Goal: Task Accomplishment & Management: Use online tool/utility

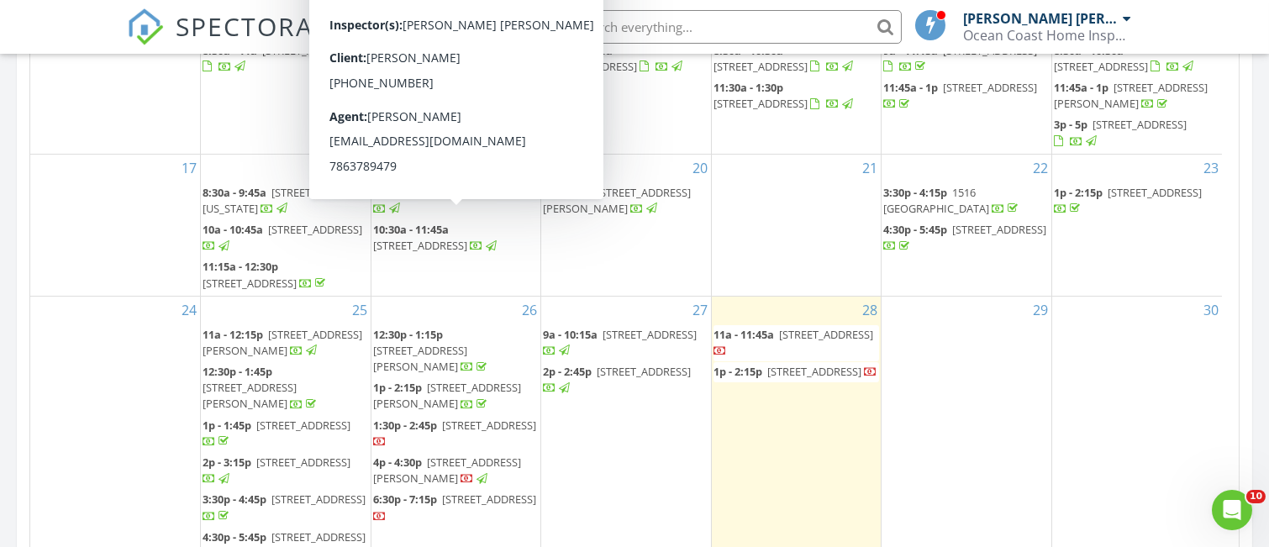
scroll to position [295, 0]
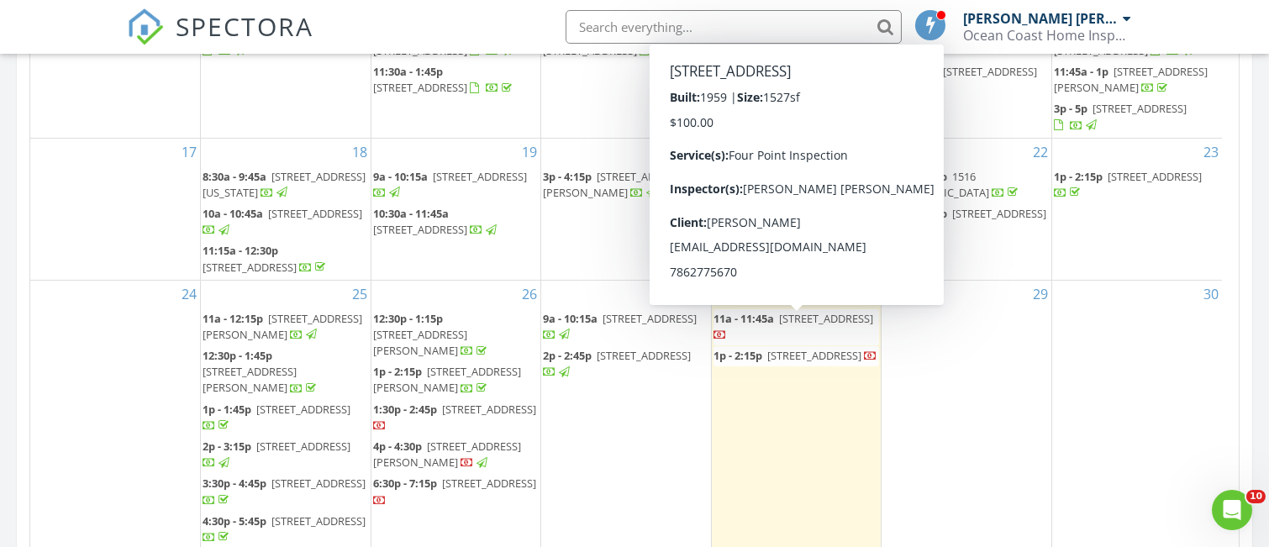
click at [787, 324] on span "[STREET_ADDRESS]" at bounding box center [826, 318] width 94 height 15
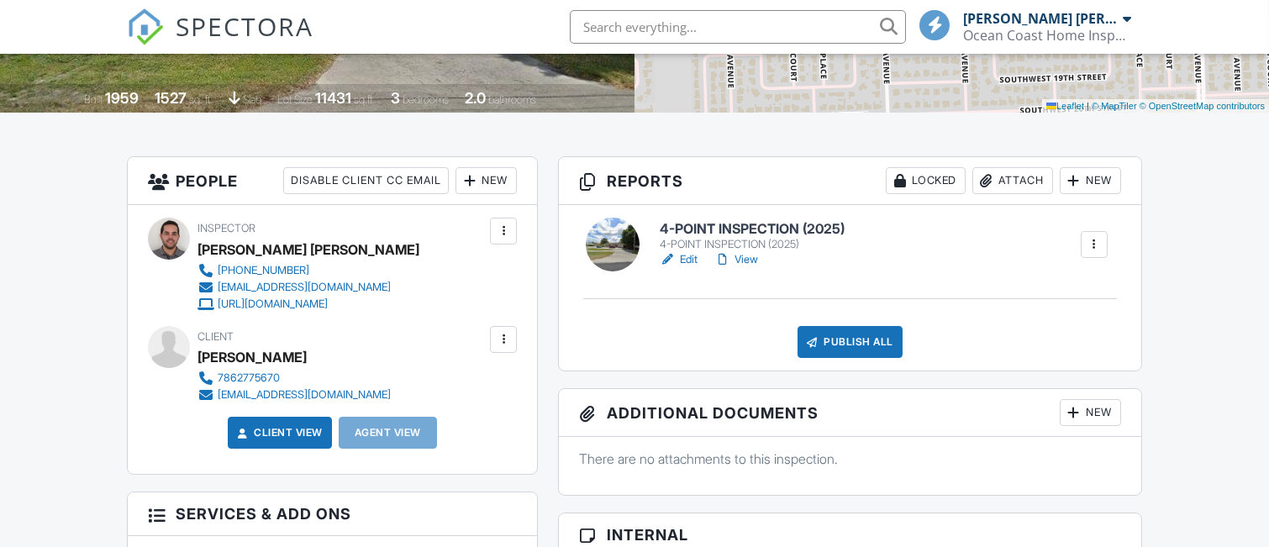
click at [745, 224] on h6 "4-POINT INSPECTION (2025)" at bounding box center [752, 229] width 185 height 15
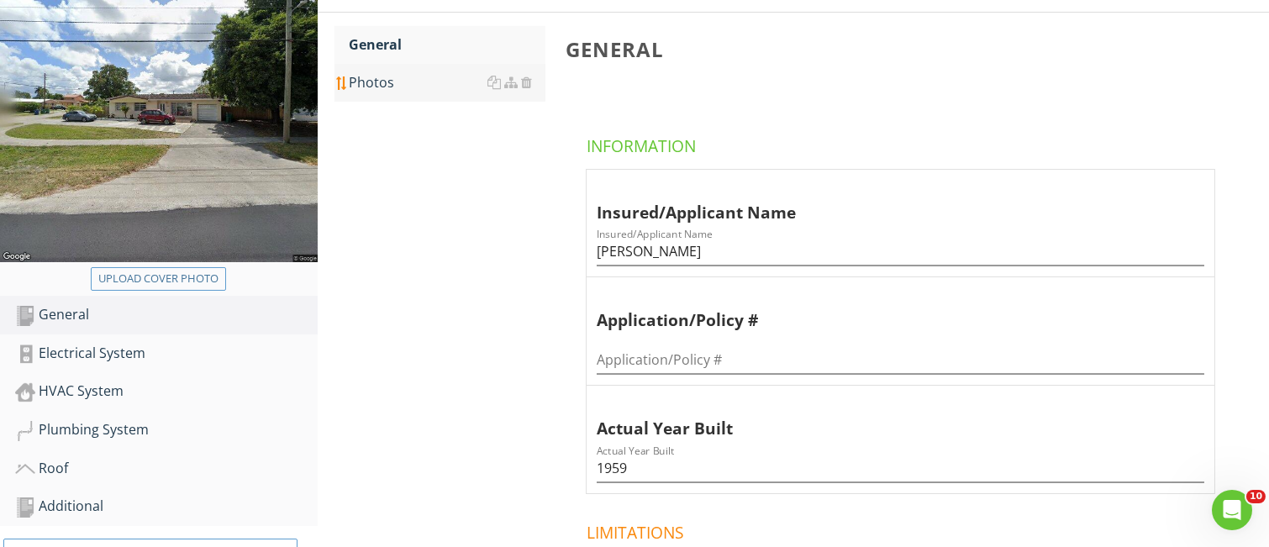
click at [377, 82] on div "Photos" at bounding box center [448, 82] width 196 height 20
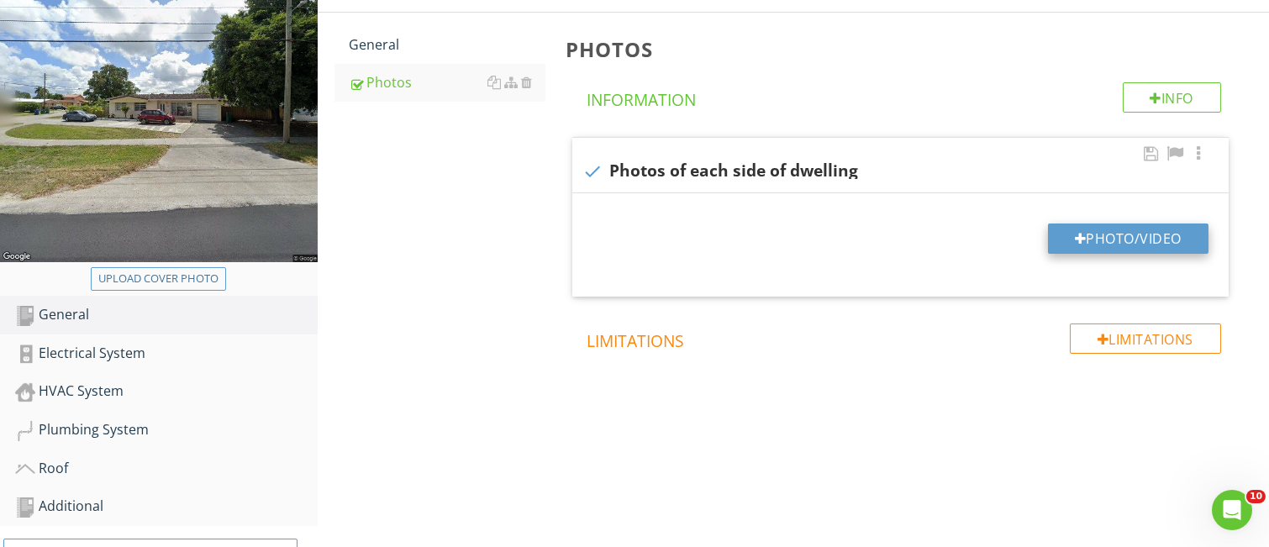
click at [1115, 235] on button "Photo/Video" at bounding box center [1128, 239] width 161 height 30
type input "C:\fakepath\IMG_8997.JPG"
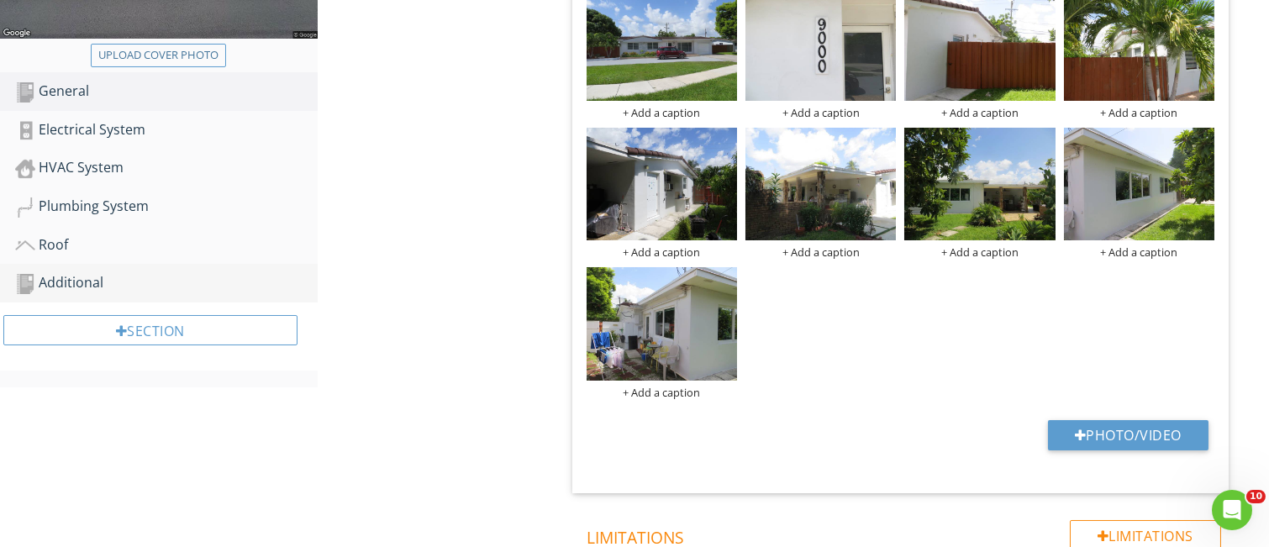
scroll to position [448, 0]
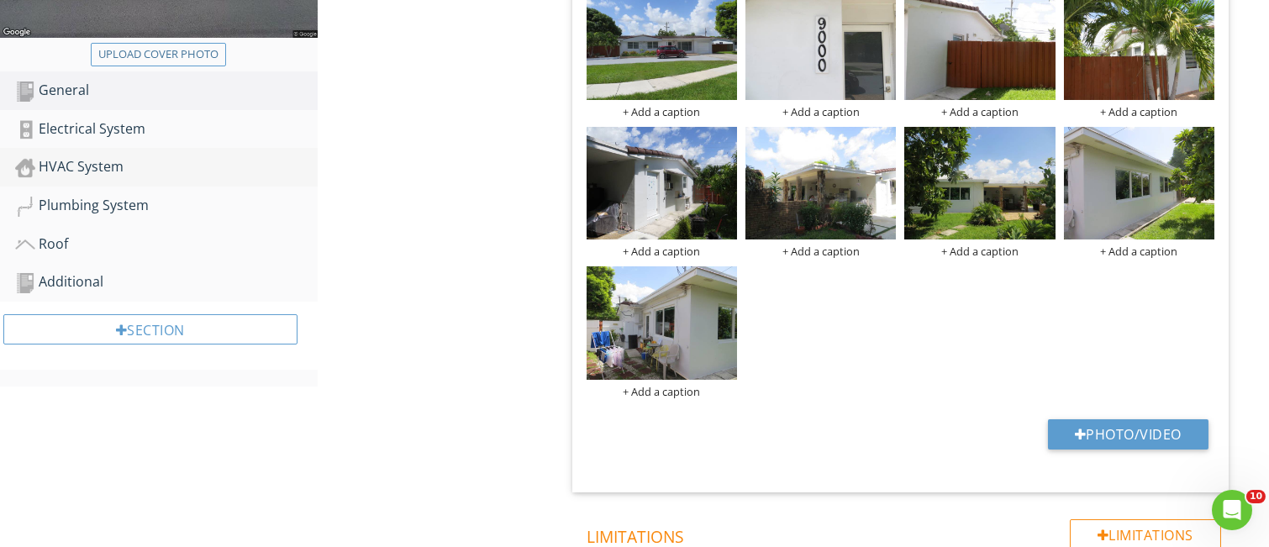
drag, startPoint x: 147, startPoint y: 124, endPoint x: 204, endPoint y: 156, distance: 65.5
click at [147, 123] on div "Electrical System" at bounding box center [166, 130] width 303 height 22
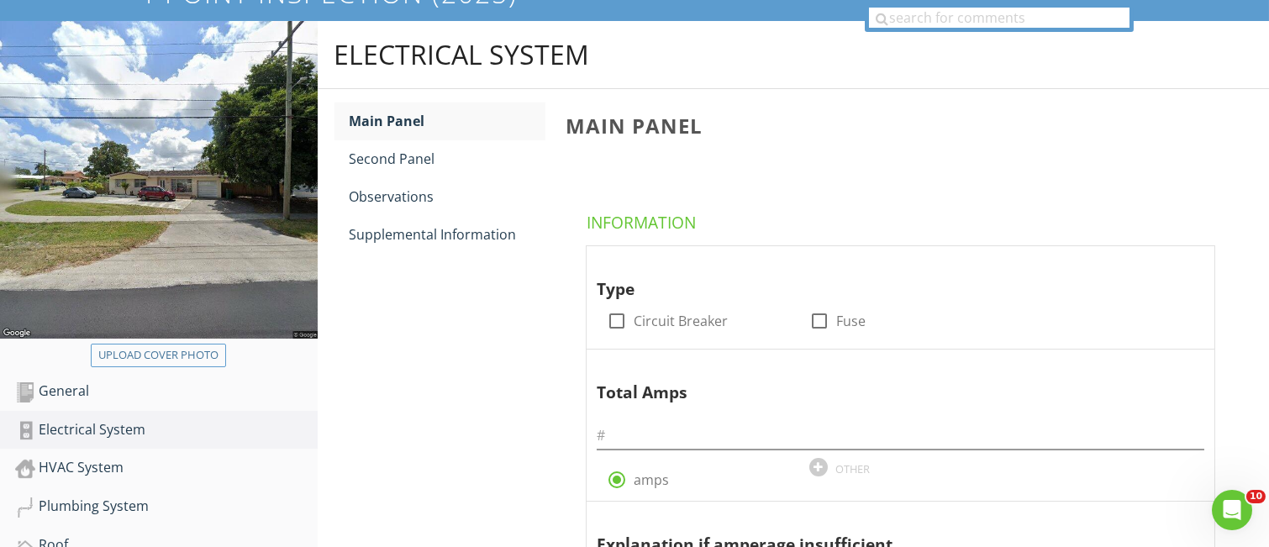
scroll to position [112, 0]
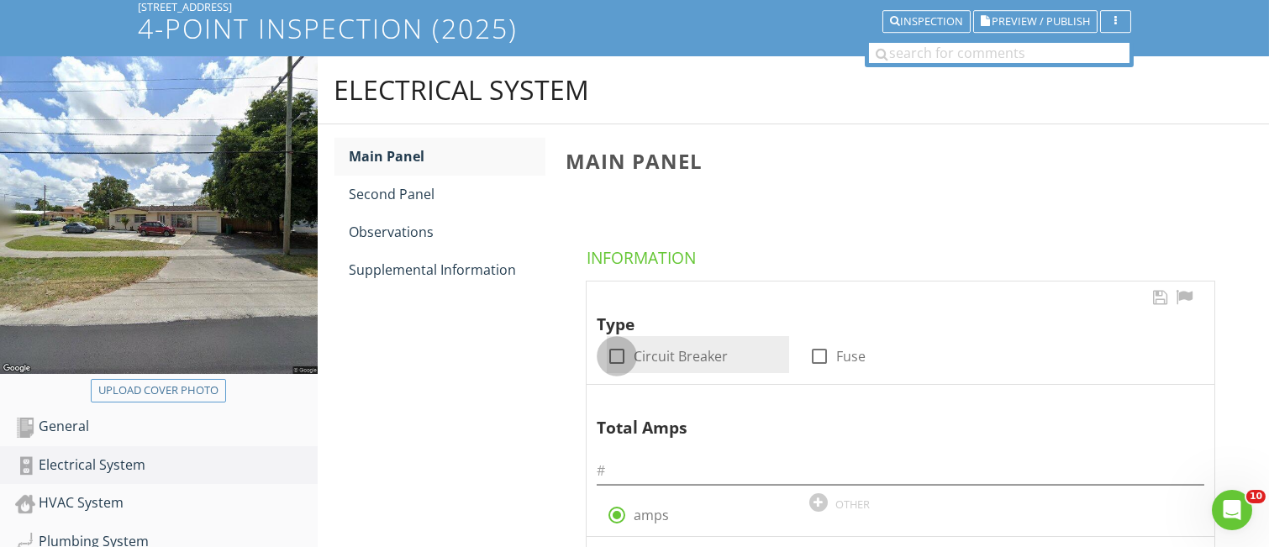
click at [620, 357] on div at bounding box center [617, 356] width 29 height 29
checkbox input "true"
click at [618, 463] on input "text" at bounding box center [901, 471] width 608 height 28
type input "150"
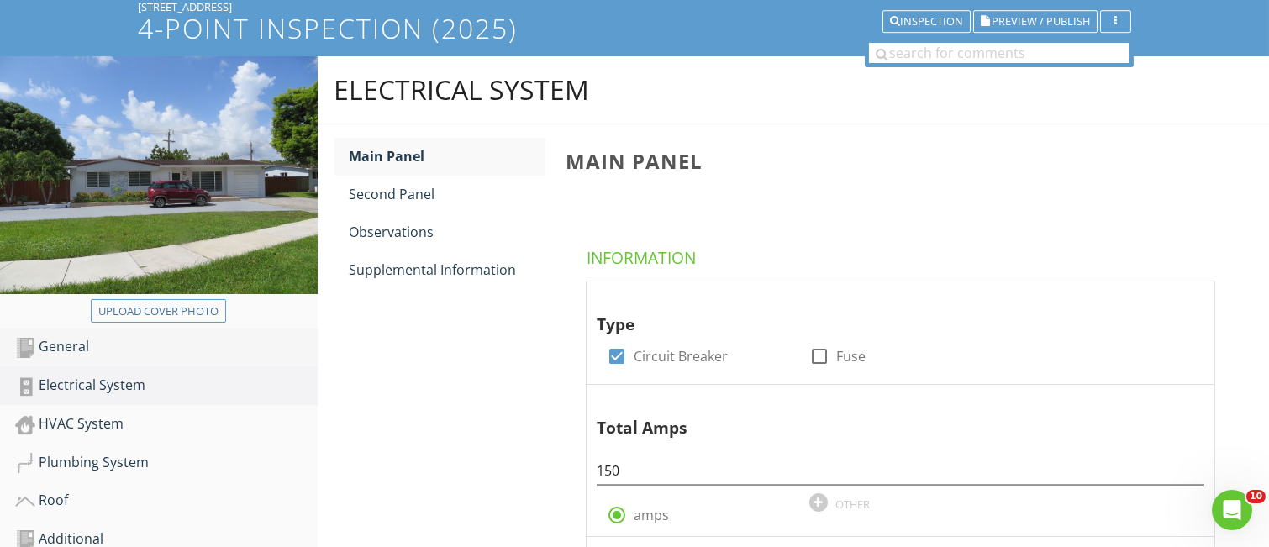
click at [78, 353] on div "General" at bounding box center [166, 347] width 303 height 22
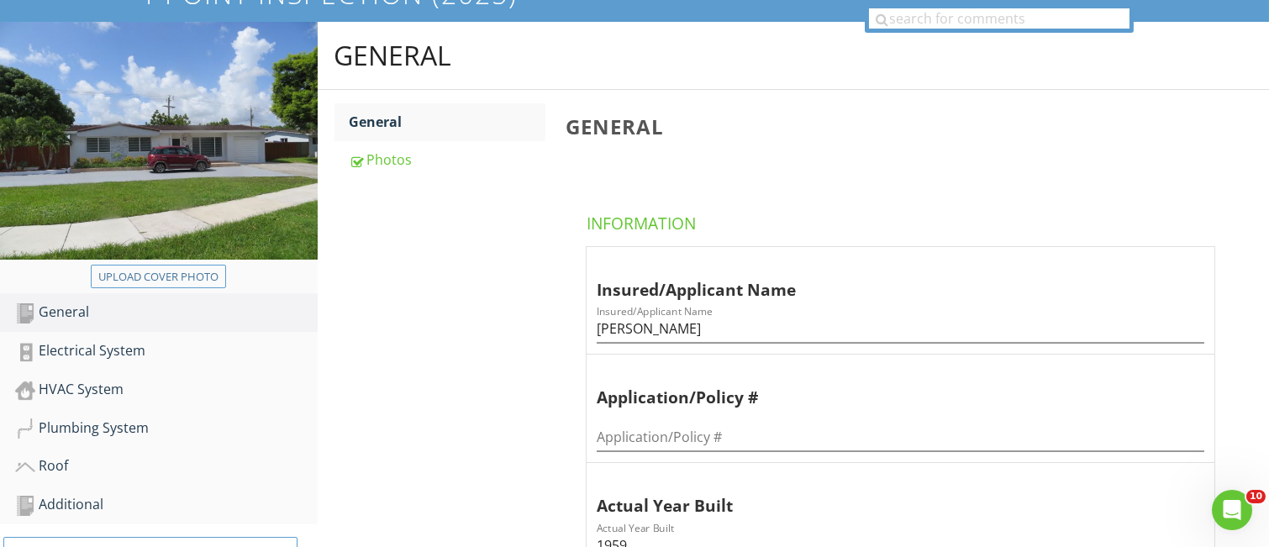
scroll to position [112, 0]
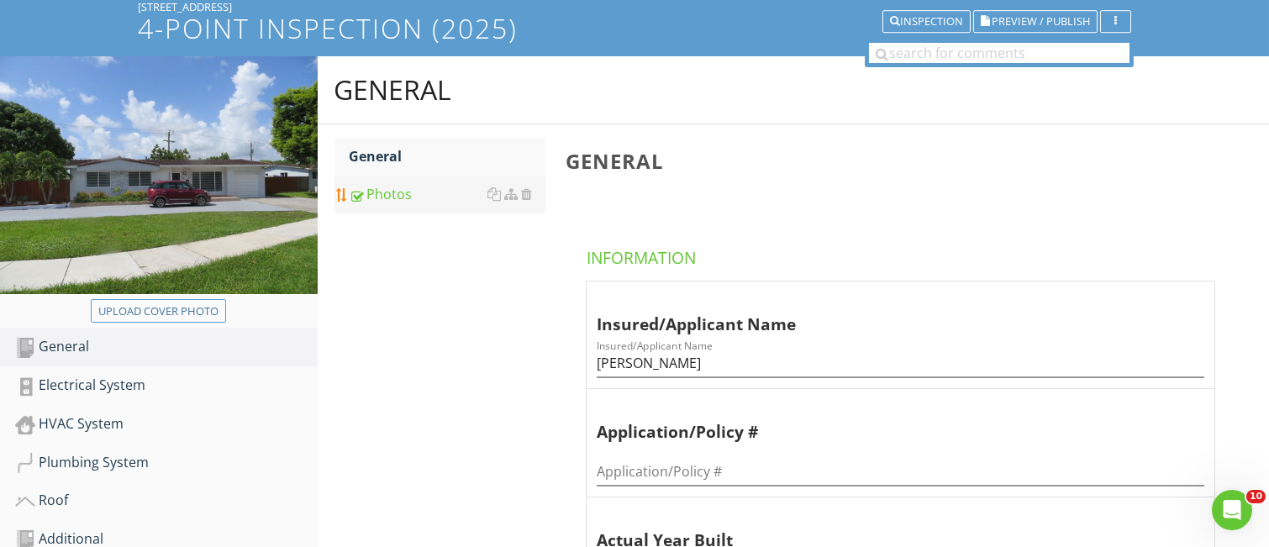
click at [416, 201] on div "Photos" at bounding box center [448, 194] width 196 height 20
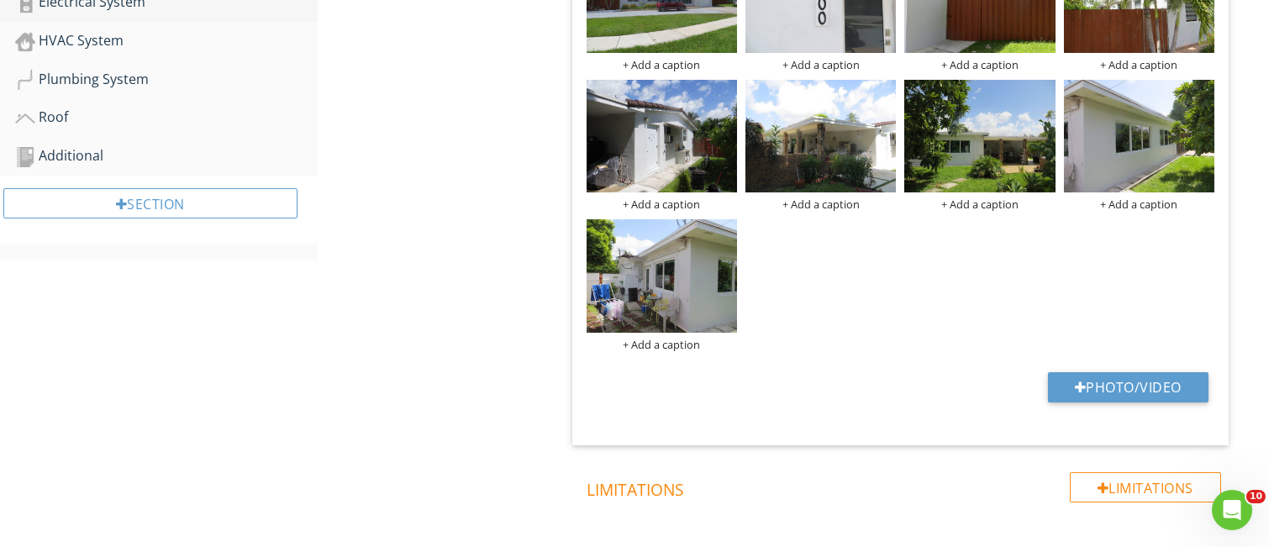
scroll to position [336, 0]
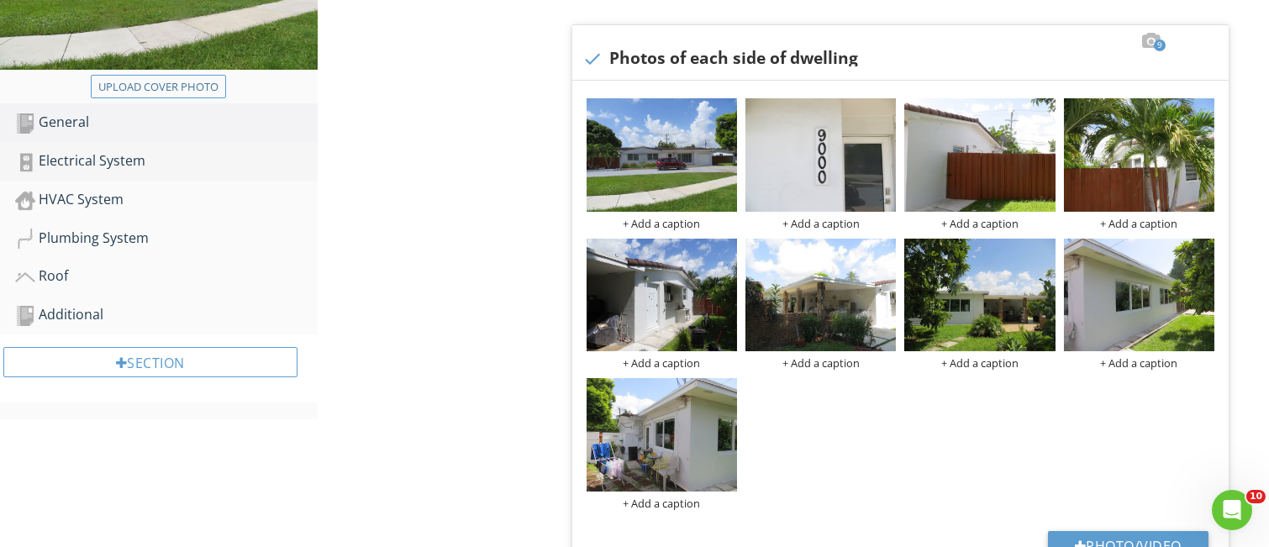
click at [124, 161] on div "Electrical System" at bounding box center [166, 161] width 303 height 22
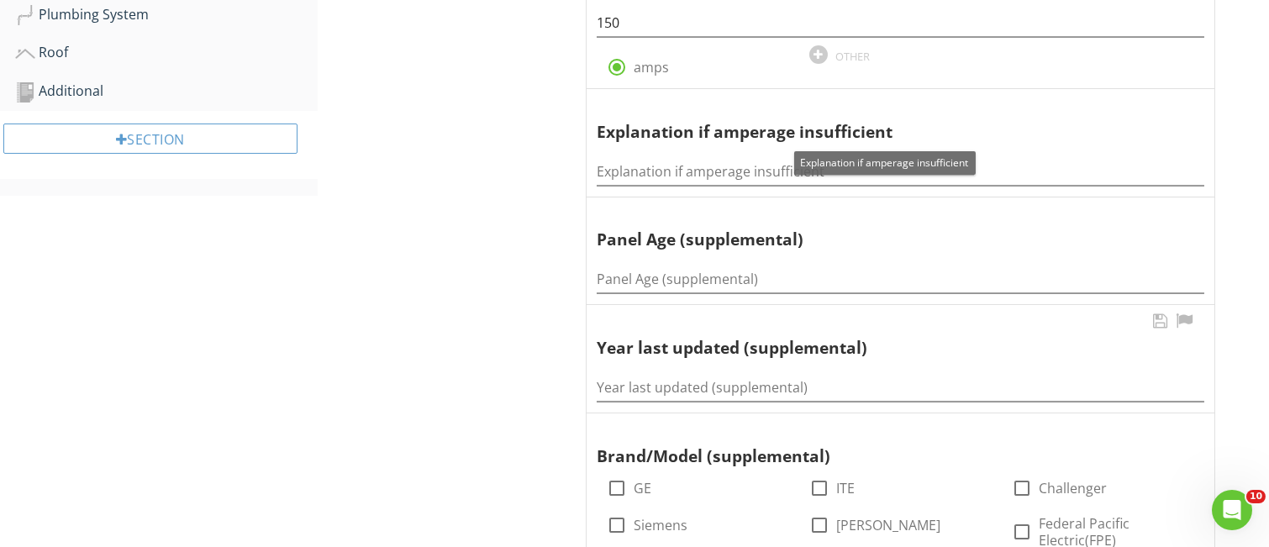
scroll to position [561, 0]
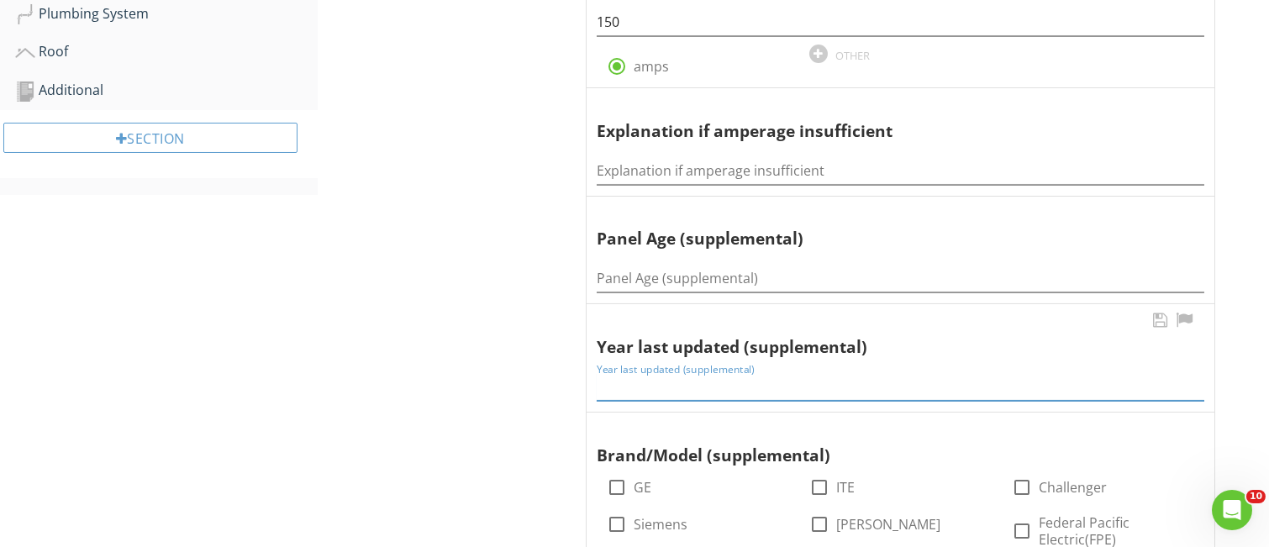
click at [623, 393] on input "Year last updated (supplemental)" at bounding box center [901, 387] width 608 height 28
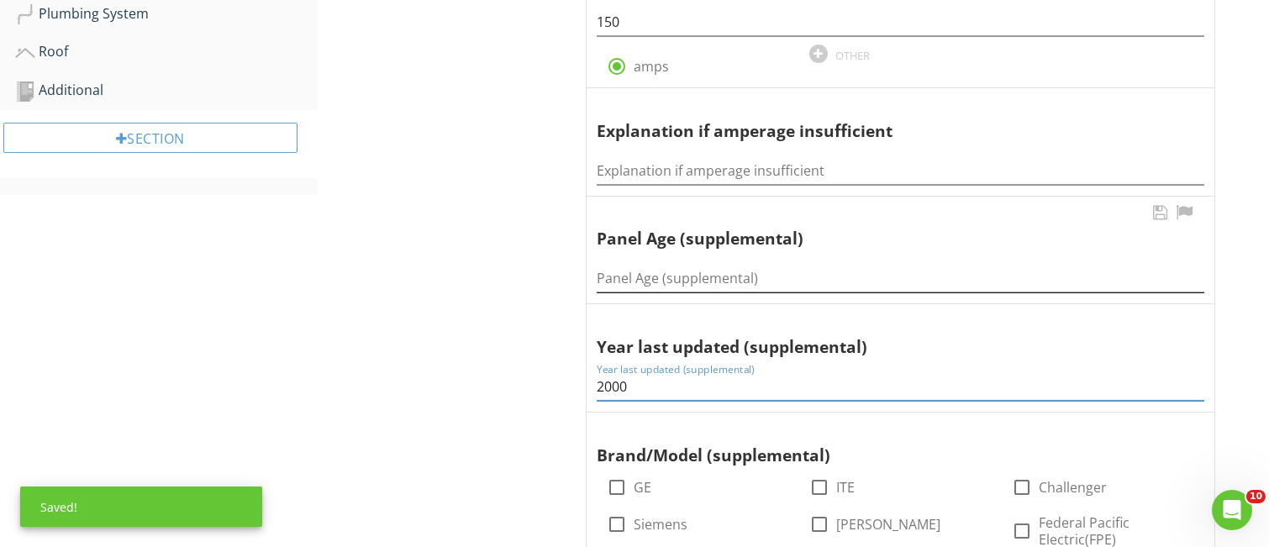
type input "2000"
click at [606, 280] on input "Panel Age (supplemental)" at bounding box center [901, 279] width 608 height 28
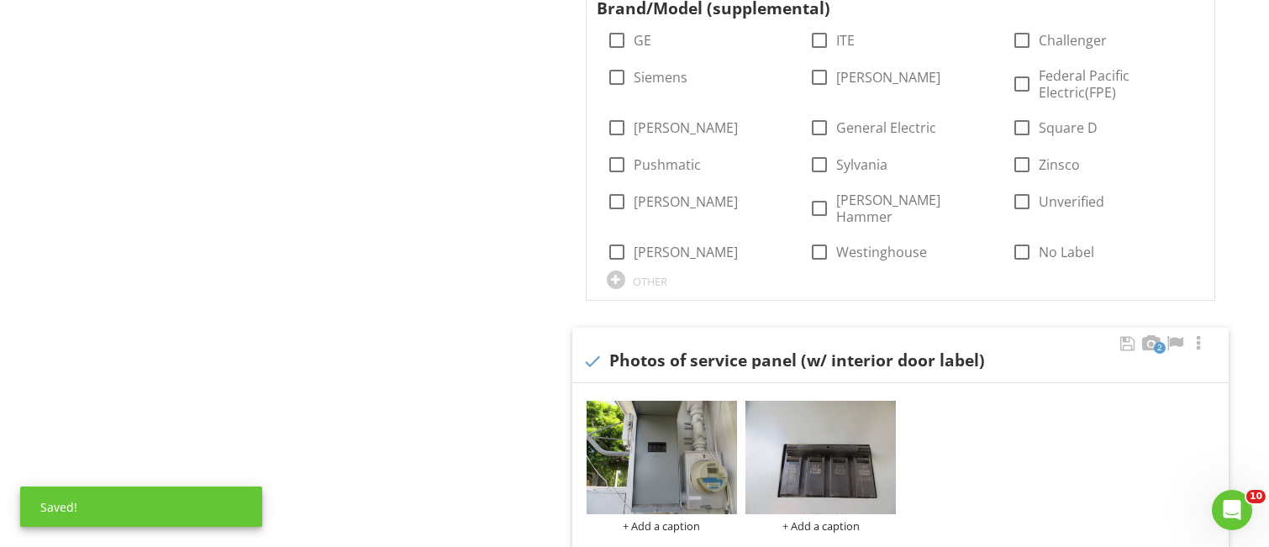
scroll to position [1009, 0]
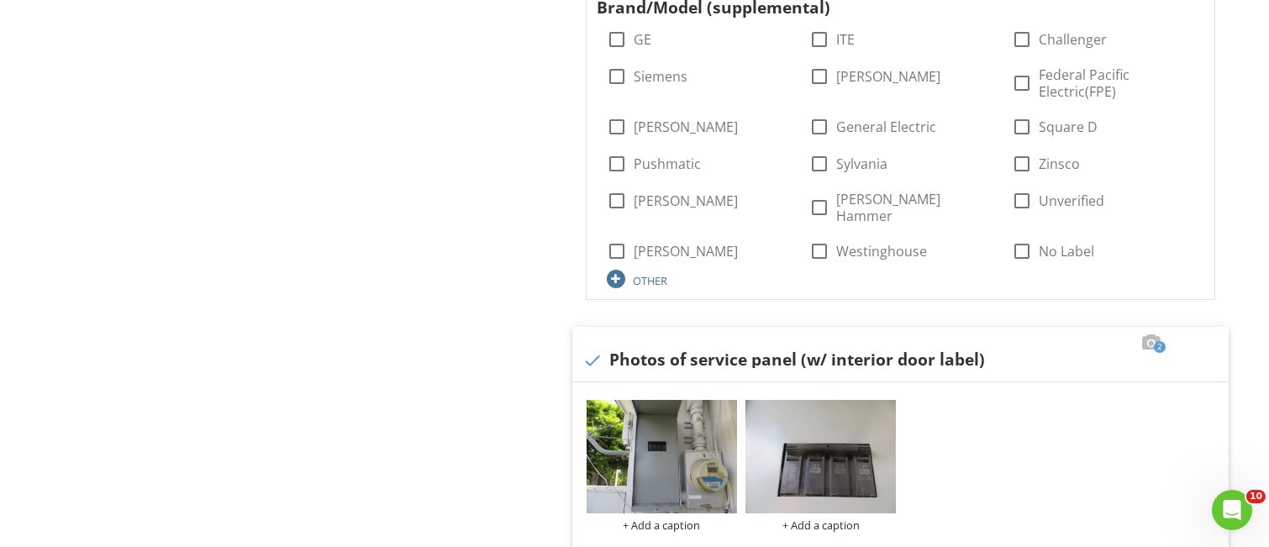
type input "25 Years"
click at [616, 270] on div at bounding box center [616, 279] width 18 height 18
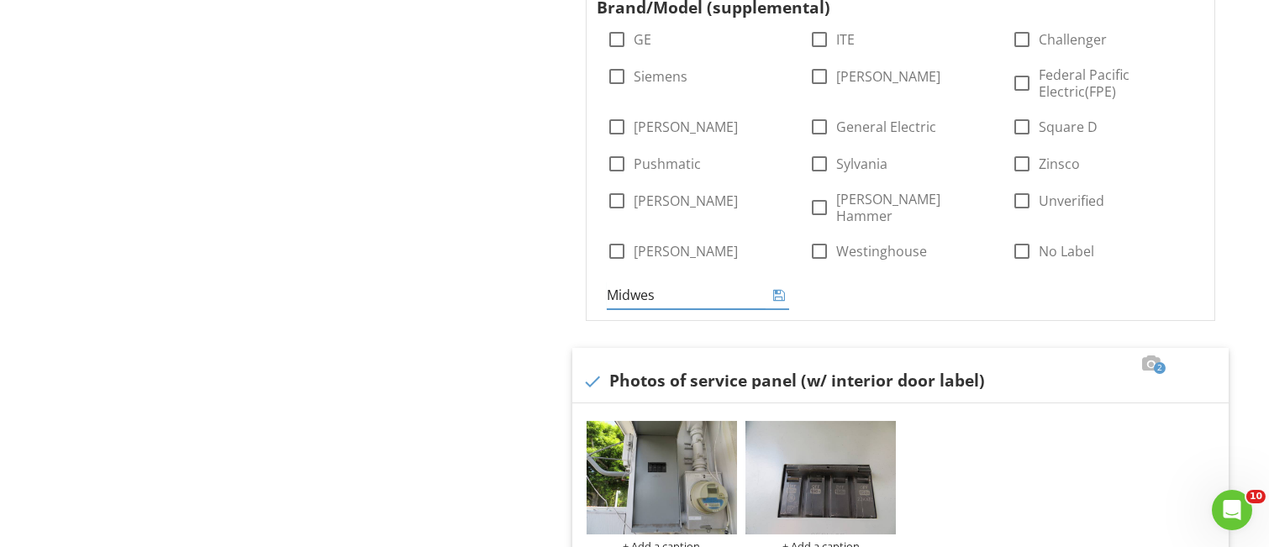
type input "Midwest"
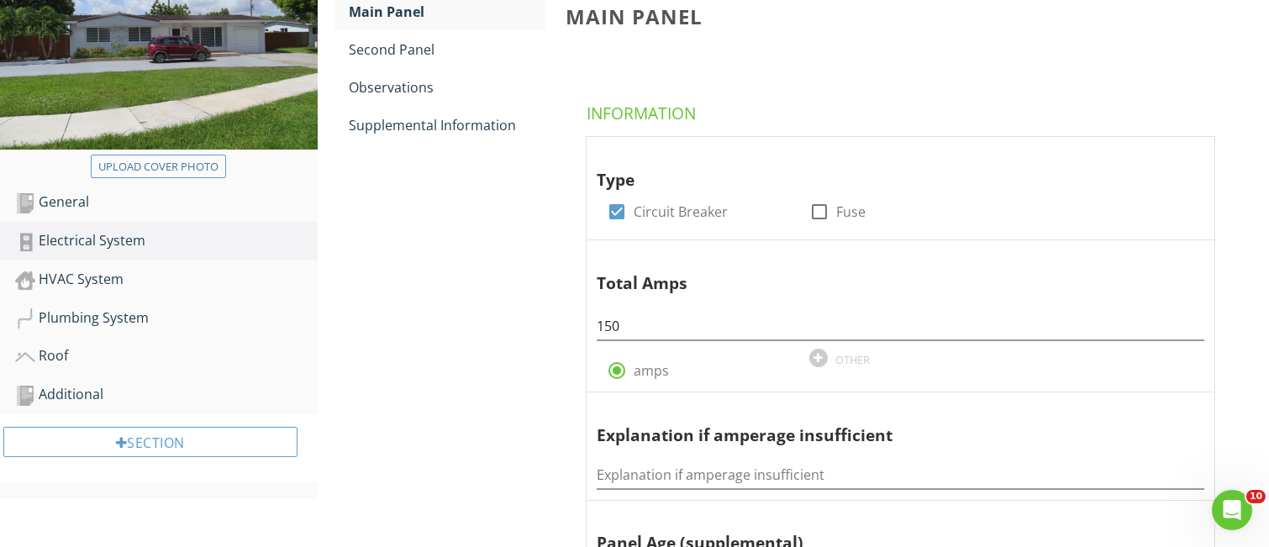
scroll to position [224, 0]
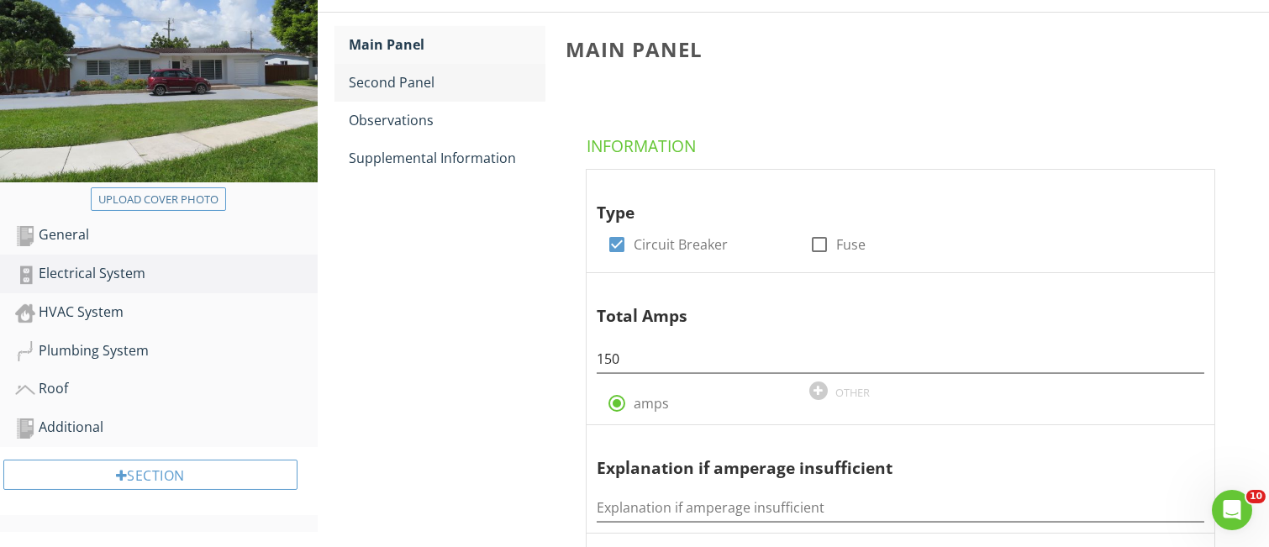
click at [403, 82] on div "Second Panel" at bounding box center [448, 82] width 196 height 20
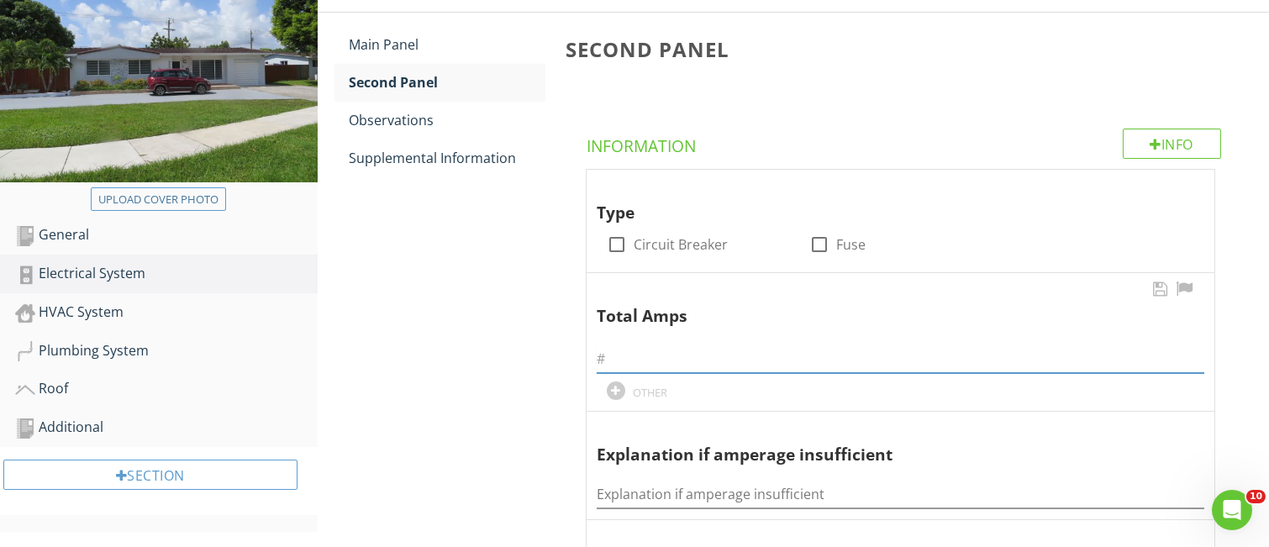
click at [633, 367] on input "text" at bounding box center [901, 359] width 608 height 28
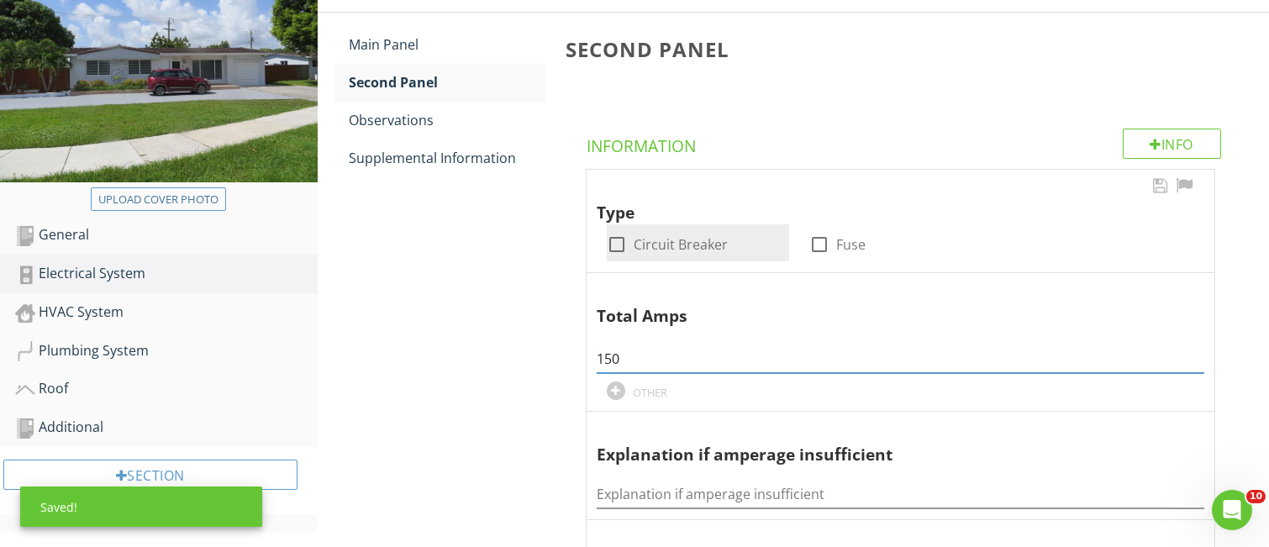
type input "150"
click at [622, 245] on div at bounding box center [617, 244] width 29 height 29
checkbox input "true"
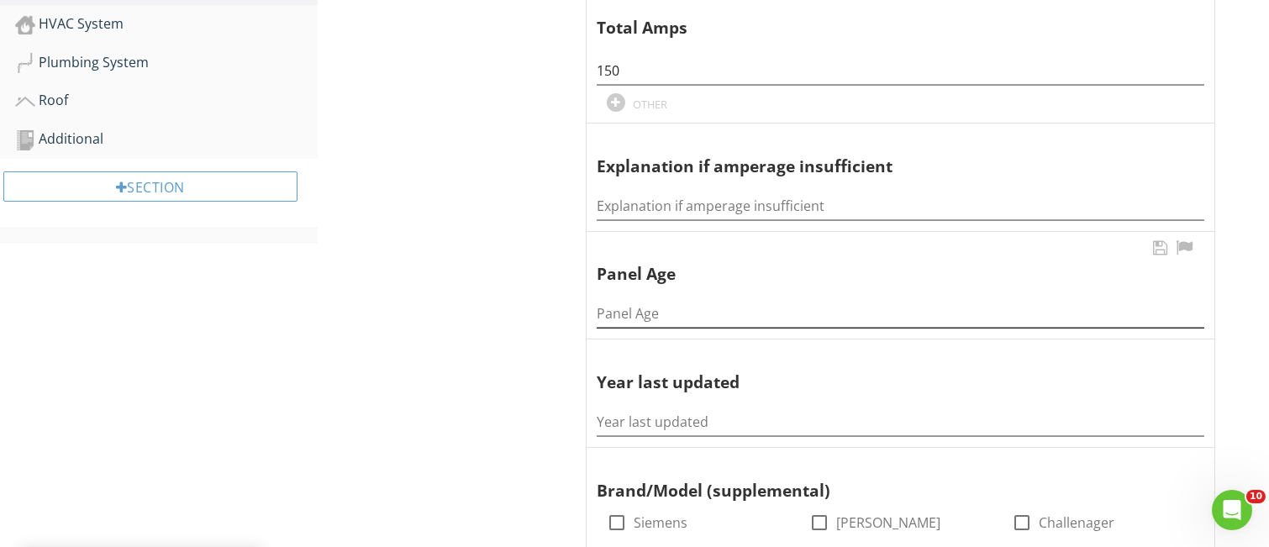
scroll to position [561, 0]
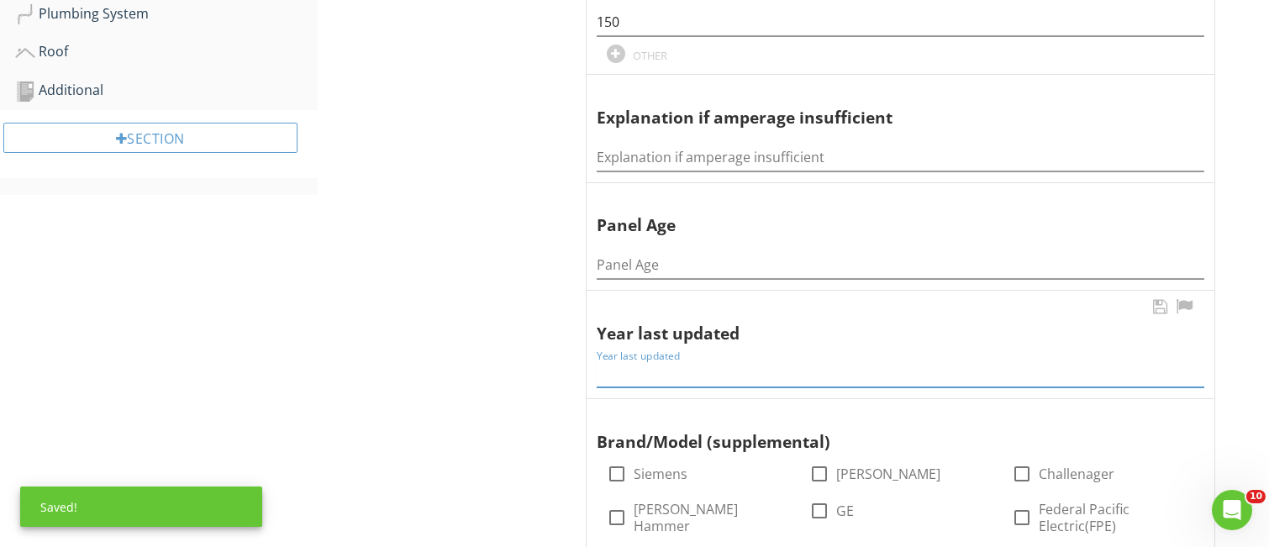
click at [630, 370] on input "Year last updated" at bounding box center [901, 374] width 608 height 28
type input "2021"
click at [602, 263] on input "Panel Age" at bounding box center [901, 265] width 608 height 28
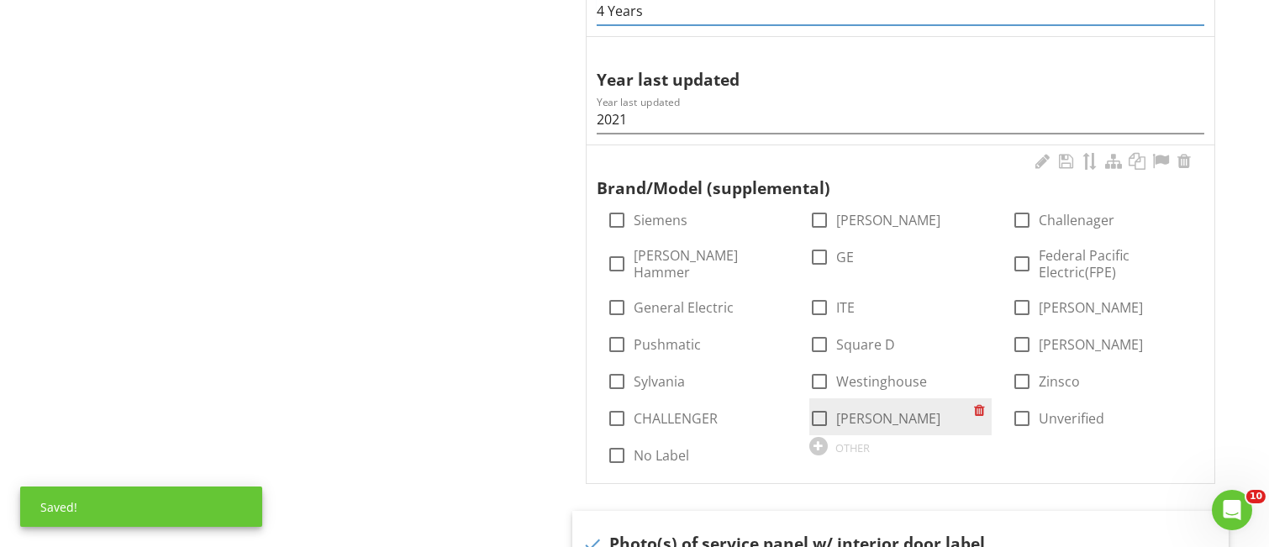
scroll to position [896, 0]
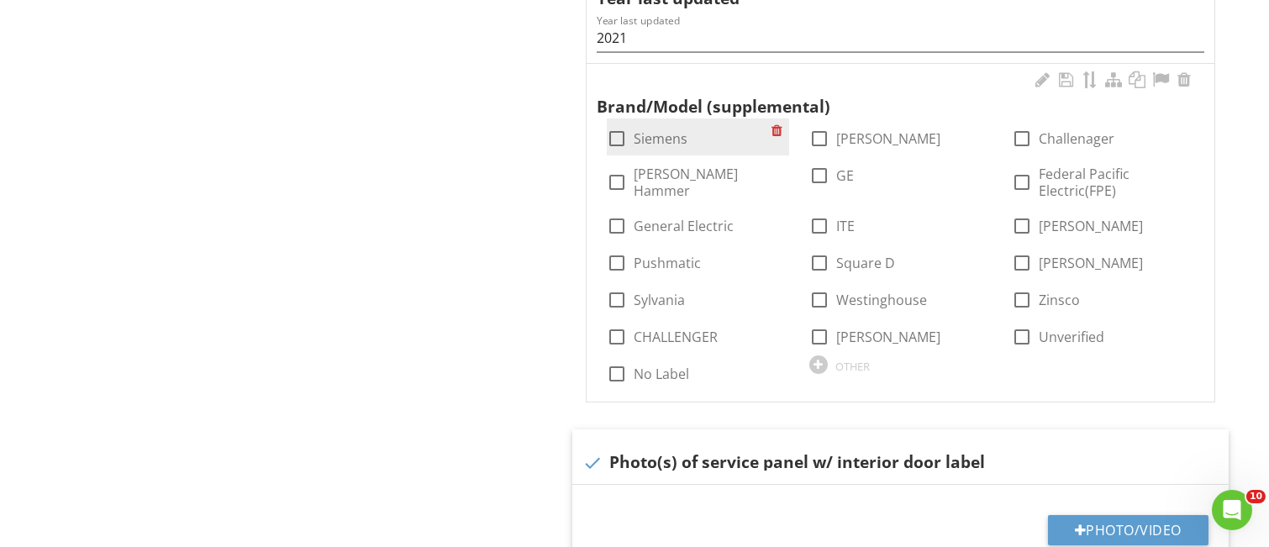
type input "4 Years"
click at [616, 141] on div at bounding box center [617, 138] width 29 height 29
checkbox input "true"
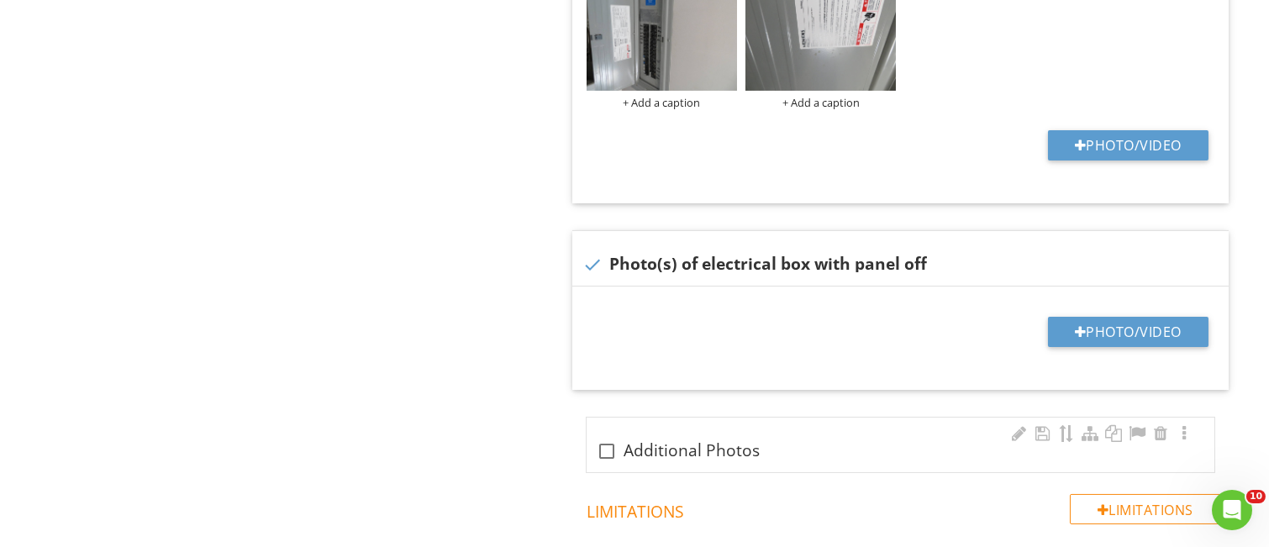
scroll to position [1453, 0]
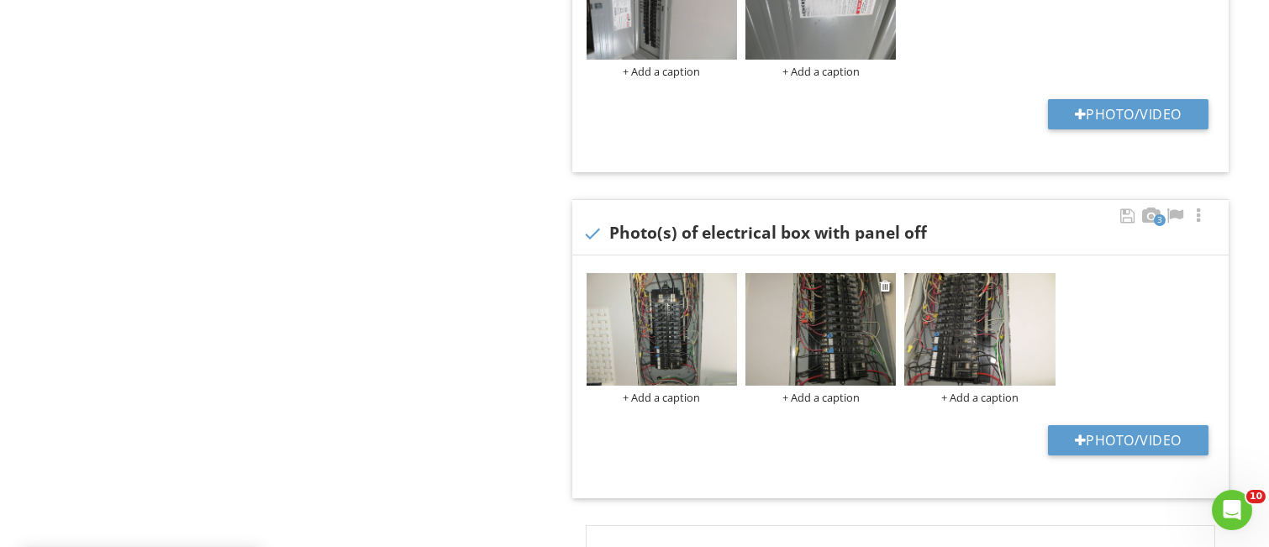
click at [824, 340] on img at bounding box center [821, 329] width 150 height 113
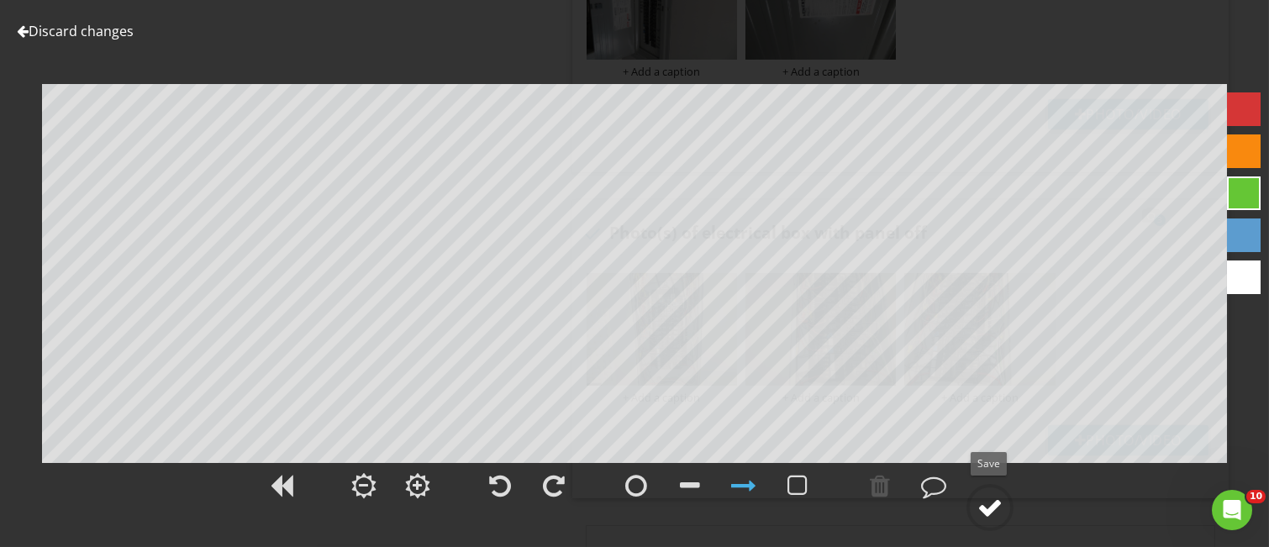
click at [987, 512] on div at bounding box center [990, 507] width 25 height 25
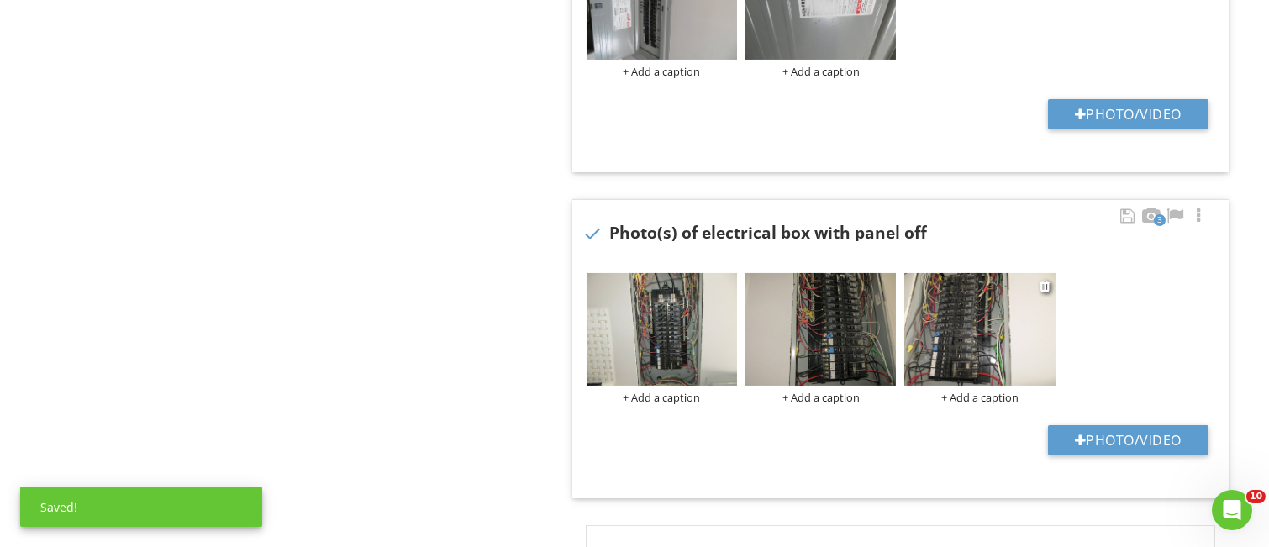
click at [957, 325] on img at bounding box center [979, 329] width 150 height 113
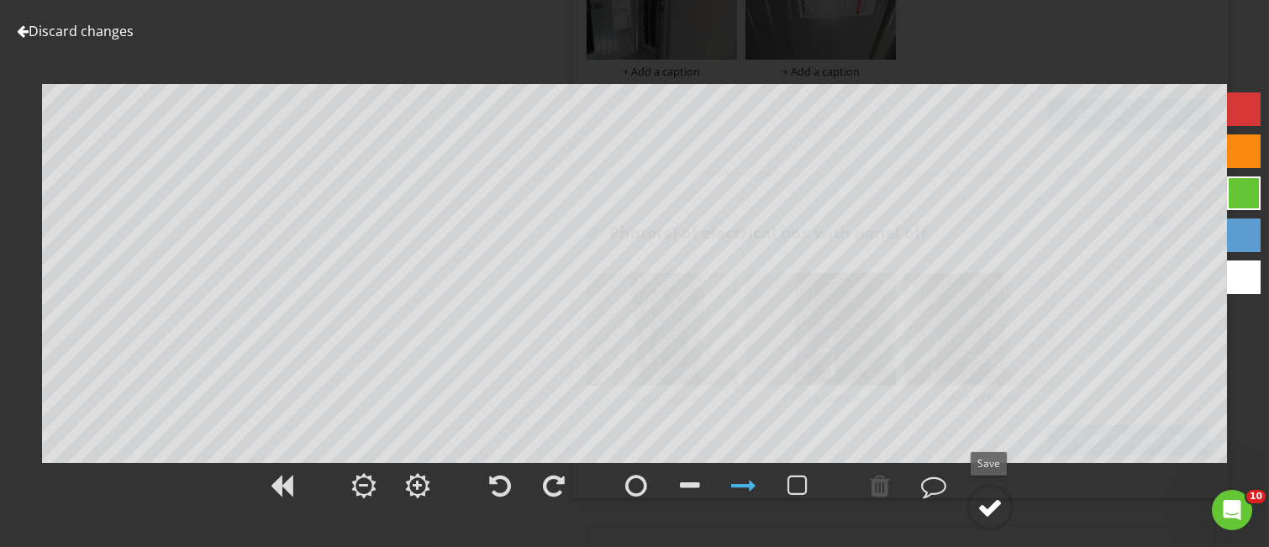
click at [989, 510] on div at bounding box center [990, 507] width 25 height 25
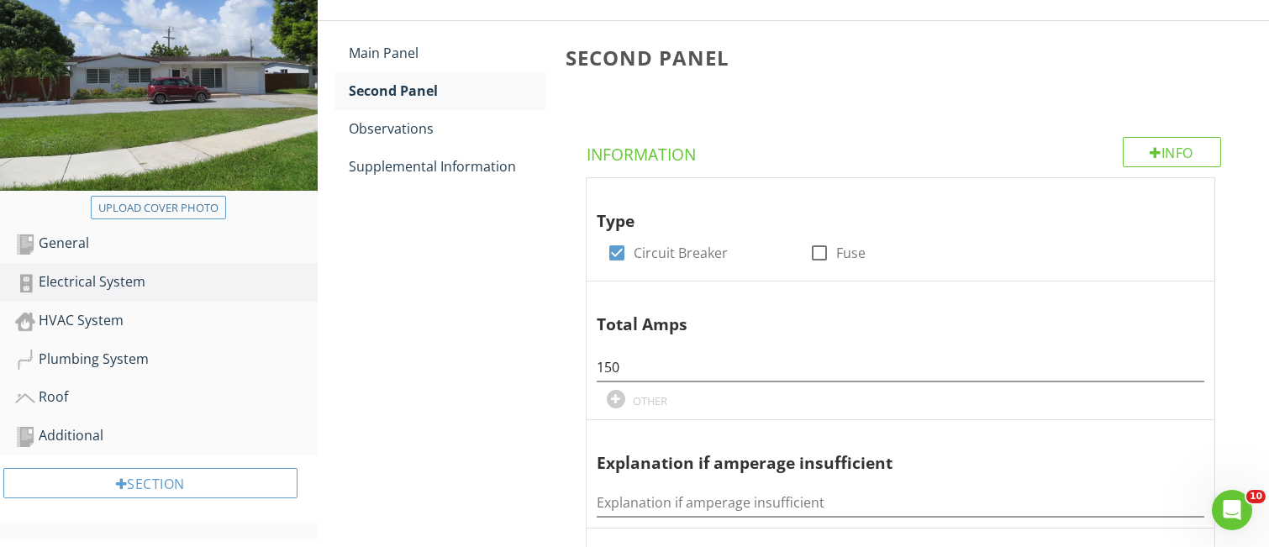
scroll to position [137, 0]
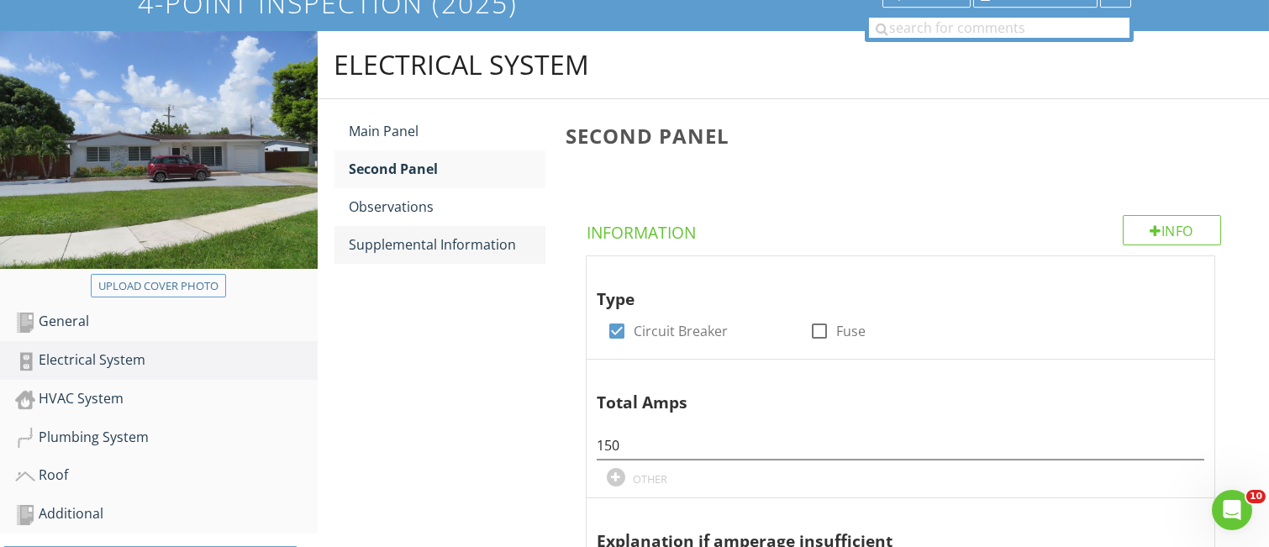
click at [415, 245] on div "Supplemental Information" at bounding box center [448, 245] width 196 height 20
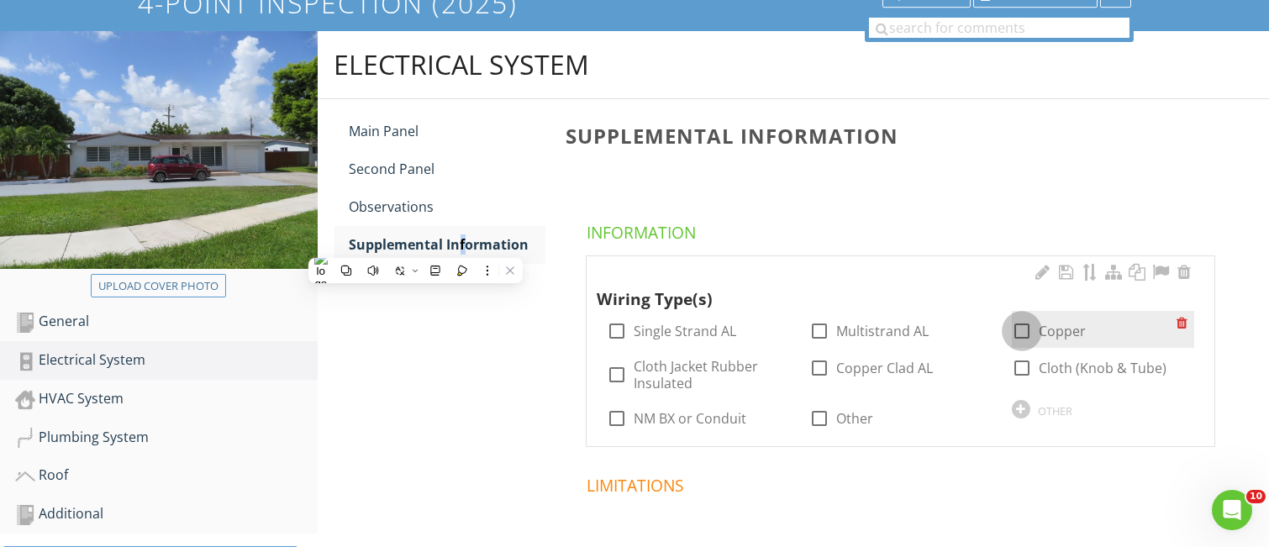
click at [1024, 330] on div at bounding box center [1022, 331] width 29 height 29
checkbox input "true"
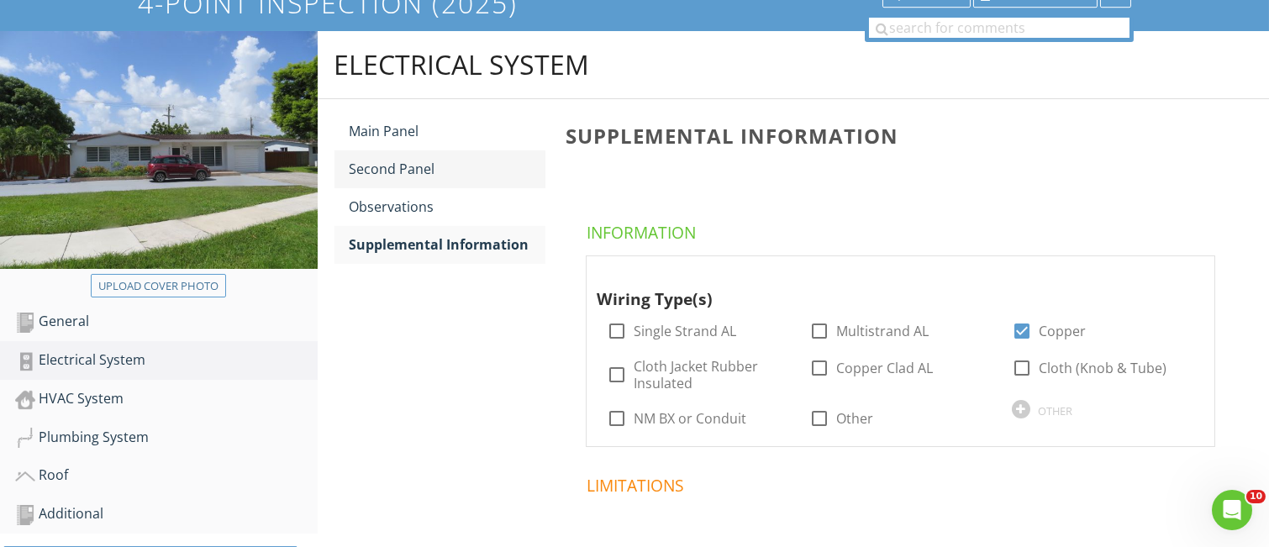
click at [430, 166] on div "Second Panel" at bounding box center [448, 169] width 196 height 20
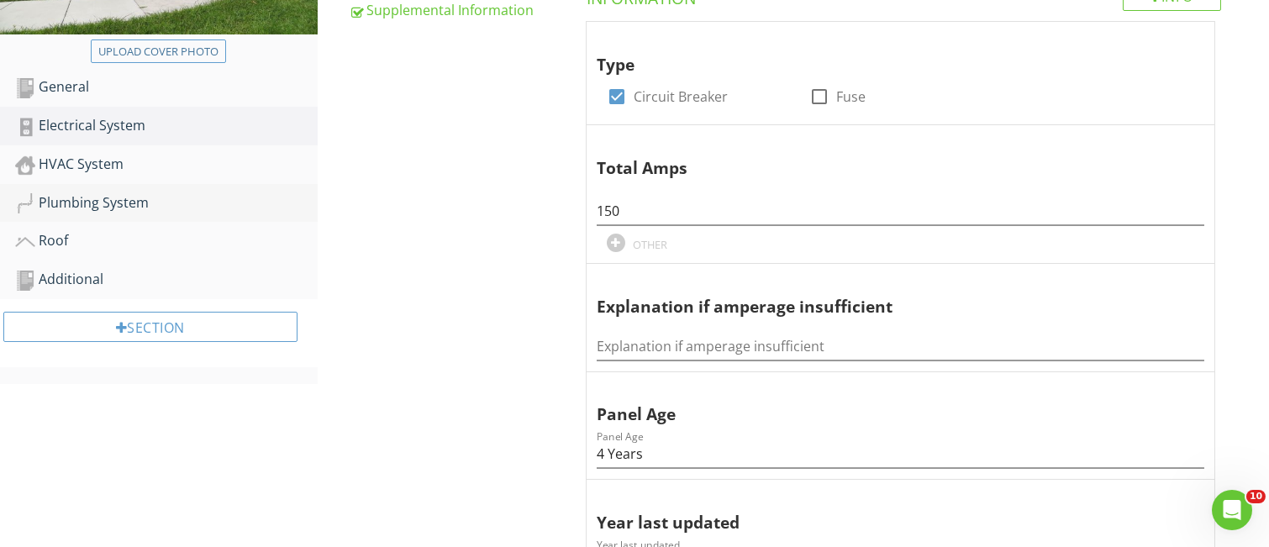
scroll to position [361, 0]
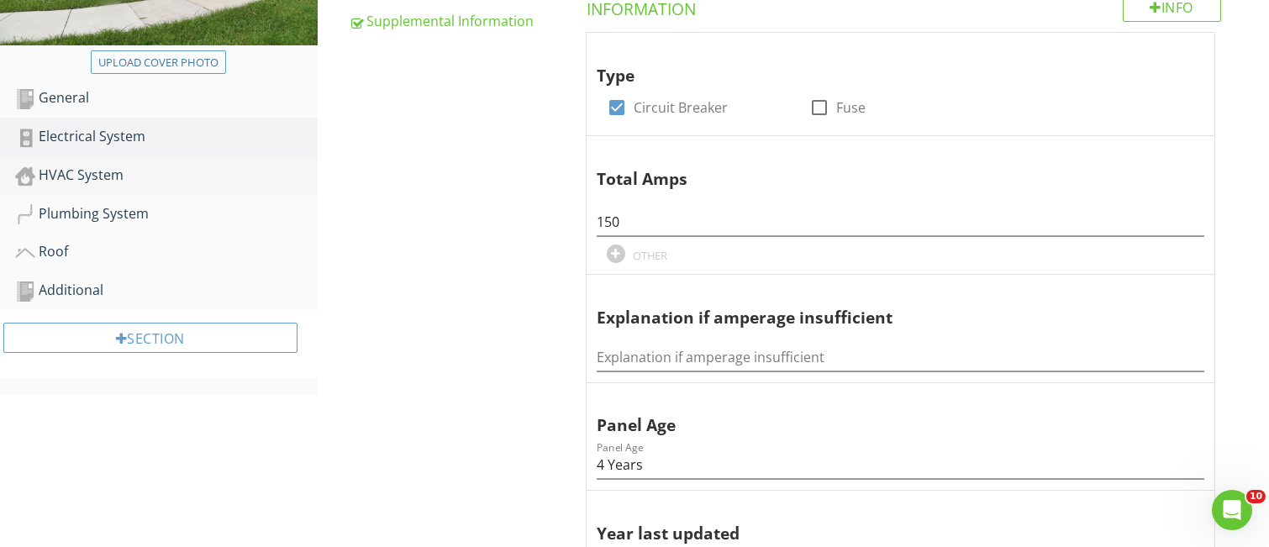
click at [98, 175] on div "HVAC System" at bounding box center [166, 176] width 303 height 22
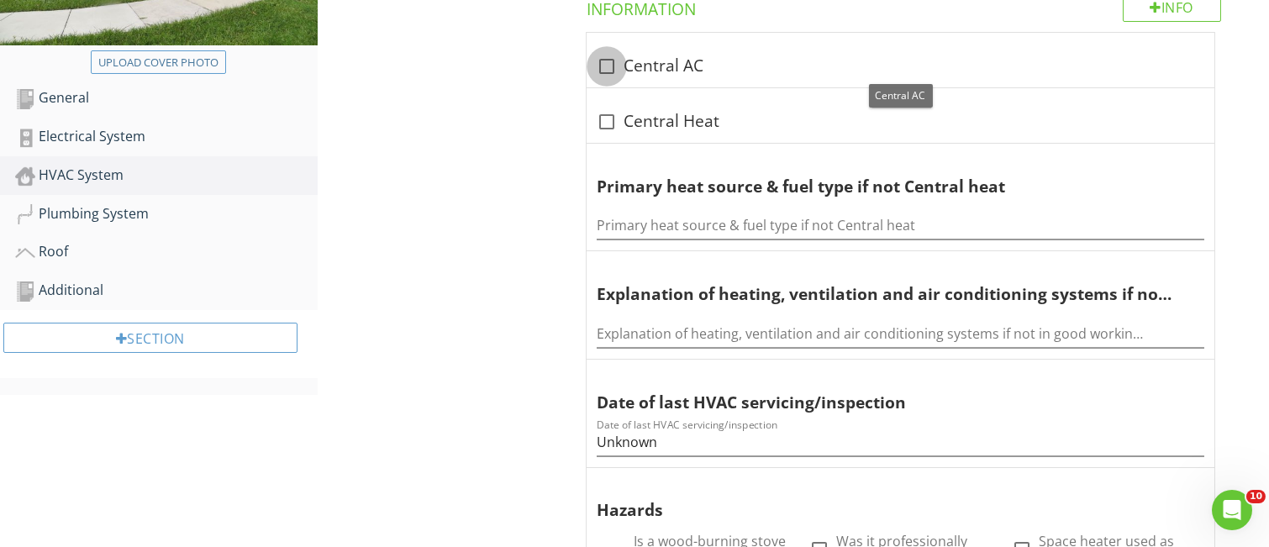
drag, startPoint x: 609, startPoint y: 66, endPoint x: 609, endPoint y: 107, distance: 40.4
click at [609, 69] on div at bounding box center [607, 66] width 29 height 29
checkbox input "true"
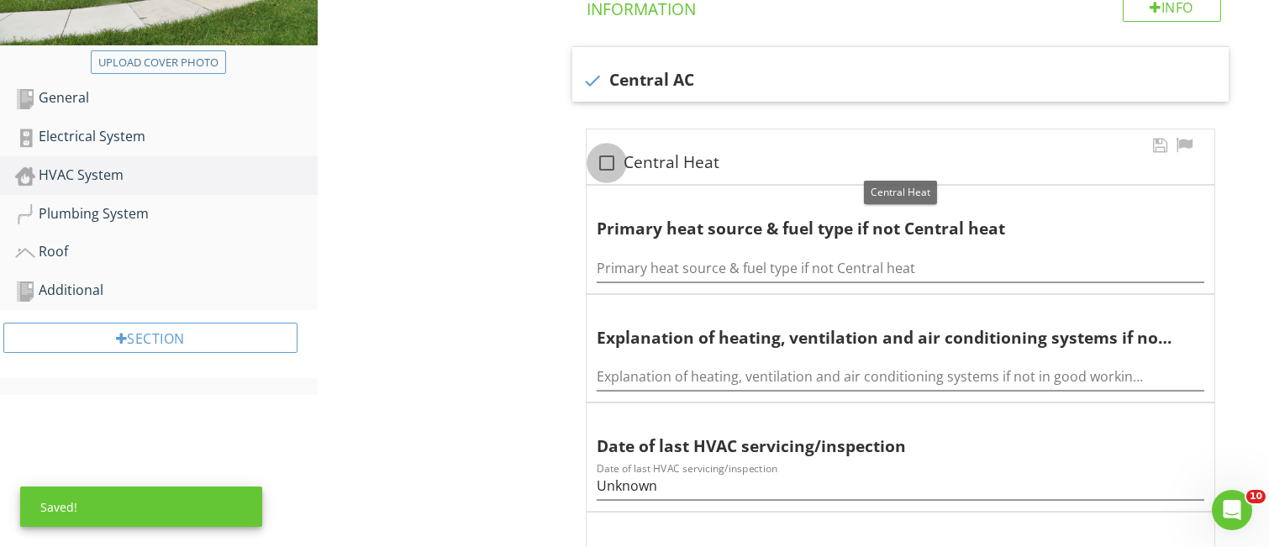
click at [607, 161] on div at bounding box center [607, 163] width 29 height 29
checkbox input "true"
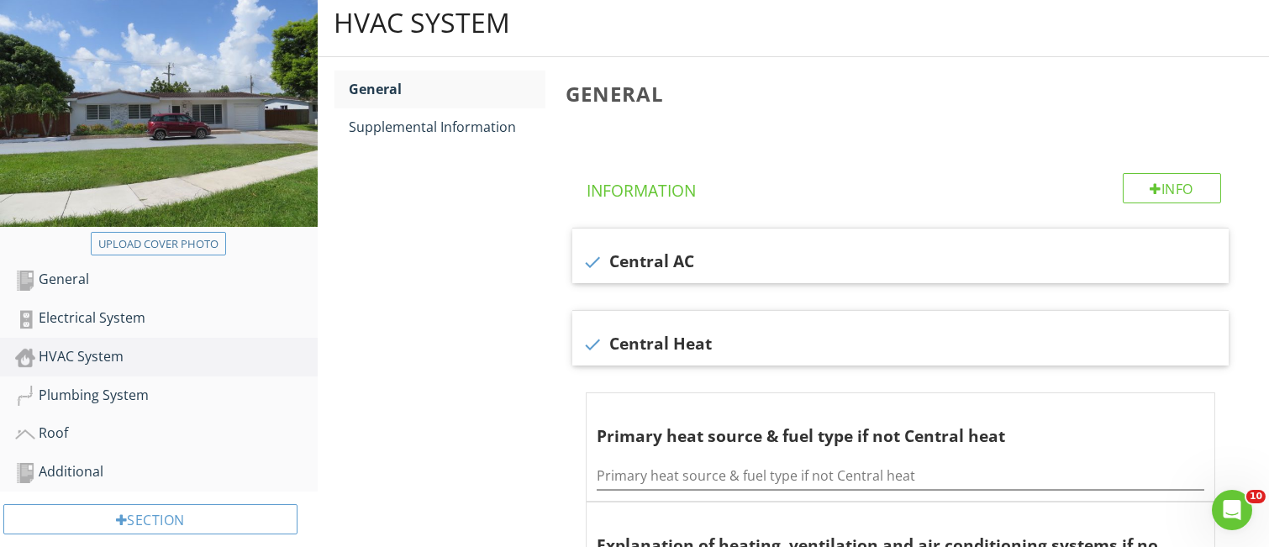
scroll to position [24, 0]
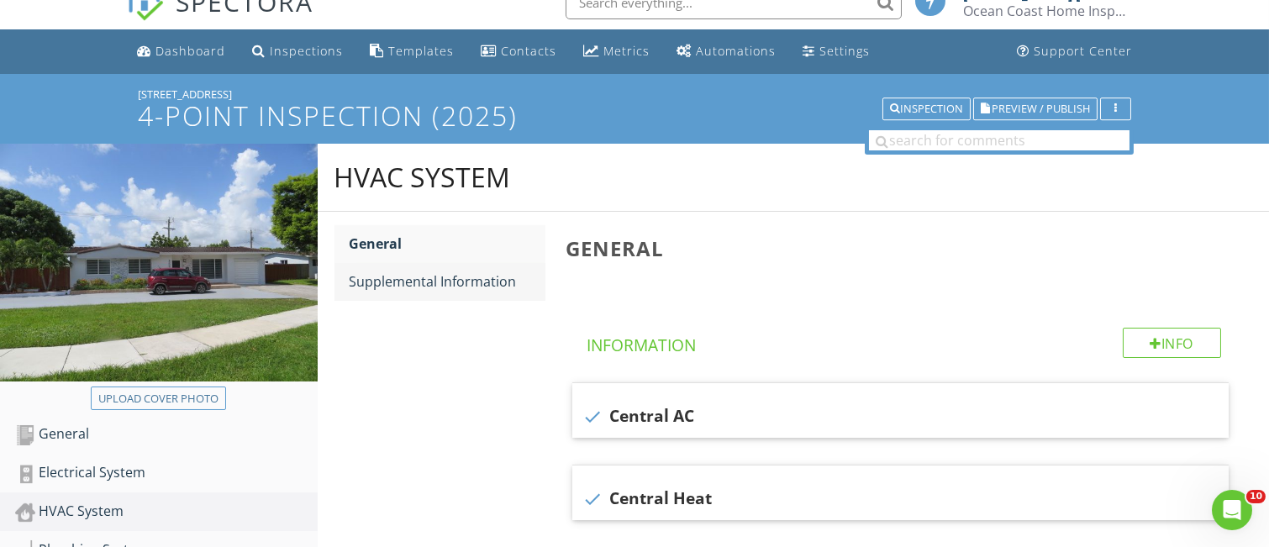
click at [405, 287] on div "Supplemental Information" at bounding box center [448, 282] width 196 height 20
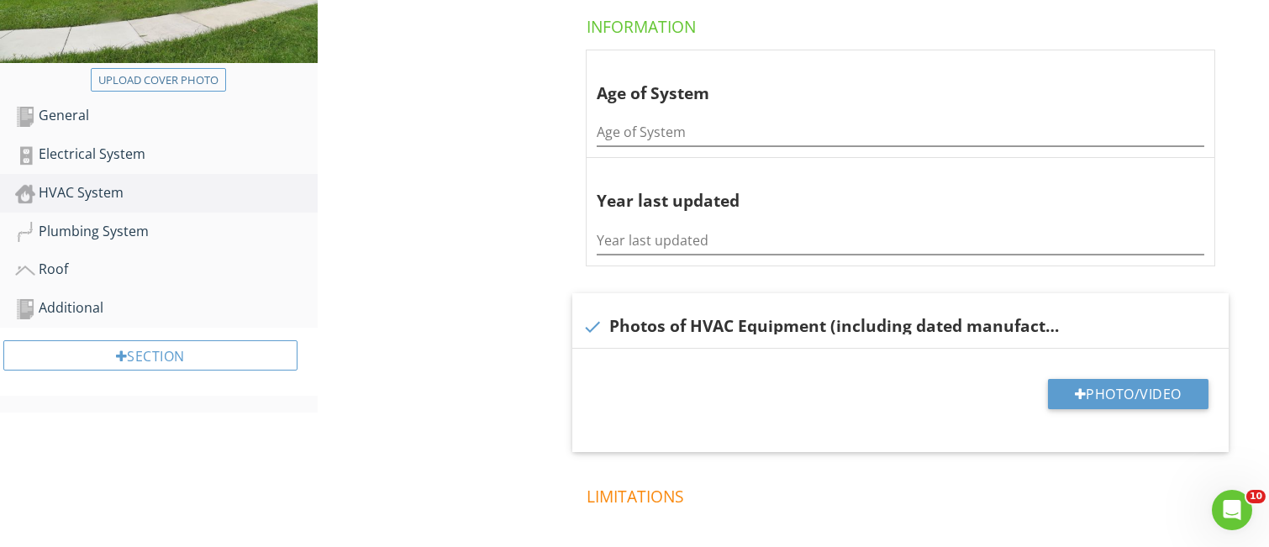
scroll to position [361, 0]
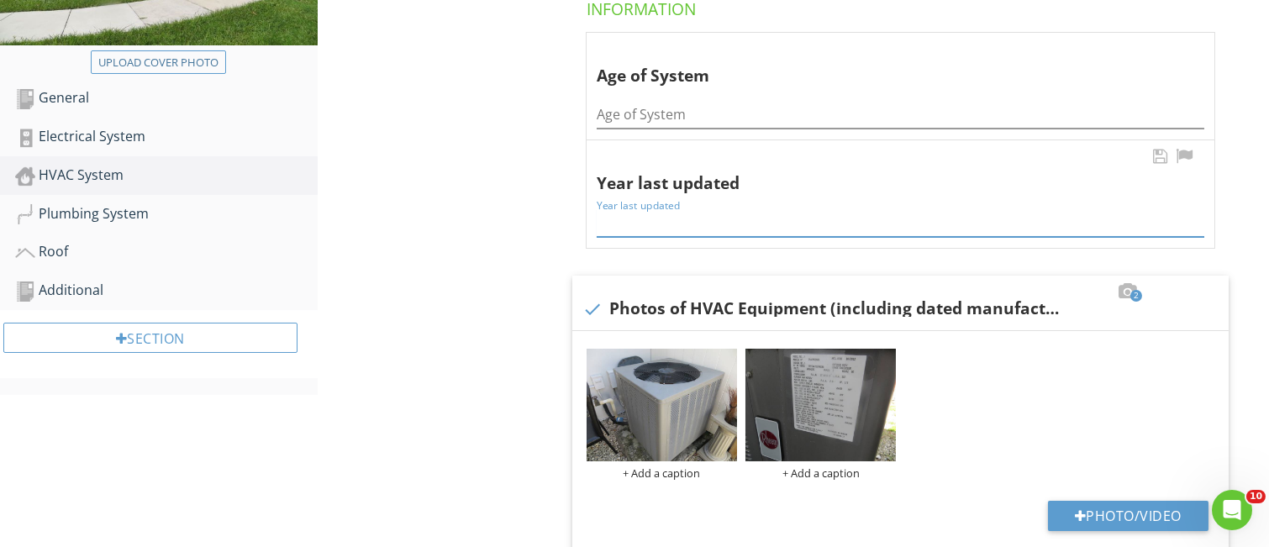
click at [597, 229] on input "Year last updated" at bounding box center [901, 223] width 608 height 28
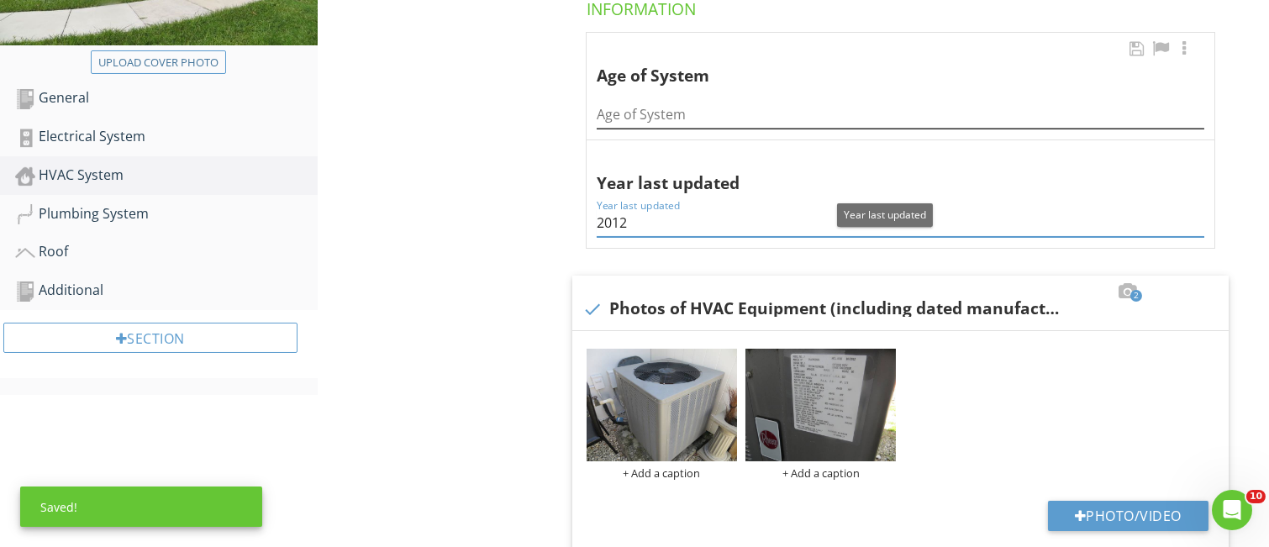
type input "2012"
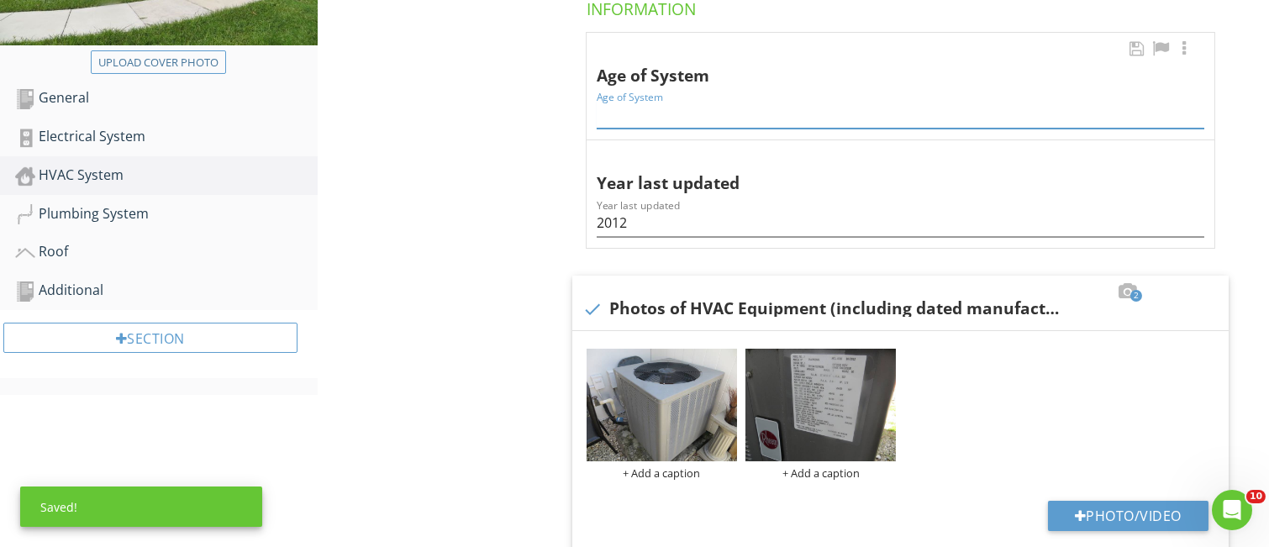
click at [603, 119] on input "Age of System" at bounding box center [901, 115] width 608 height 28
click at [631, 115] on input "13 Yers" at bounding box center [901, 115] width 608 height 28
type input "13 Years"
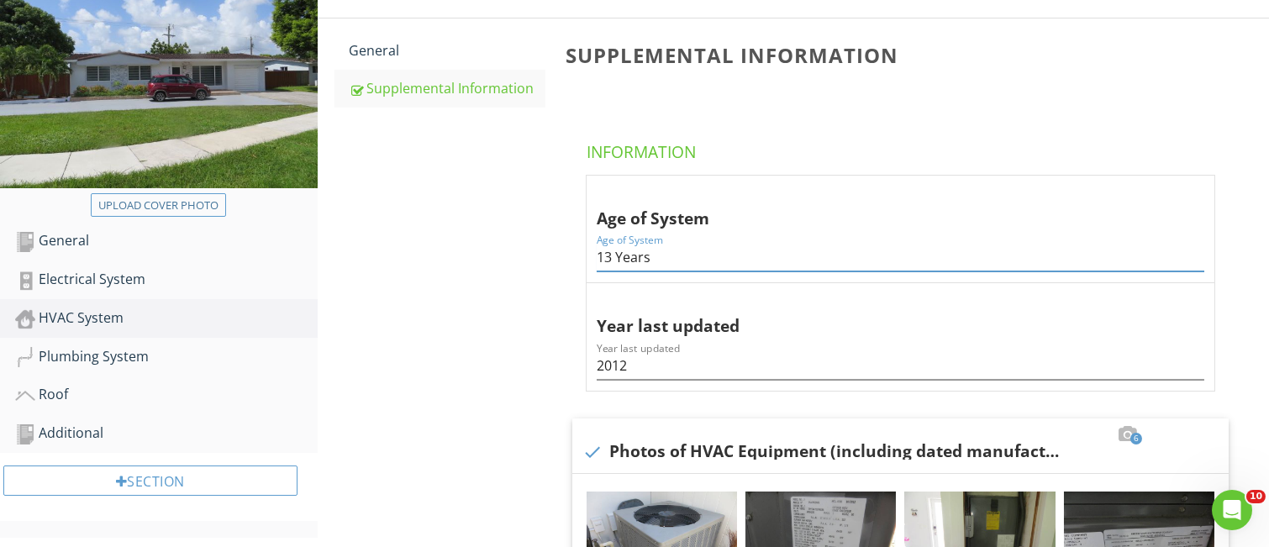
scroll to position [224, 0]
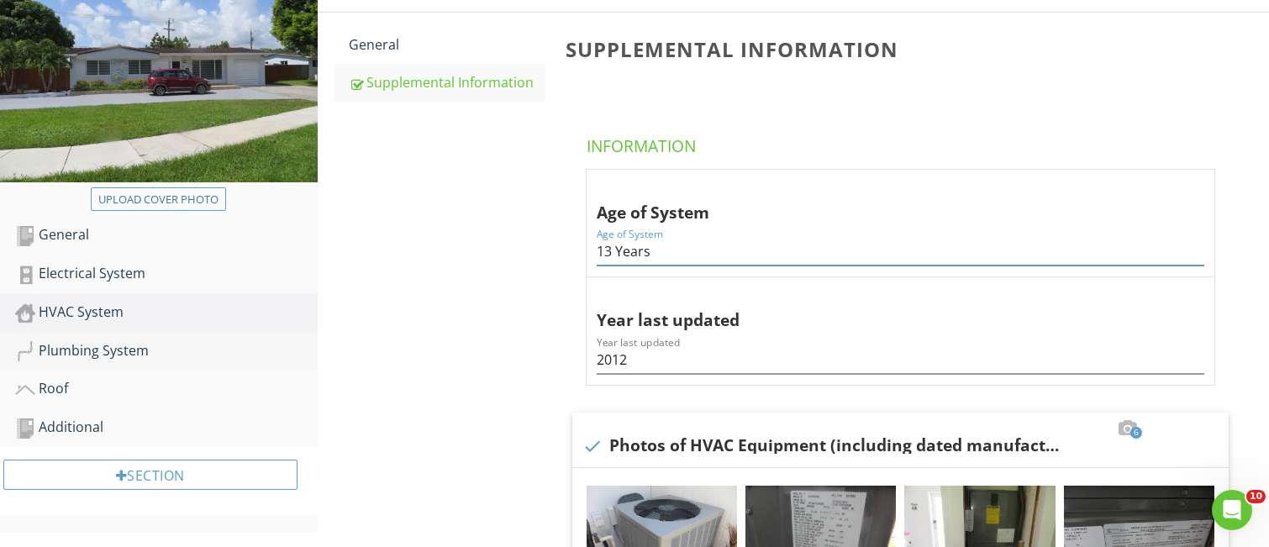
click at [98, 346] on div "Plumbing System" at bounding box center [166, 351] width 303 height 22
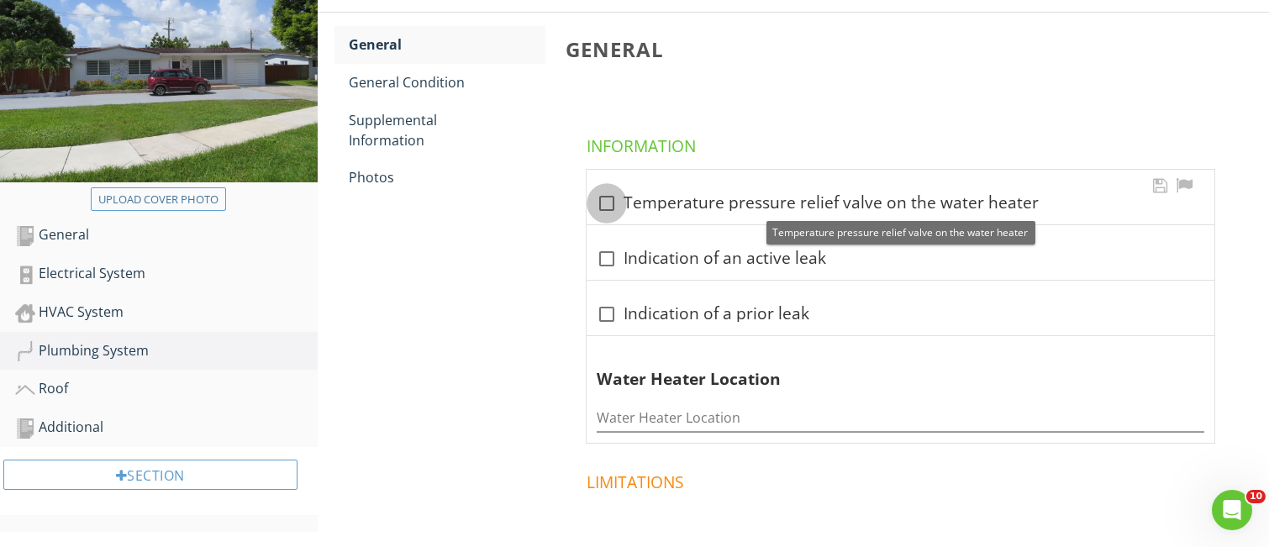
click at [611, 203] on div at bounding box center [607, 203] width 29 height 29
checkbox input "true"
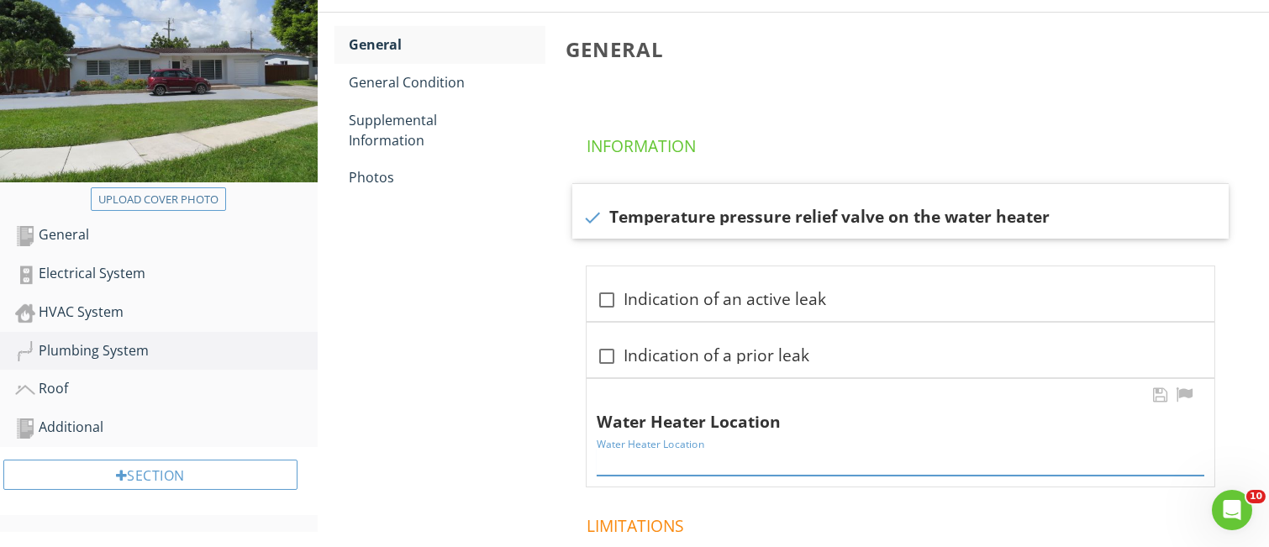
paste input "Closed exterior cabinet"
type input "Closed exterior cabinet"
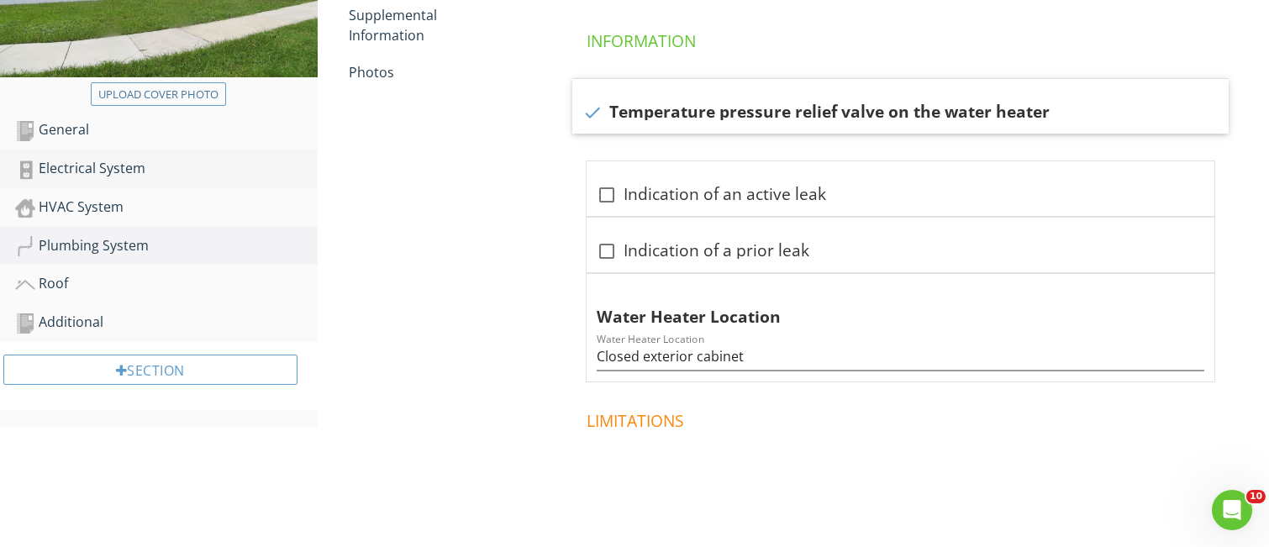
scroll to position [336, 0]
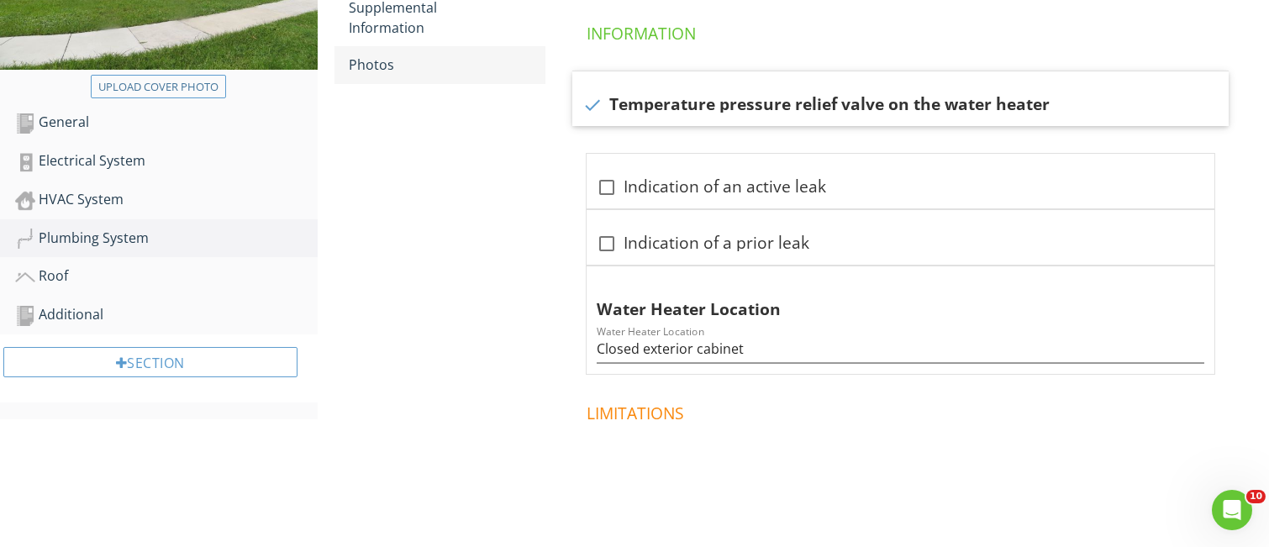
click at [380, 66] on div "Photos" at bounding box center [448, 65] width 196 height 20
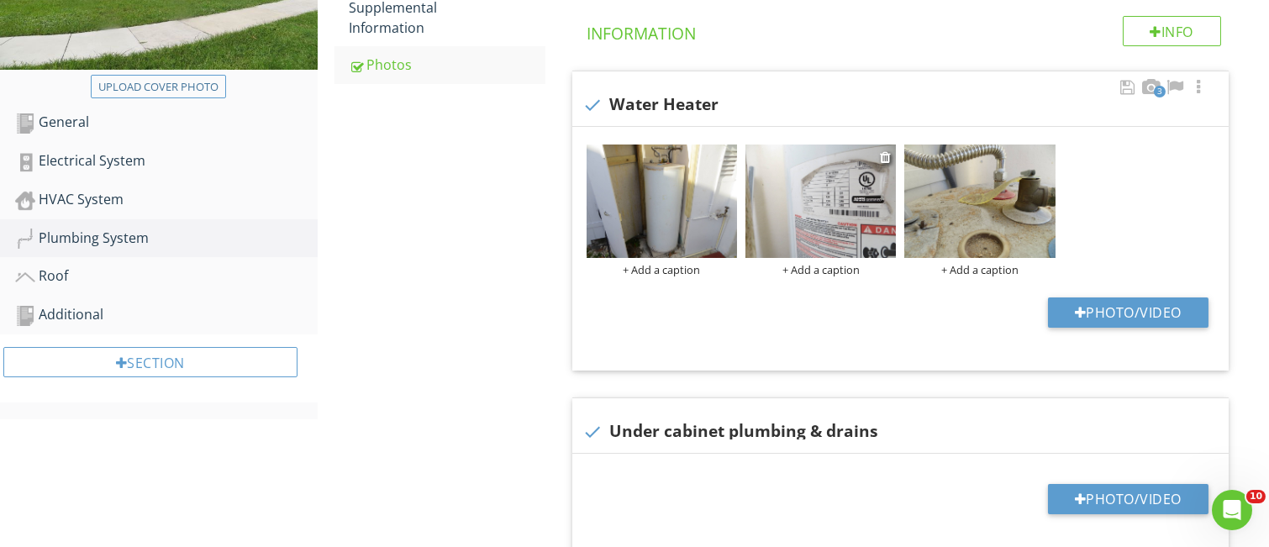
click at [852, 211] on img at bounding box center [821, 201] width 150 height 113
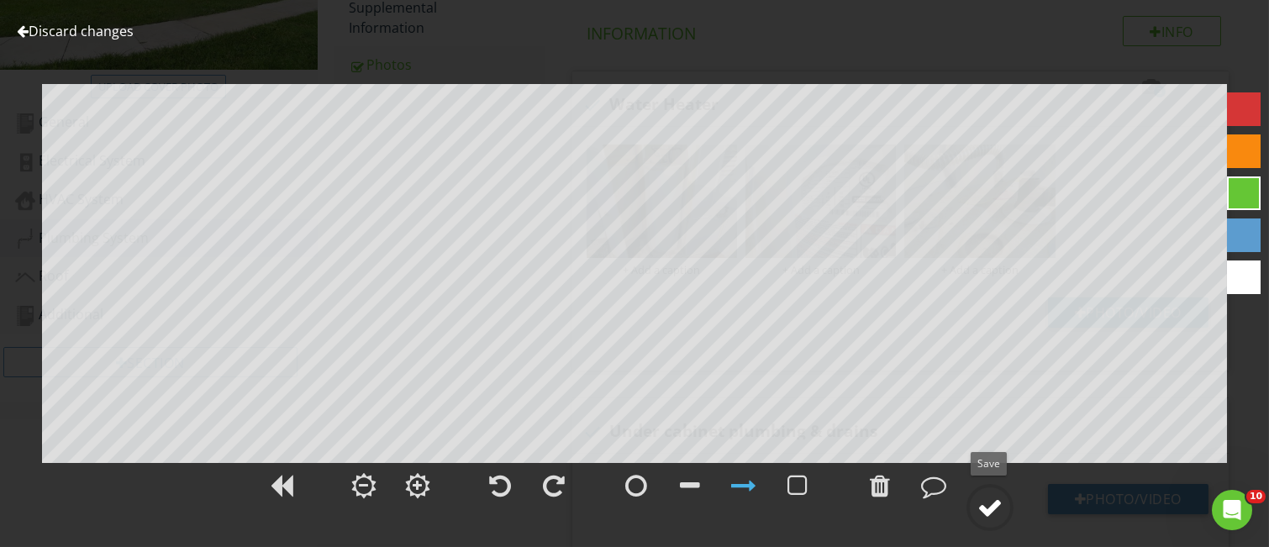
click at [989, 513] on div at bounding box center [990, 507] width 25 height 25
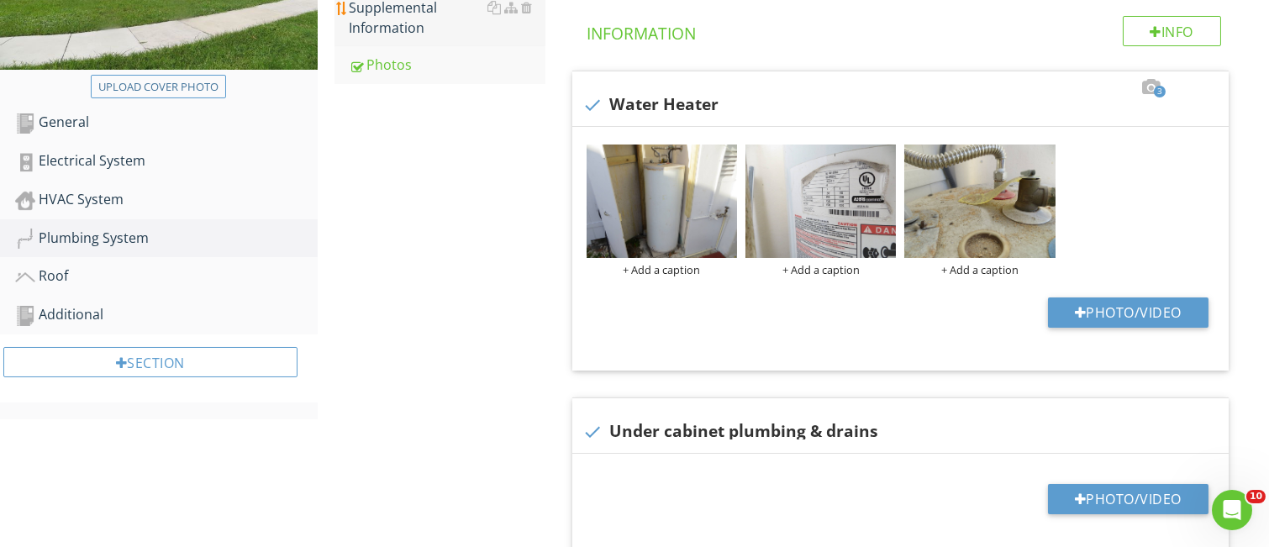
click at [415, 13] on div "Supplemental Information" at bounding box center [448, 17] width 196 height 40
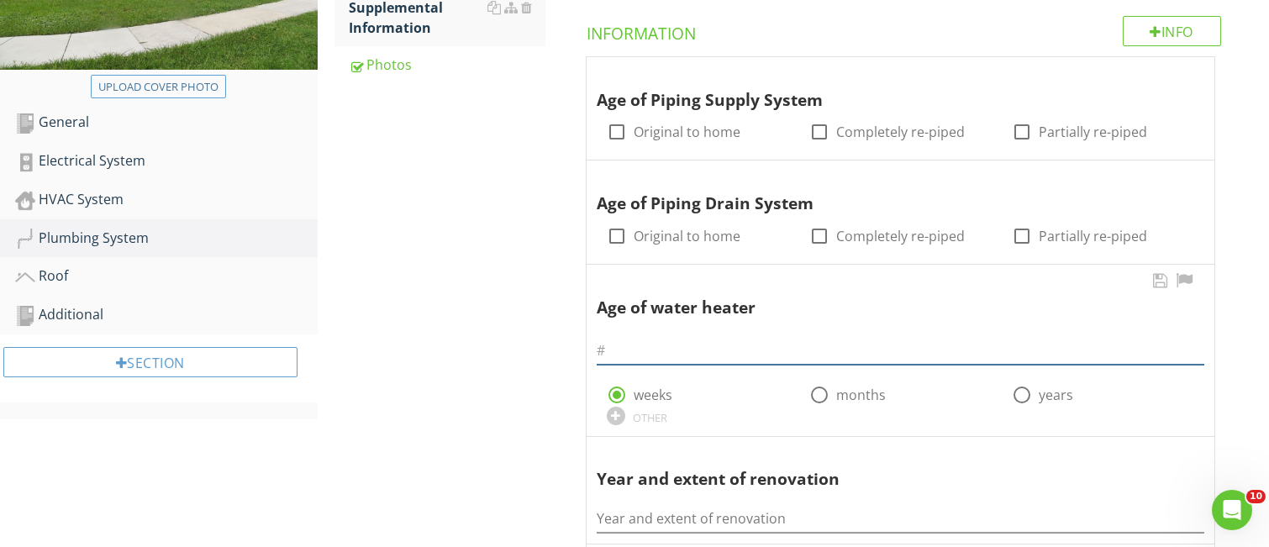
click at [641, 344] on input "text" at bounding box center [901, 351] width 608 height 28
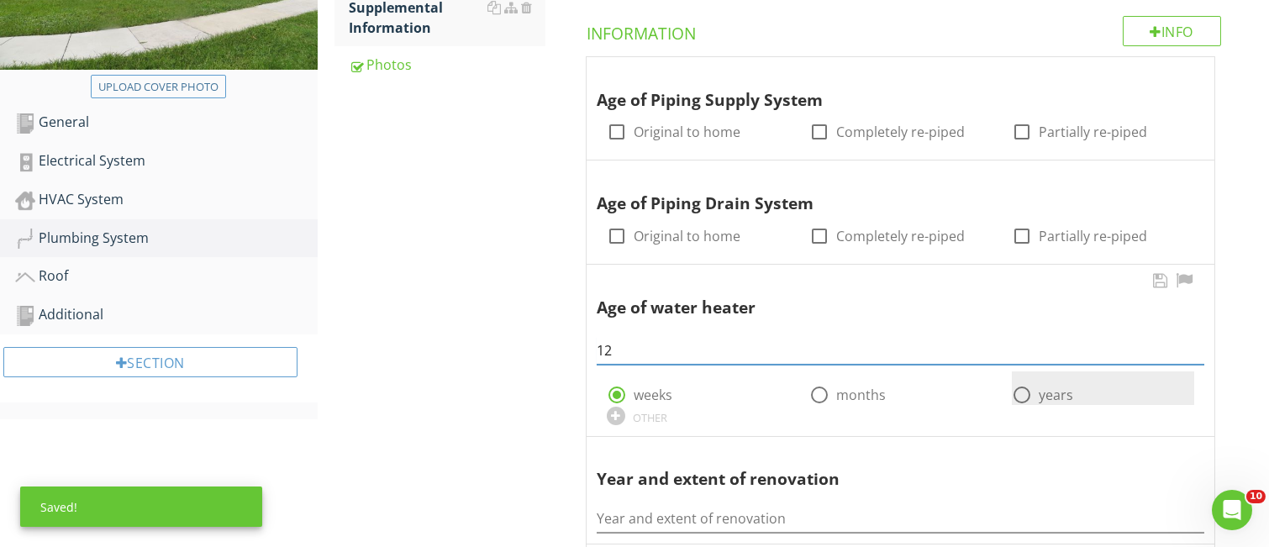
type input "12"
click at [1022, 395] on div at bounding box center [1022, 395] width 29 height 29
radio input "false"
radio input "true"
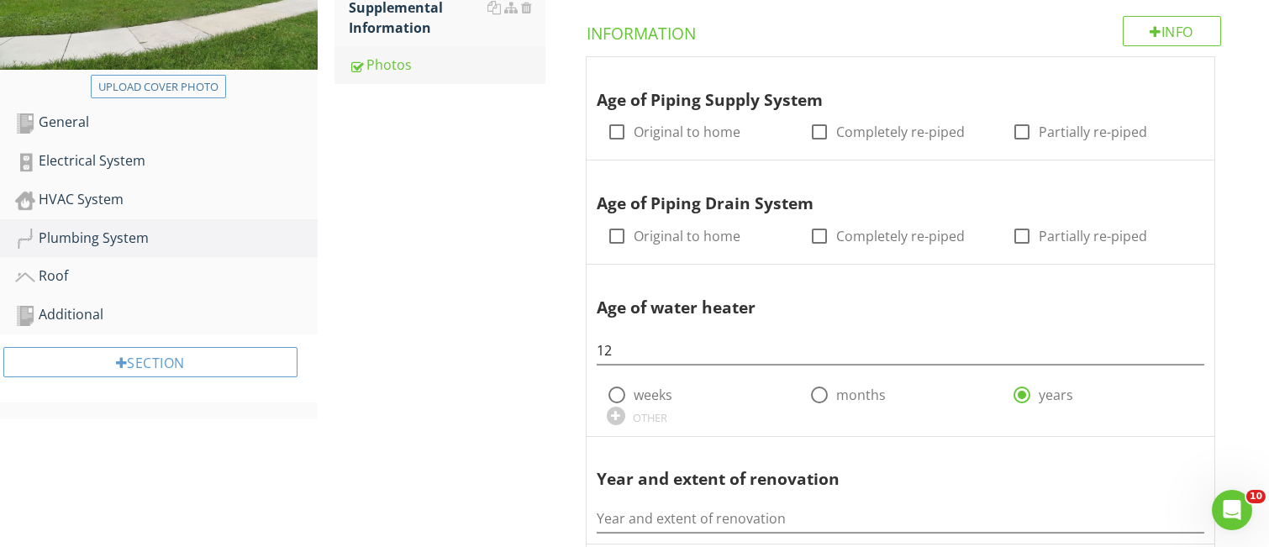
click at [387, 56] on div "Photos" at bounding box center [448, 65] width 196 height 20
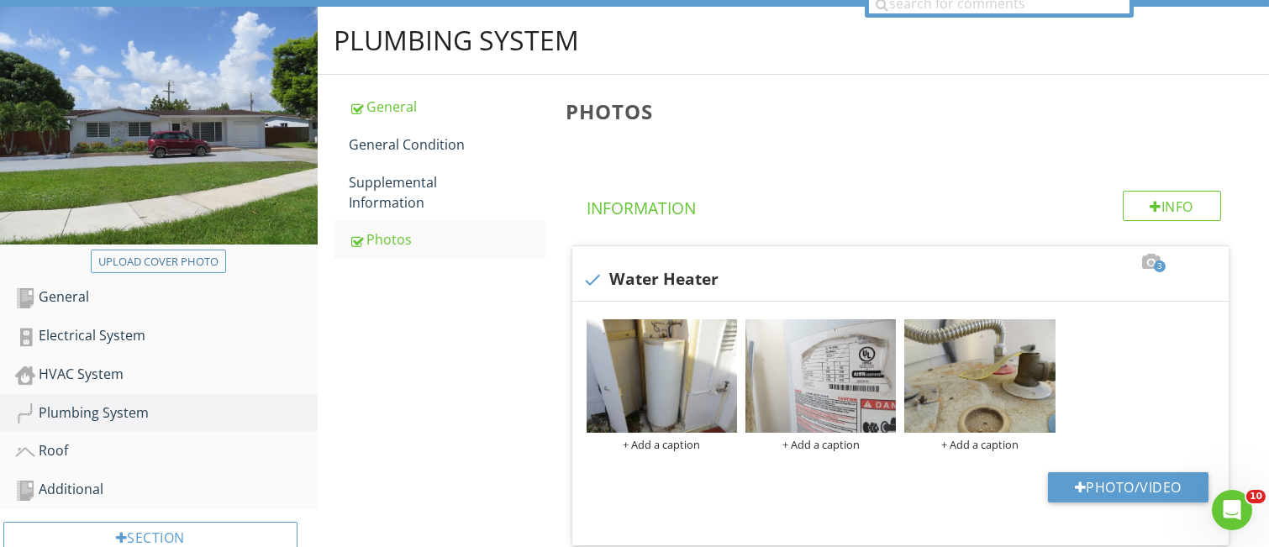
scroll to position [112, 0]
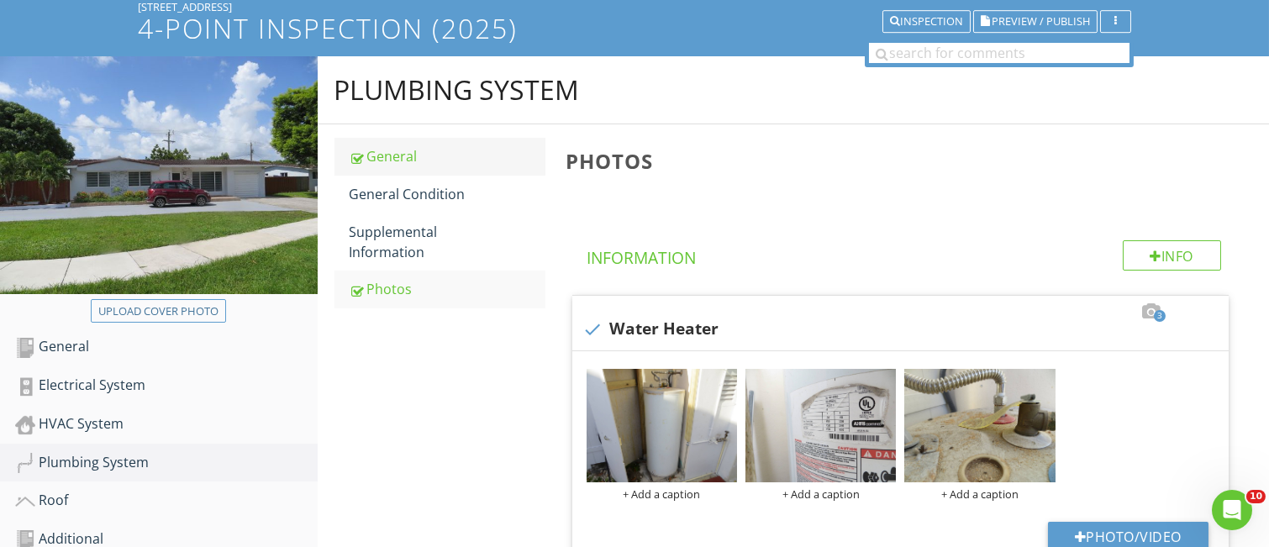
click at [406, 161] on div "General" at bounding box center [448, 156] width 196 height 20
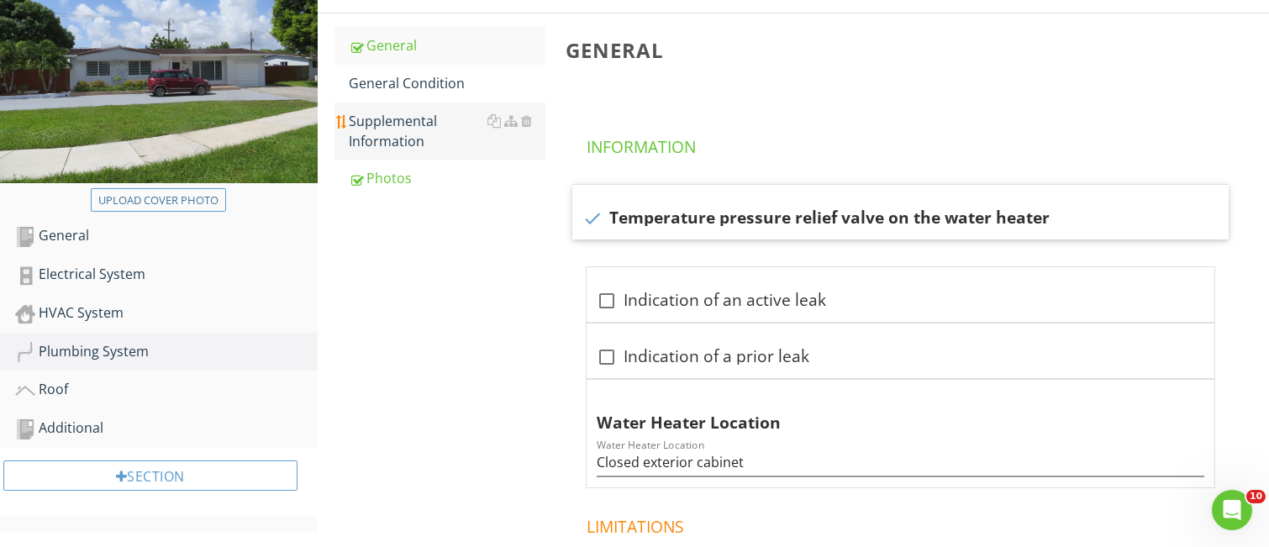
scroll to position [224, 0]
click at [425, 133] on div "Supplemental Information" at bounding box center [448, 130] width 196 height 40
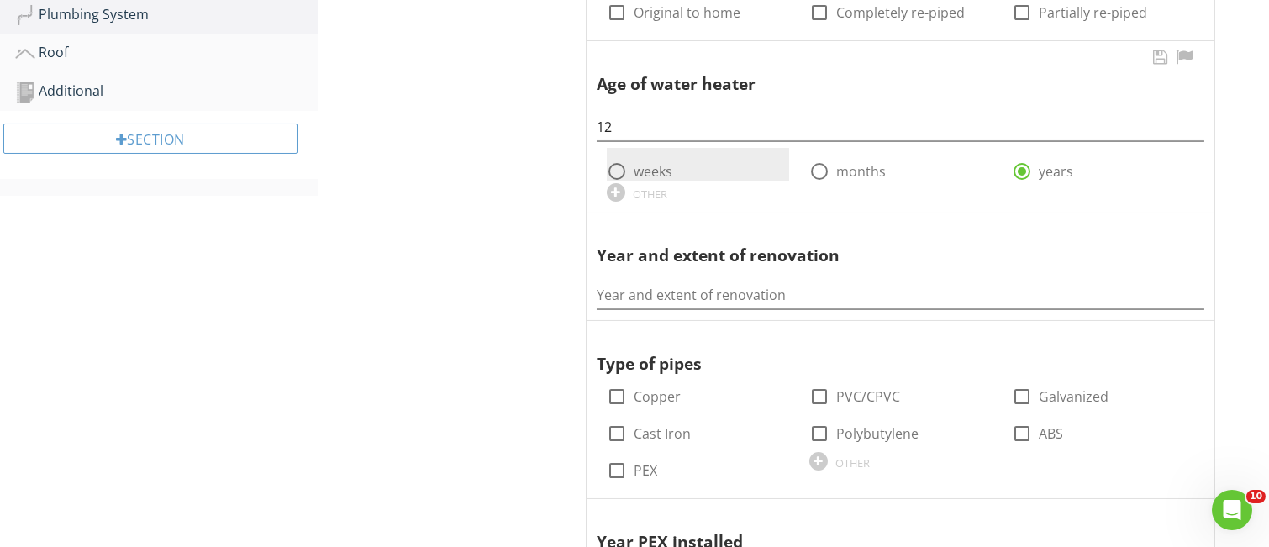
scroll to position [561, 0]
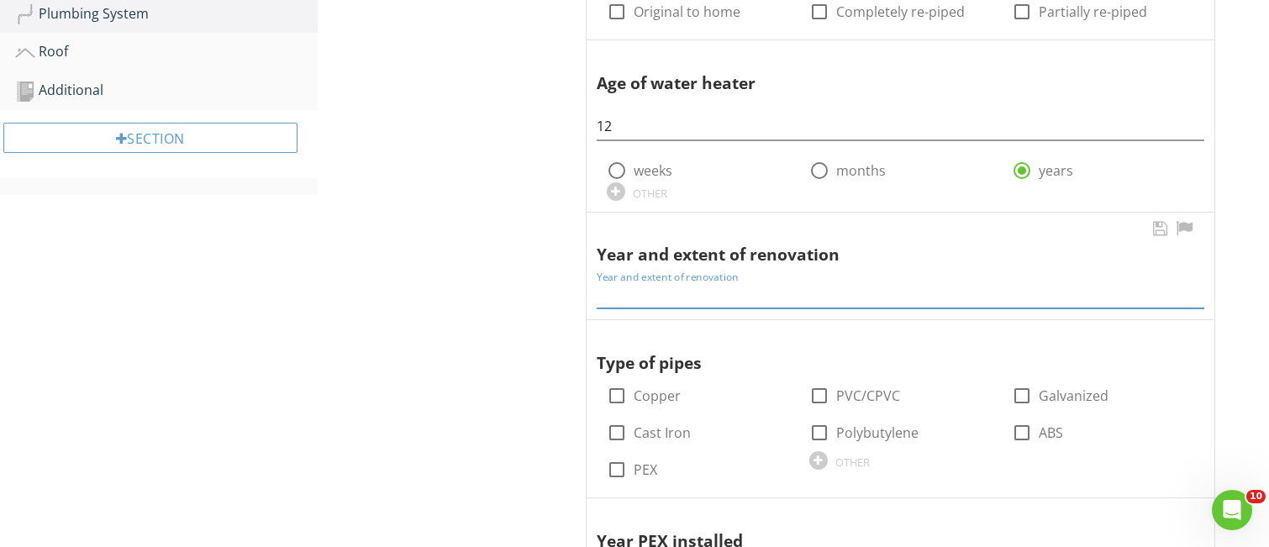
paste input "The drainage pipes were replaced by pvc pipes in 2019 and the bathrooms and kit…"
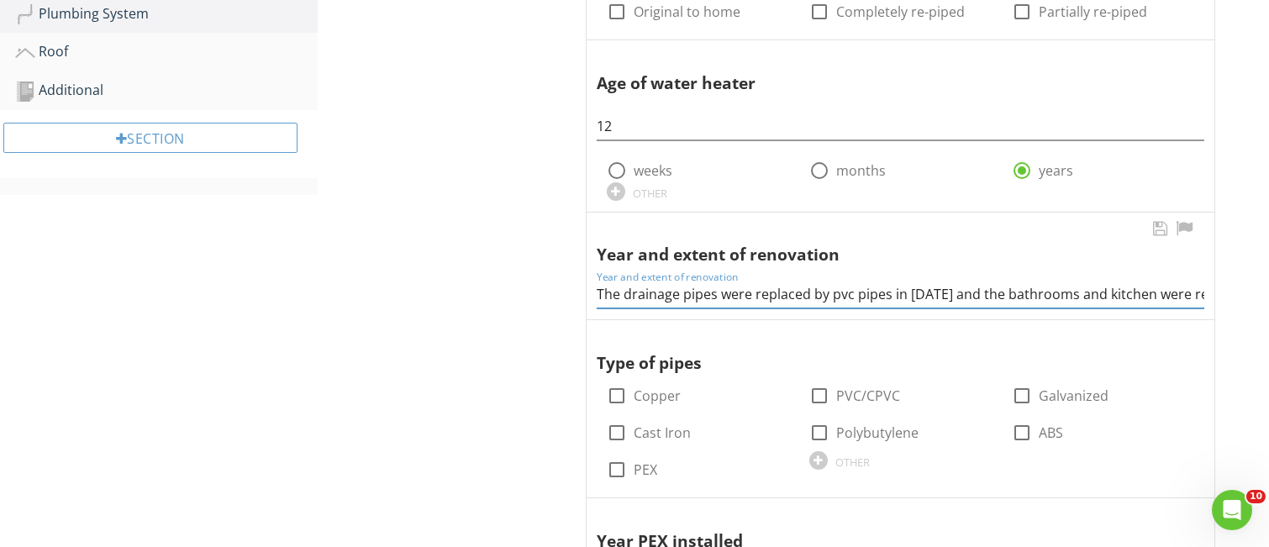
scroll to position [0, 85]
type input "The drainage pipes were replaced by pvc pipes in 2019 and the bathrooms and kit…"
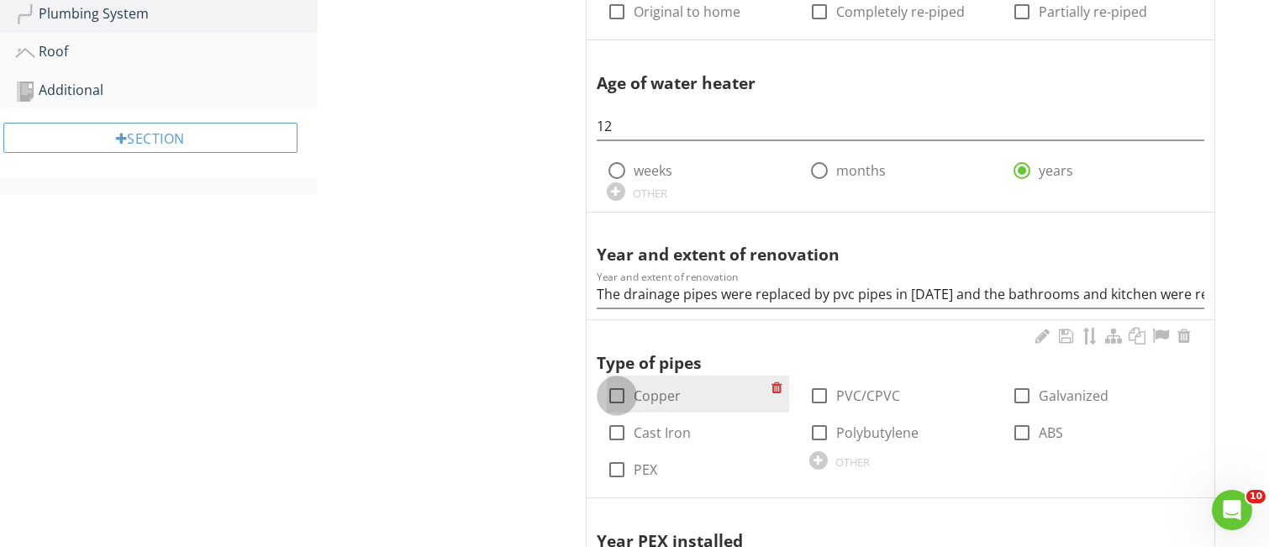
click at [620, 397] on div at bounding box center [617, 396] width 29 height 29
checkbox input "true"
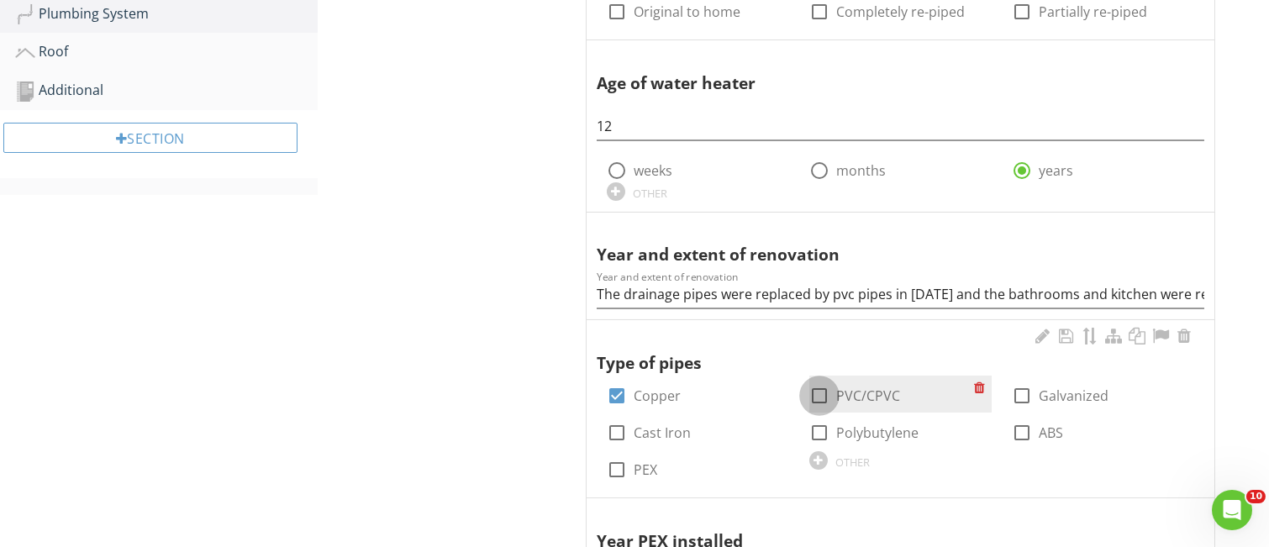
click at [815, 398] on div at bounding box center [819, 396] width 29 height 29
checkbox input "true"
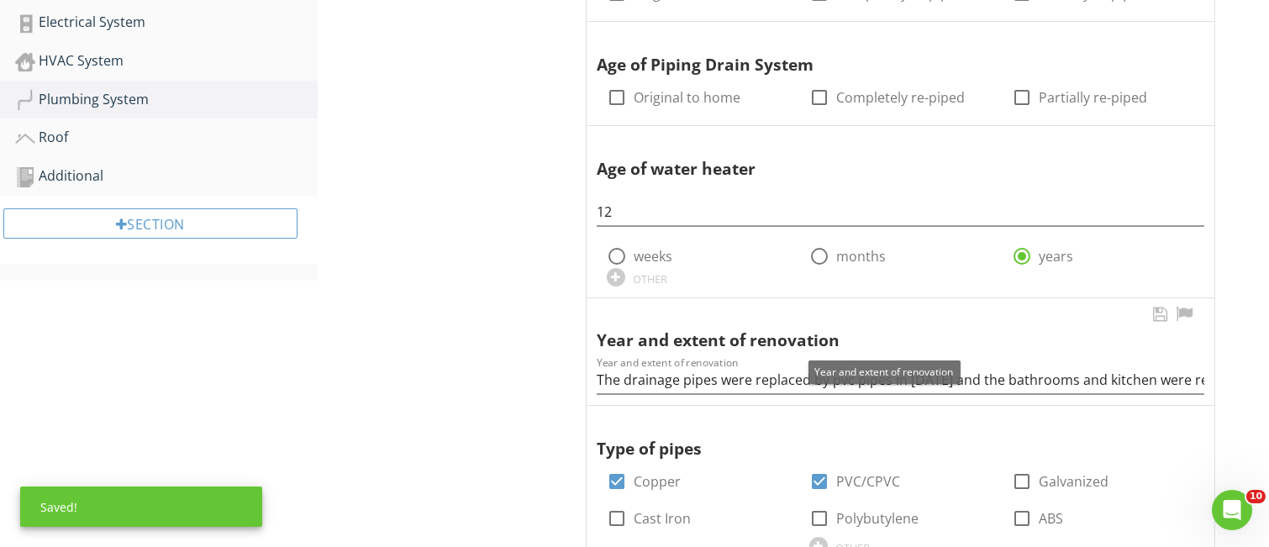
scroll to position [448, 0]
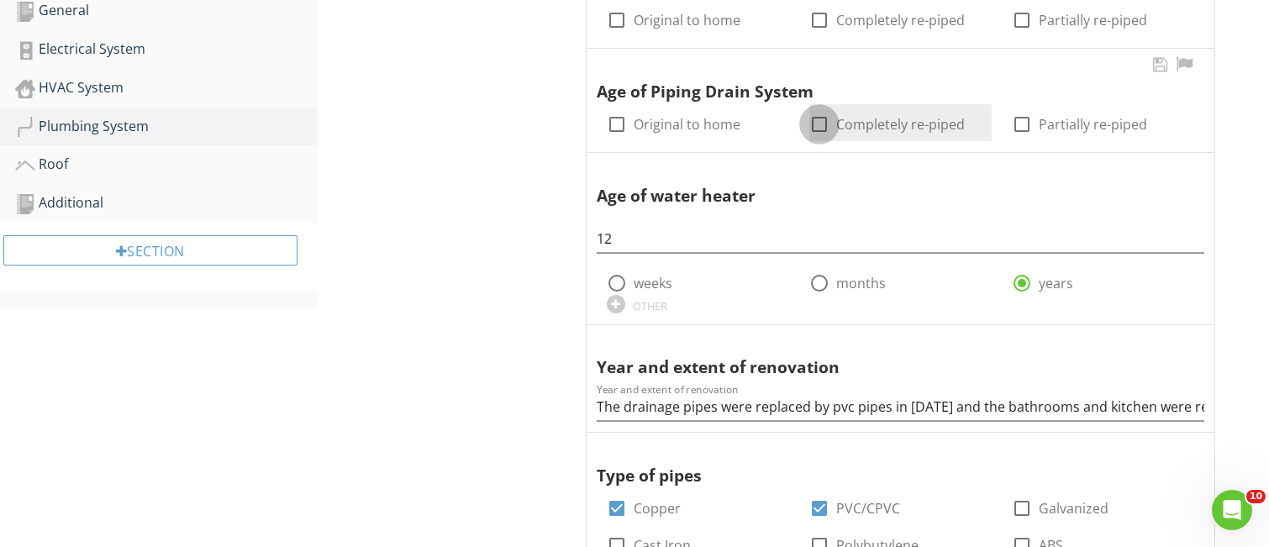
click at [822, 124] on div at bounding box center [819, 124] width 29 height 29
checkbox input "true"
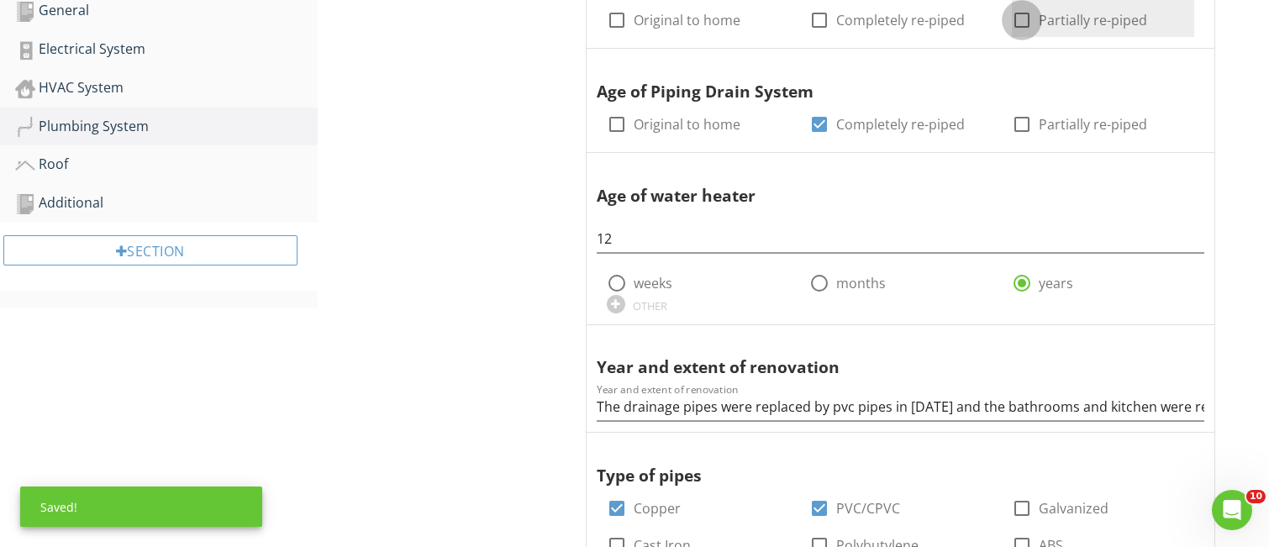
click at [1022, 20] on div at bounding box center [1022, 20] width 29 height 29
checkbox input "true"
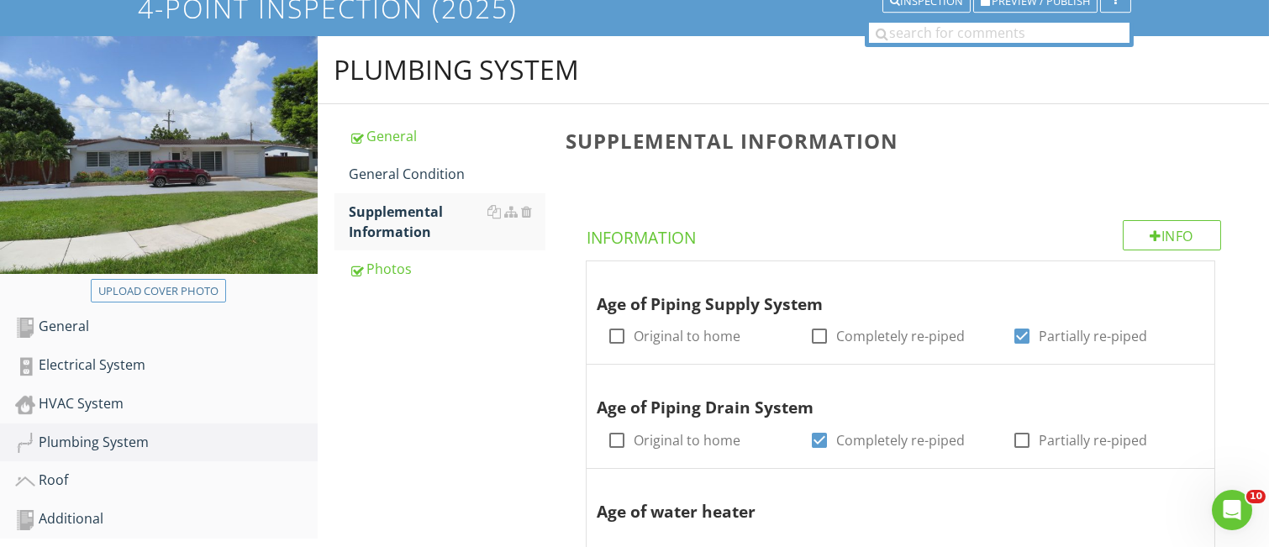
scroll to position [224, 0]
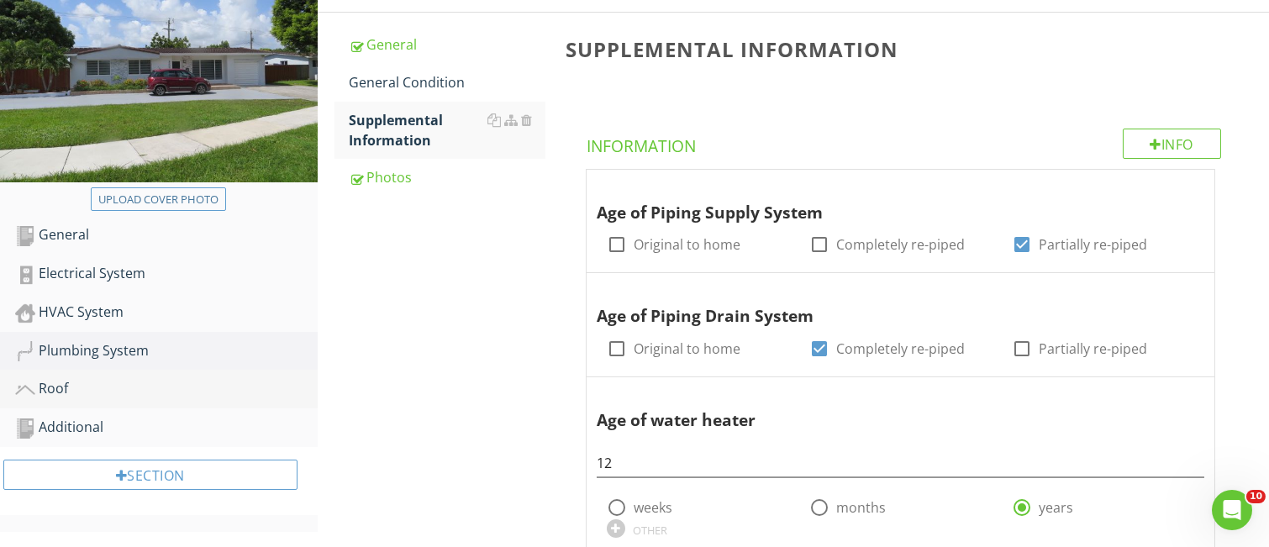
click at [55, 388] on div "Roof" at bounding box center [166, 389] width 303 height 22
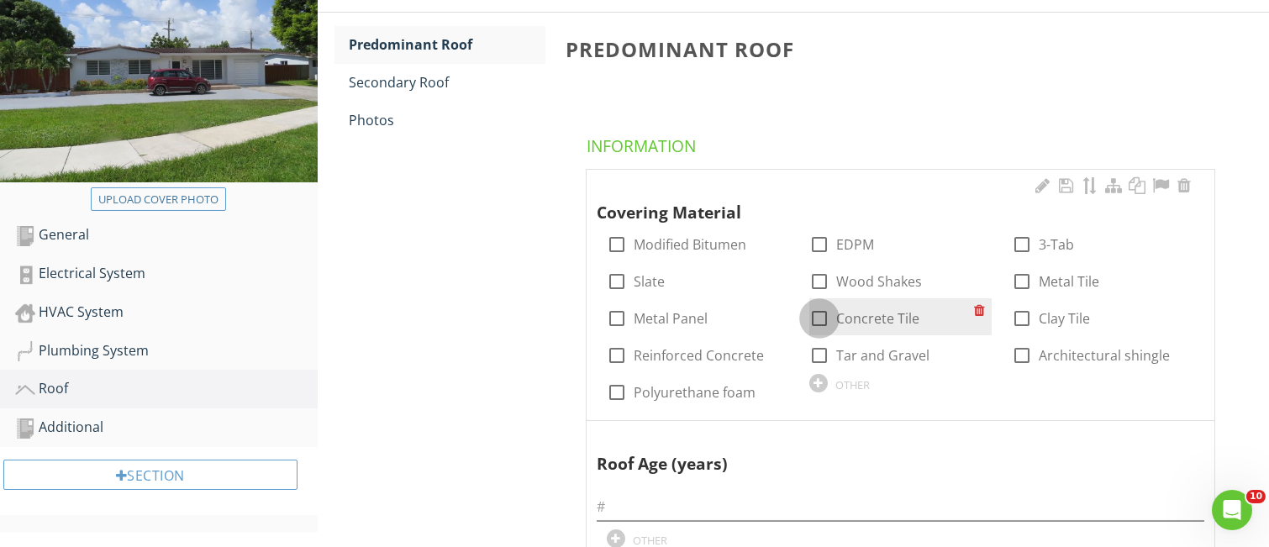
click at [822, 316] on div at bounding box center [819, 318] width 29 height 29
checkbox input "true"
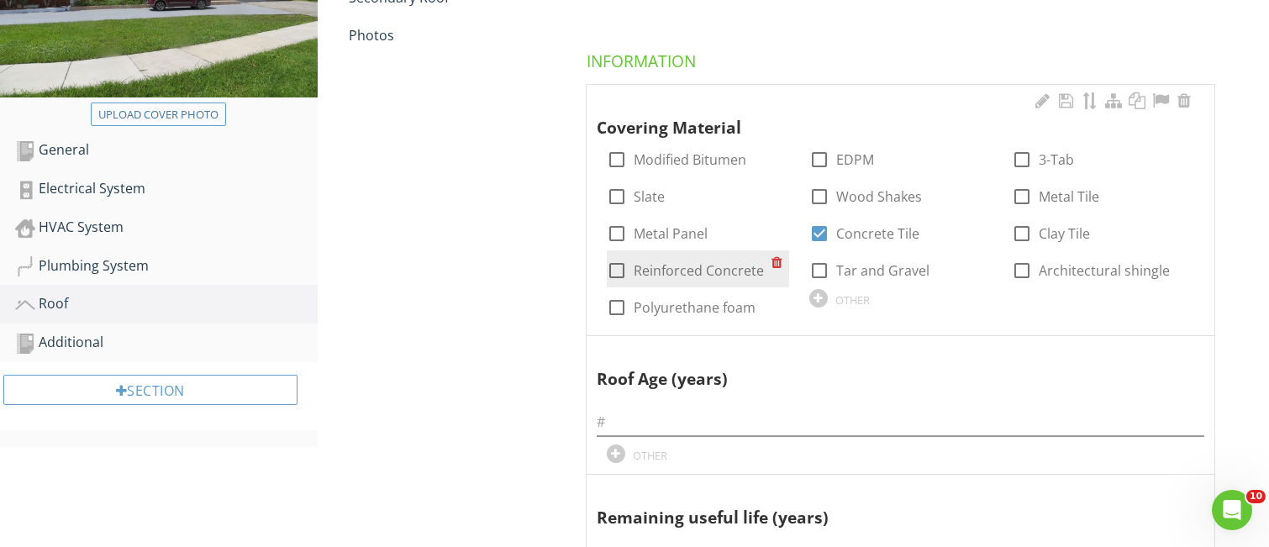
scroll to position [336, 0]
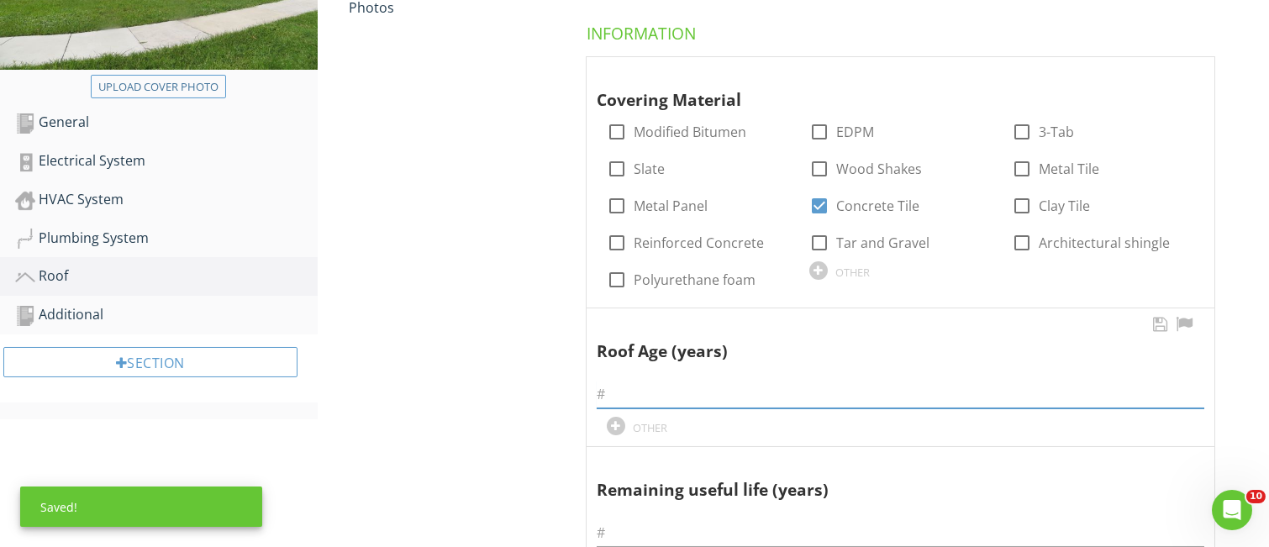
click at [611, 393] on input "text" at bounding box center [901, 395] width 608 height 28
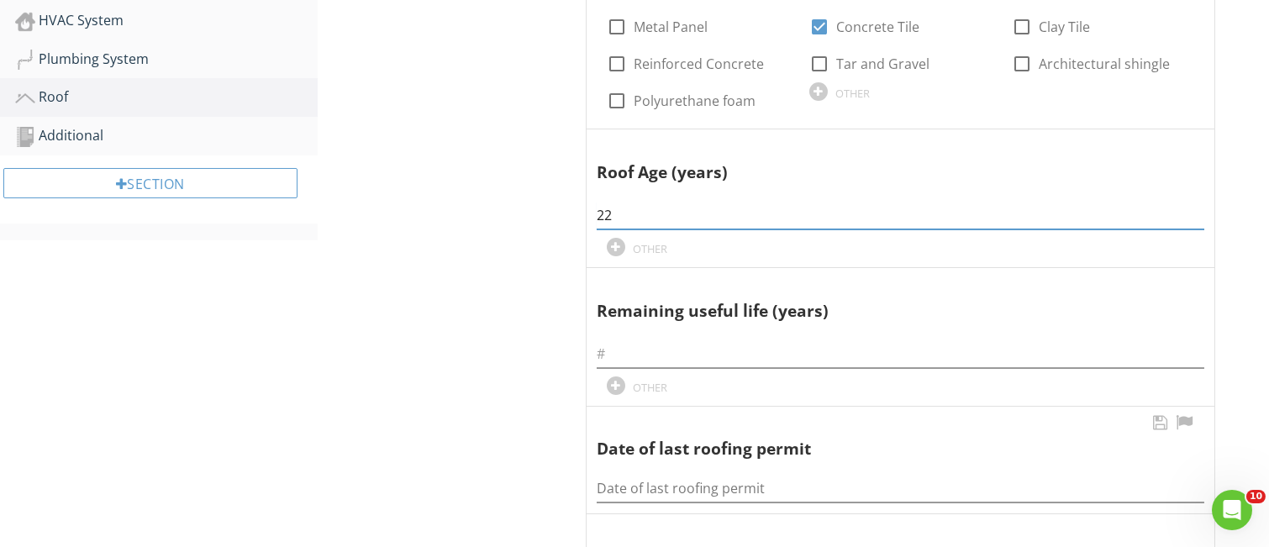
scroll to position [561, 0]
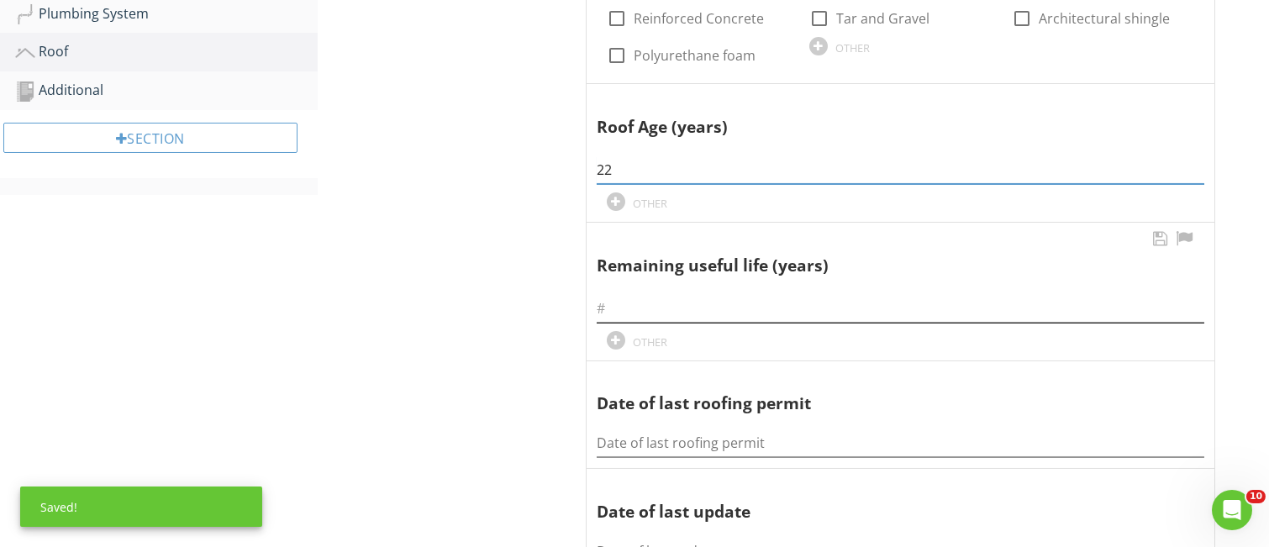
type input "22"
click at [626, 306] on input "text" at bounding box center [901, 309] width 608 height 28
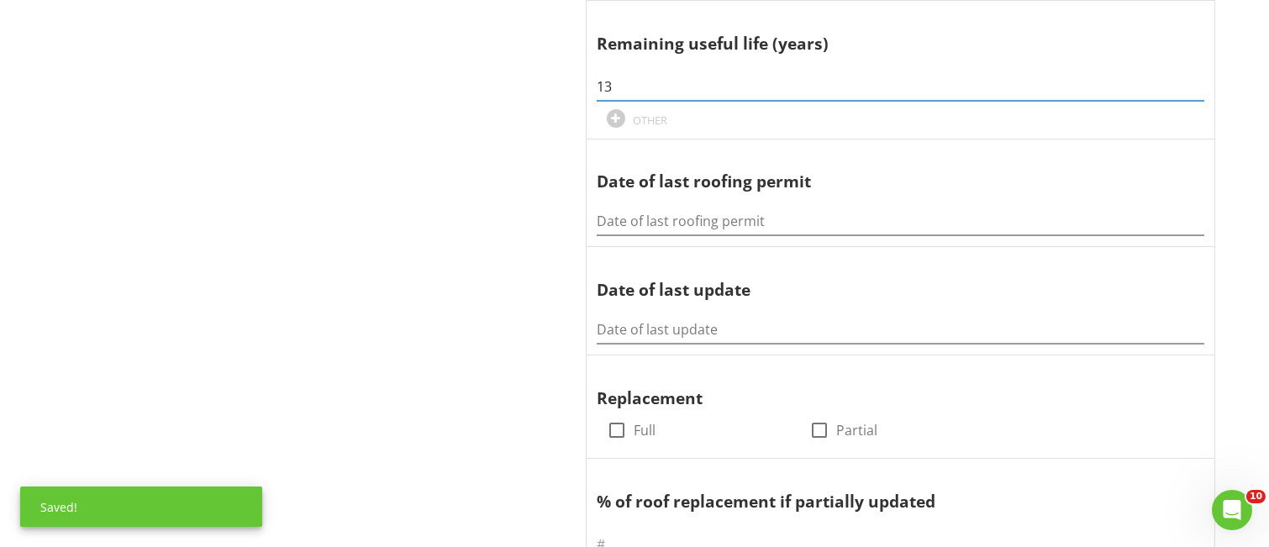
scroll to position [784, 0]
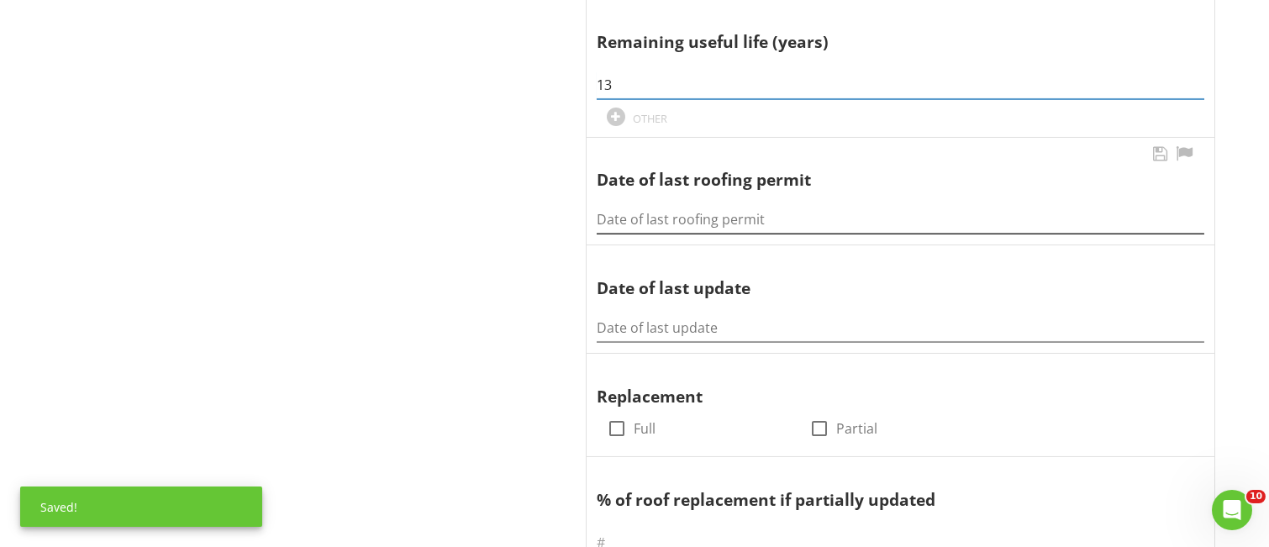
type input "13"
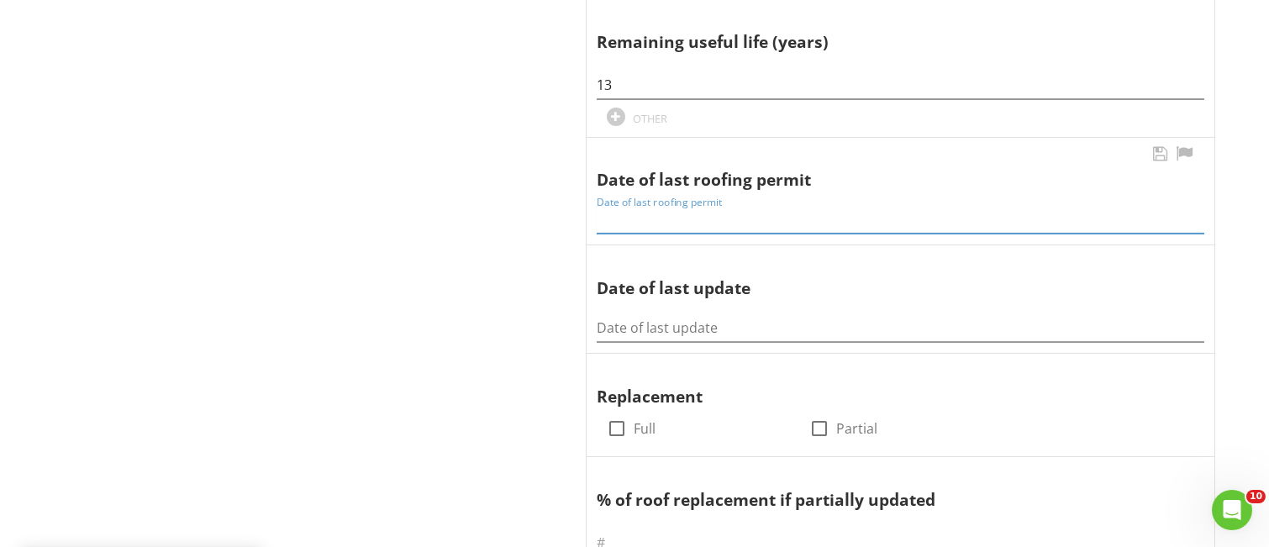
click at [602, 218] on input "Date of last roofing permit" at bounding box center [901, 220] width 608 height 28
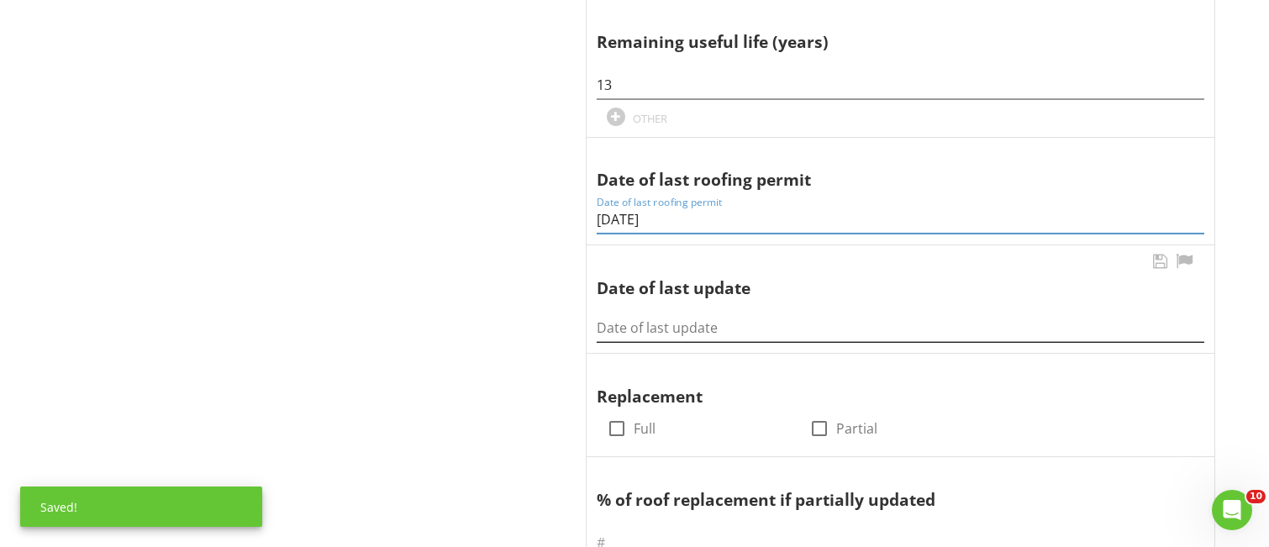
type input "11/21/2002"
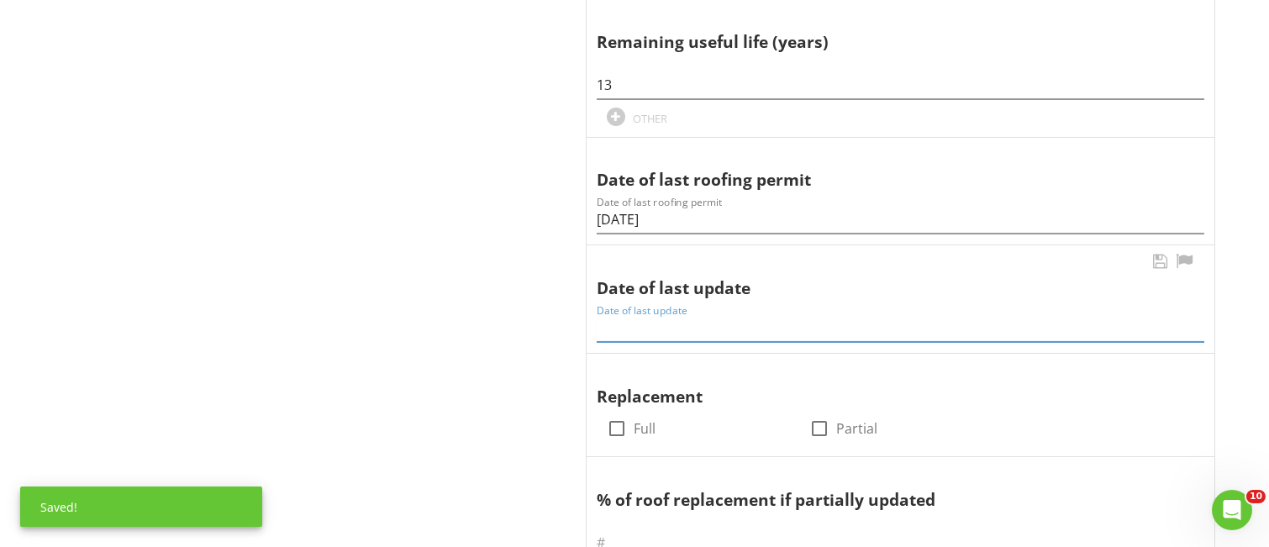
click at [623, 324] on input "Date of last update" at bounding box center [901, 328] width 608 height 28
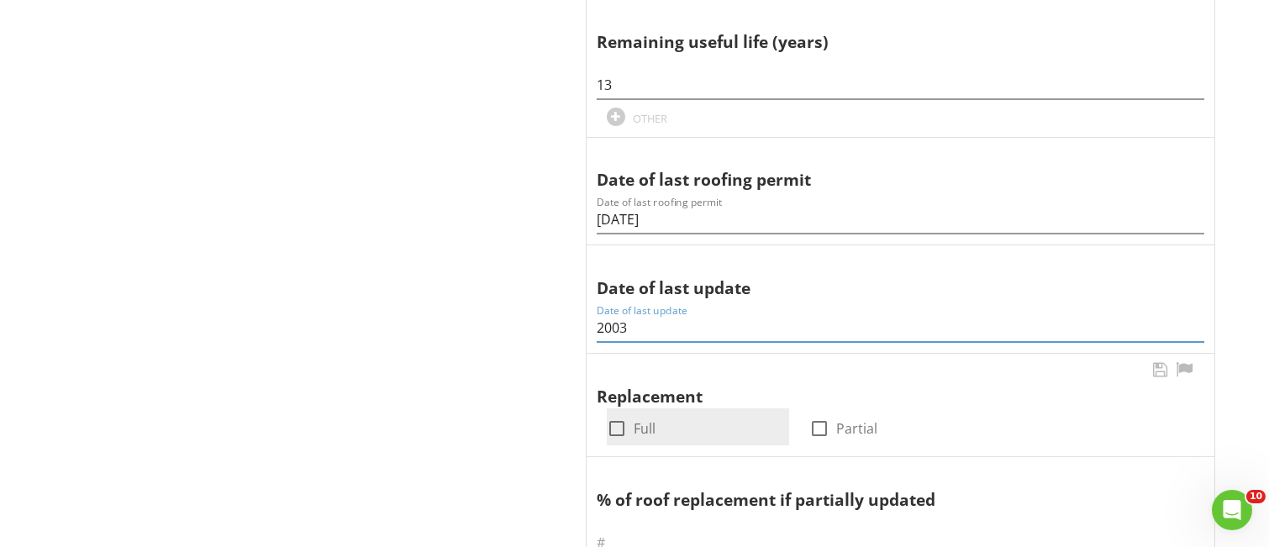
type input "2003"
click at [615, 423] on div at bounding box center [617, 428] width 29 height 29
checkbox input "true"
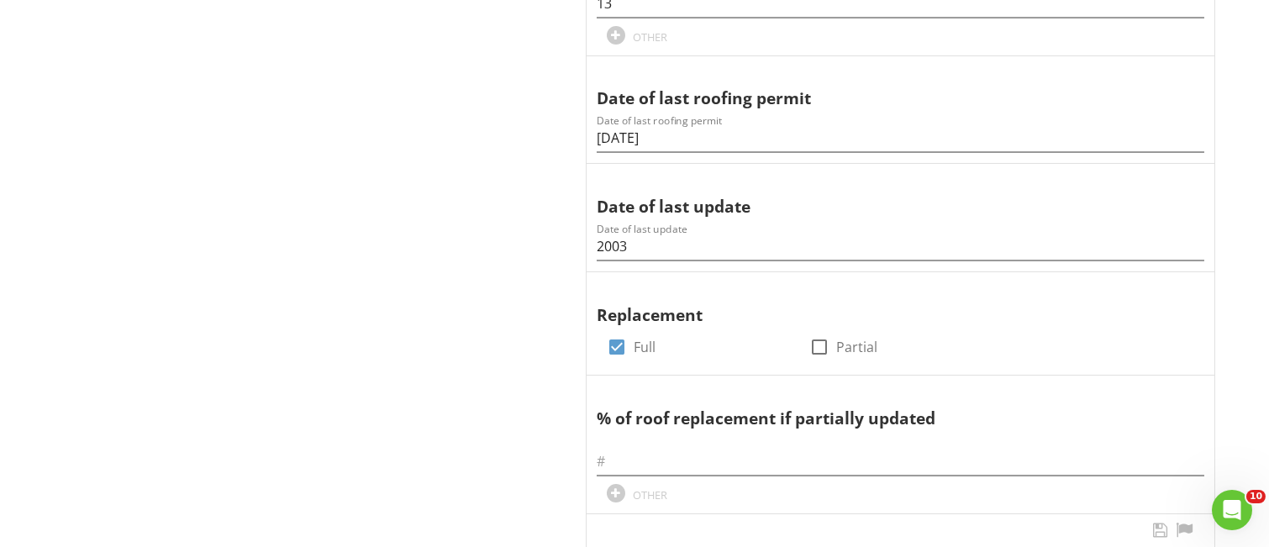
scroll to position [1009, 0]
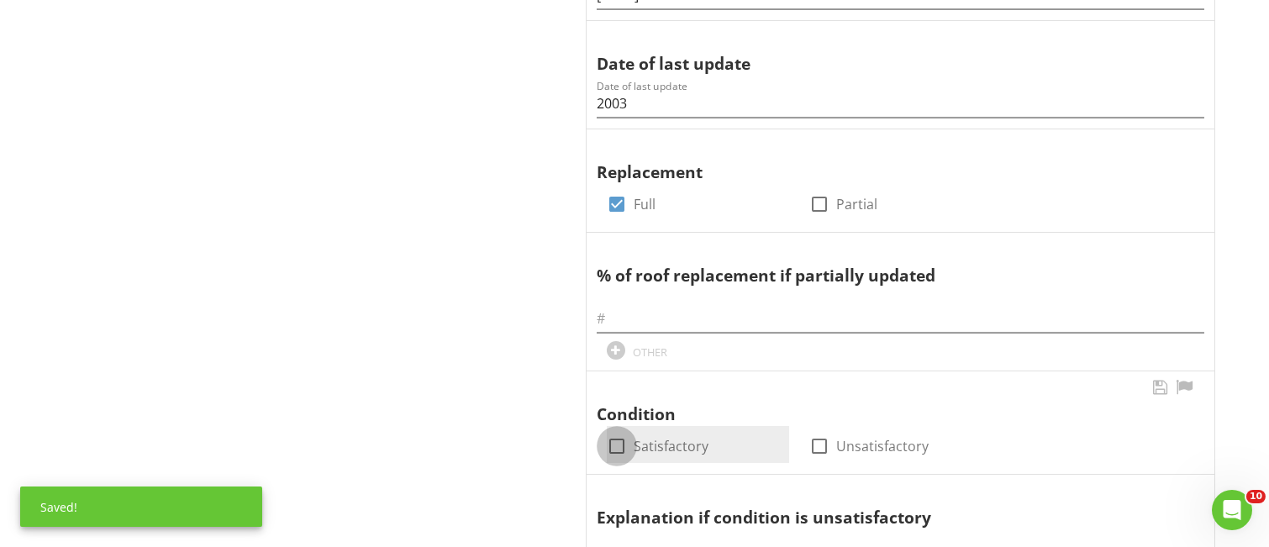
click at [624, 444] on div at bounding box center [617, 446] width 29 height 29
checkbox input "true"
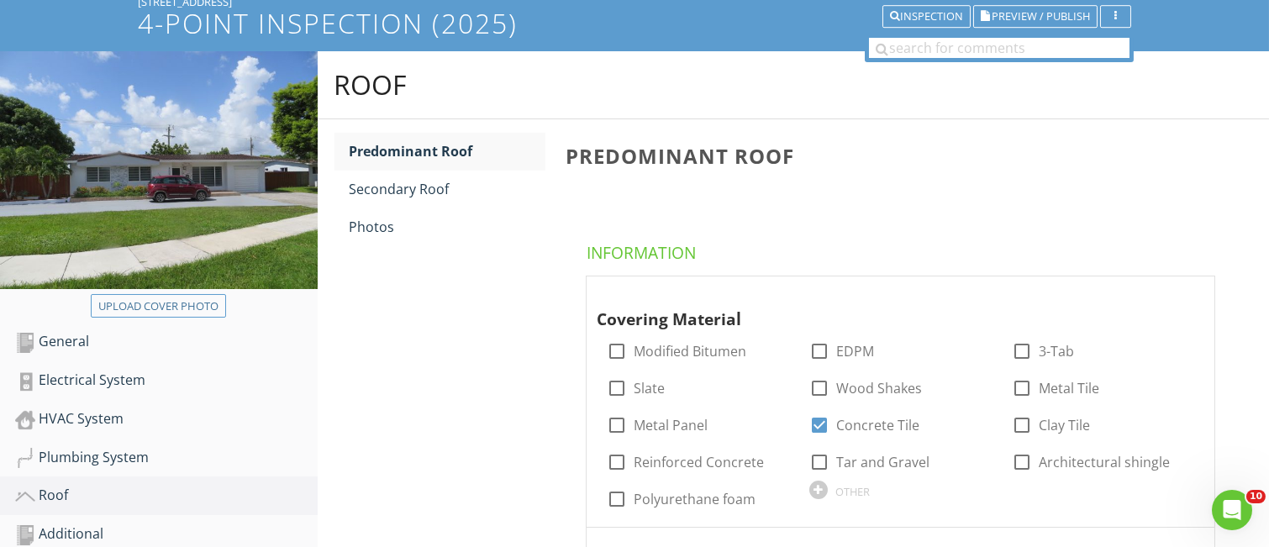
scroll to position [112, 0]
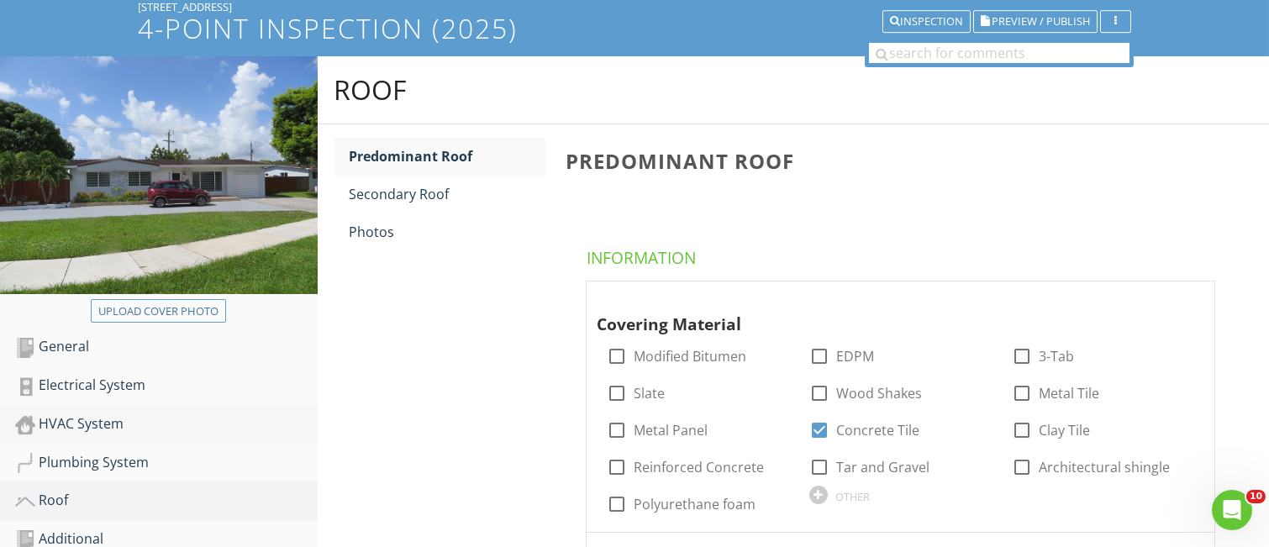
click at [121, 424] on div "HVAC System" at bounding box center [166, 425] width 303 height 22
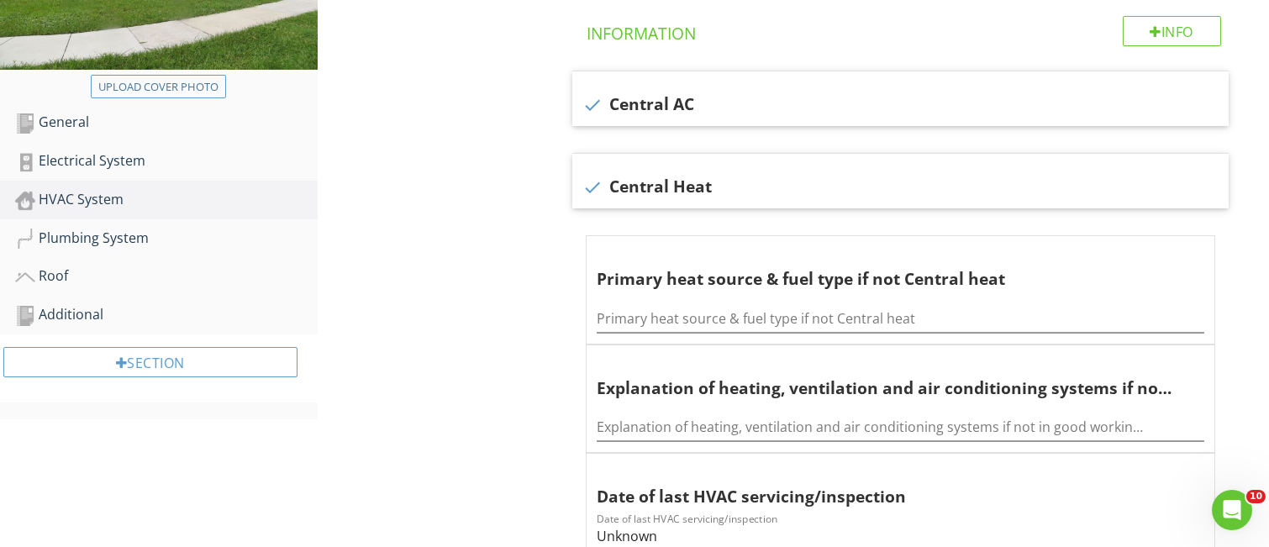
scroll to position [112, 0]
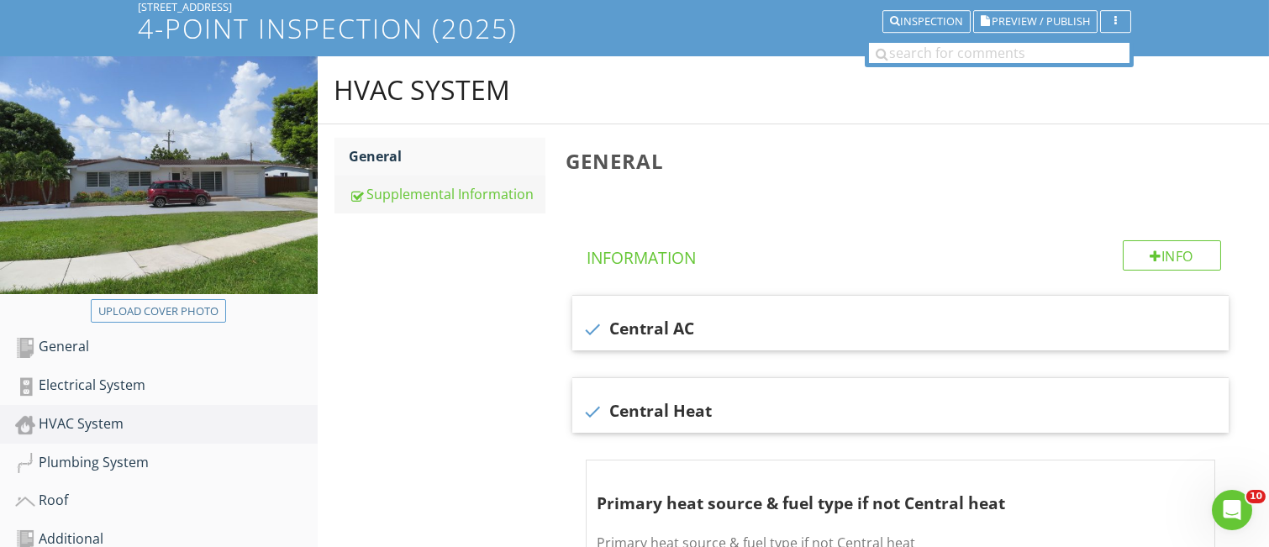
click at [409, 198] on div "Supplemental Information" at bounding box center [448, 194] width 196 height 20
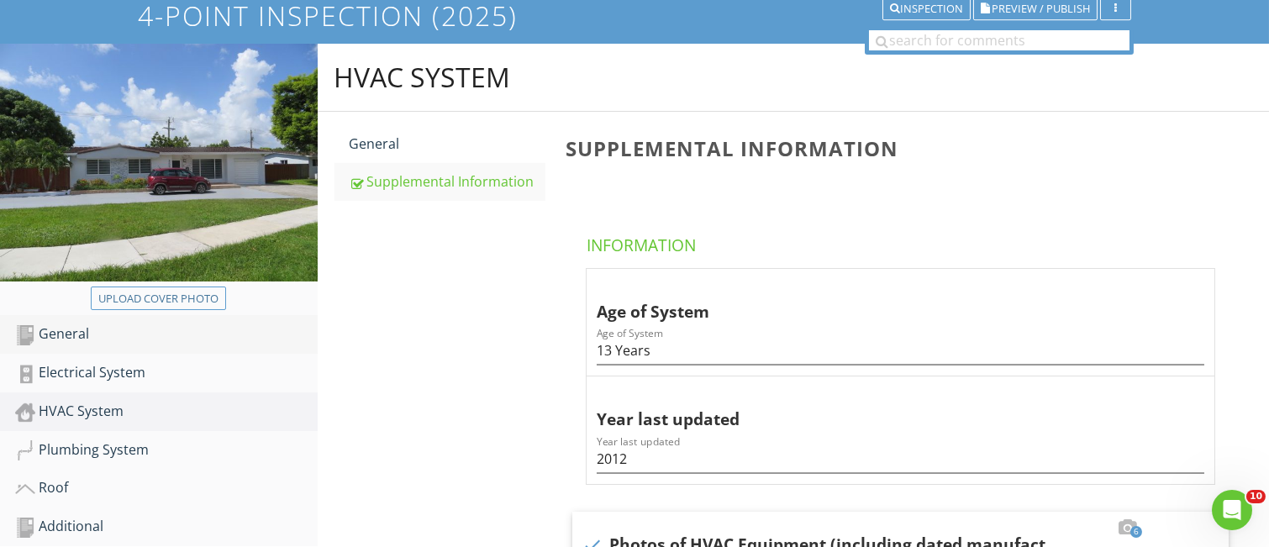
scroll to position [112, 0]
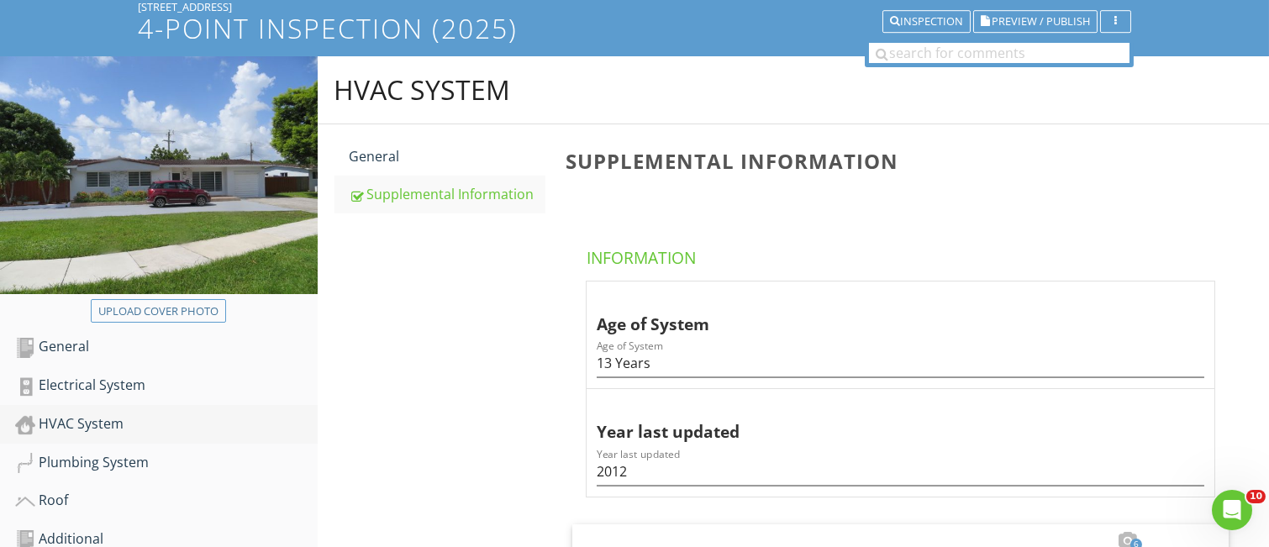
click at [109, 426] on div "HVAC System" at bounding box center [166, 425] width 303 height 22
click at [101, 461] on div "Plumbing System" at bounding box center [166, 463] width 303 height 22
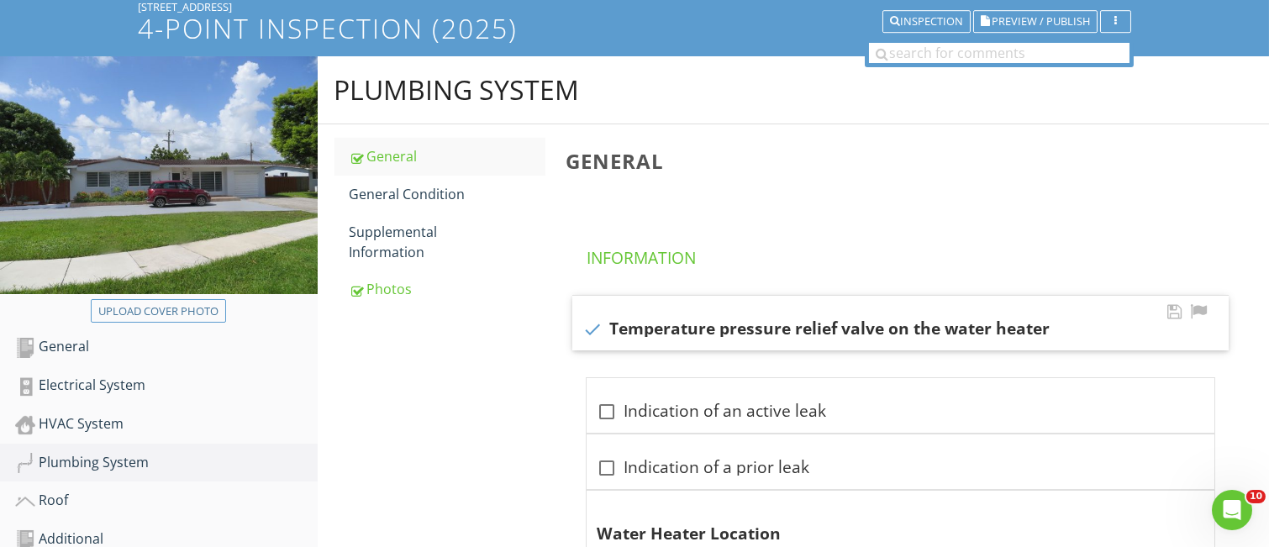
scroll to position [224, 0]
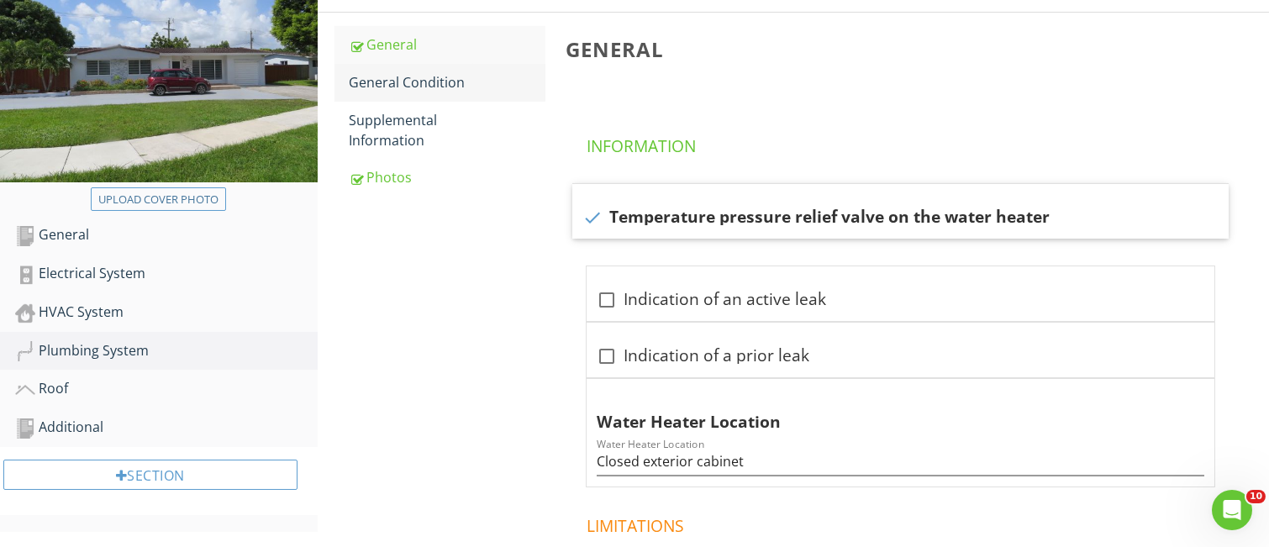
click at [404, 89] on div "General Condition" at bounding box center [448, 82] width 196 height 20
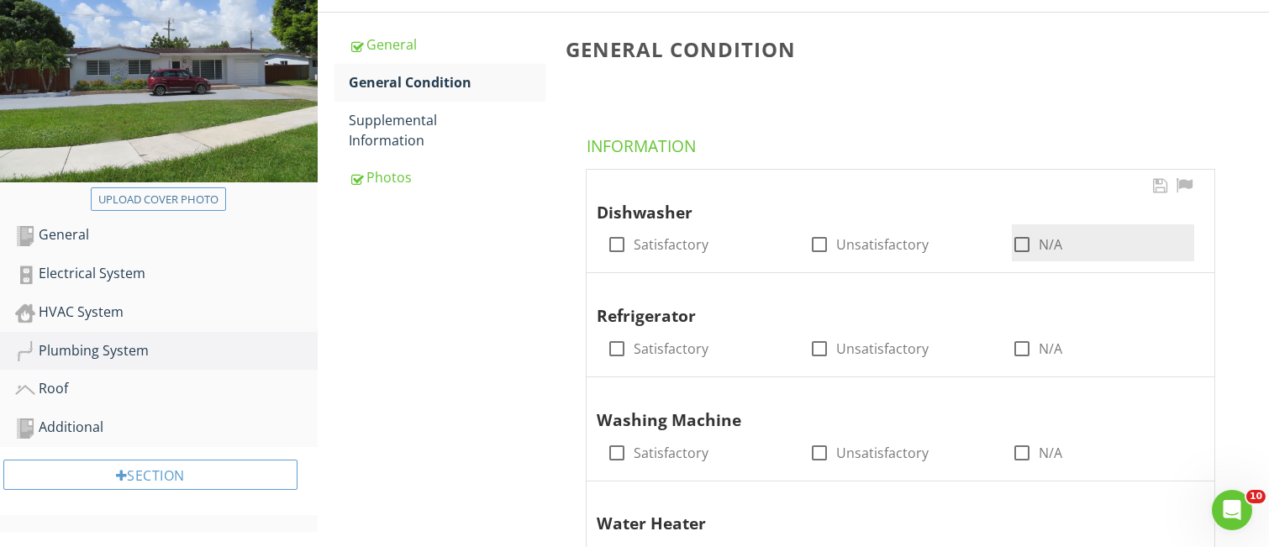
click at [1026, 242] on div at bounding box center [1022, 244] width 29 height 29
checkbox input "true"
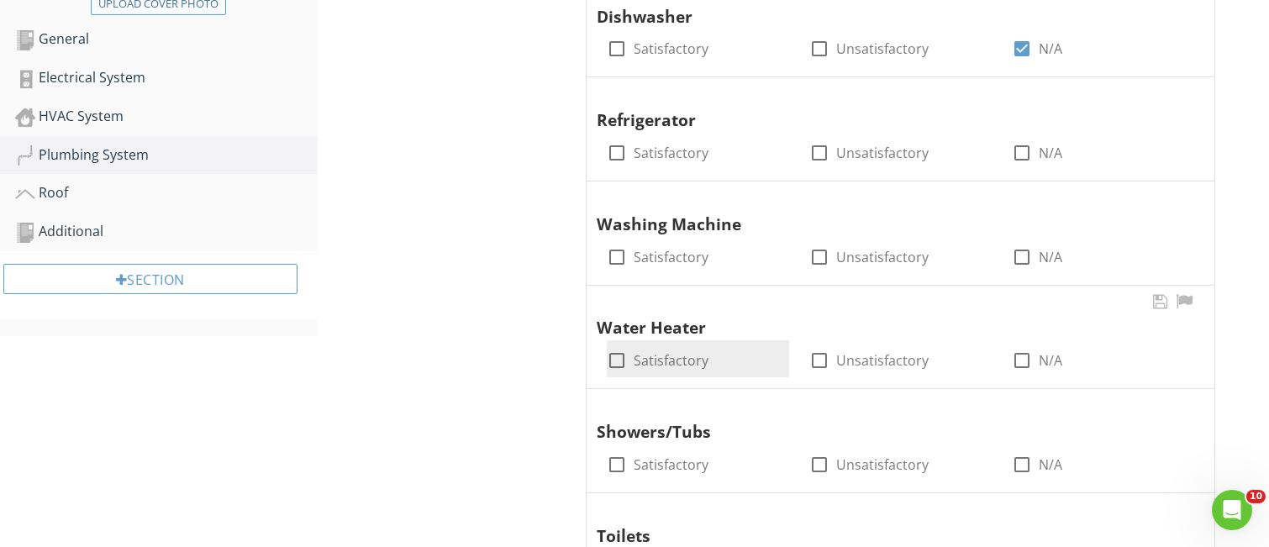
scroll to position [448, 0]
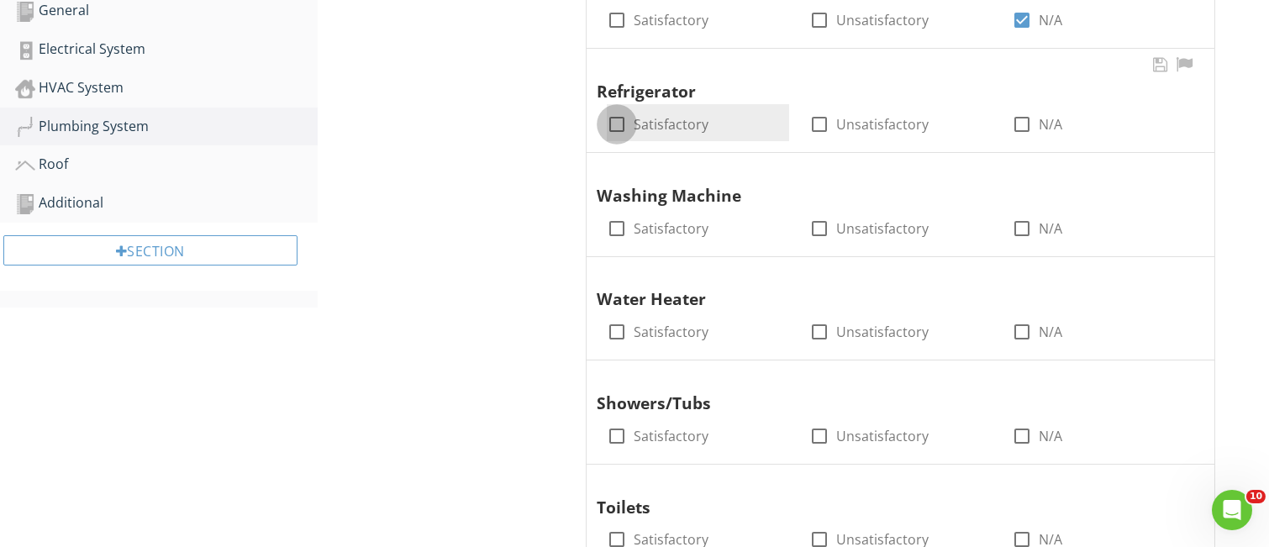
click at [614, 123] on div at bounding box center [617, 124] width 29 height 29
checkbox input "true"
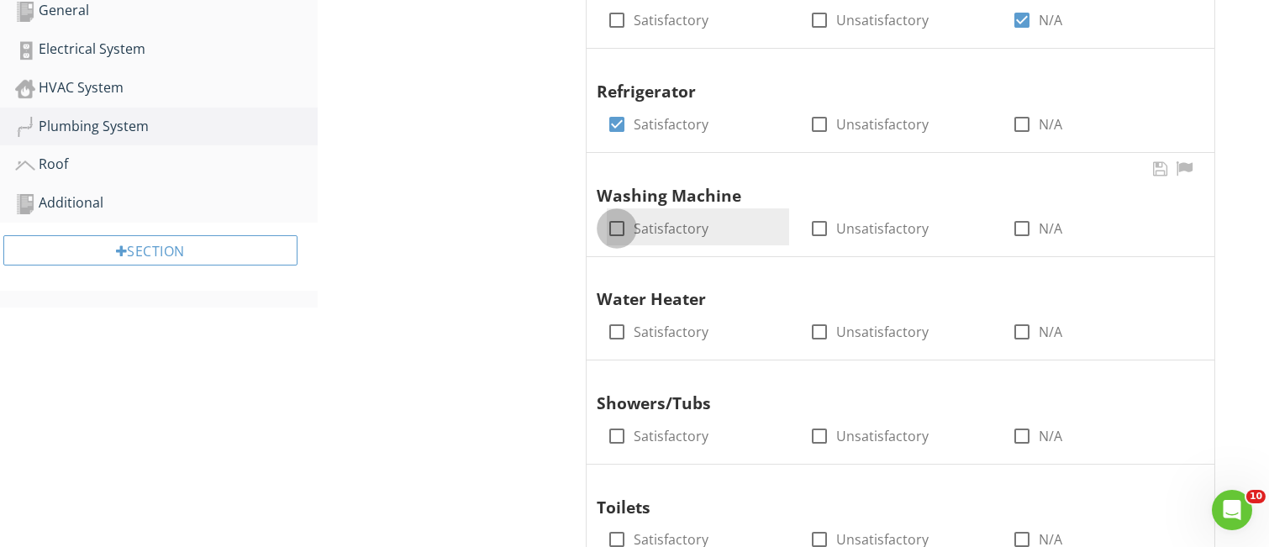
click at [613, 231] on div at bounding box center [617, 228] width 29 height 29
checkbox input "true"
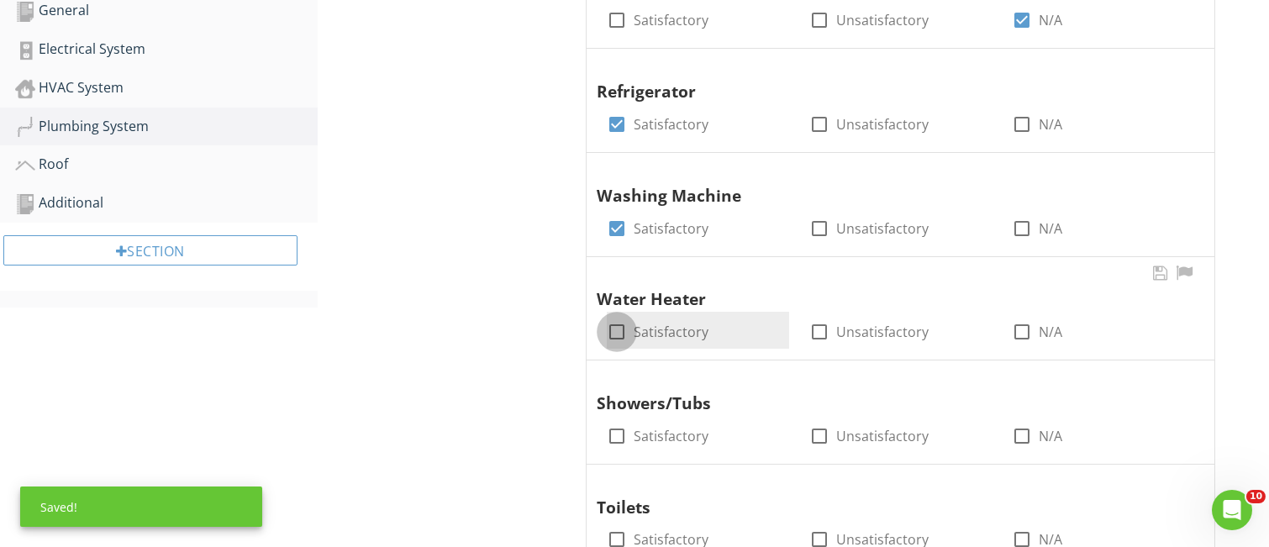
click at [616, 335] on div at bounding box center [617, 332] width 29 height 29
checkbox input "true"
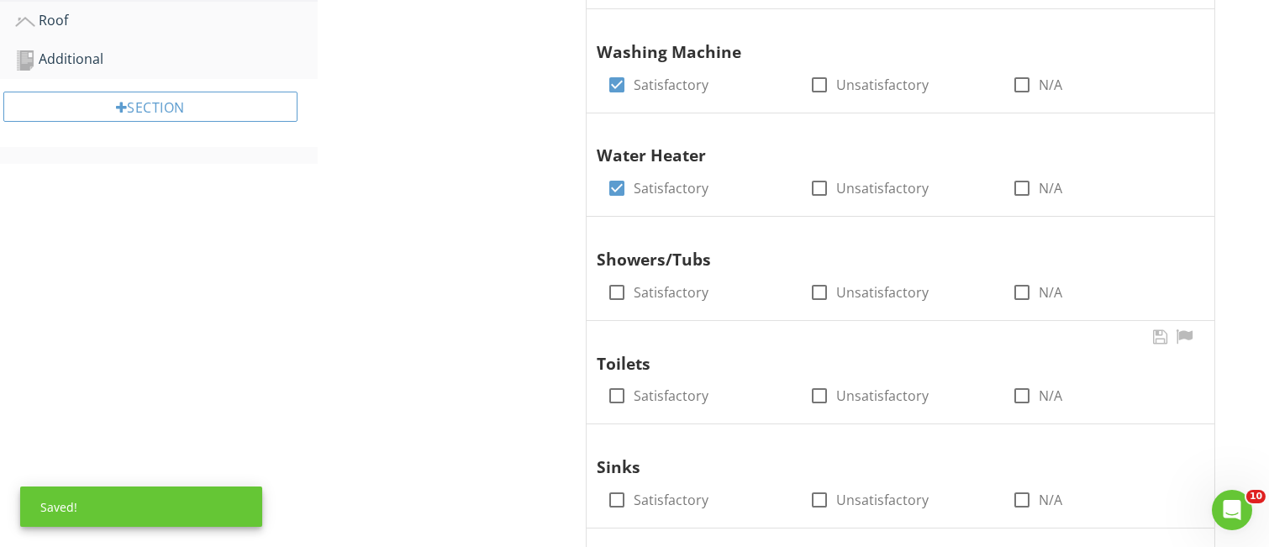
scroll to position [672, 0]
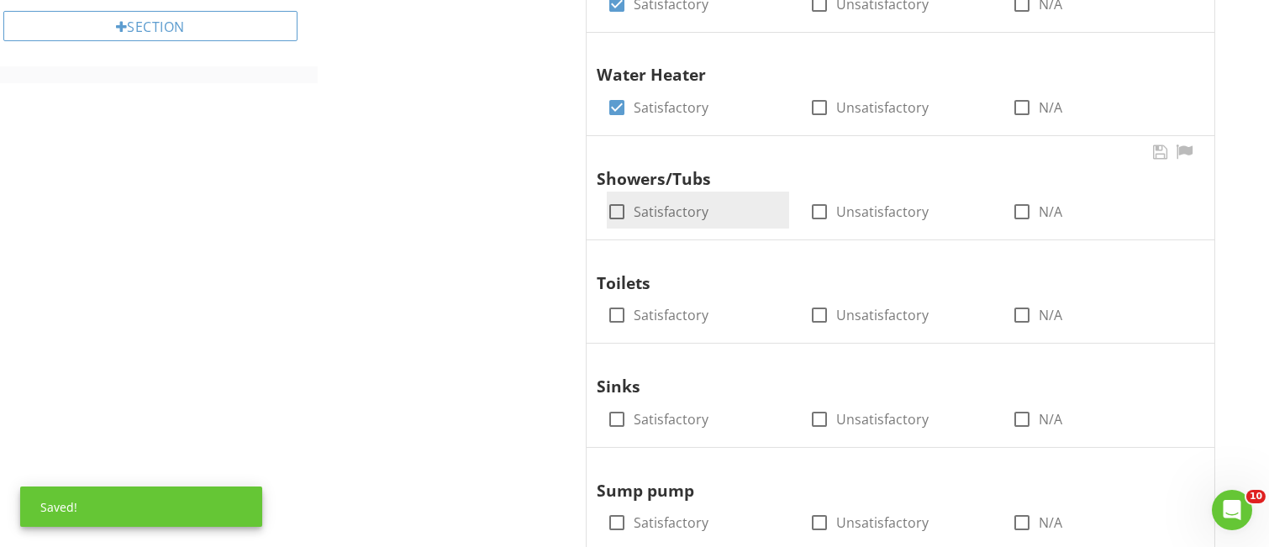
click at [620, 215] on div at bounding box center [617, 212] width 29 height 29
checkbox input "true"
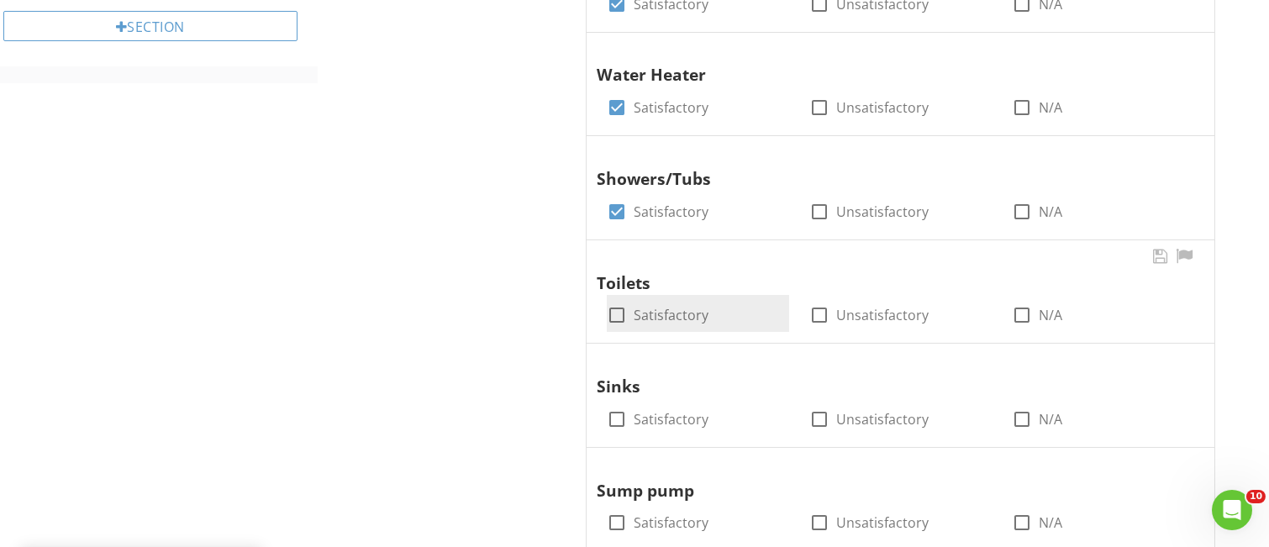
click at [619, 320] on div at bounding box center [617, 315] width 29 height 29
checkbox input "true"
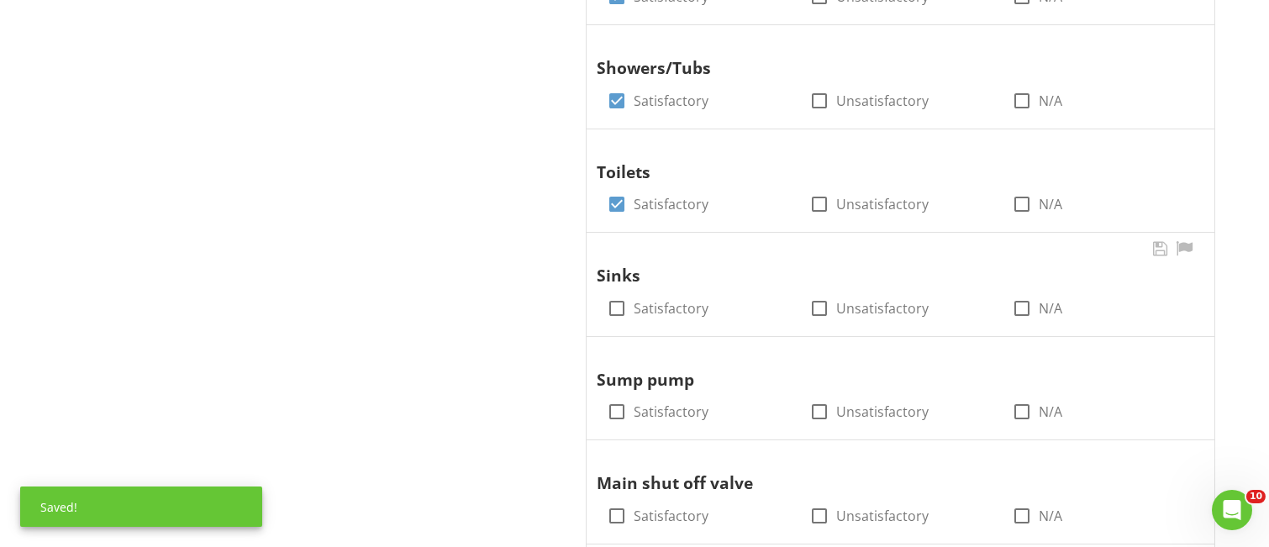
scroll to position [784, 0]
click at [616, 306] on div at bounding box center [617, 307] width 29 height 29
checkbox input "true"
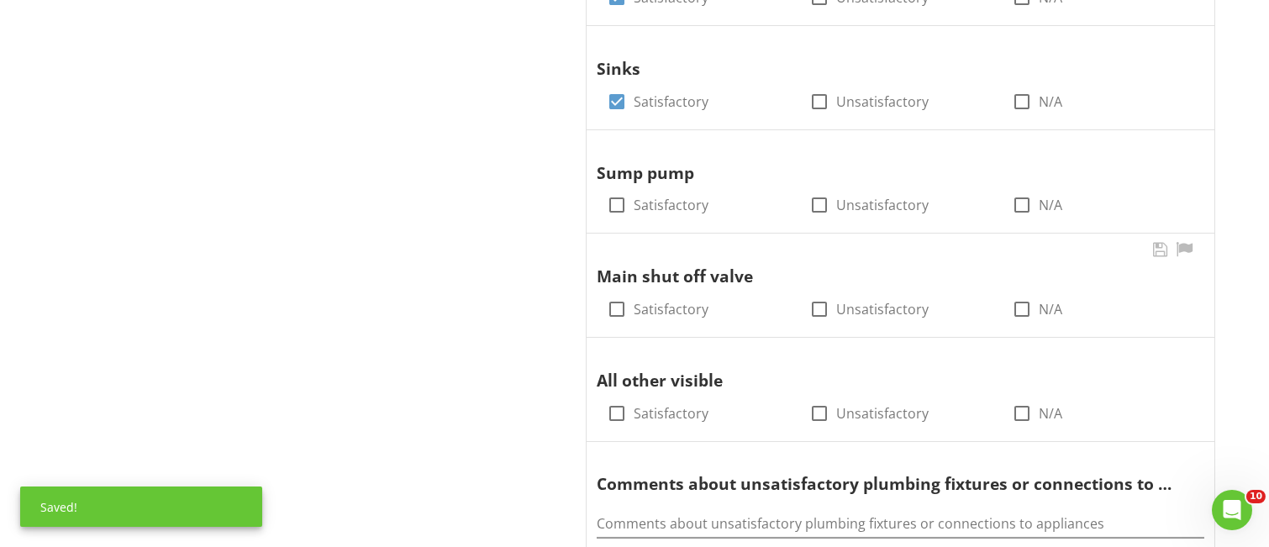
scroll to position [1009, 0]
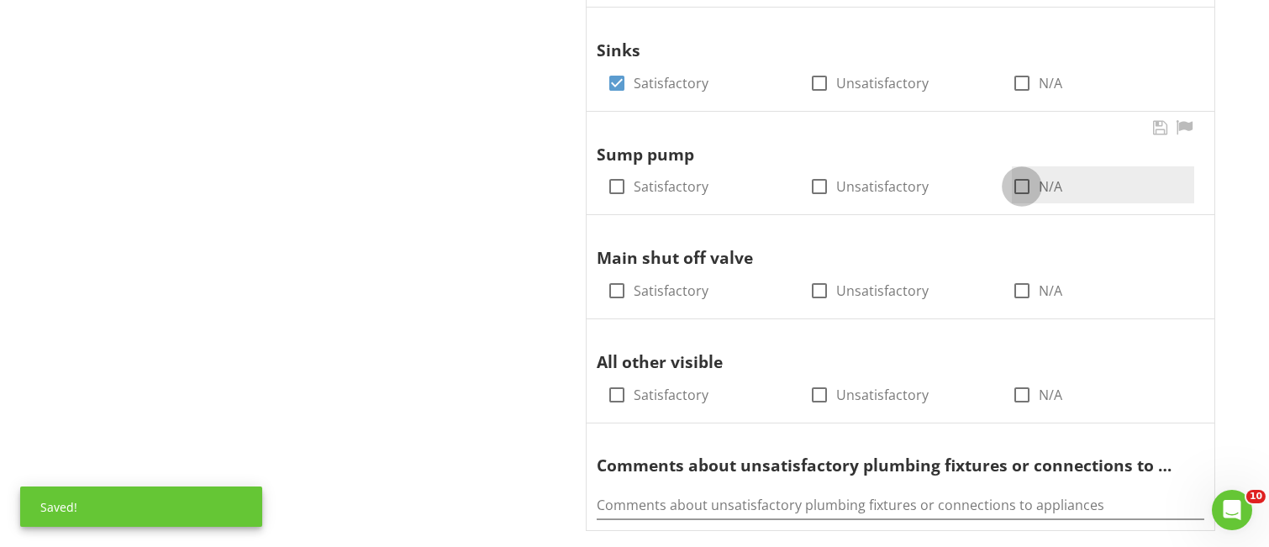
click at [1029, 187] on div at bounding box center [1022, 186] width 29 height 29
checkbox input "true"
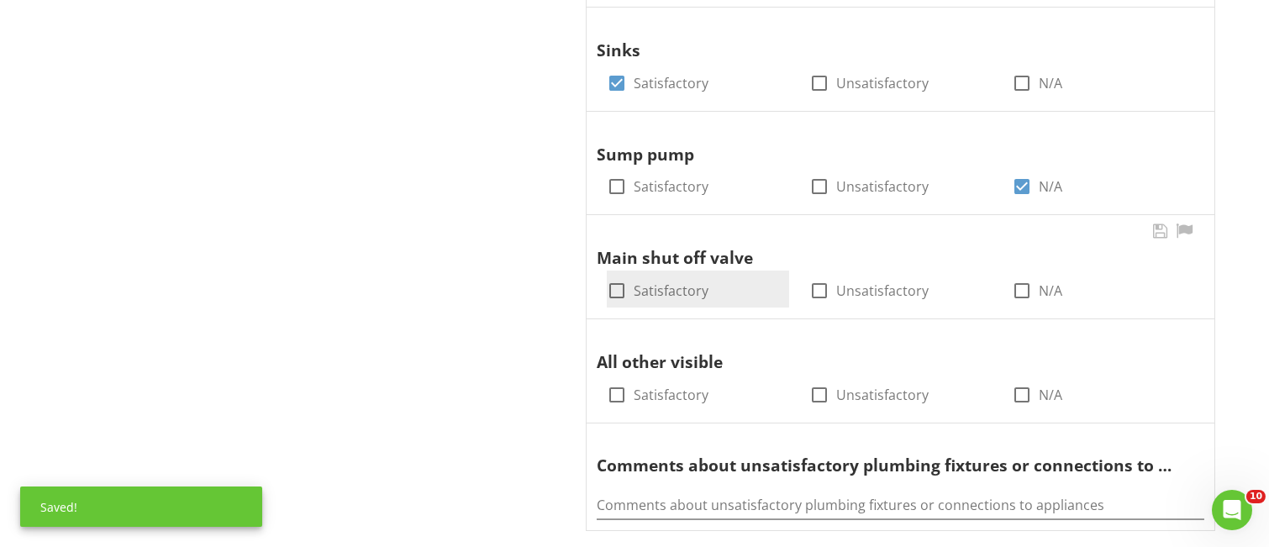
click at [620, 290] on div at bounding box center [617, 291] width 29 height 29
checkbox input "true"
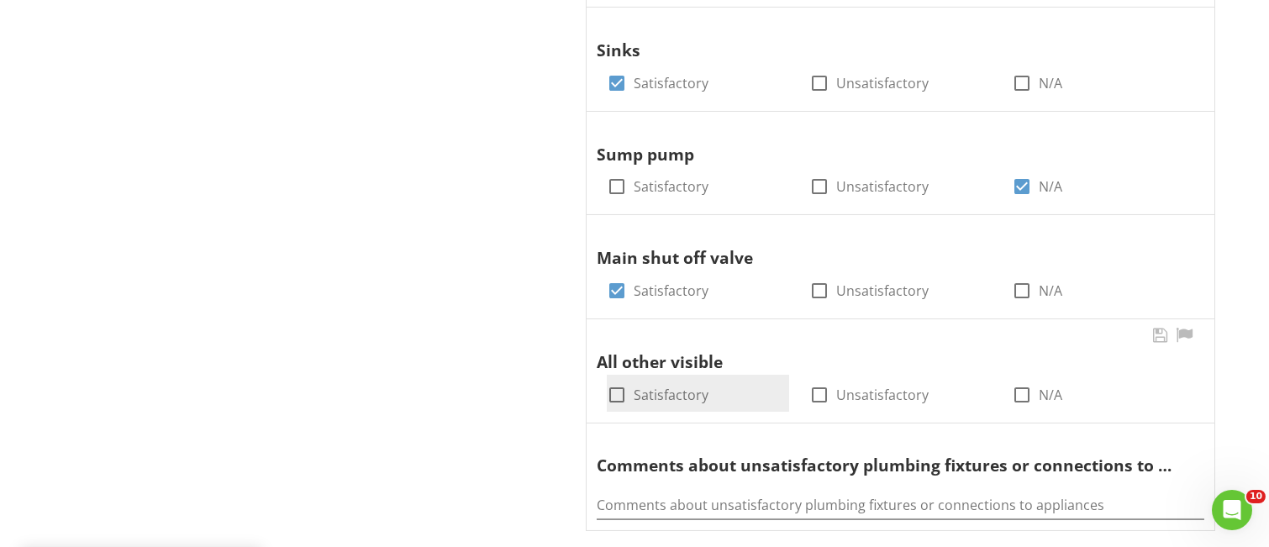
click at [613, 396] on div at bounding box center [617, 395] width 29 height 29
checkbox input "true"
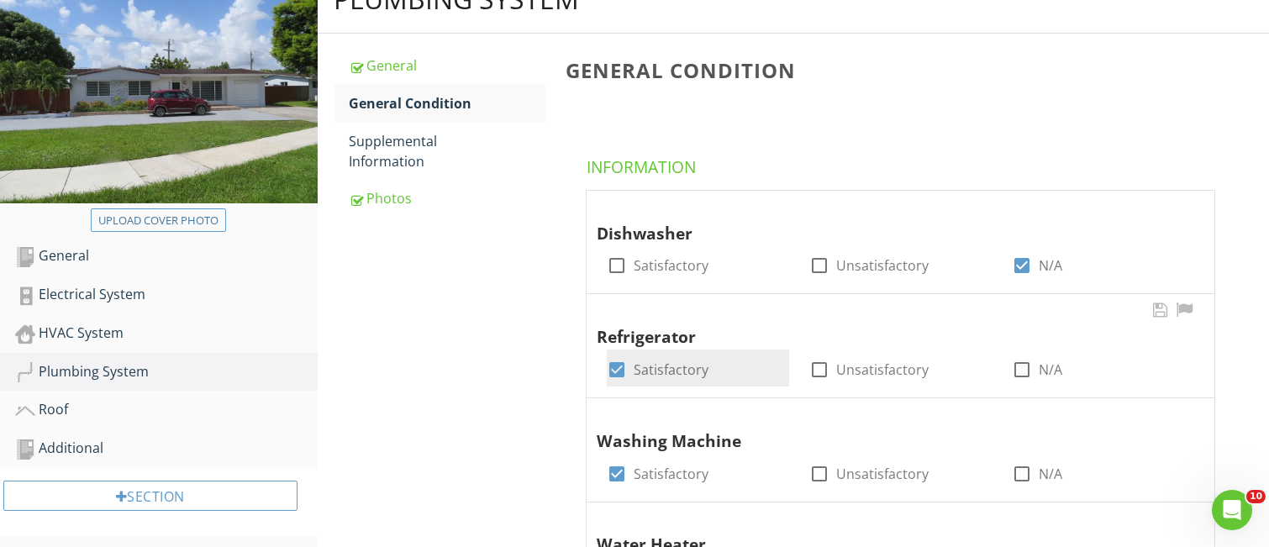
scroll to position [91, 0]
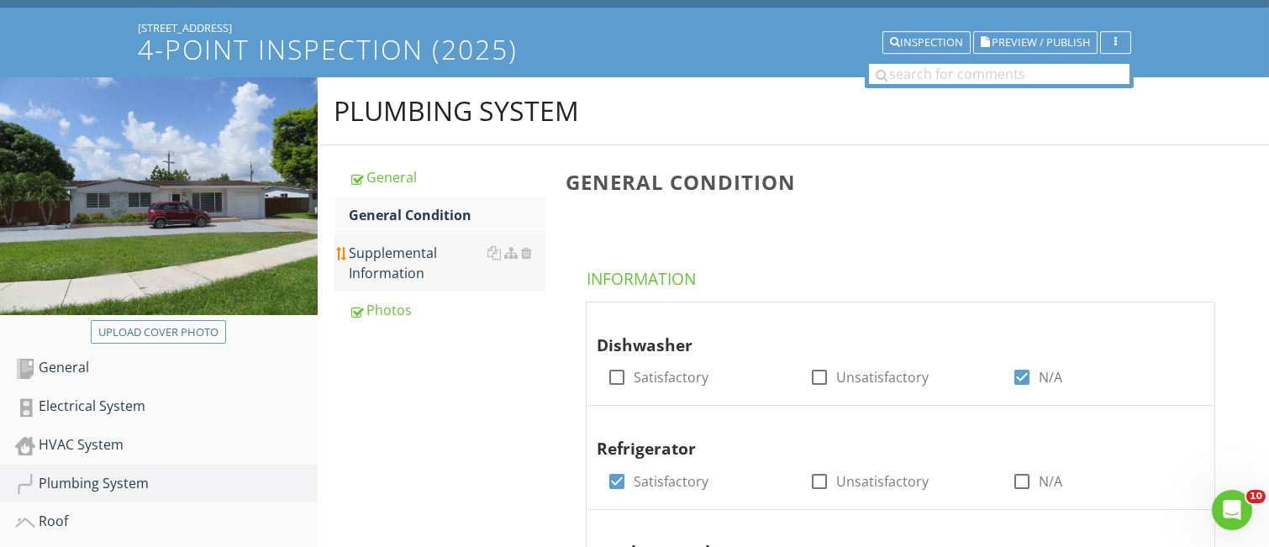
click at [413, 262] on div "Supplemental Information" at bounding box center [448, 263] width 196 height 40
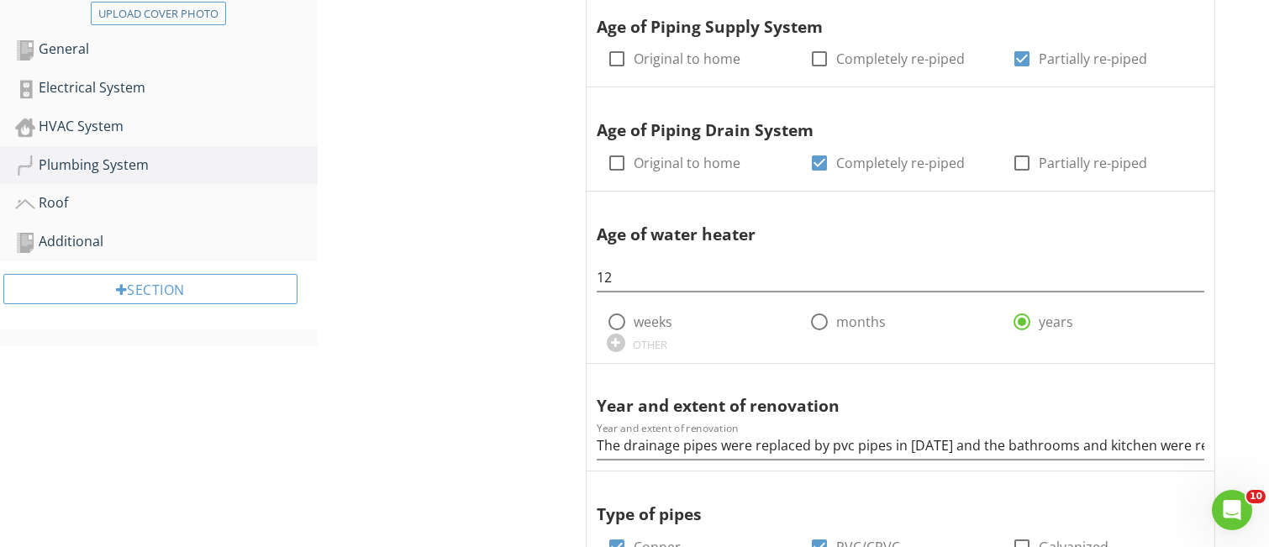
scroll to position [203, 0]
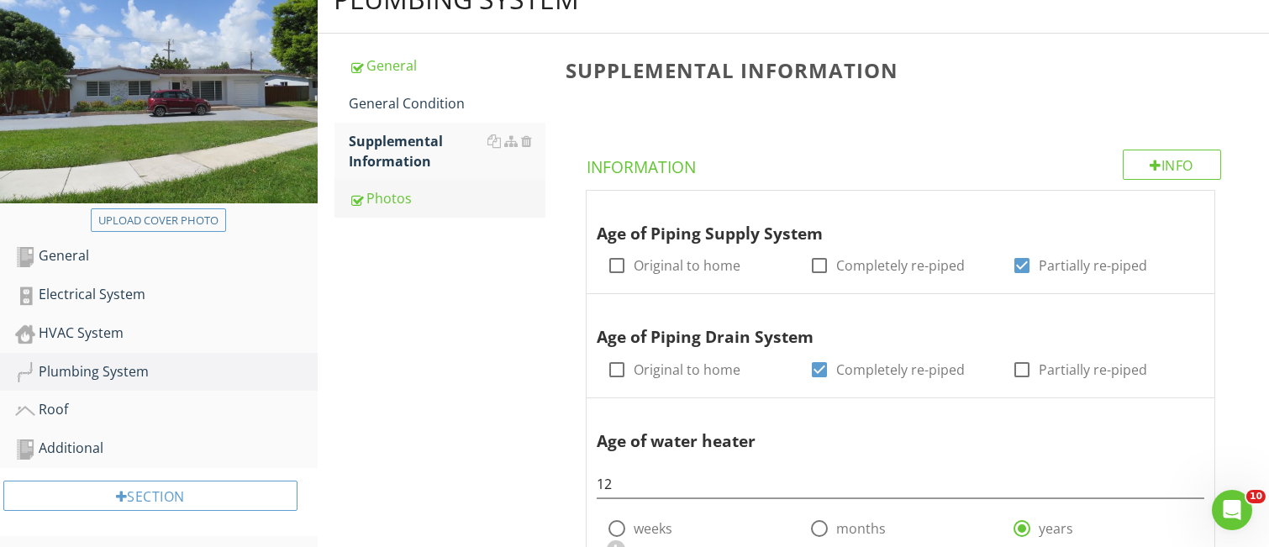
click at [403, 201] on div "Photos" at bounding box center [448, 198] width 196 height 20
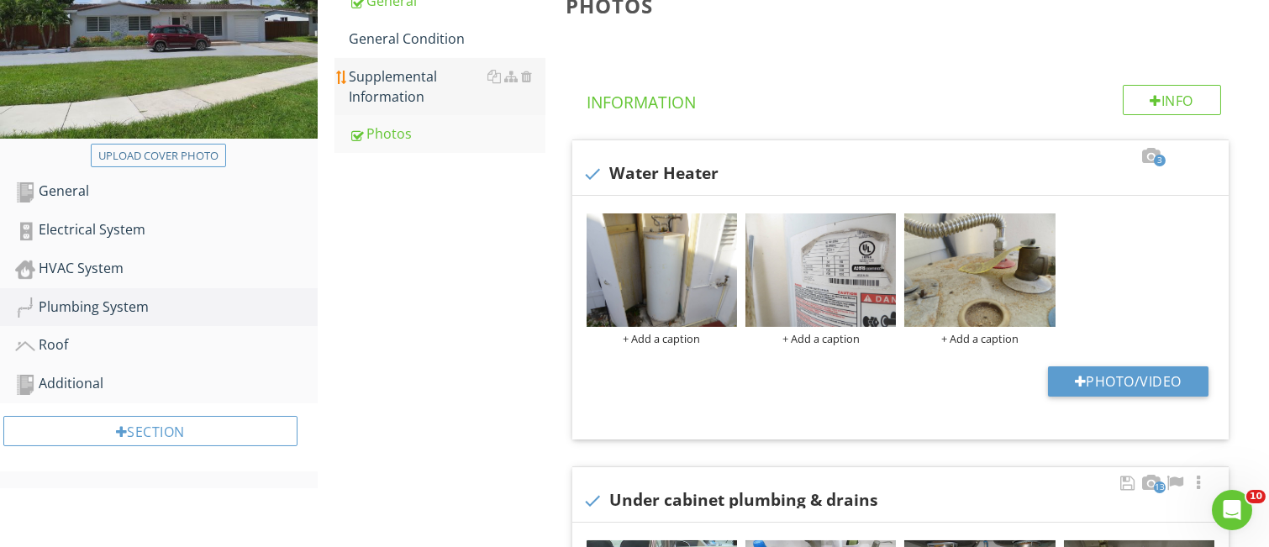
scroll to position [314, 0]
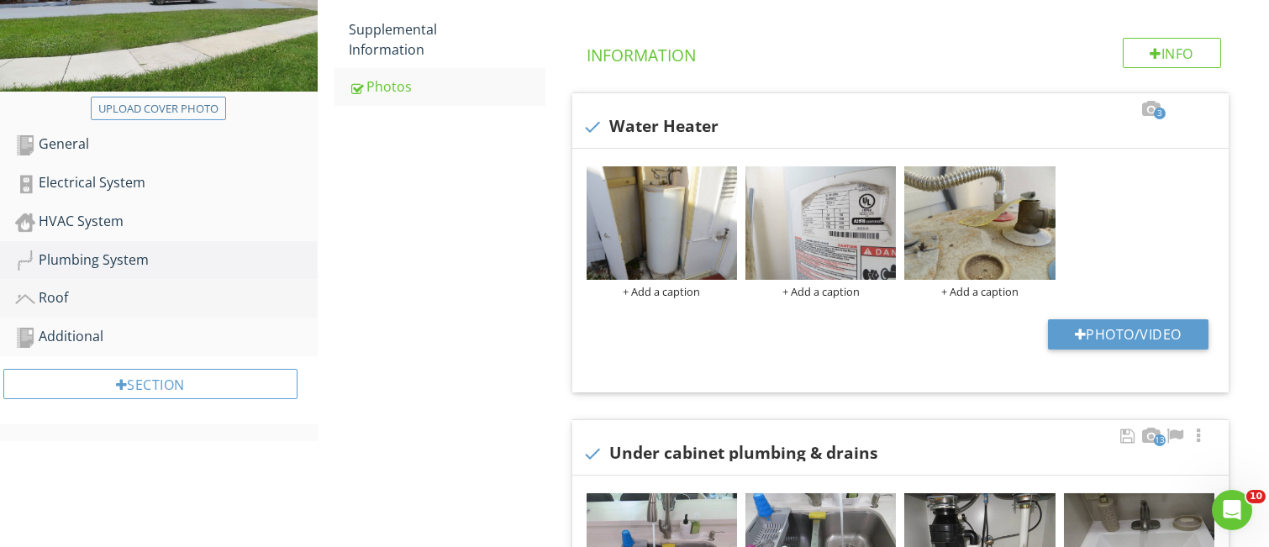
click at [57, 299] on div "Roof" at bounding box center [166, 298] width 303 height 22
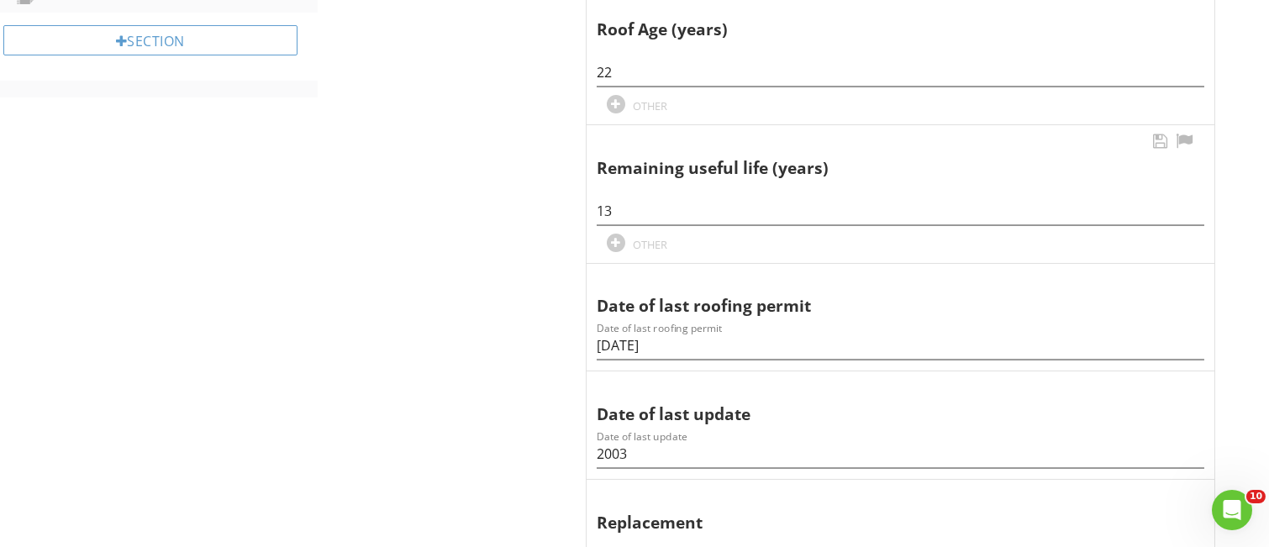
scroll to position [426, 0]
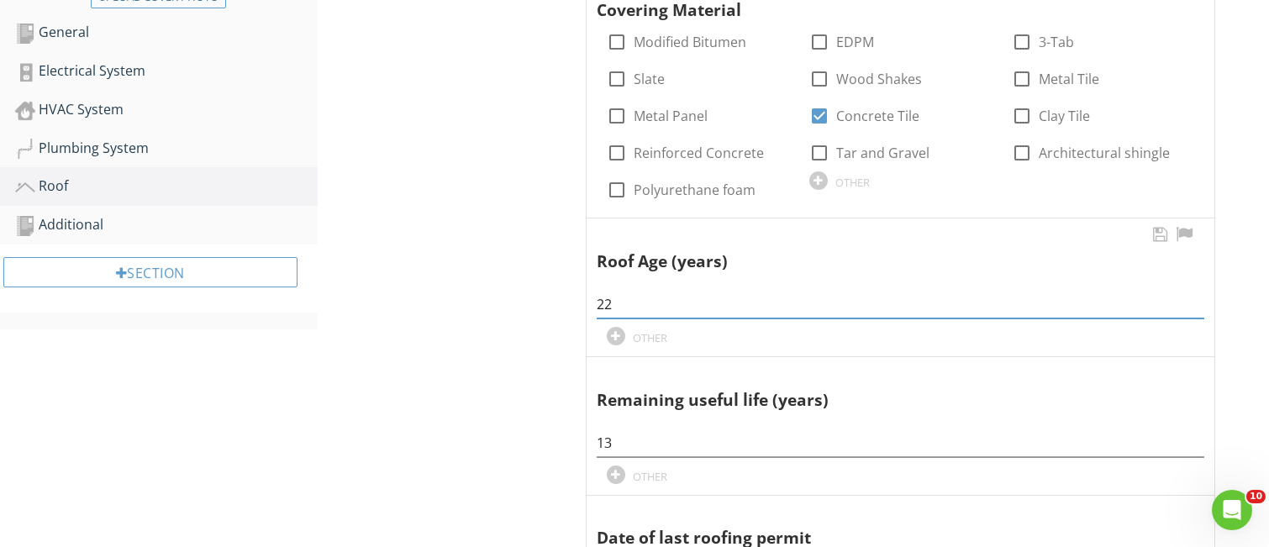
drag, startPoint x: 614, startPoint y: 299, endPoint x: 613, endPoint y: 290, distance: 9.4
click at [606, 303] on input "22" at bounding box center [901, 305] width 608 height 28
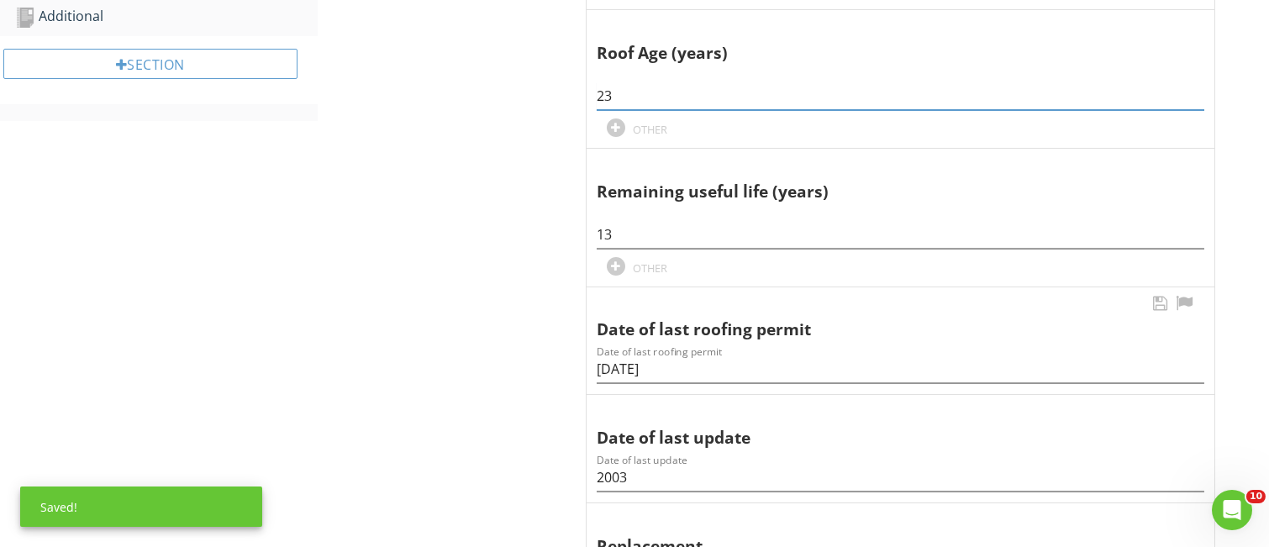
scroll to position [651, 0]
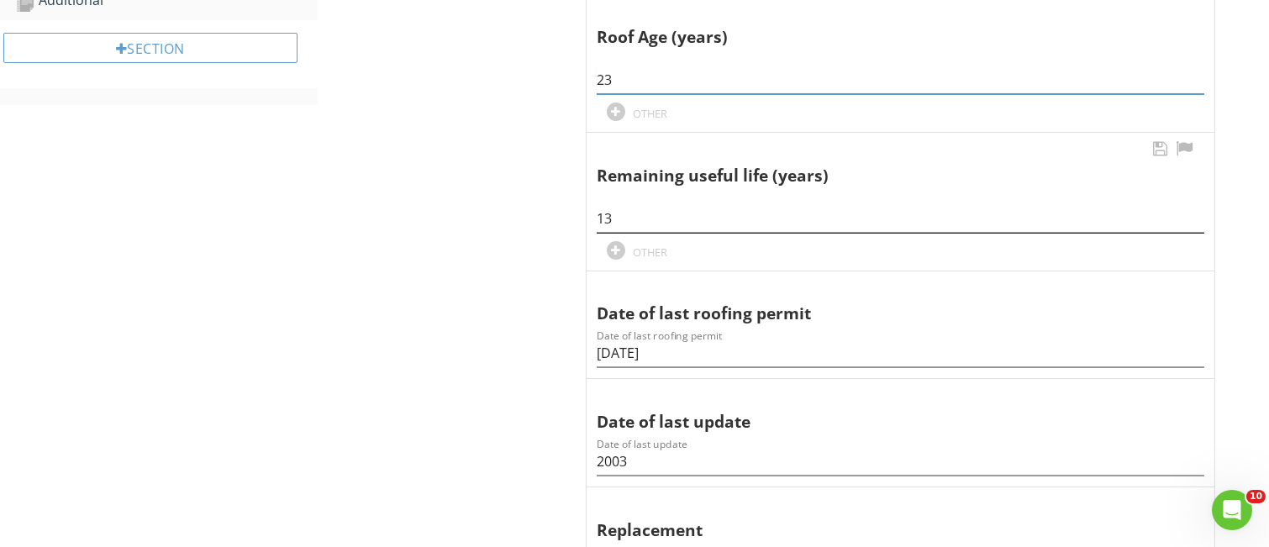
type input "23"
drag, startPoint x: 604, startPoint y: 217, endPoint x: 614, endPoint y: 215, distance: 10.2
click at [614, 215] on input "13" at bounding box center [901, 219] width 608 height 28
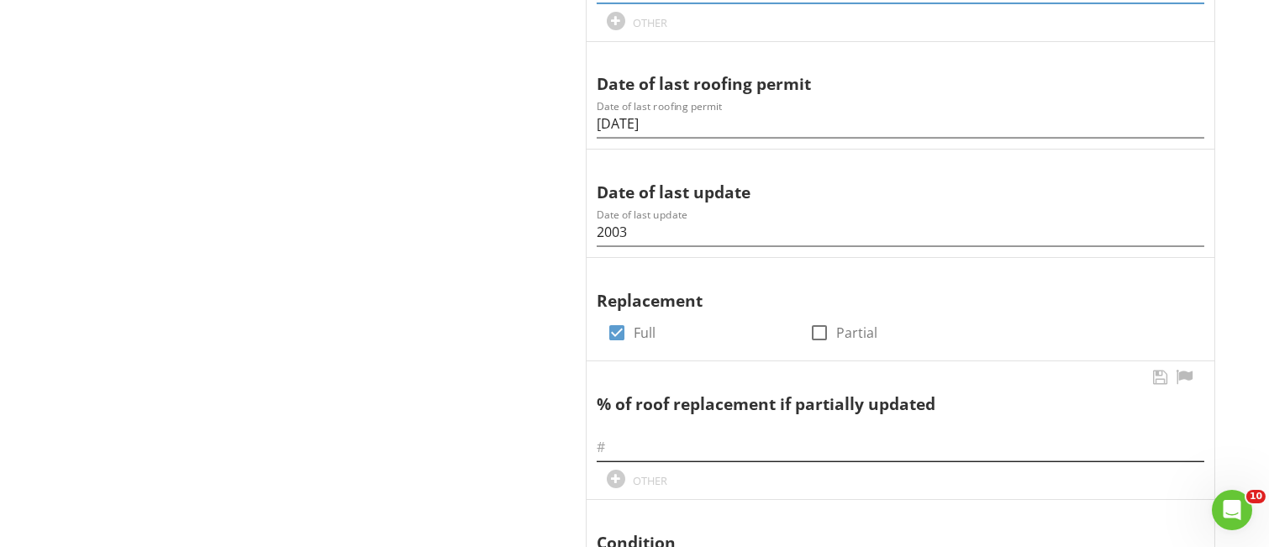
scroll to position [875, 0]
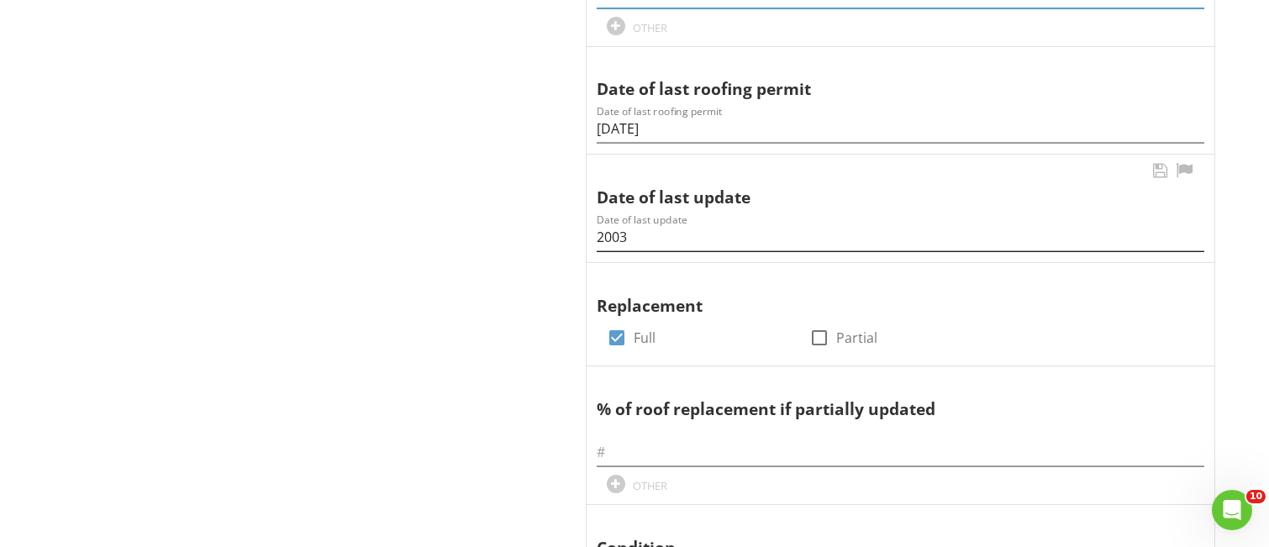
type input "12"
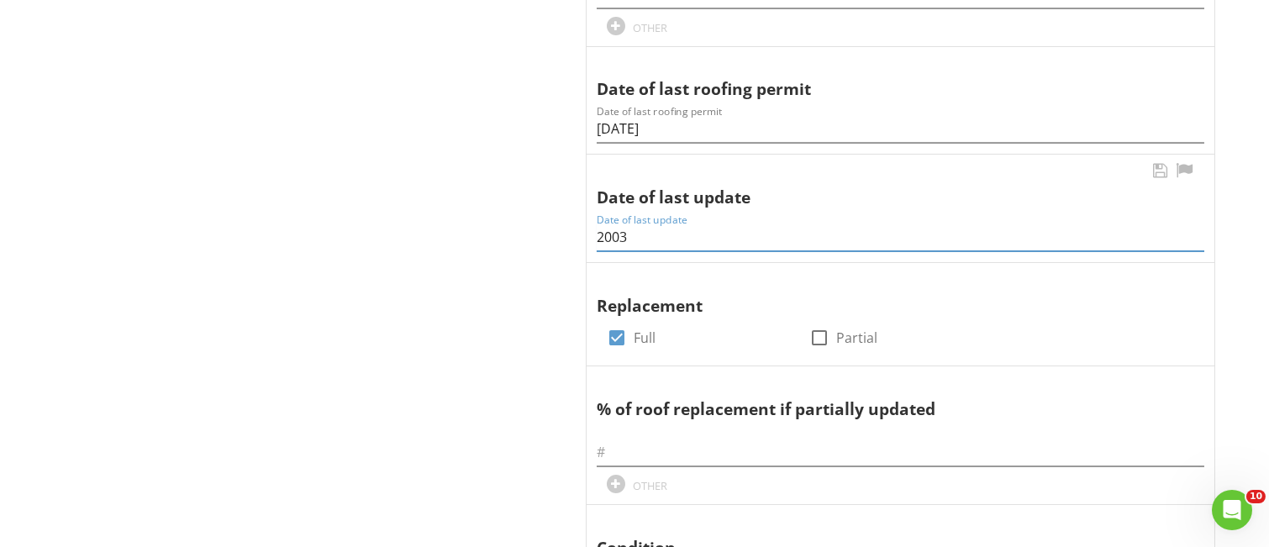
click at [622, 236] on input "2003" at bounding box center [901, 238] width 608 height 28
type input "2002"
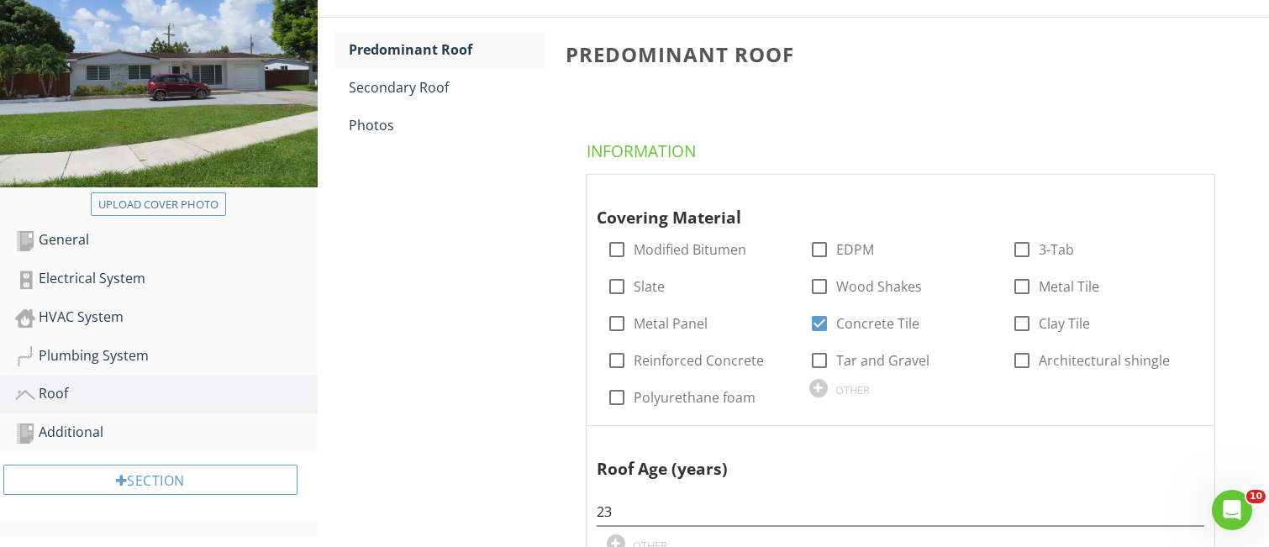
scroll to position [203, 0]
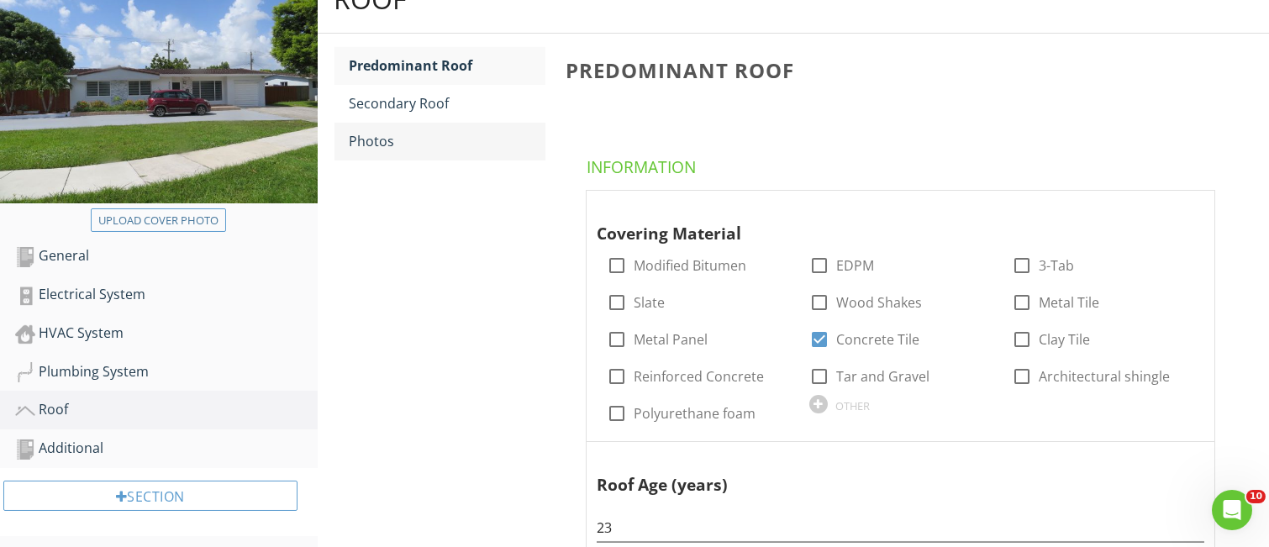
click at [380, 137] on div "Photos" at bounding box center [448, 141] width 196 height 20
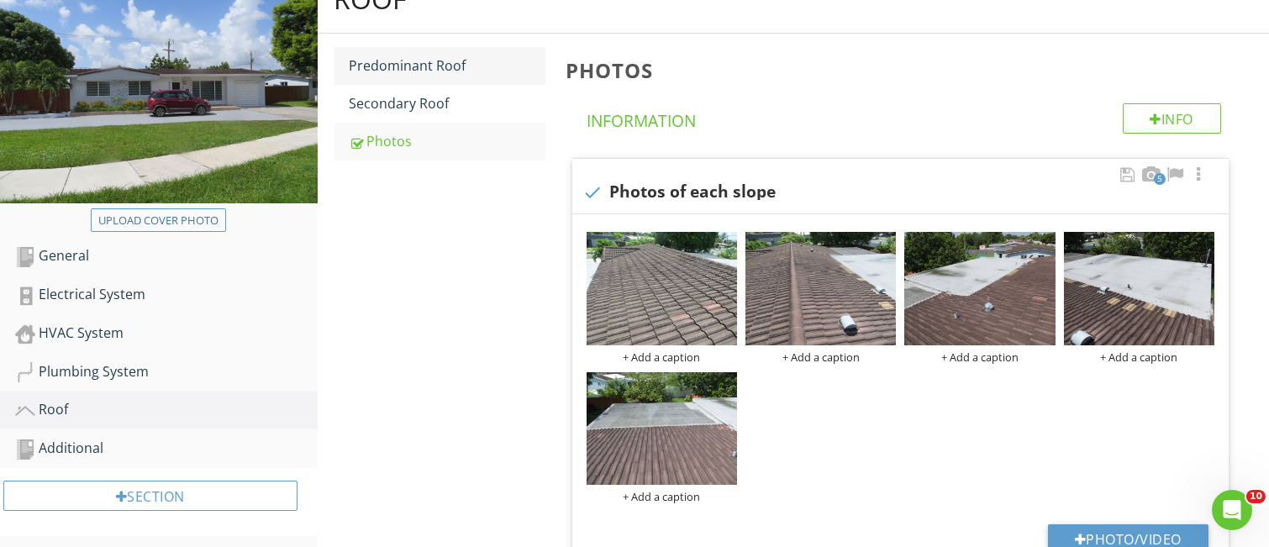
click at [425, 68] on div "Predominant Roof" at bounding box center [448, 65] width 196 height 20
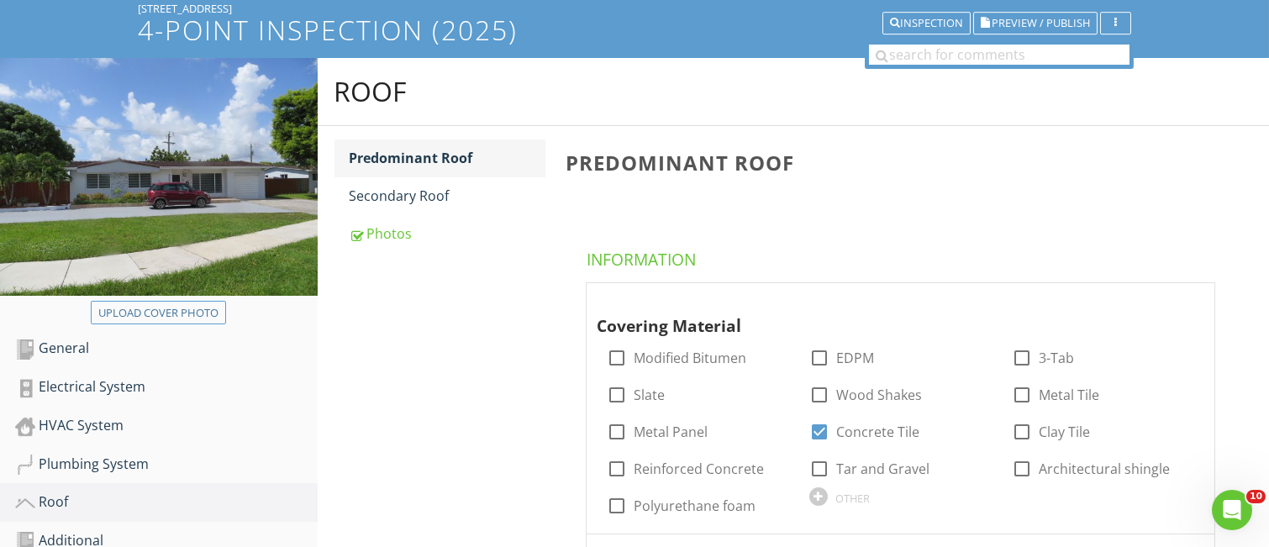
scroll to position [91, 0]
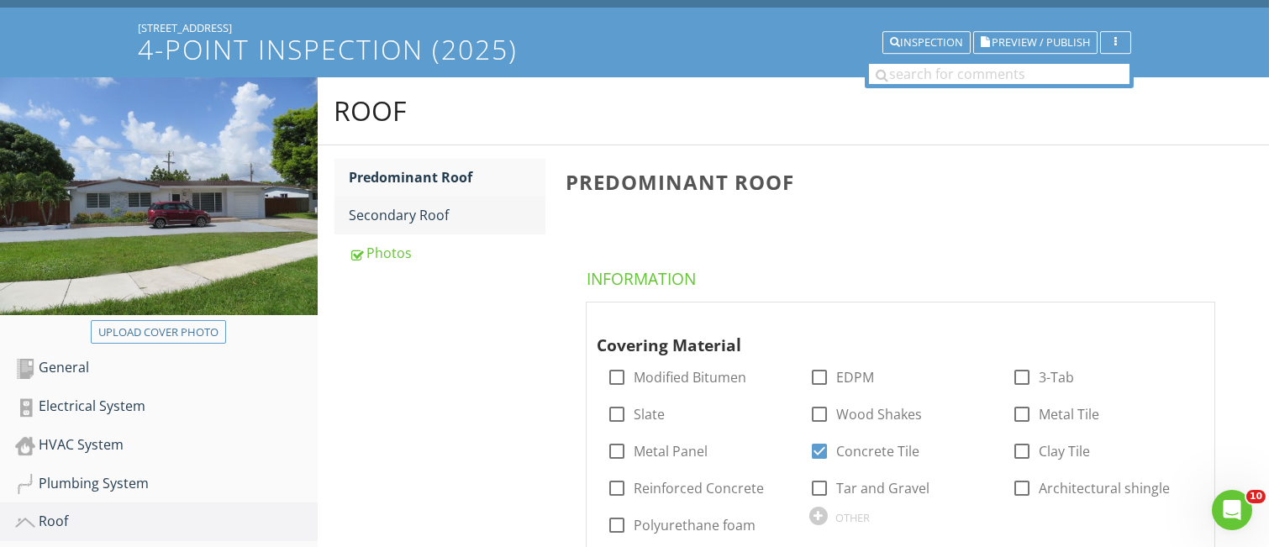
click at [408, 220] on div "Secondary Roof" at bounding box center [448, 215] width 196 height 20
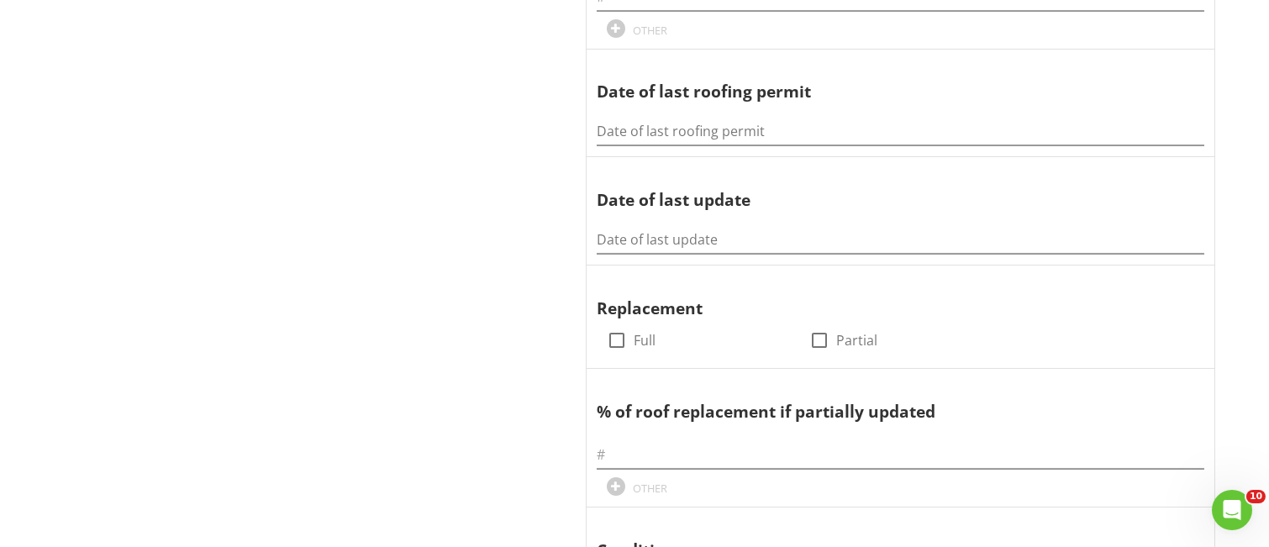
scroll to position [875, 0]
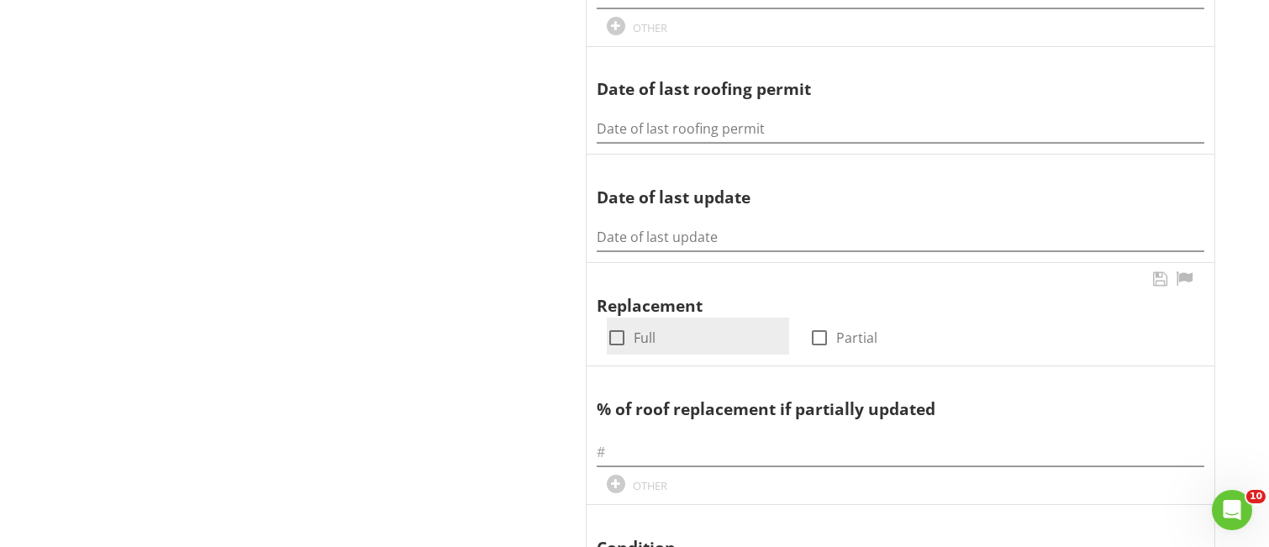
click at [617, 337] on div at bounding box center [617, 338] width 29 height 29
checkbox input "true"
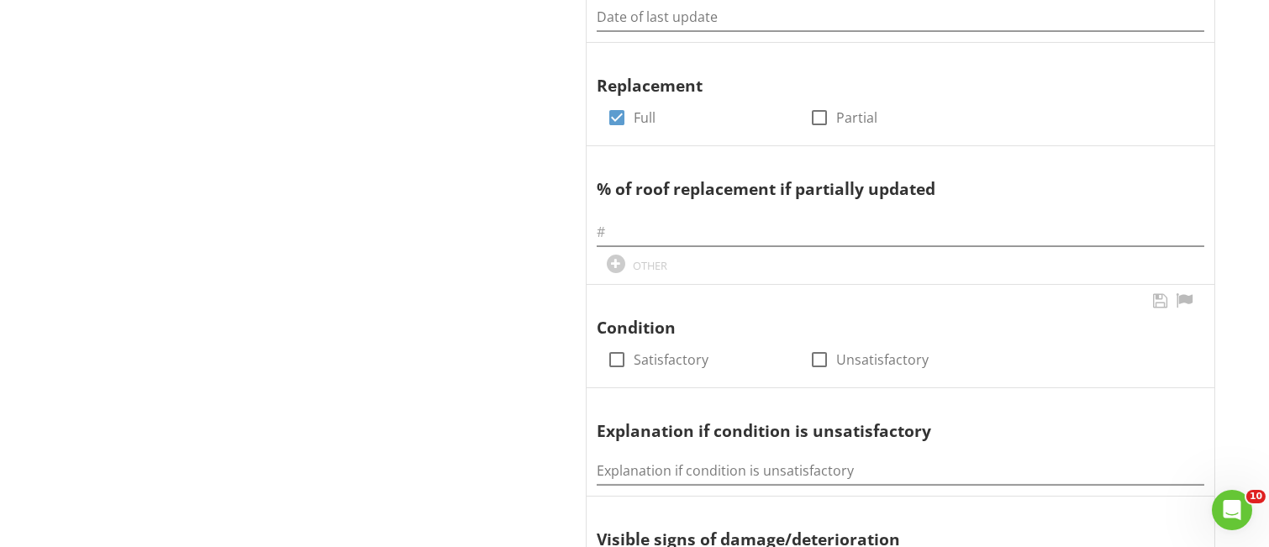
scroll to position [1099, 0]
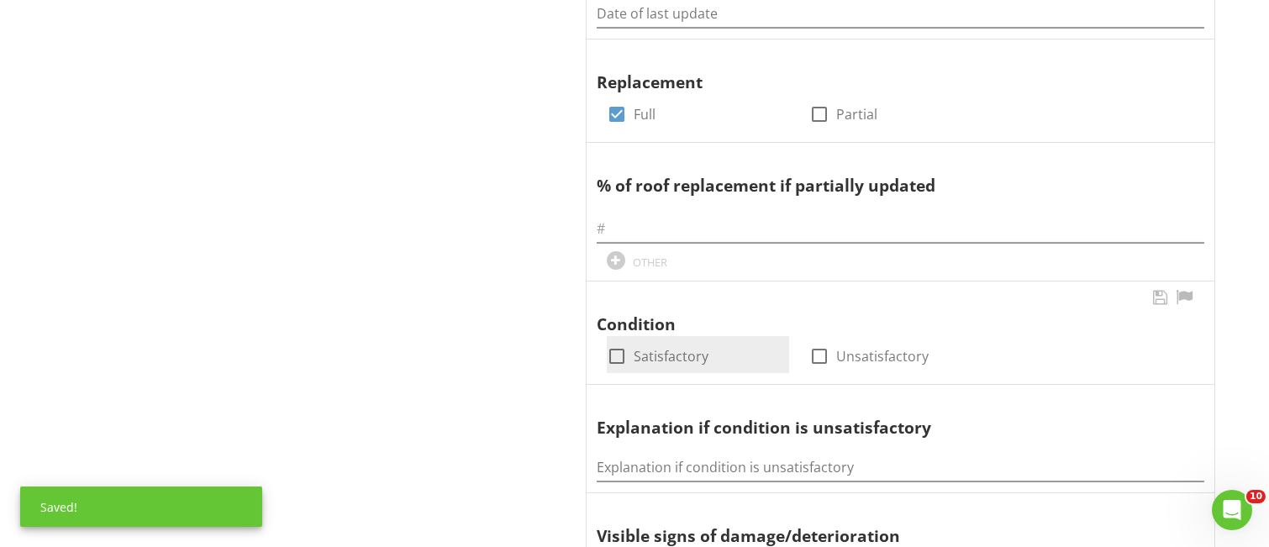
click at [613, 351] on div at bounding box center [617, 356] width 29 height 29
checkbox input "true"
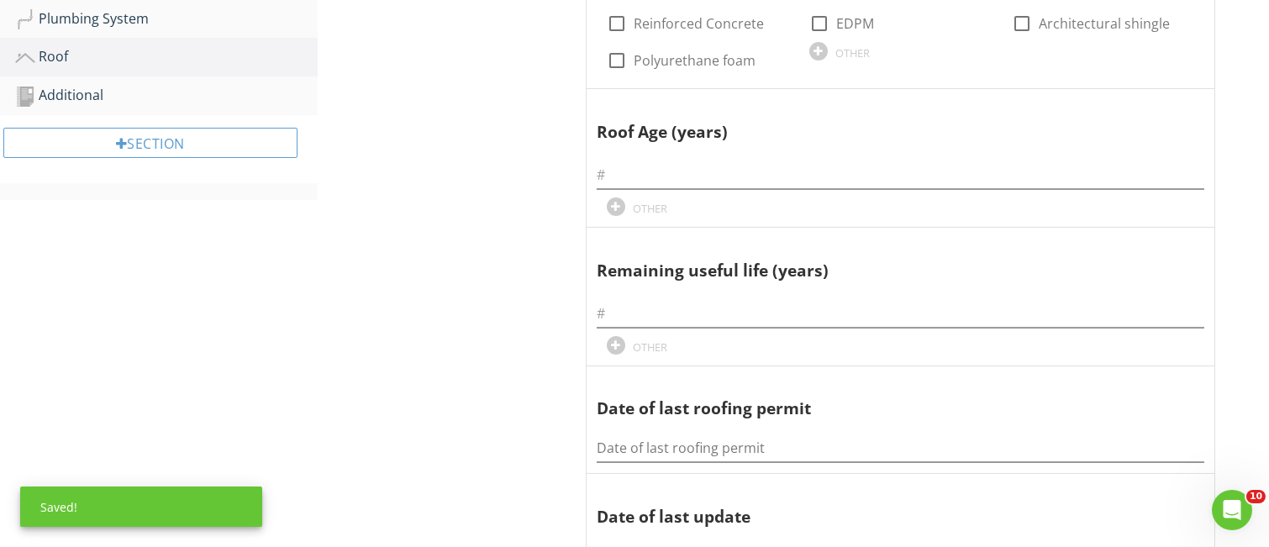
scroll to position [426, 0]
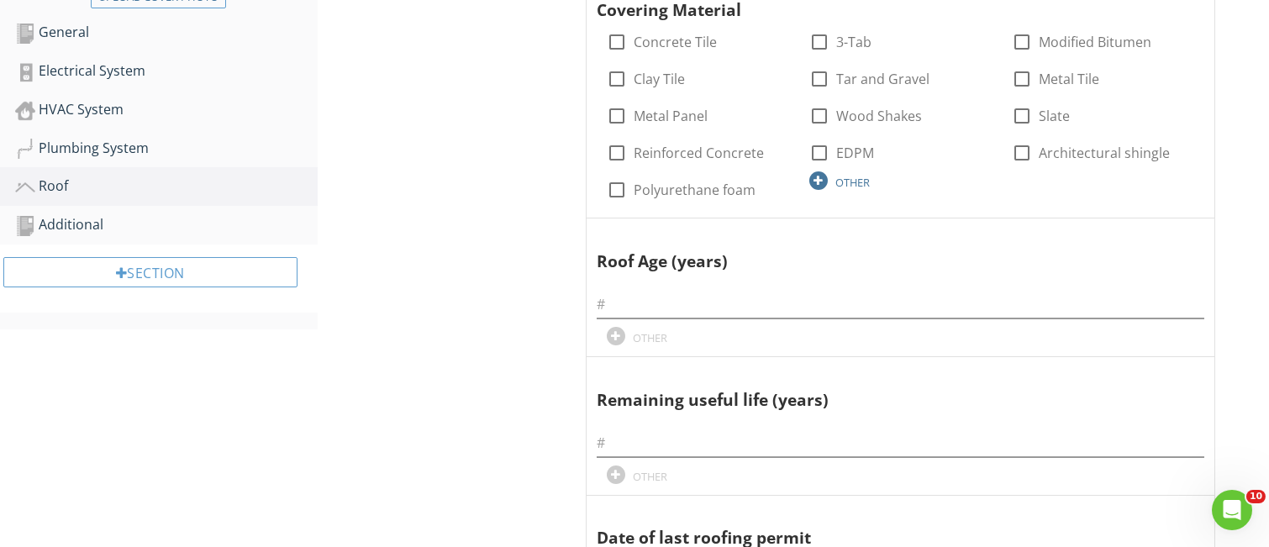
click at [818, 181] on div at bounding box center [818, 180] width 18 height 18
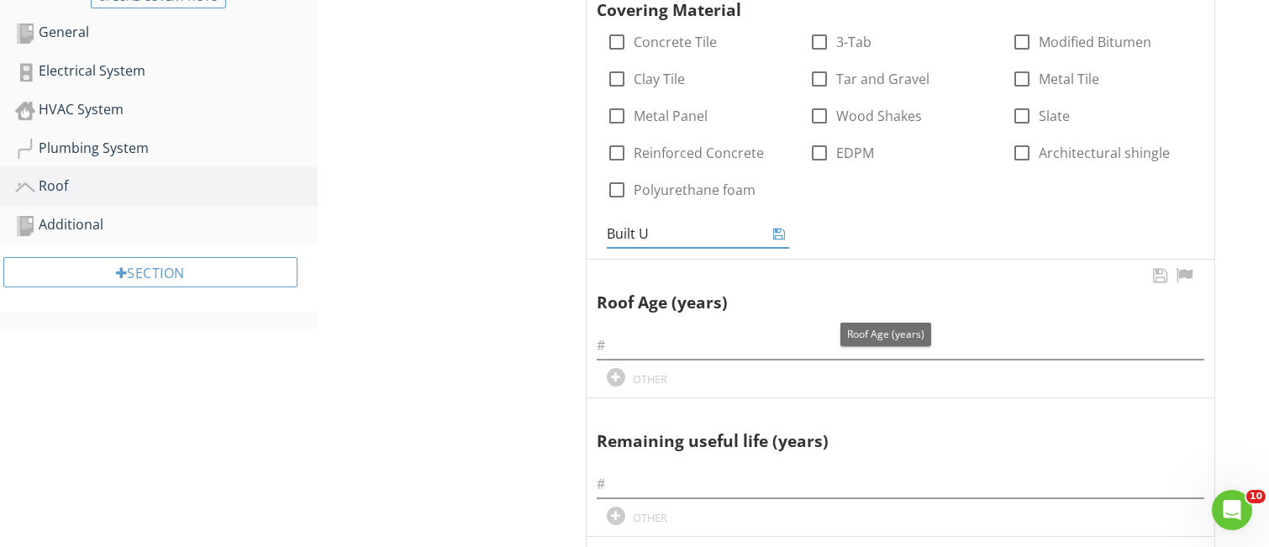
type input "Built Up"
click at [780, 232] on icon at bounding box center [779, 233] width 12 height 13
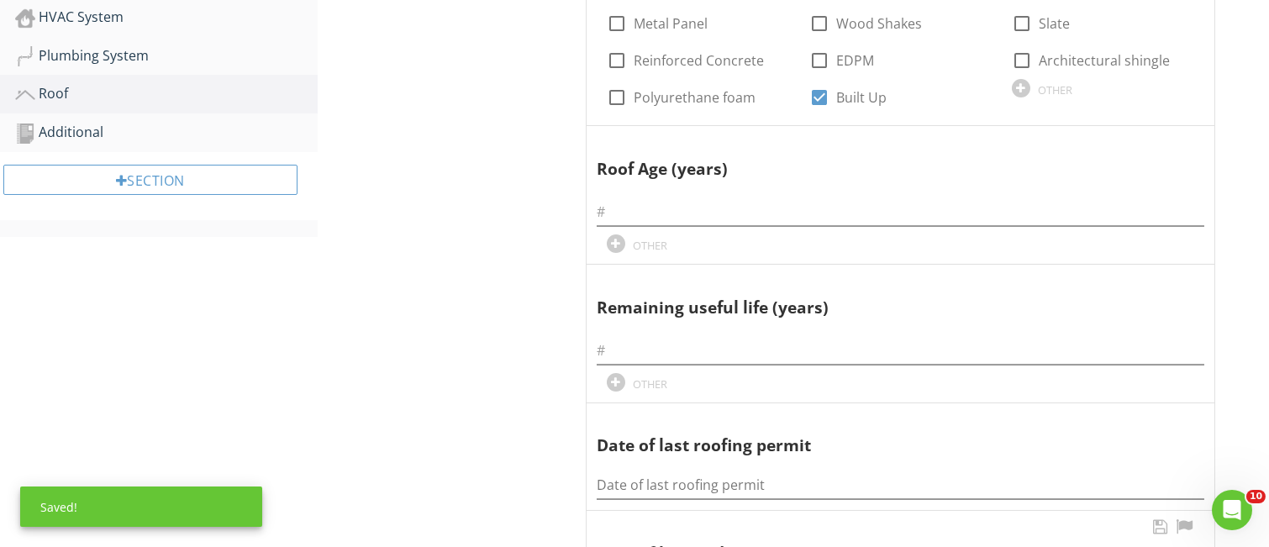
scroll to position [875, 0]
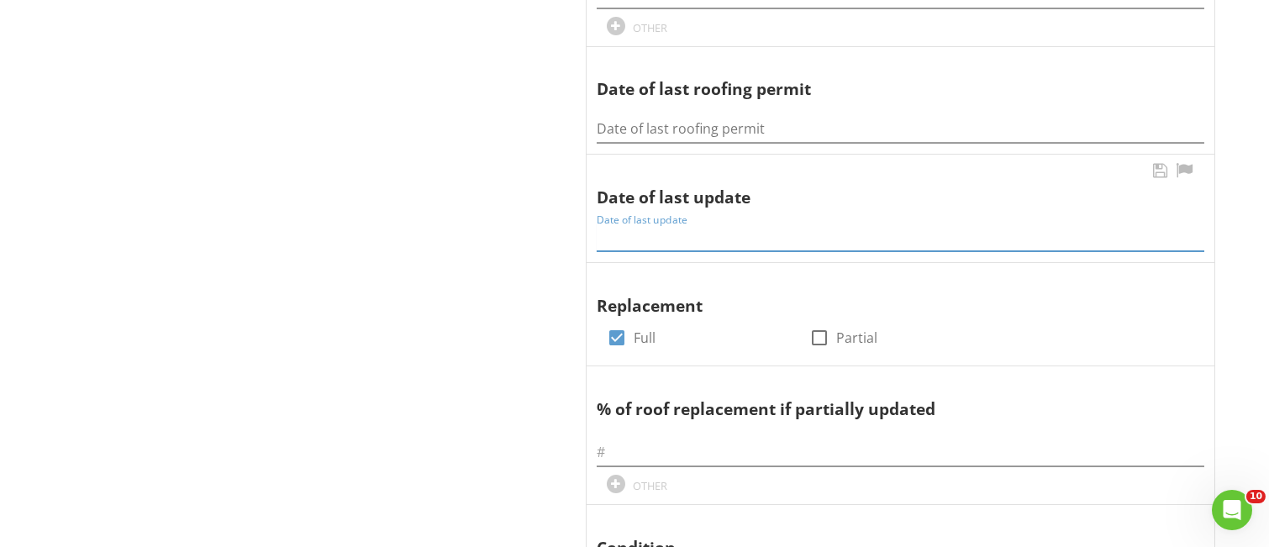
click at [616, 230] on input "Date of last update" at bounding box center [901, 238] width 608 height 28
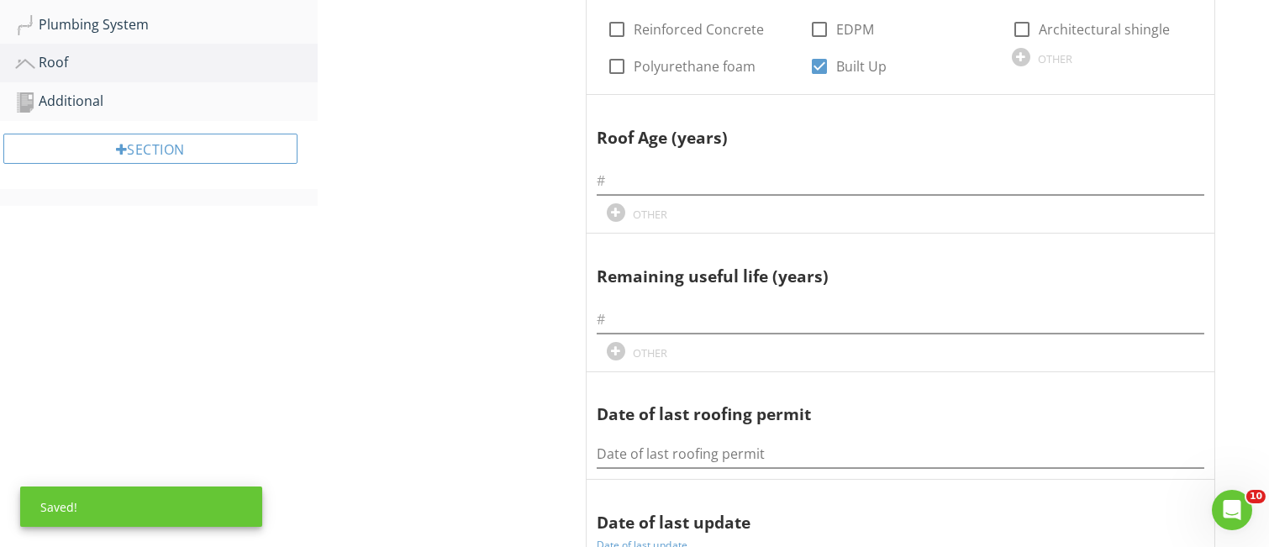
scroll to position [539, 0]
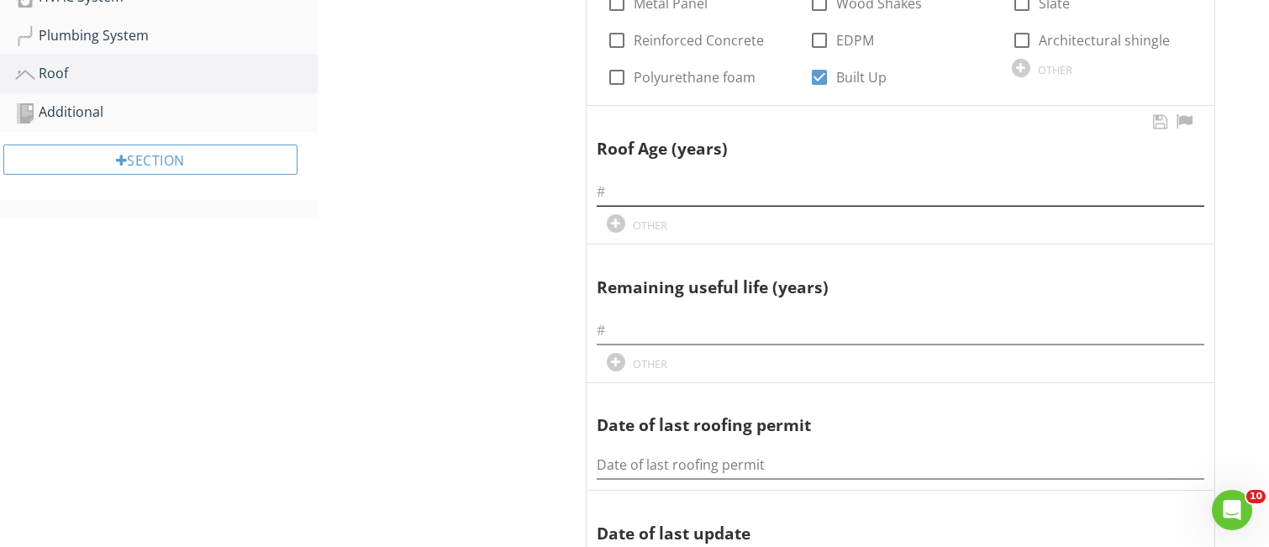
type input "2022"
click at [623, 198] on input "text" at bounding box center [901, 192] width 608 height 28
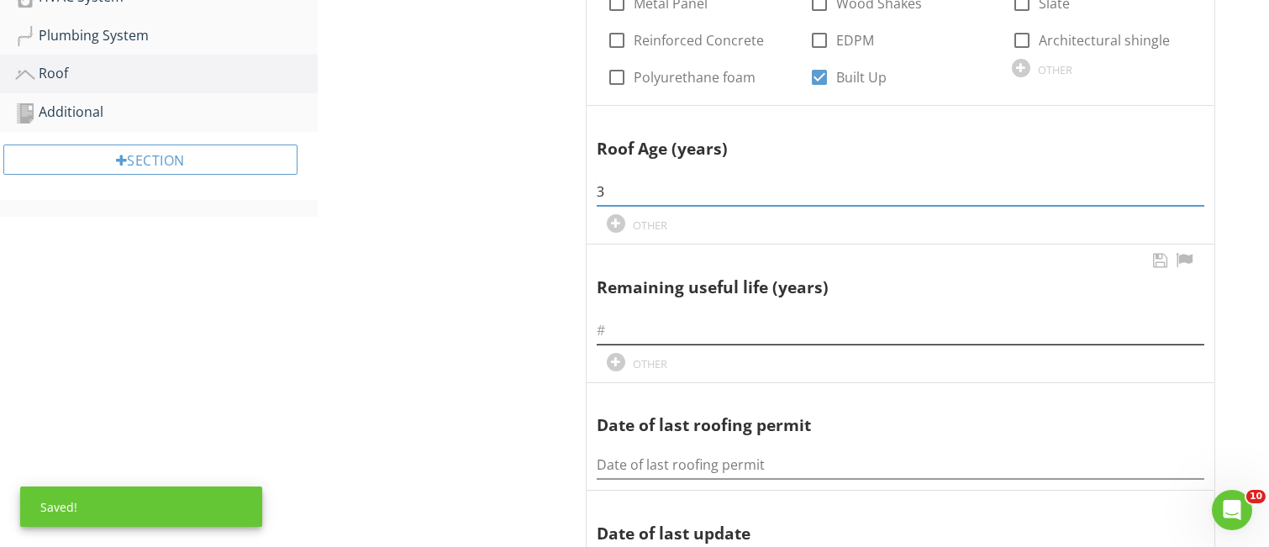
type input "3"
click at [616, 324] on input "text" at bounding box center [901, 331] width 608 height 28
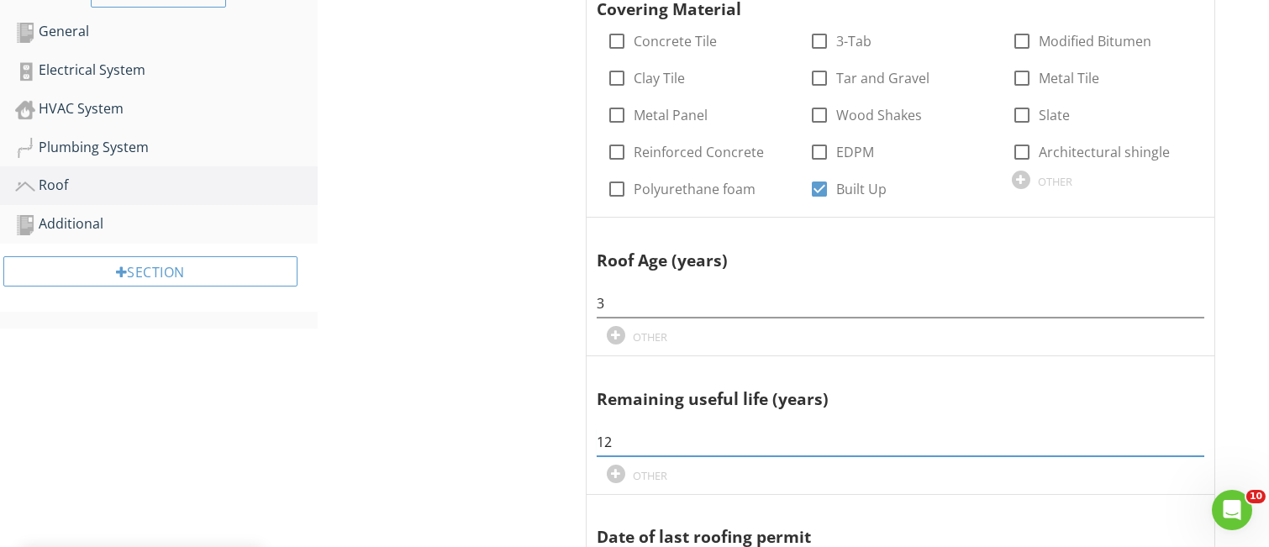
scroll to position [426, 0]
type input "12"
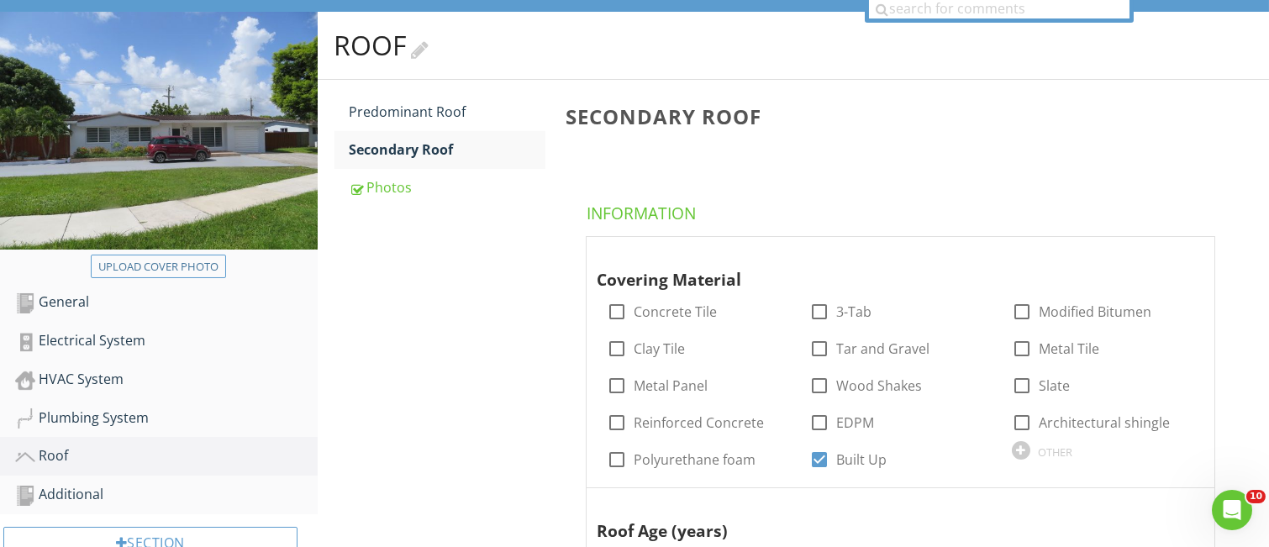
scroll to position [91, 0]
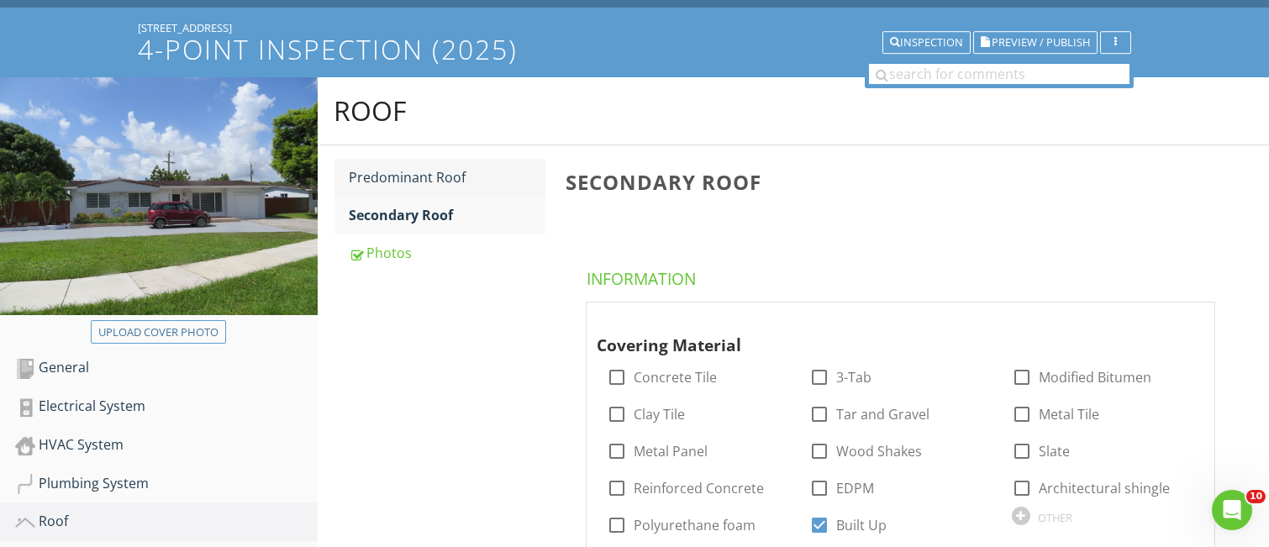
click at [442, 180] on div "Predominant Roof" at bounding box center [448, 177] width 196 height 20
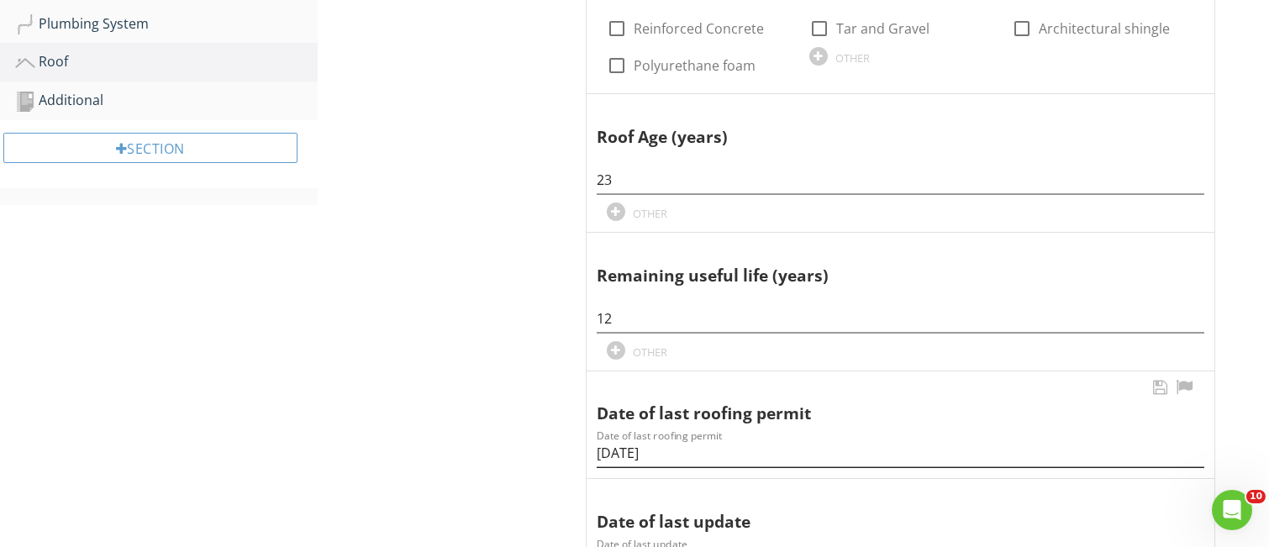
scroll to position [651, 0]
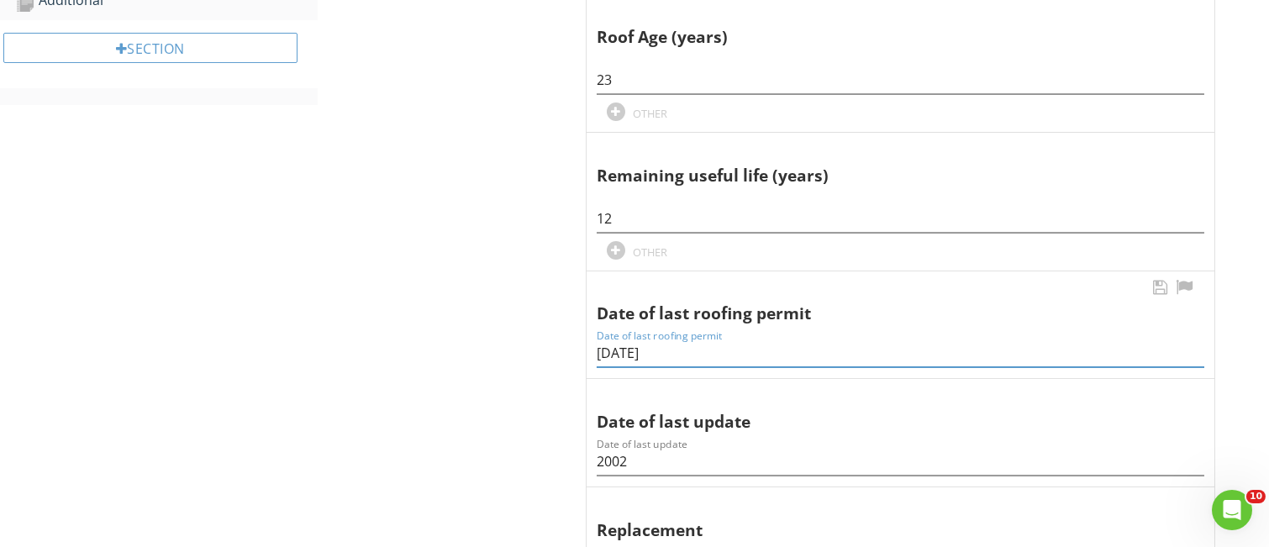
drag, startPoint x: 614, startPoint y: 351, endPoint x: 630, endPoint y: 350, distance: 16.0
click at [630, 351] on input "11/21/2002" at bounding box center [901, 354] width 608 height 28
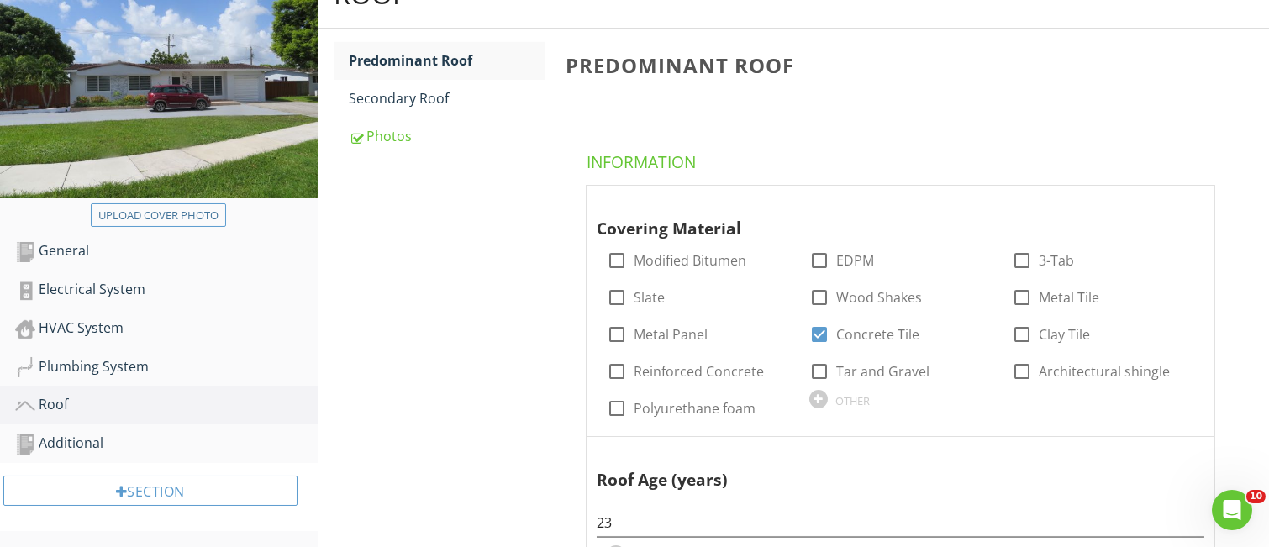
scroll to position [203, 0]
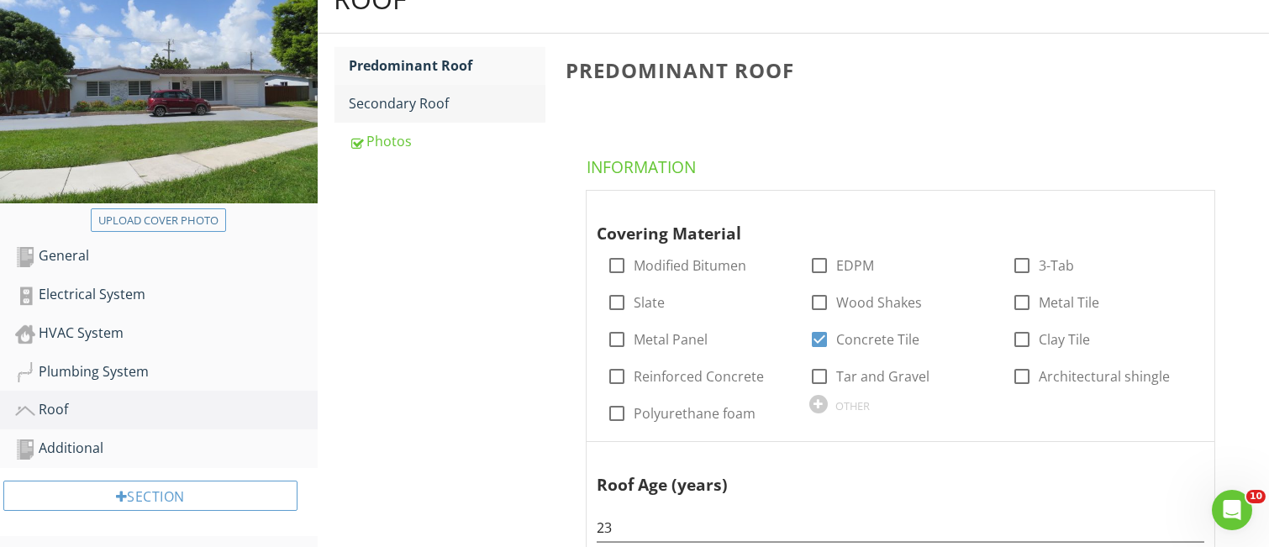
type input "11/19/2002"
click at [426, 108] on div "Secondary Roof" at bounding box center [448, 103] width 196 height 20
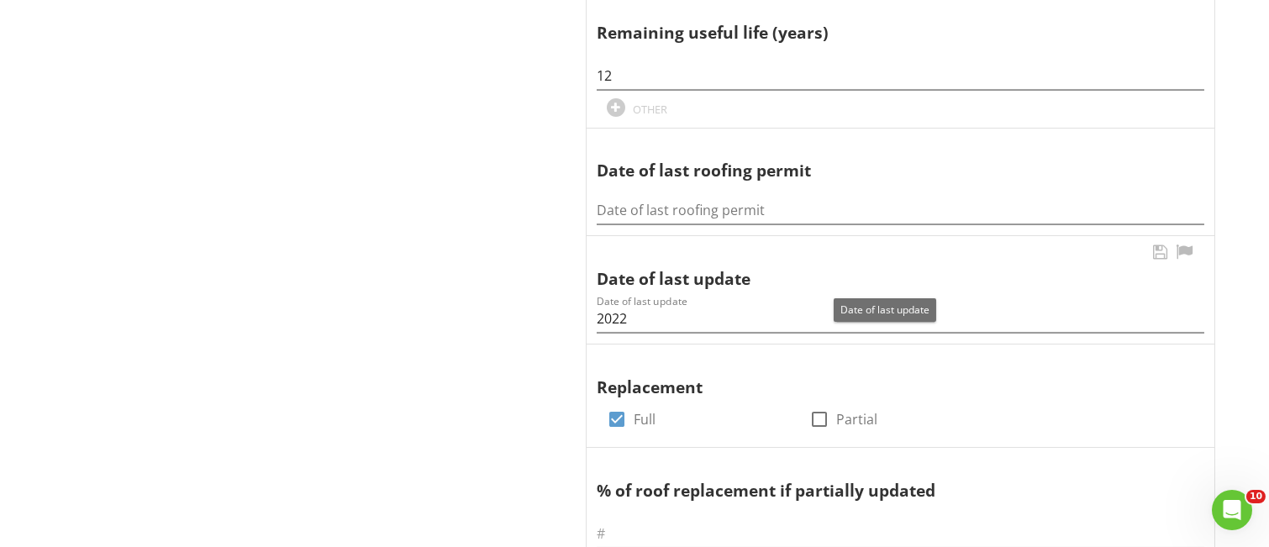
scroll to position [763, 0]
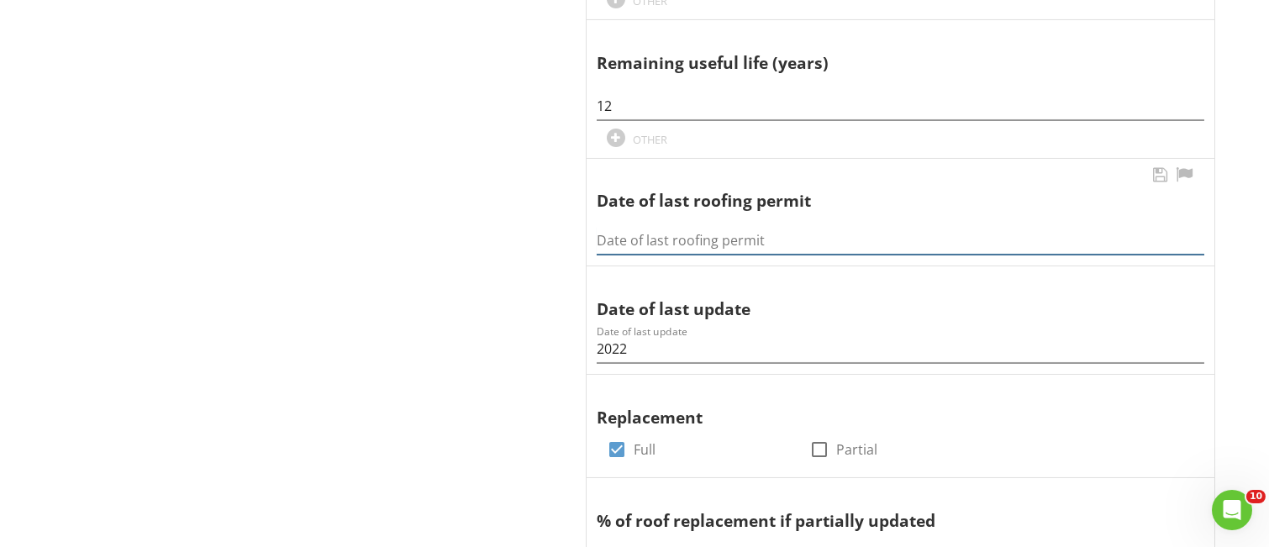
click at [602, 240] on input "Date of last roofing permit" at bounding box center [901, 241] width 608 height 28
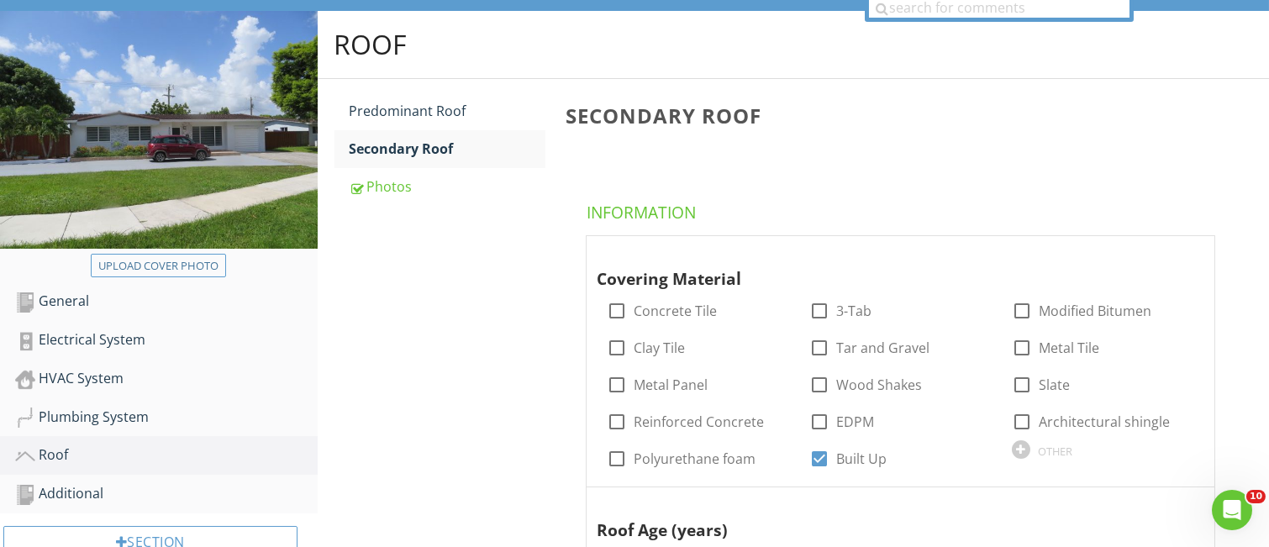
scroll to position [91, 0]
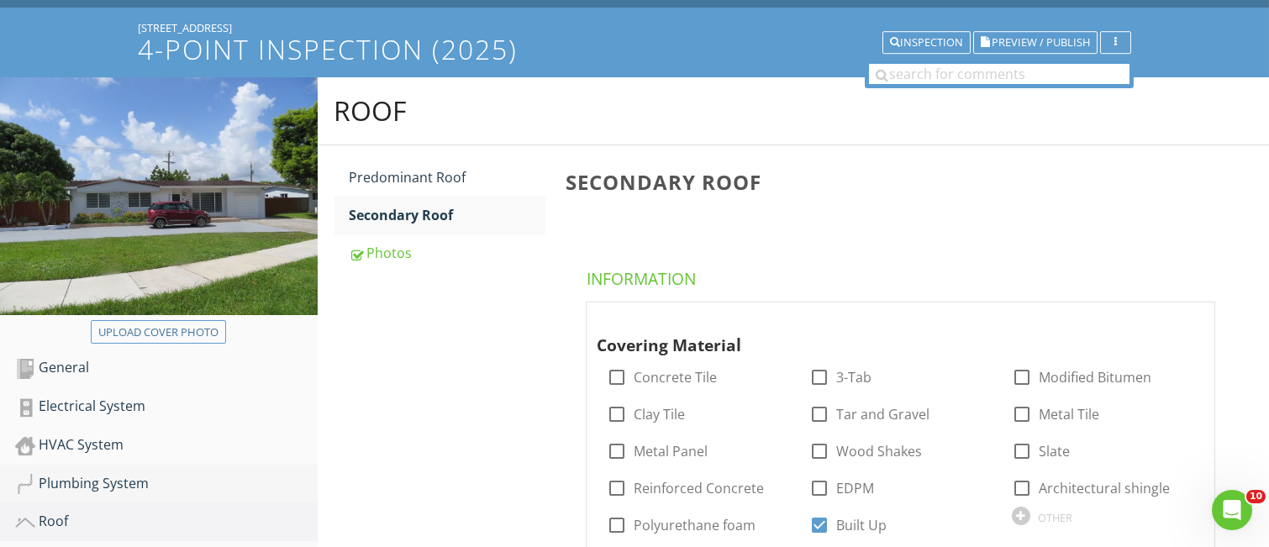
type input "03/06/2022"
click at [101, 482] on div "Plumbing System" at bounding box center [166, 484] width 303 height 22
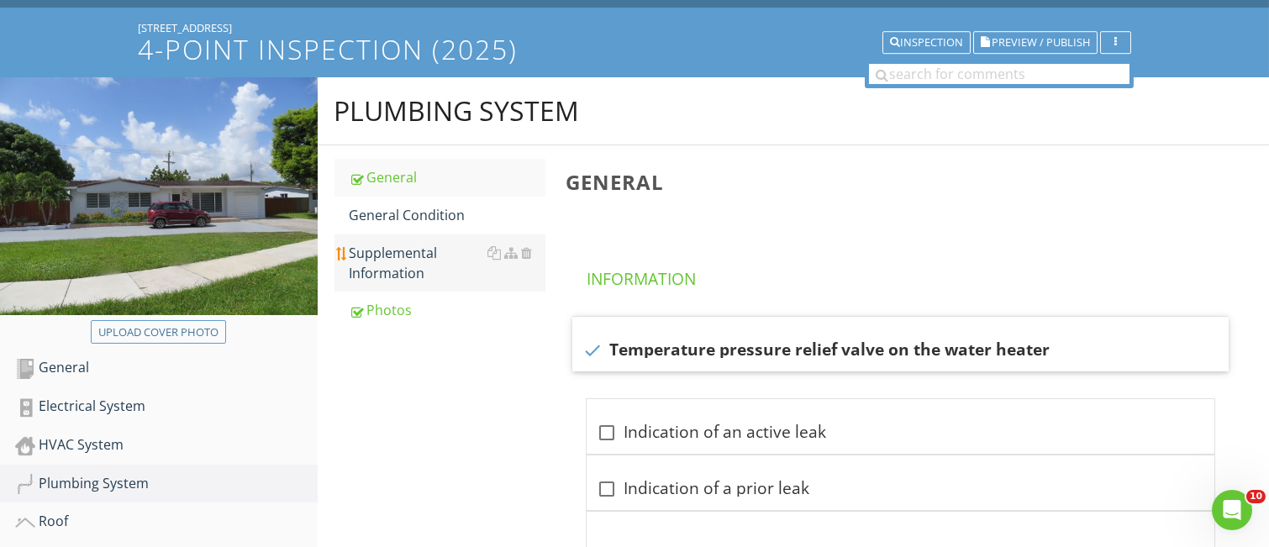
click at [415, 251] on div "Supplemental Information" at bounding box center [448, 263] width 196 height 40
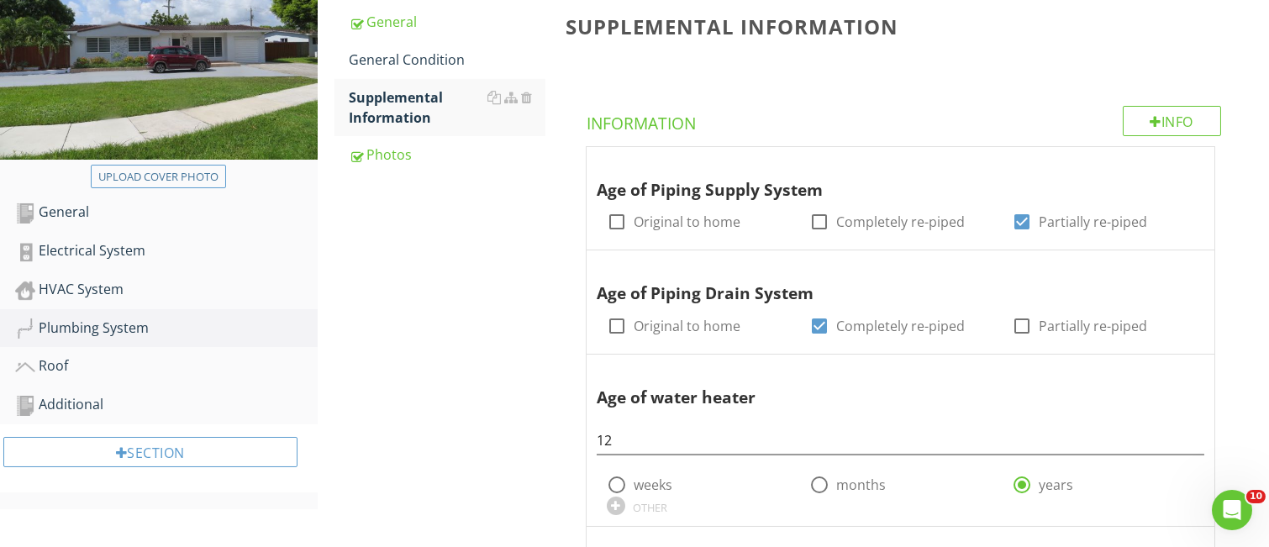
scroll to position [203, 0]
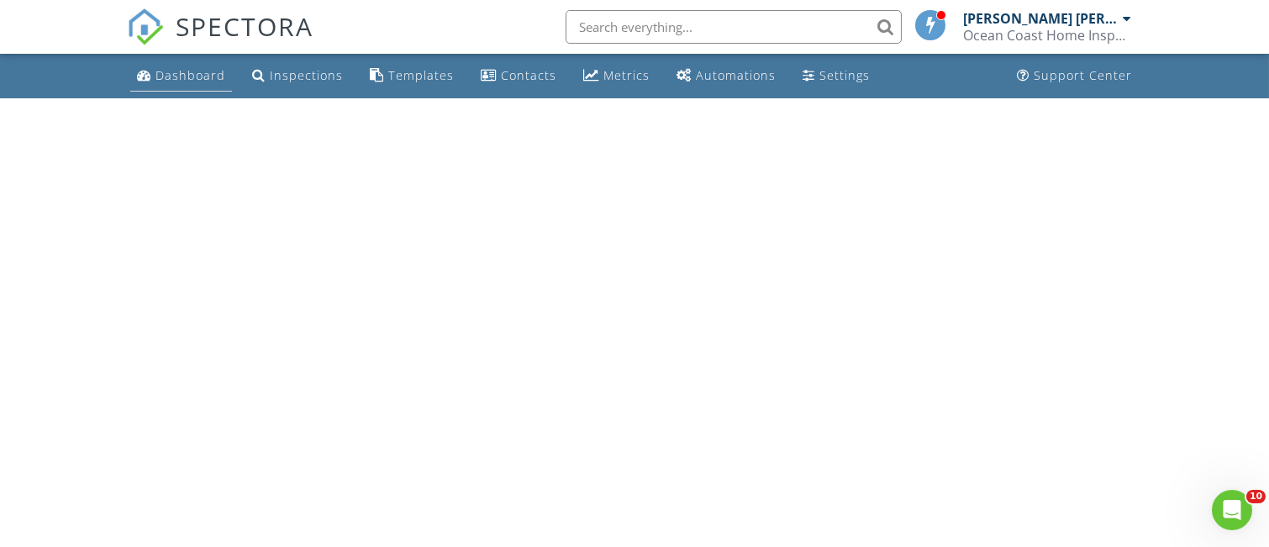
click at [191, 77] on div "Dashboard" at bounding box center [191, 75] width 70 height 16
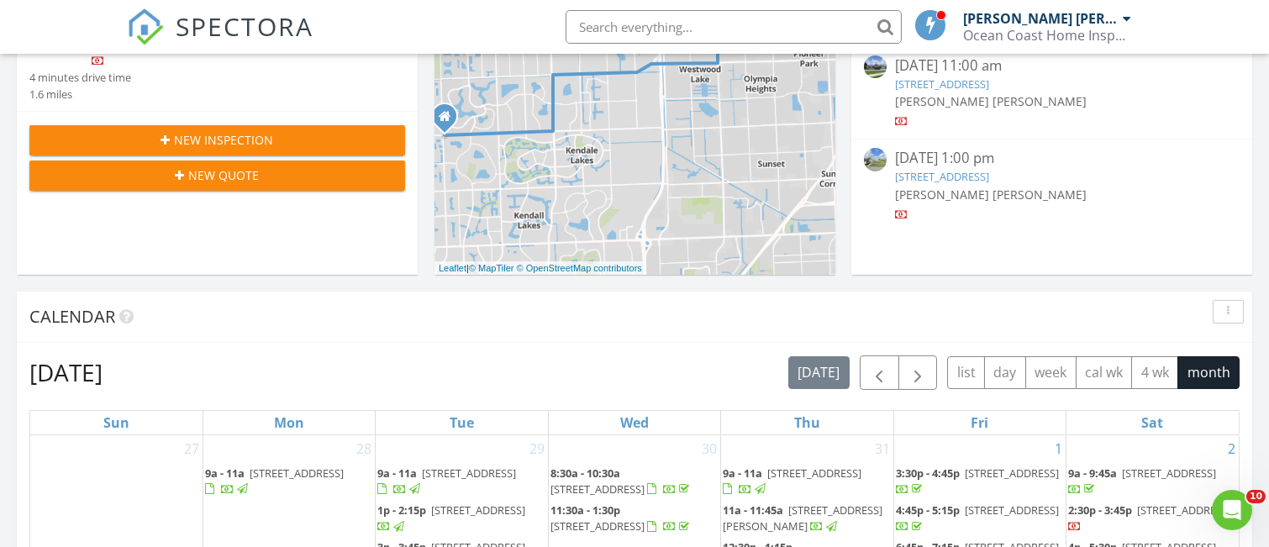
scroll to position [561, 0]
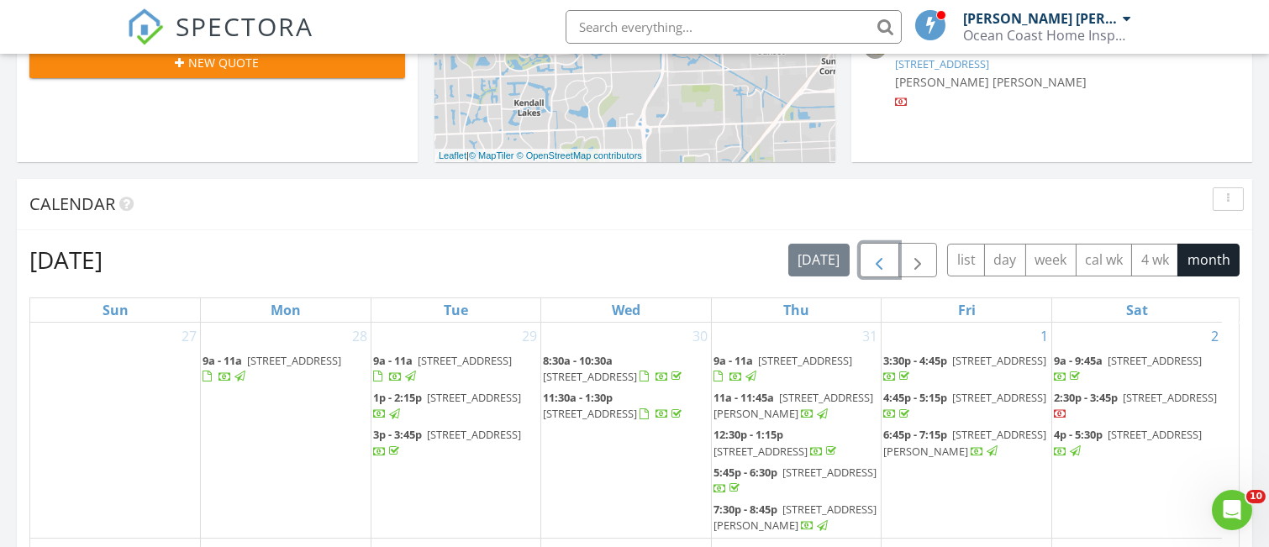
click at [878, 266] on span "button" at bounding box center [879, 260] width 20 height 20
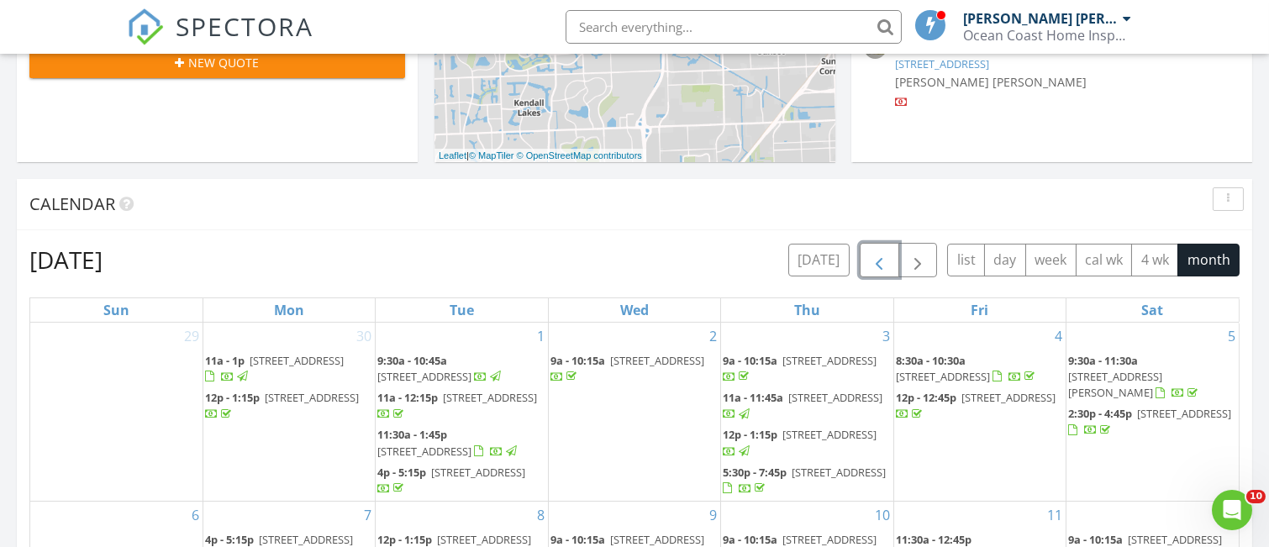
click at [878, 266] on span "button" at bounding box center [879, 260] width 20 height 20
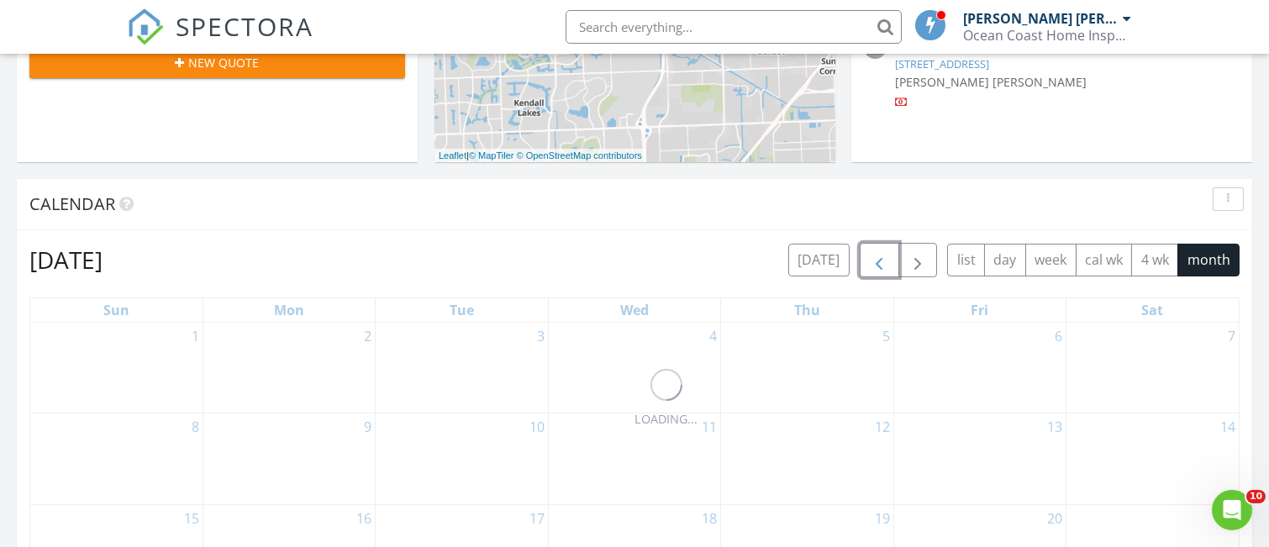
click at [878, 266] on span "button" at bounding box center [879, 260] width 20 height 20
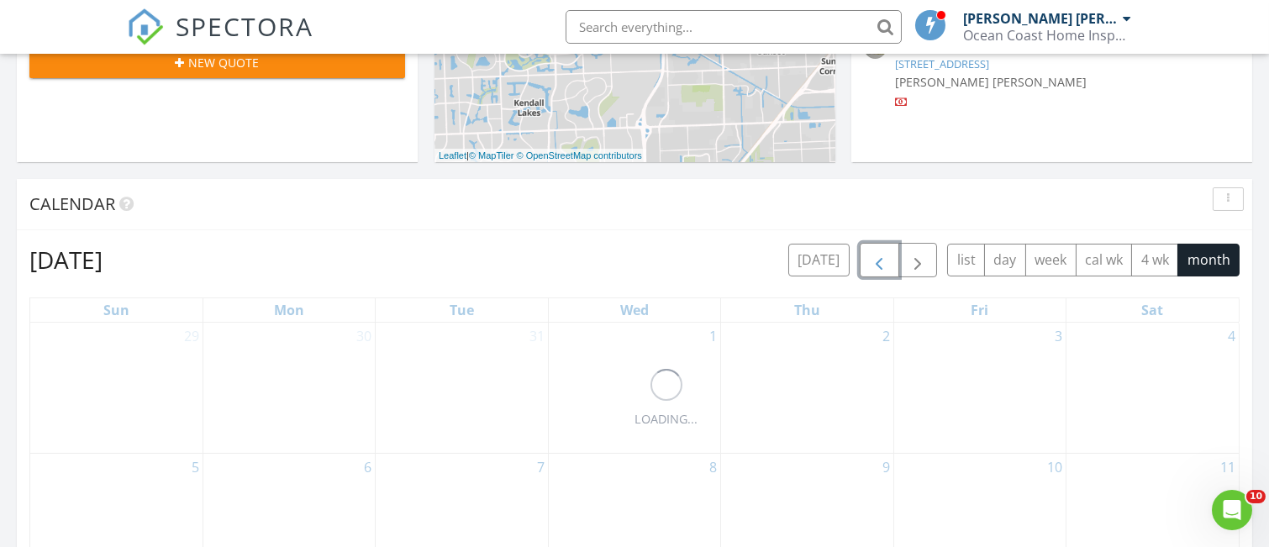
click at [878, 266] on span "button" at bounding box center [879, 260] width 20 height 20
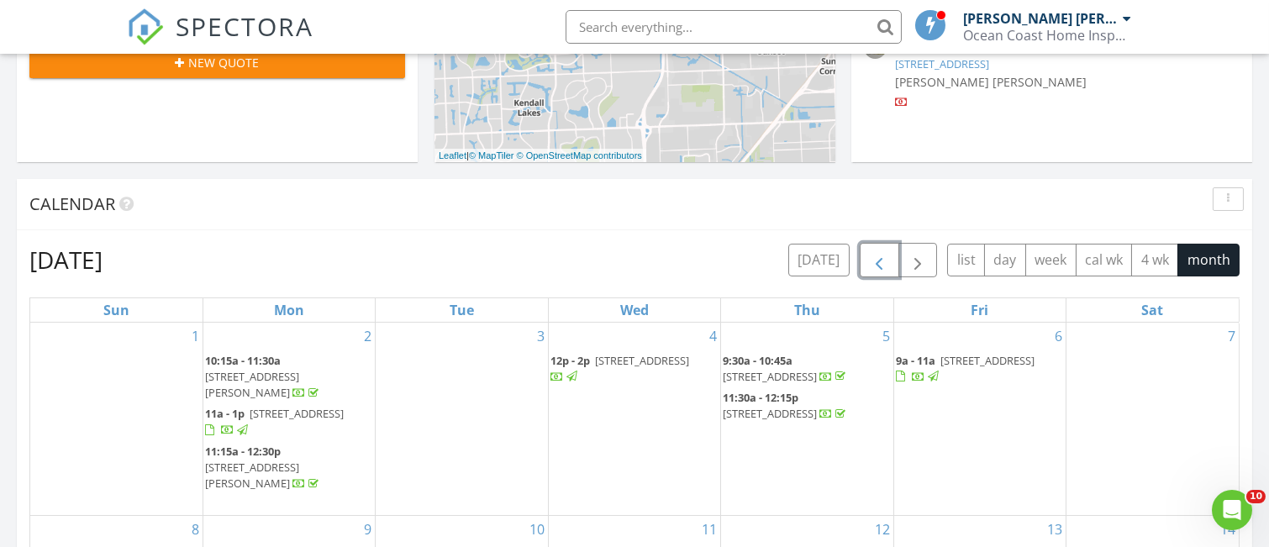
click at [878, 266] on span "button" at bounding box center [879, 260] width 20 height 20
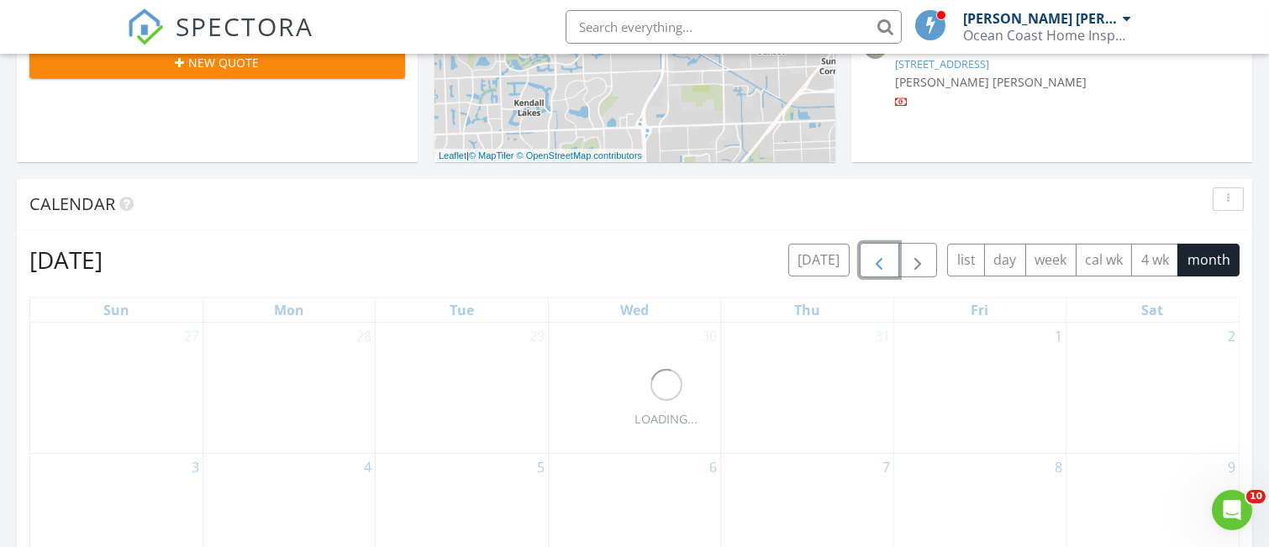
click at [878, 266] on span "button" at bounding box center [879, 260] width 20 height 20
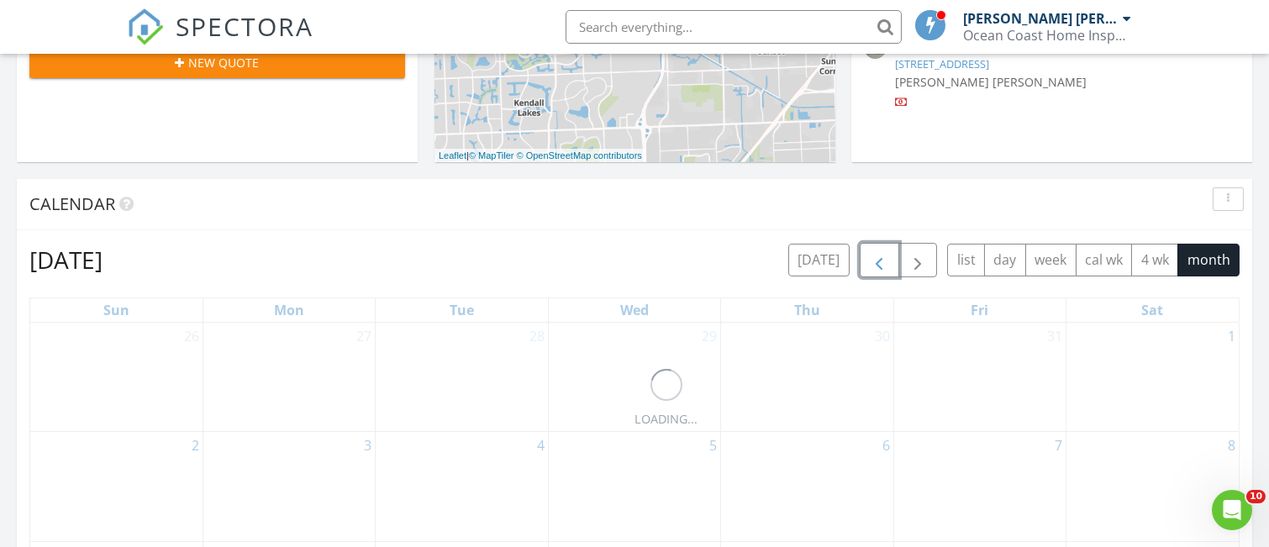
click at [878, 266] on span "button" at bounding box center [879, 260] width 20 height 20
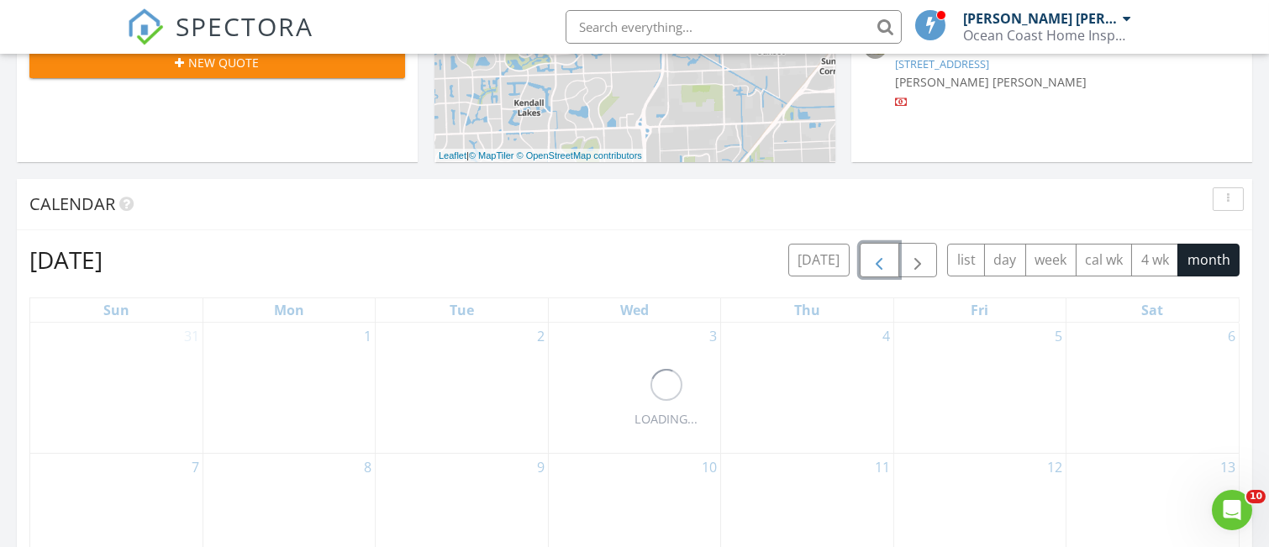
click at [878, 266] on span "button" at bounding box center [879, 260] width 20 height 20
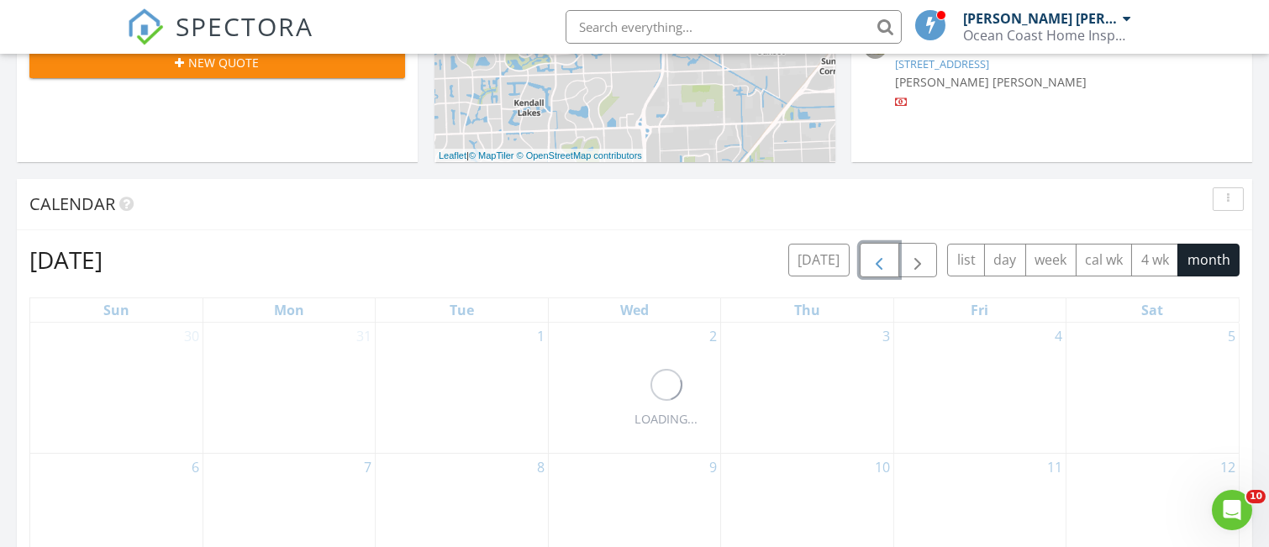
click at [878, 266] on span "button" at bounding box center [879, 260] width 20 height 20
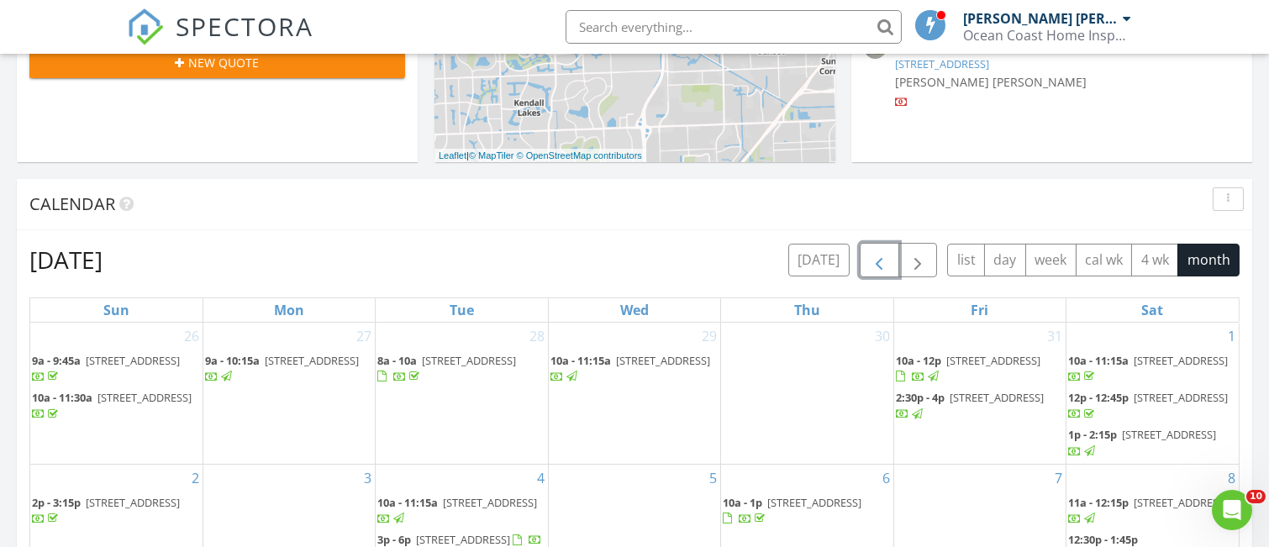
click at [878, 266] on span "button" at bounding box center [879, 260] width 20 height 20
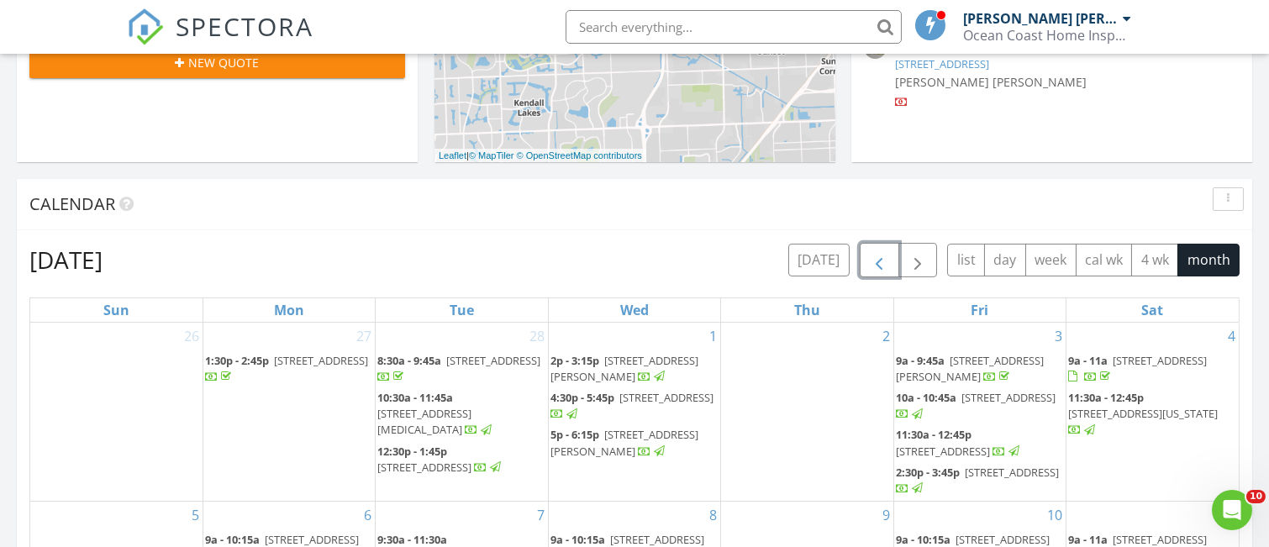
click at [878, 266] on span "button" at bounding box center [879, 260] width 20 height 20
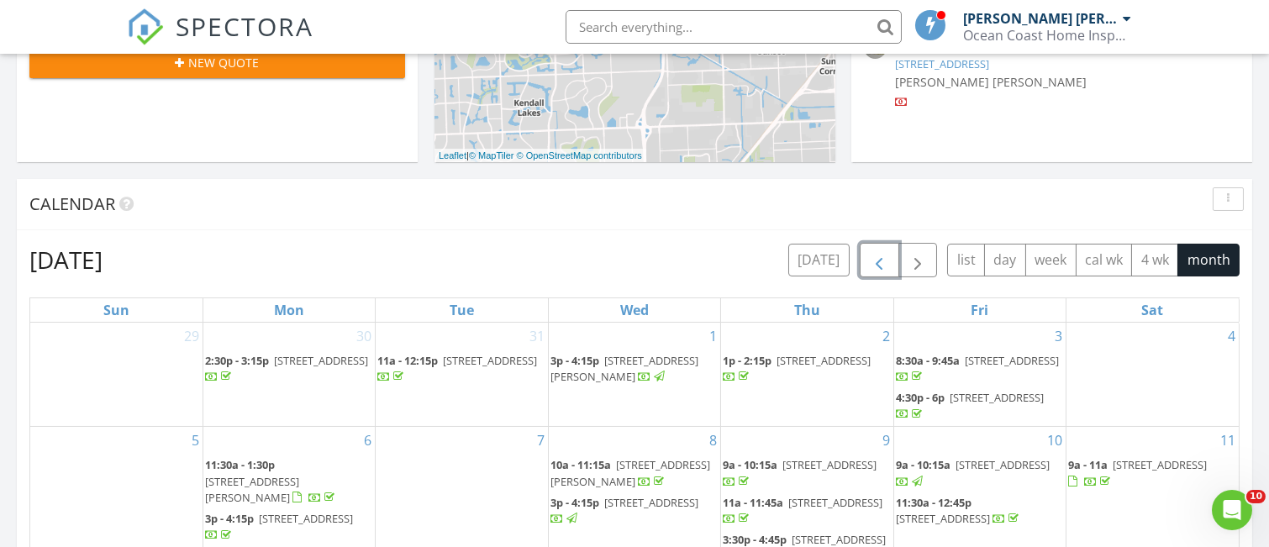
click at [878, 266] on span "button" at bounding box center [879, 260] width 20 height 20
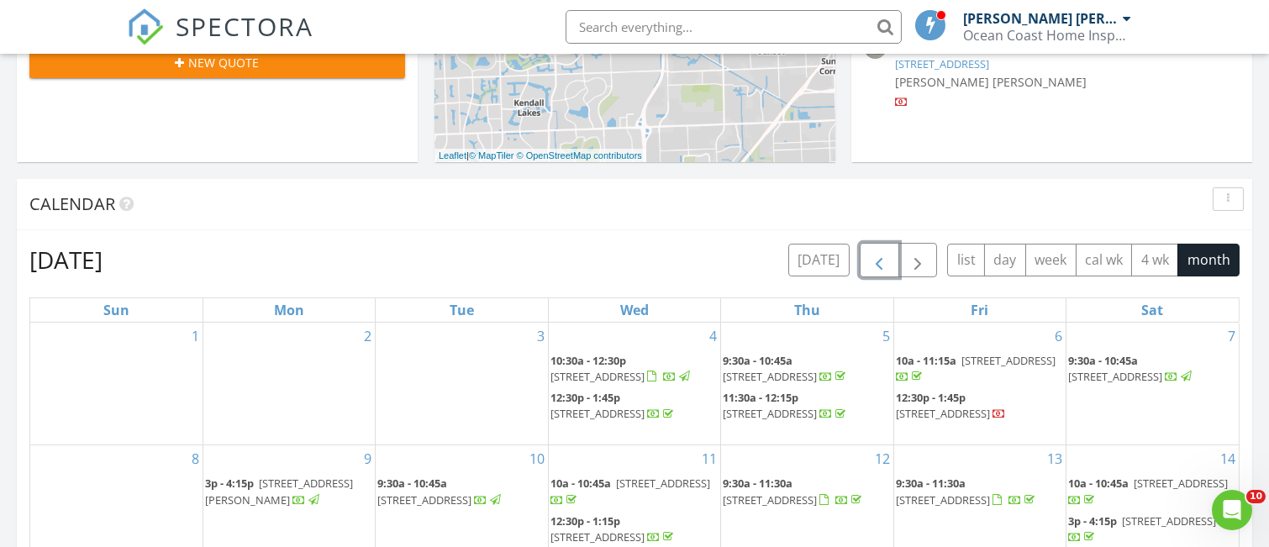
click at [878, 266] on span "button" at bounding box center [879, 260] width 20 height 20
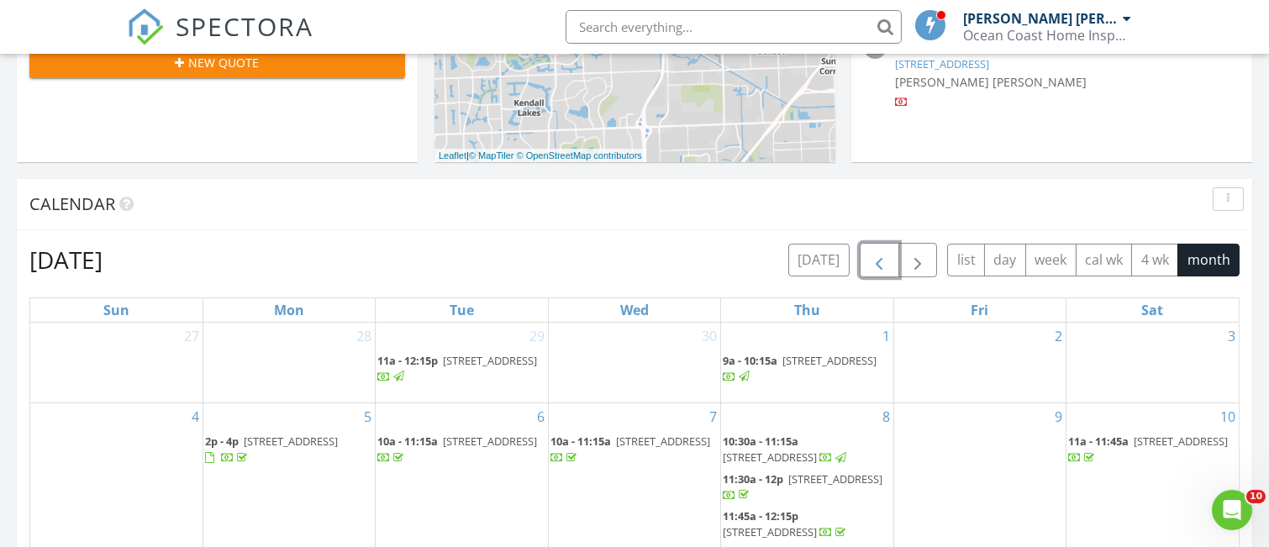
click at [878, 266] on span "button" at bounding box center [879, 260] width 20 height 20
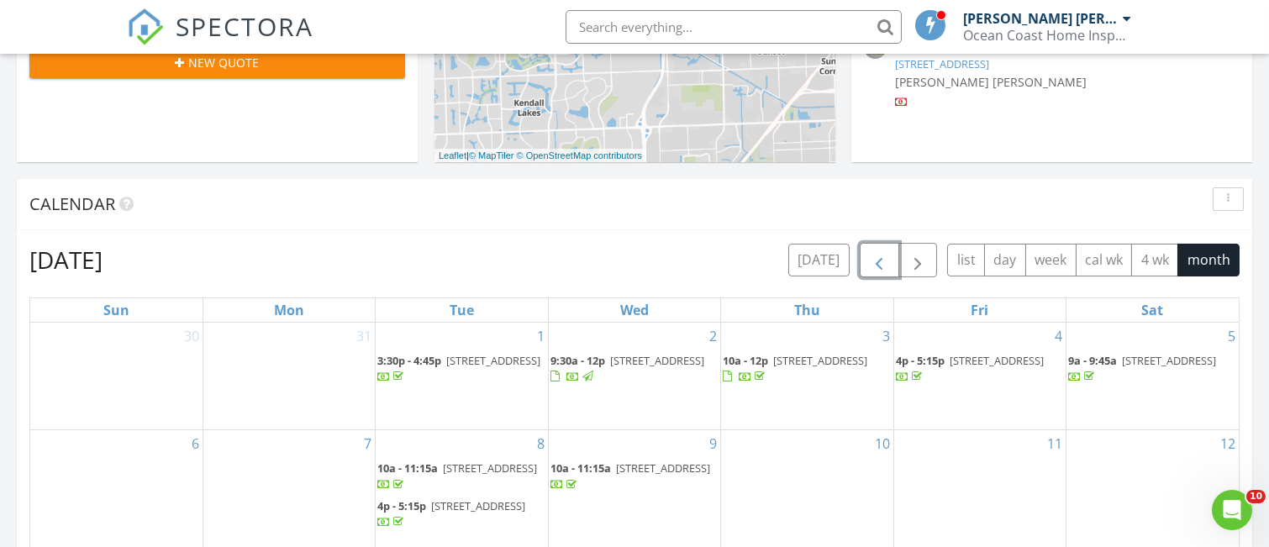
click at [878, 266] on span "button" at bounding box center [879, 260] width 20 height 20
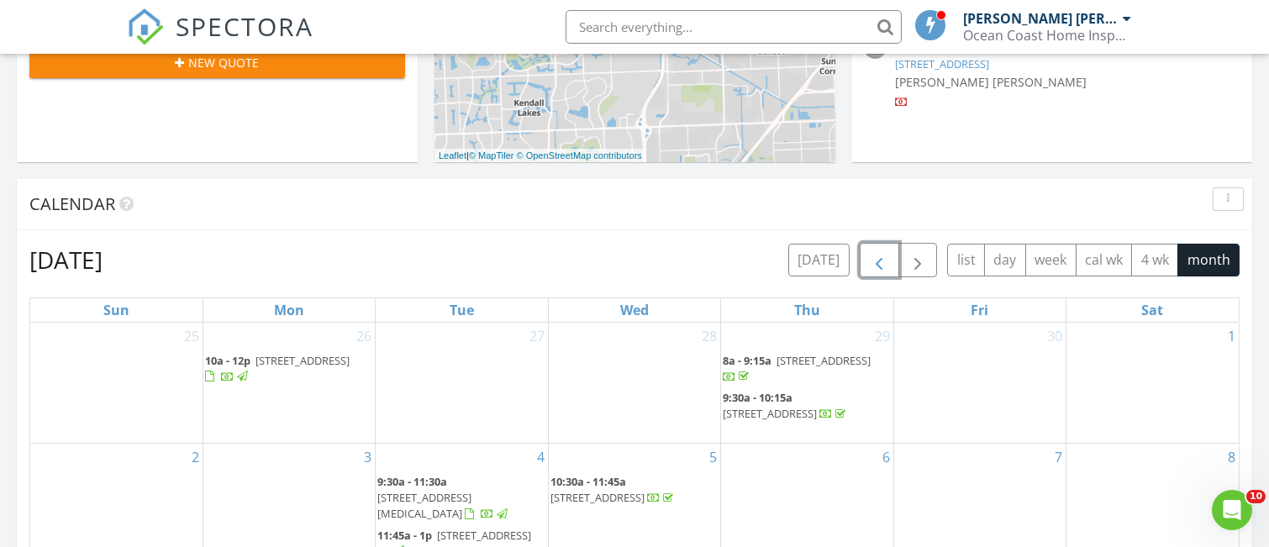
click at [878, 266] on span "button" at bounding box center [879, 260] width 20 height 20
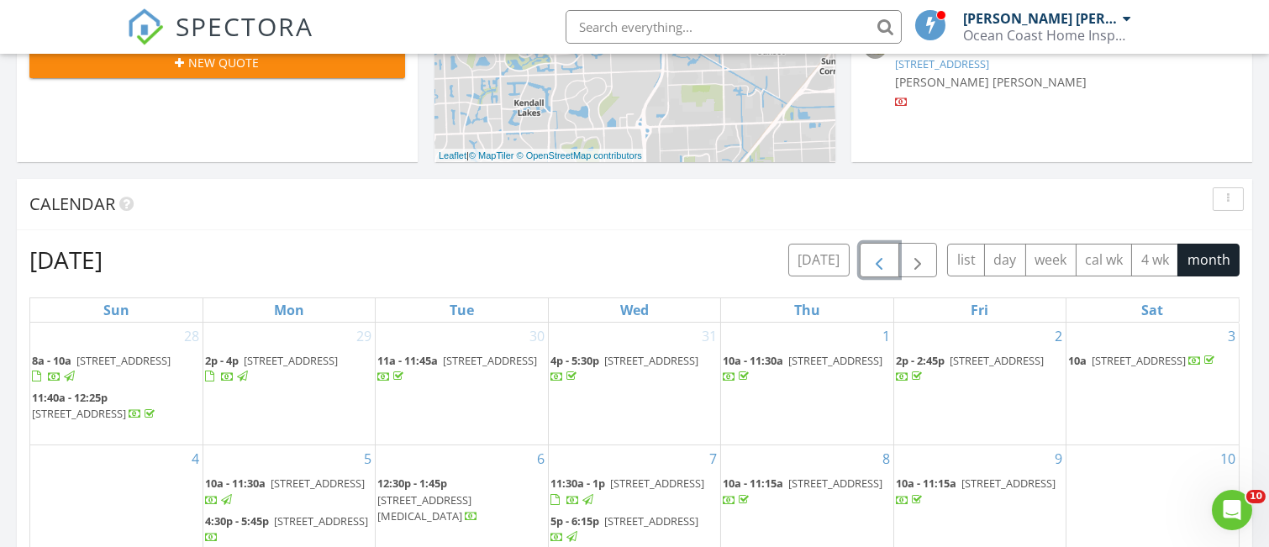
click at [878, 266] on span "button" at bounding box center [879, 260] width 20 height 20
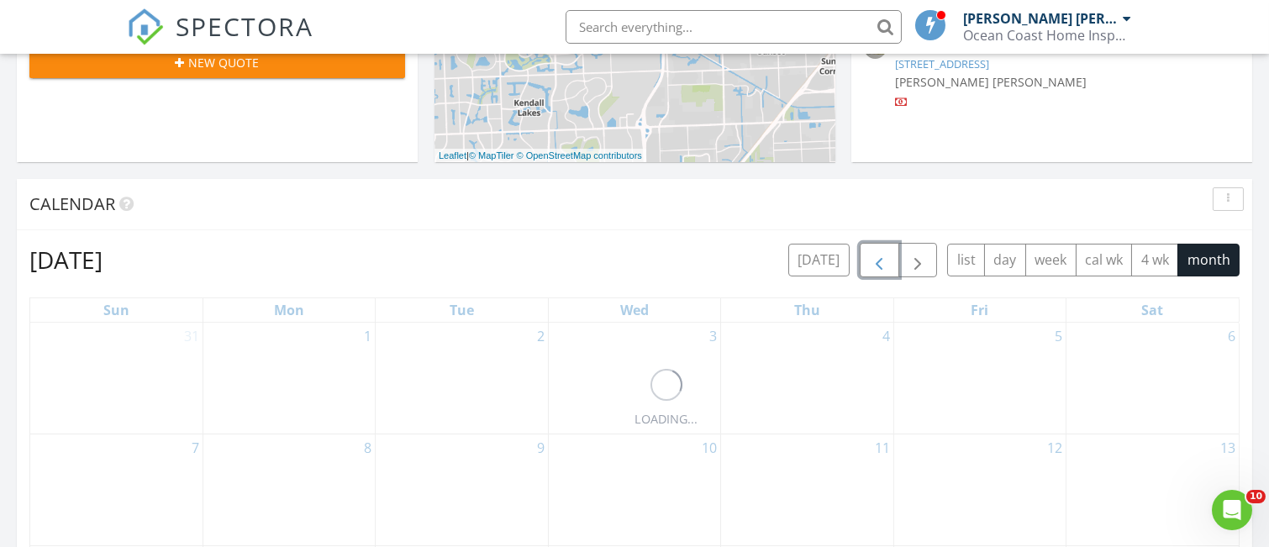
click at [878, 266] on span "button" at bounding box center [879, 260] width 20 height 20
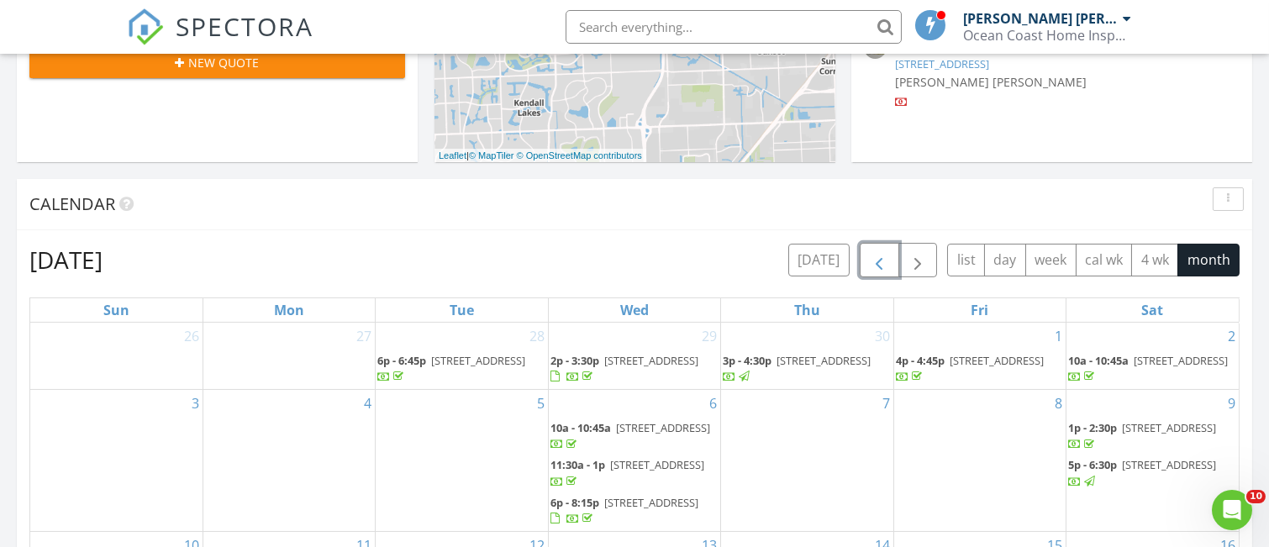
click at [878, 266] on span "button" at bounding box center [879, 260] width 20 height 20
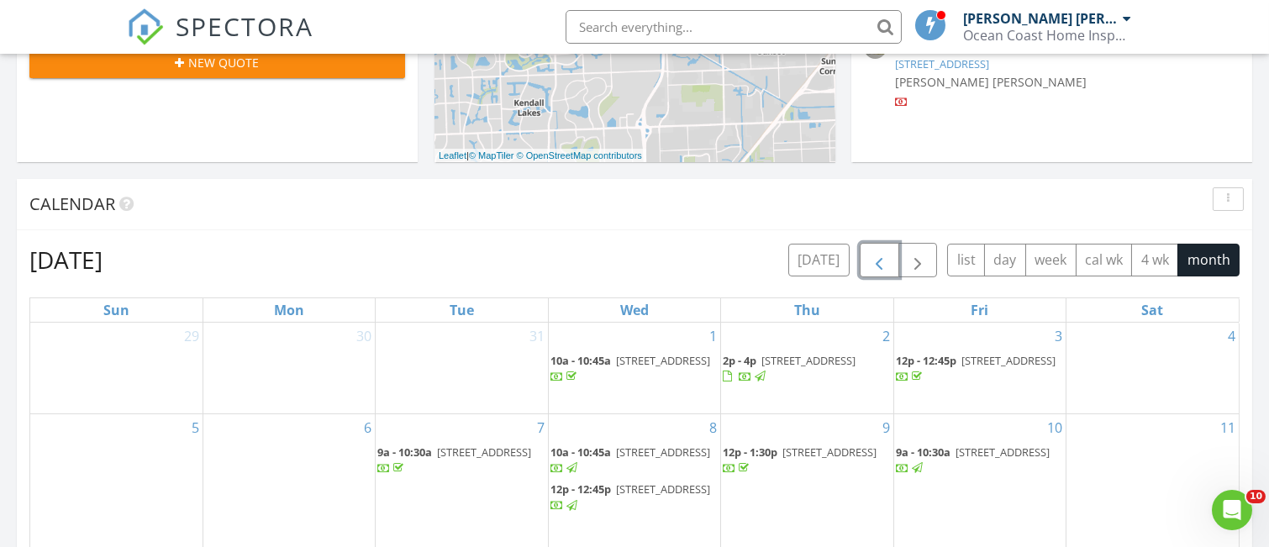
click at [878, 266] on span "button" at bounding box center [879, 260] width 20 height 20
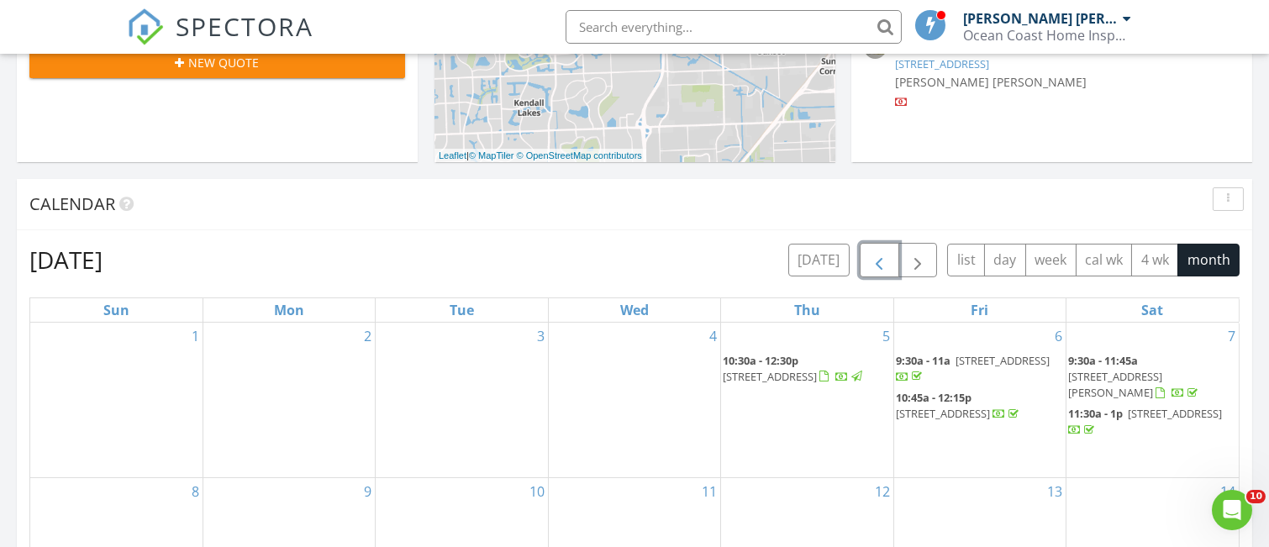
click at [878, 266] on span "button" at bounding box center [879, 260] width 20 height 20
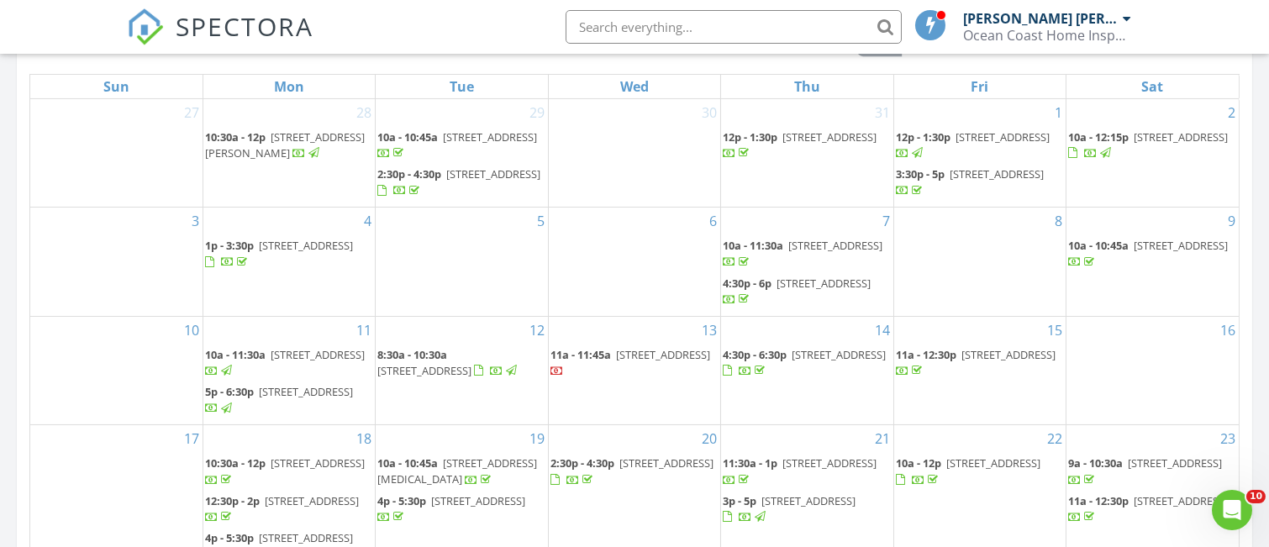
scroll to position [896, 0]
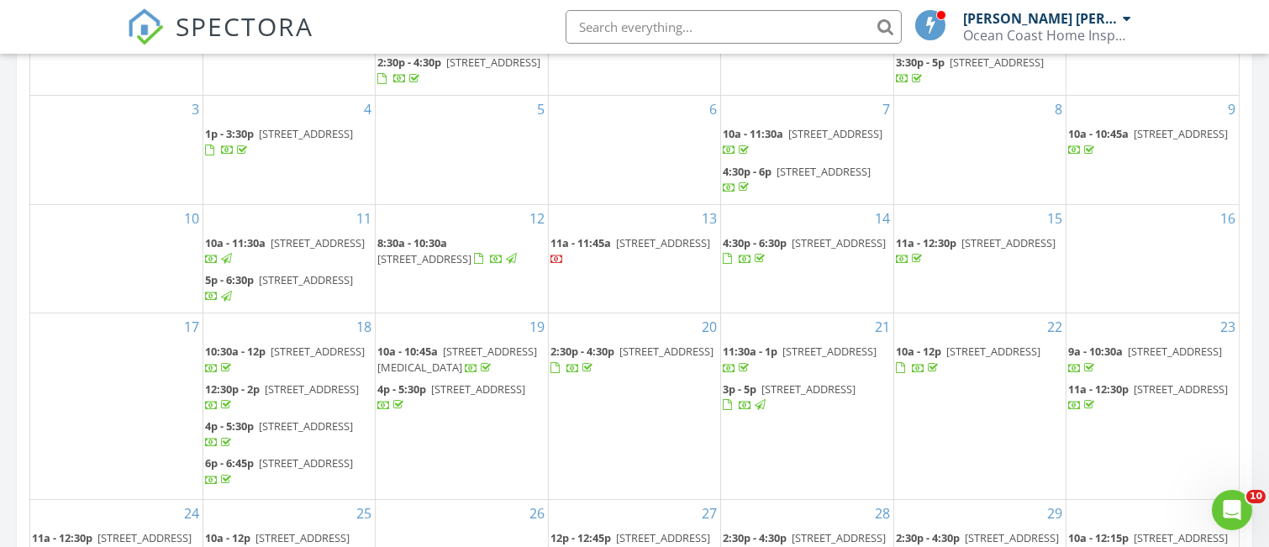
click at [261, 282] on span "9000 SW 16th St, Miami 33165" at bounding box center [306, 279] width 94 height 15
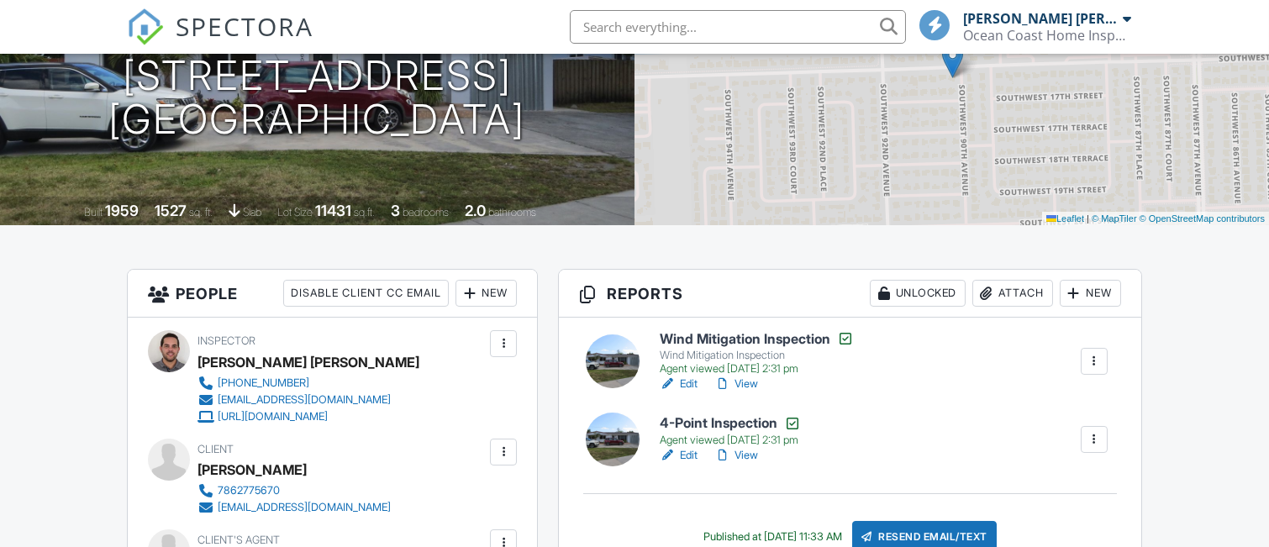
scroll to position [224, 0]
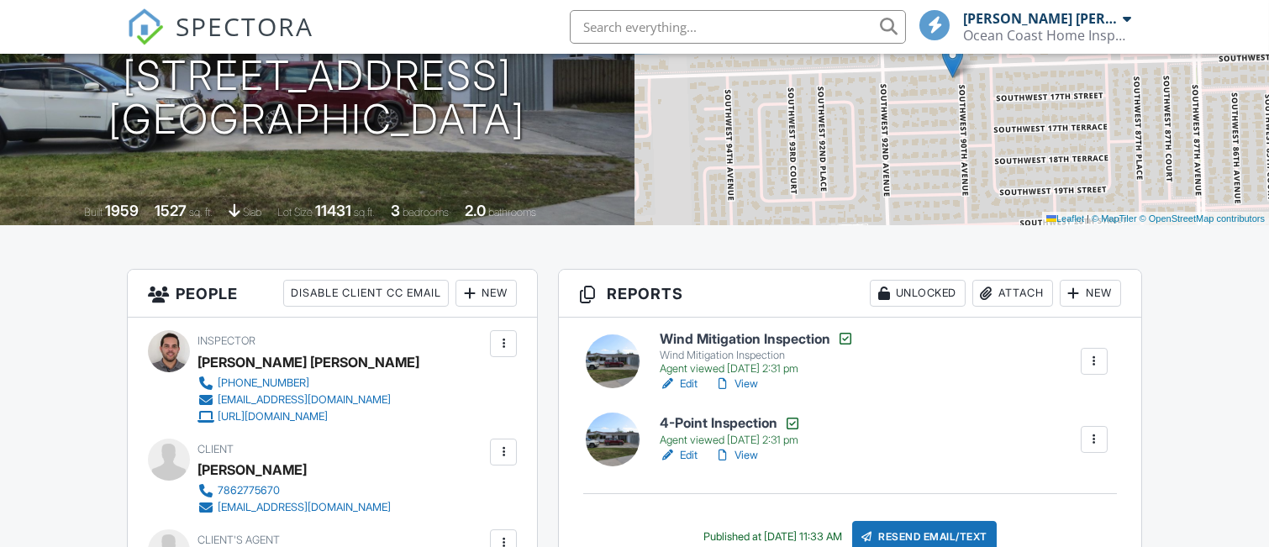
click at [726, 426] on h6 "4-Point Inspection" at bounding box center [730, 423] width 141 height 17
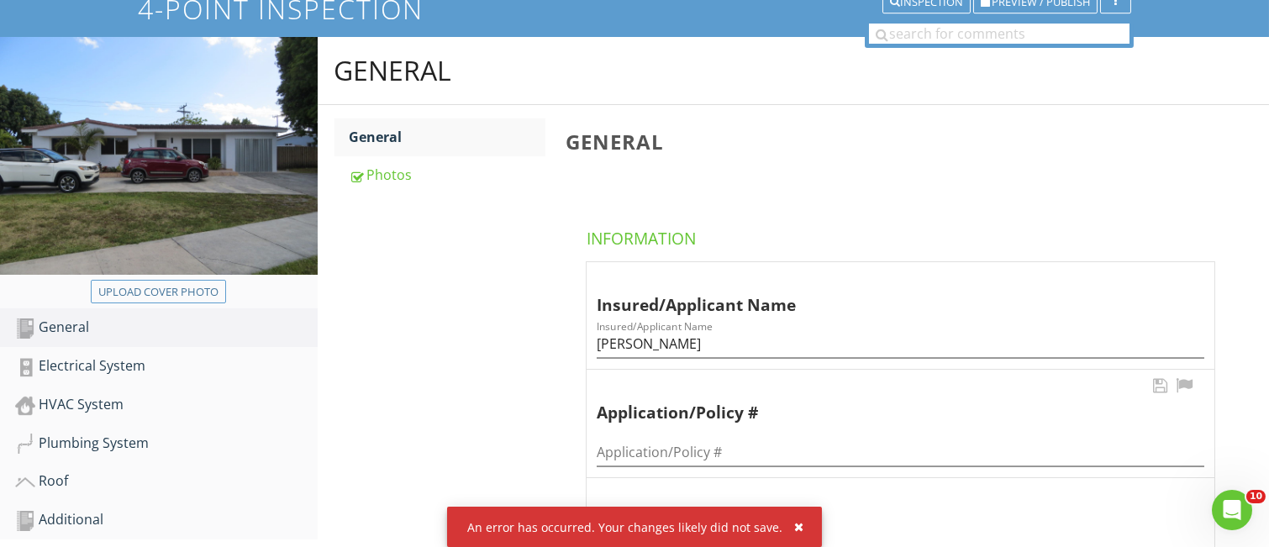
scroll to position [112, 0]
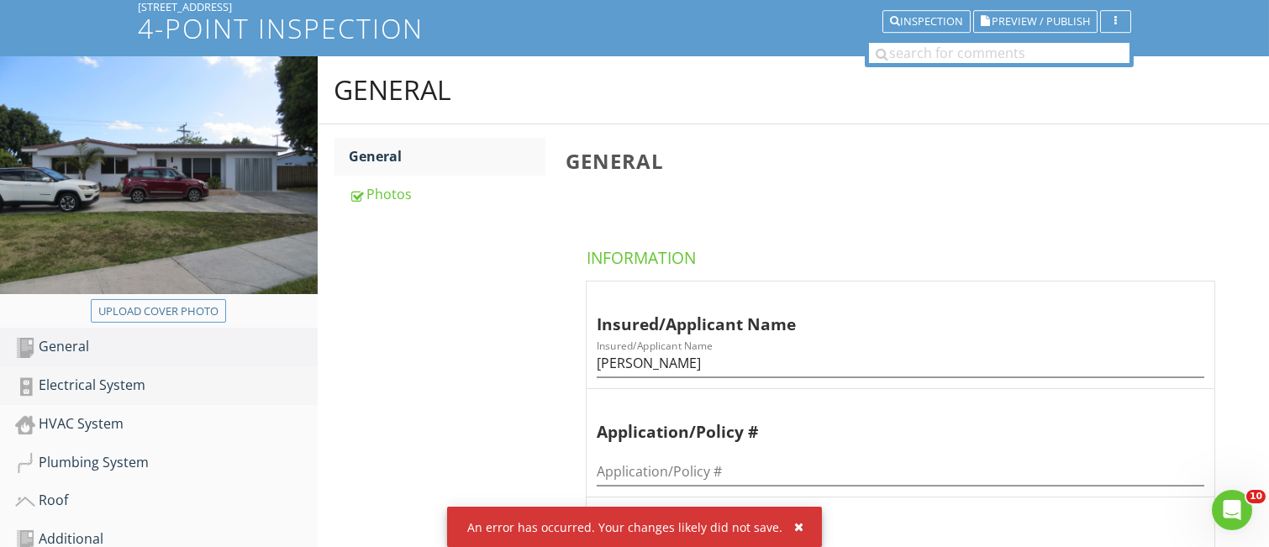
click at [95, 381] on div "Electrical System" at bounding box center [166, 386] width 303 height 22
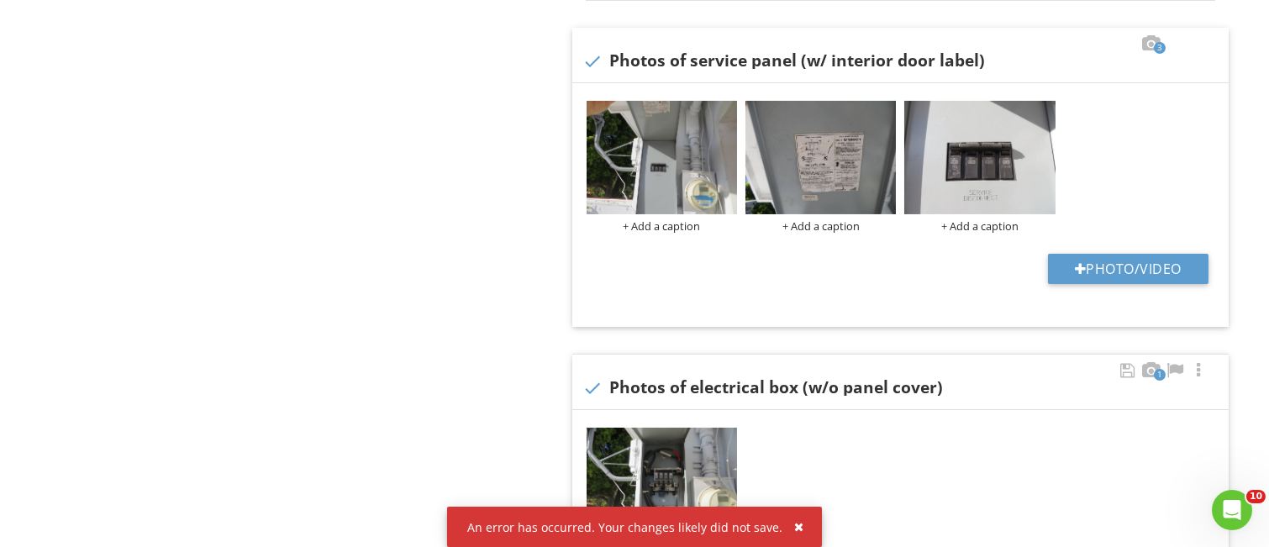
scroll to position [1233, 0]
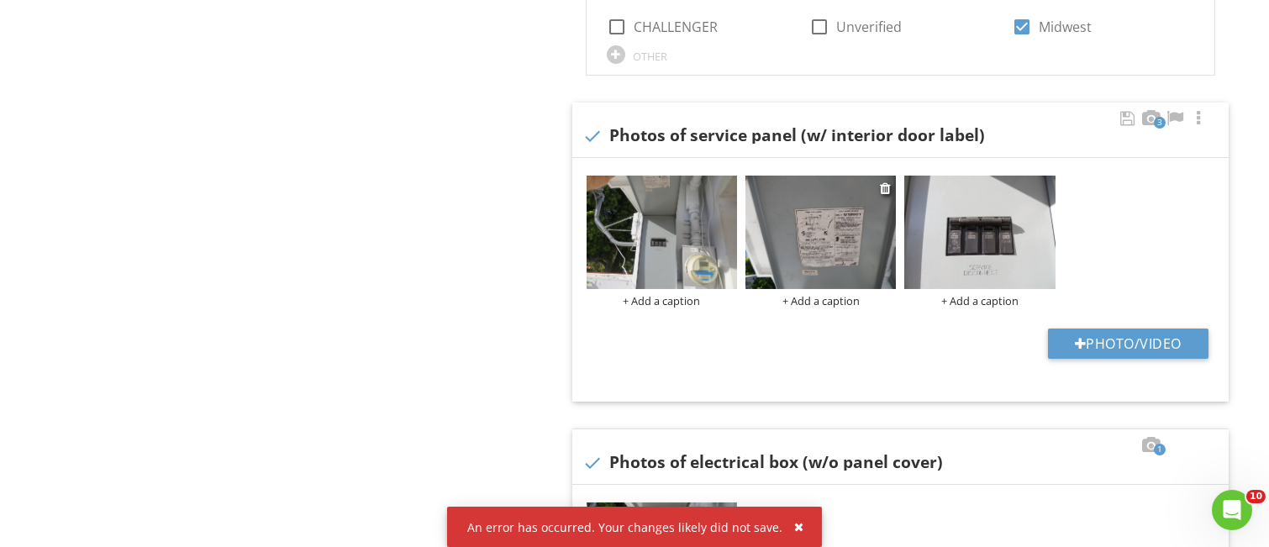
click at [842, 217] on img at bounding box center [821, 232] width 150 height 113
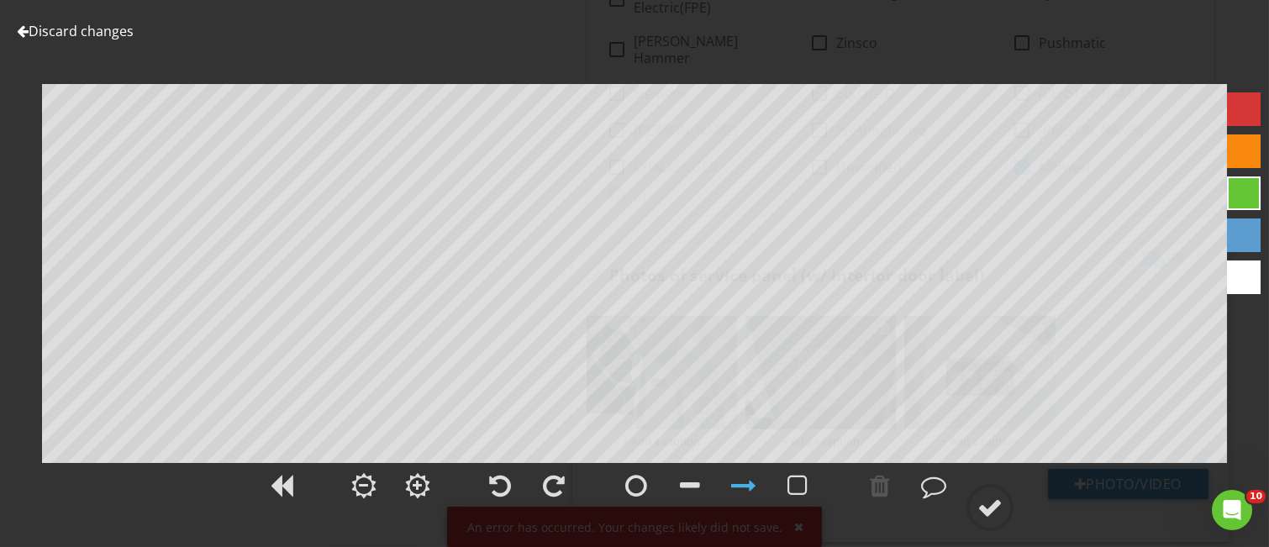
scroll to position [1009, 0]
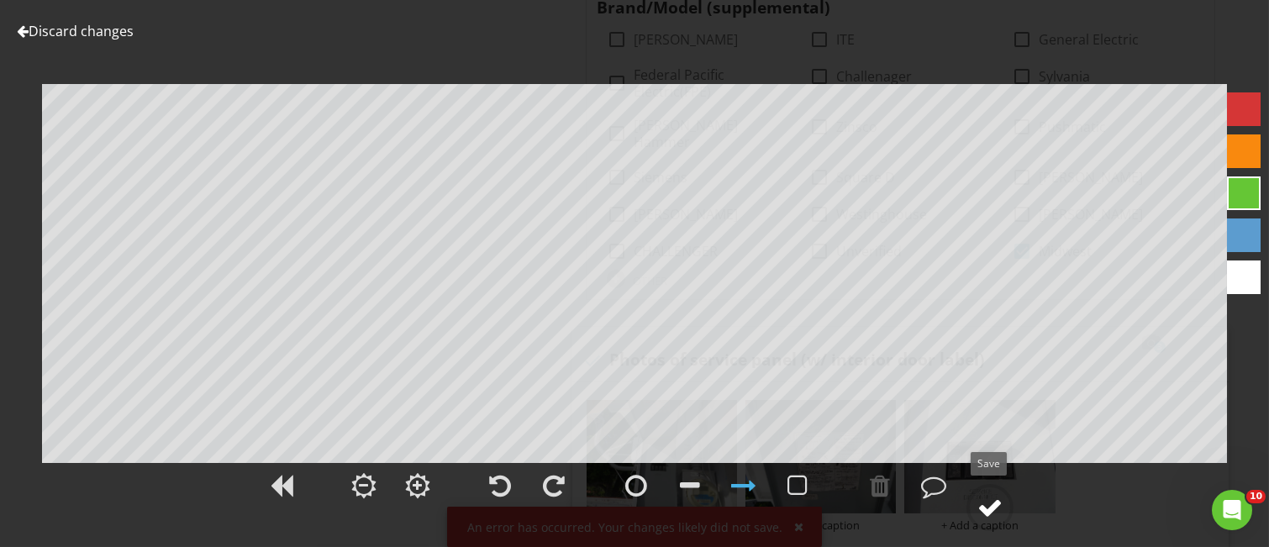
click at [987, 513] on div at bounding box center [990, 507] width 25 height 25
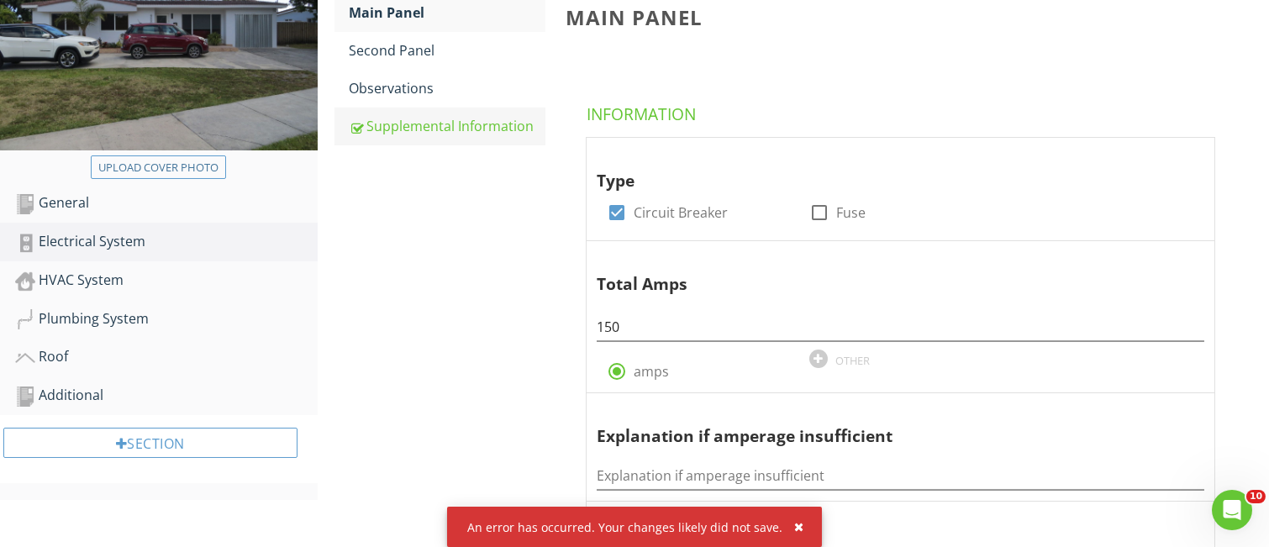
scroll to position [224, 0]
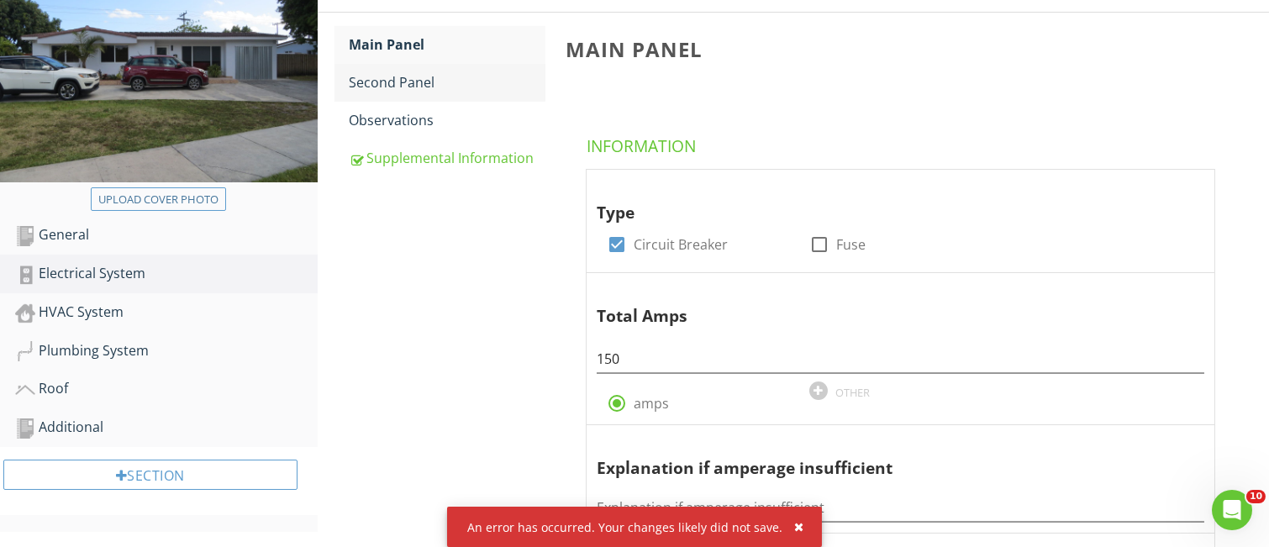
click at [409, 86] on div "Second Panel" at bounding box center [448, 82] width 196 height 20
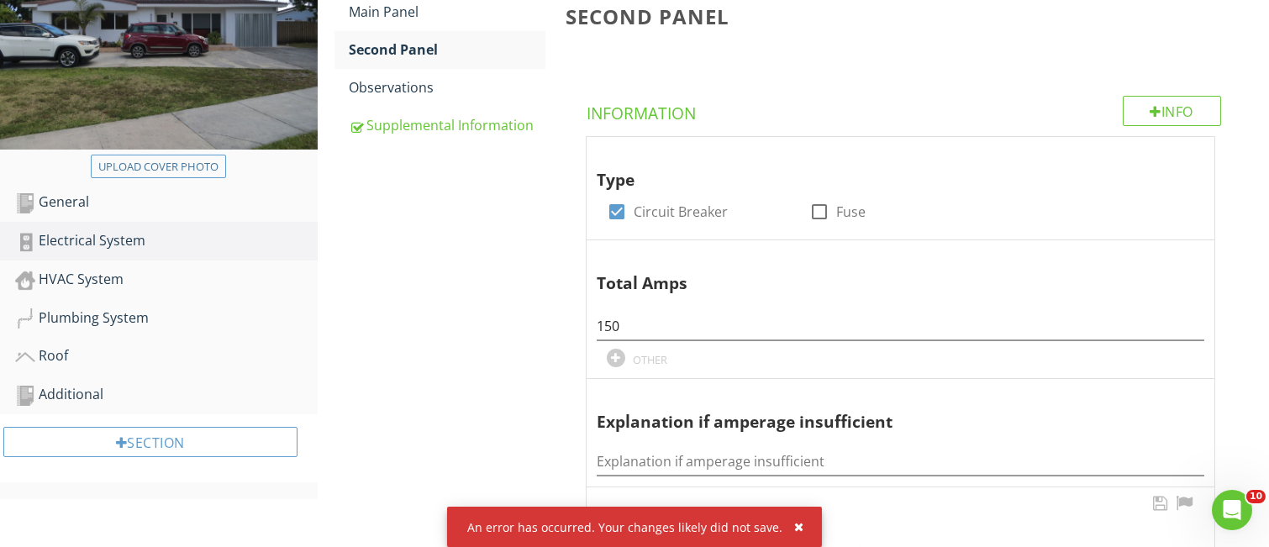
scroll to position [224, 0]
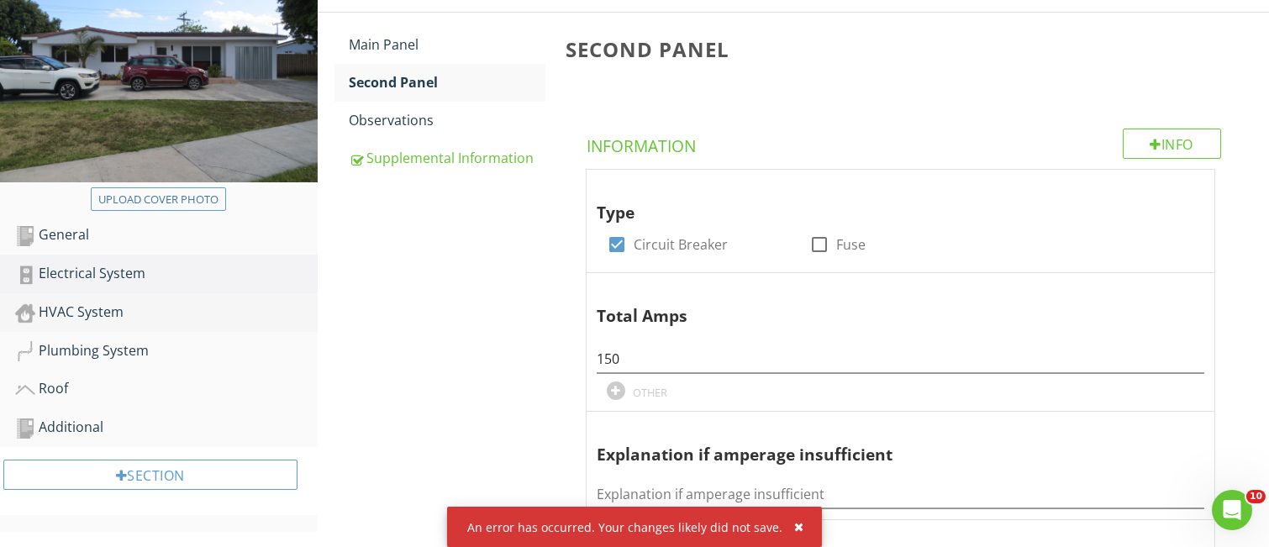
click at [97, 313] on div "HVAC System" at bounding box center [166, 313] width 303 height 22
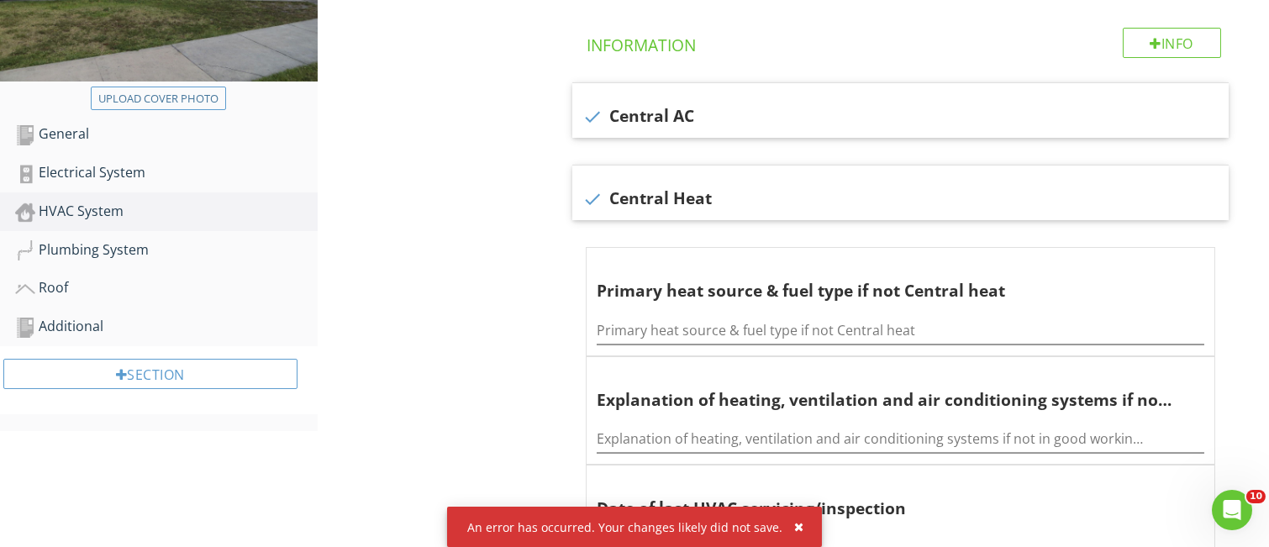
scroll to position [224, 0]
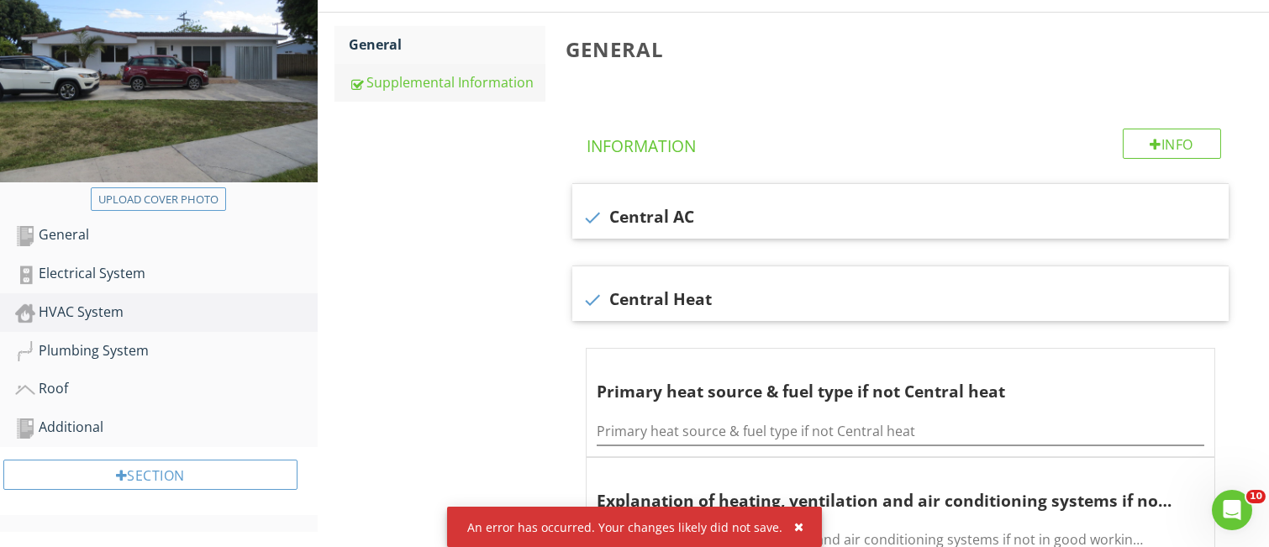
click at [461, 92] on link "Supplemental Information" at bounding box center [448, 82] width 196 height 37
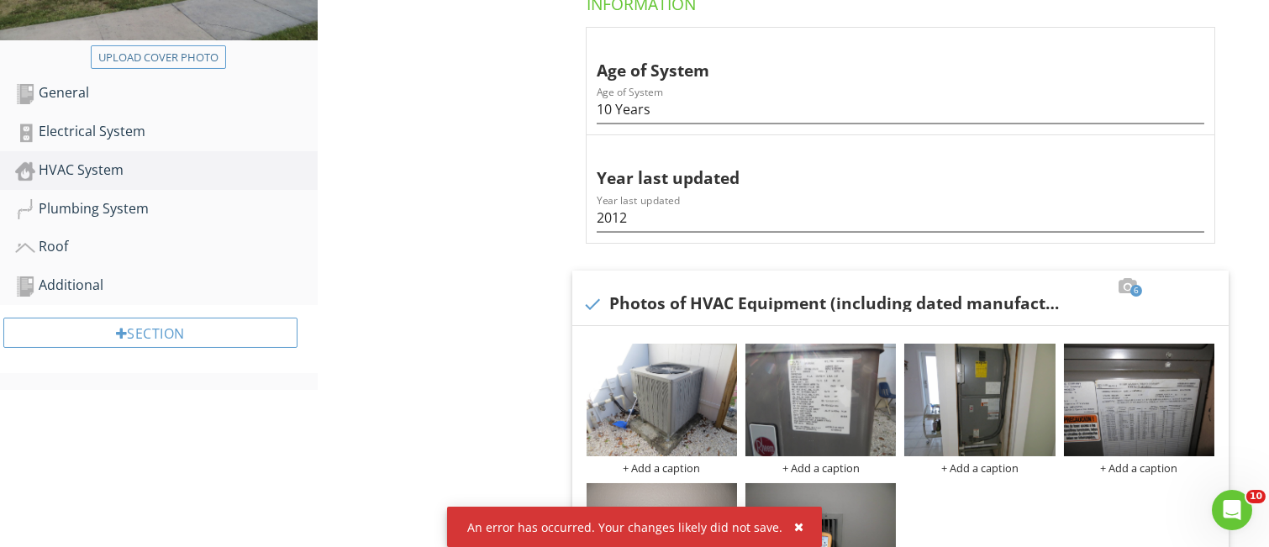
scroll to position [336, 0]
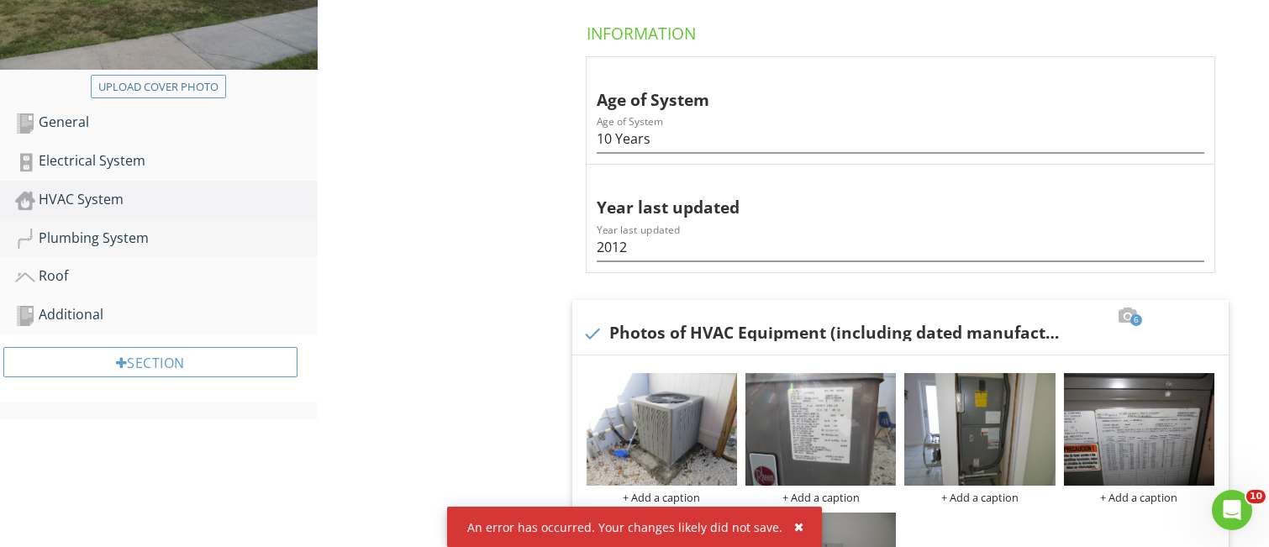
click at [107, 244] on div "Plumbing System" at bounding box center [166, 239] width 303 height 22
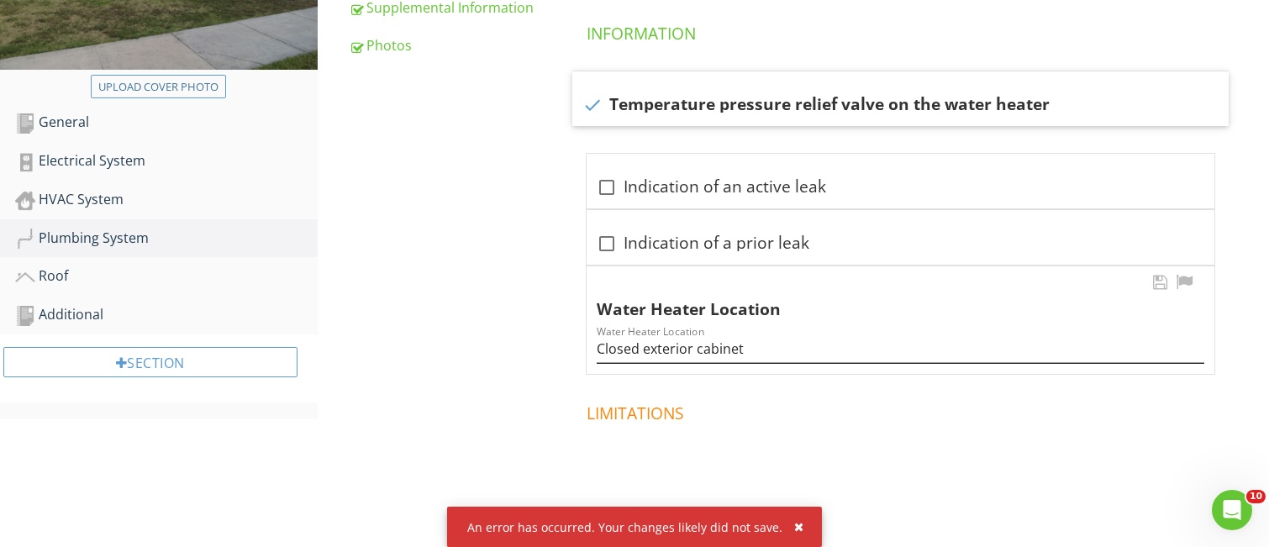
drag, startPoint x: 596, startPoint y: 346, endPoint x: 746, endPoint y: 347, distance: 150.5
click at [746, 347] on div "Water Heater Location Water Heater Location Closed exterior cabinet" at bounding box center [901, 320] width 628 height 108
drag, startPoint x: 746, startPoint y: 347, endPoint x: 591, endPoint y: 349, distance: 155.5
click at [591, 349] on div "Water Heater Location Water Heater Location Closed exterior cabinet" at bounding box center [901, 320] width 628 height 108
click at [453, 315] on div "Plumbing System General General Condition Supplemental Information Photos Gener…" at bounding box center [794, 270] width 952 height 876
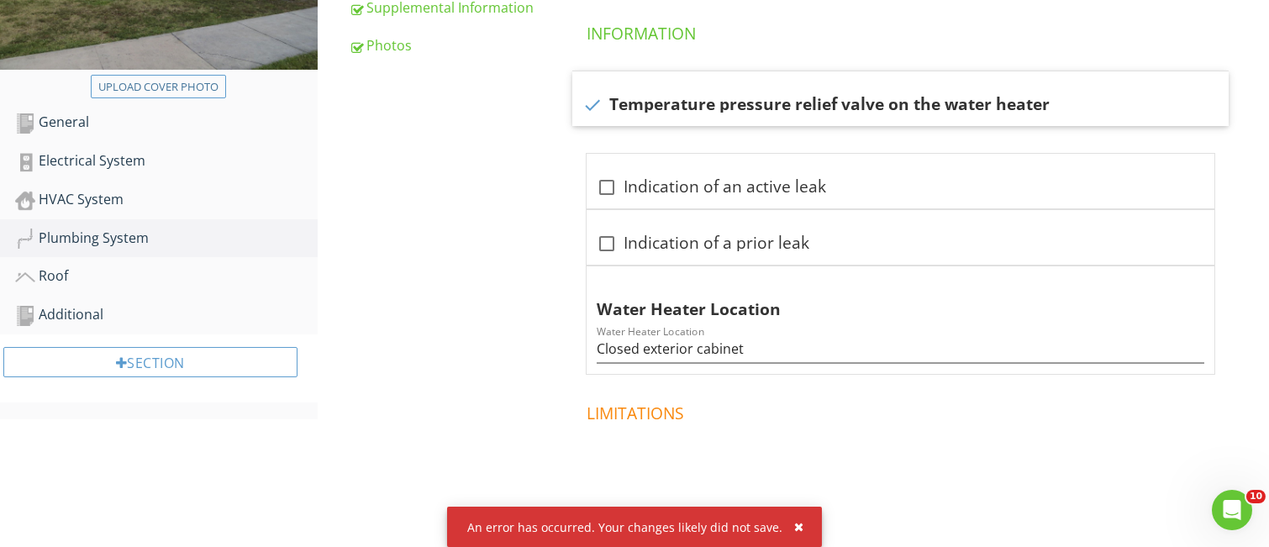
scroll to position [224, 0]
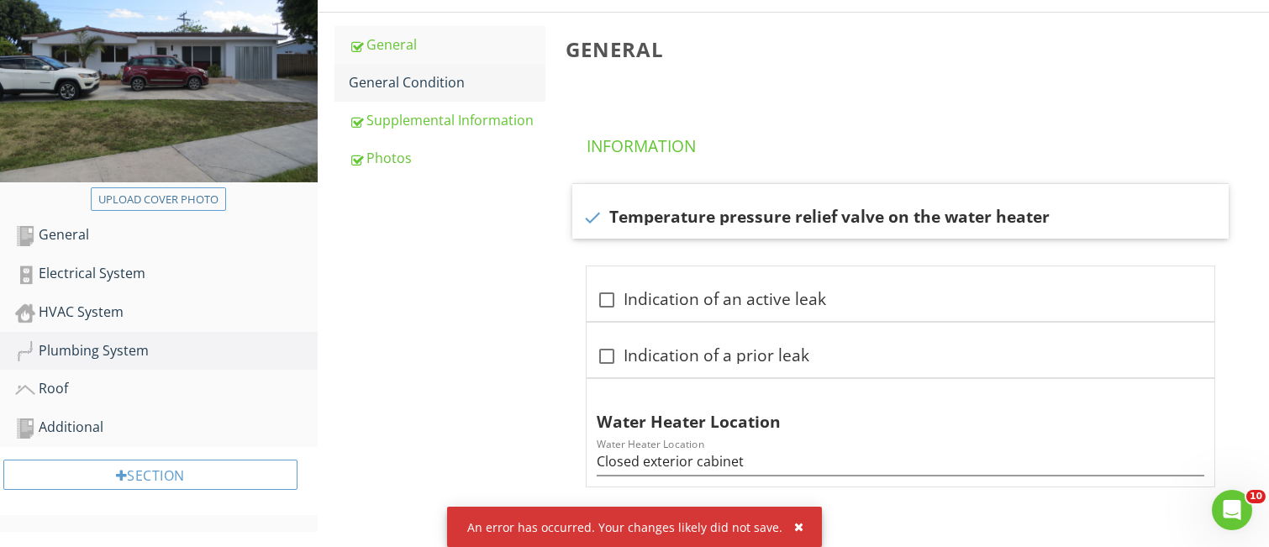
click at [440, 85] on div "General Condition" at bounding box center [448, 82] width 196 height 20
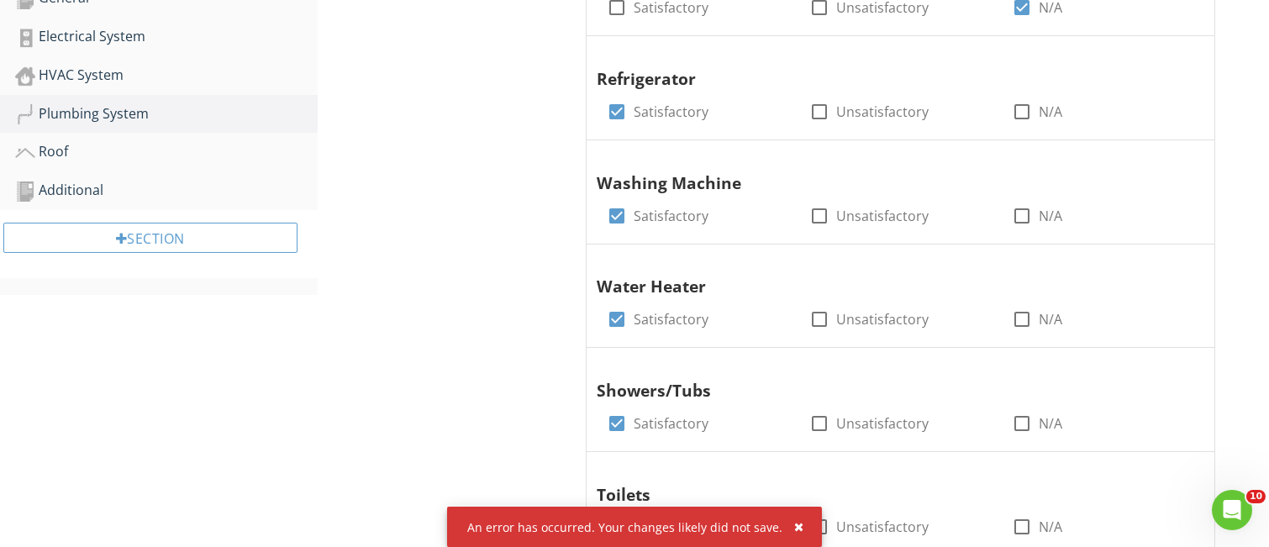
scroll to position [224, 0]
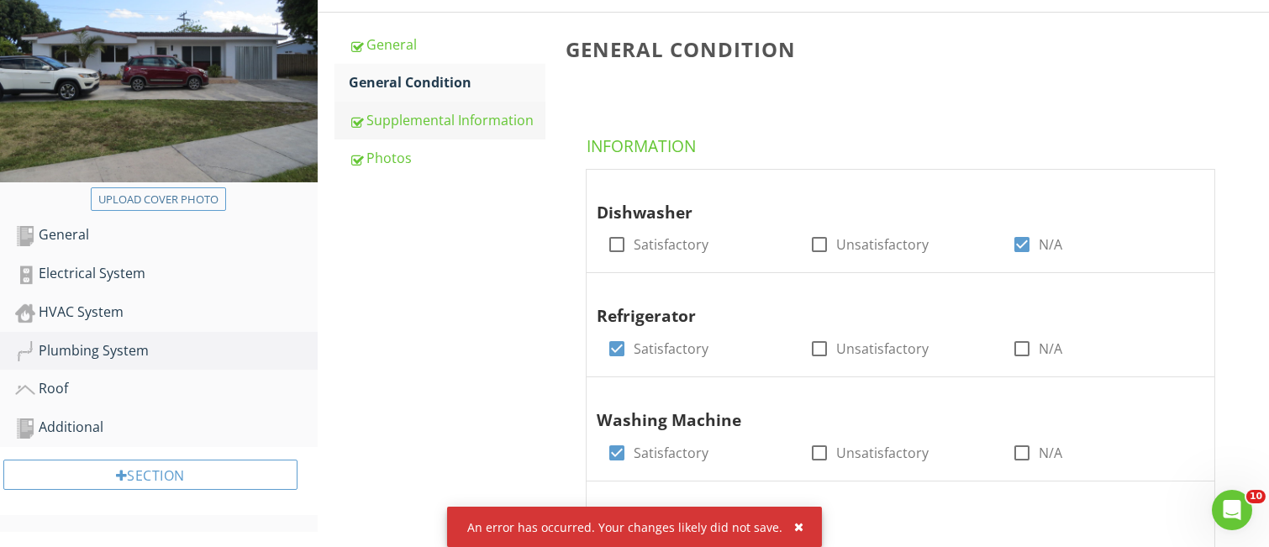
click at [411, 125] on div "Supplemental Information" at bounding box center [448, 120] width 196 height 20
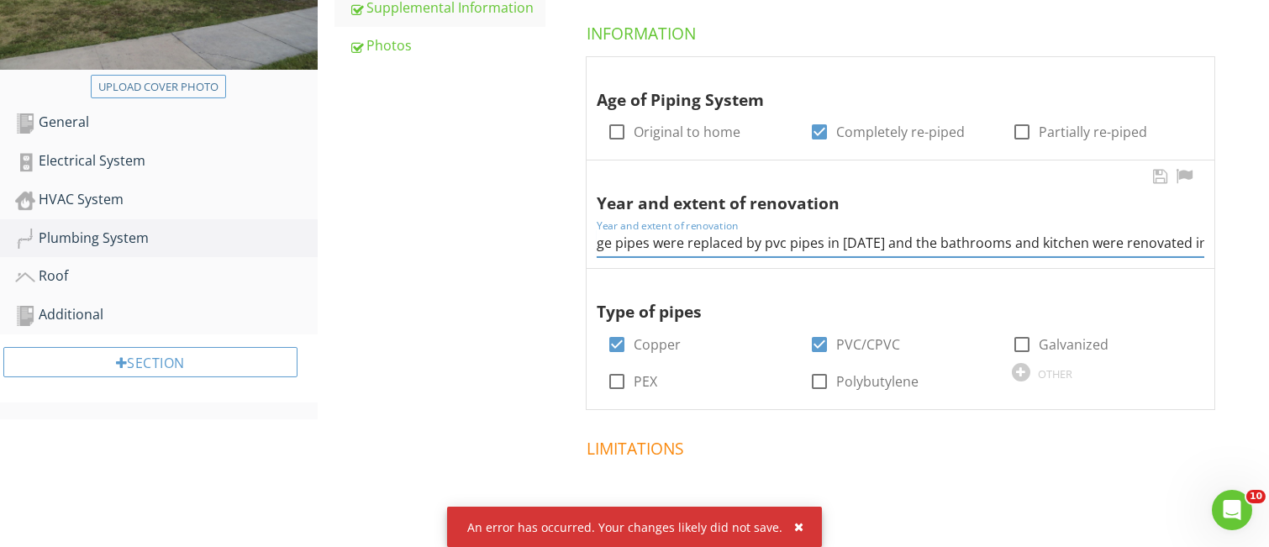
scroll to position [0, 85]
drag, startPoint x: 599, startPoint y: 241, endPoint x: 1210, endPoint y: 240, distance: 610.3
click at [1210, 240] on div "Year and extent of renovation Year and extent of renovation The drainage pipes …" at bounding box center [901, 215] width 628 height 108
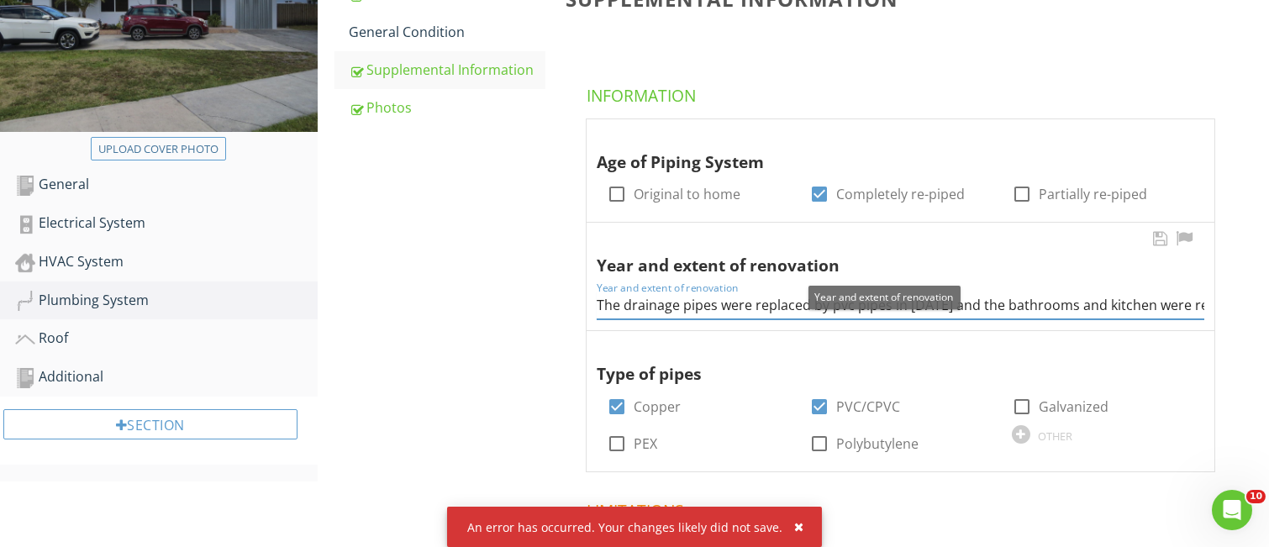
scroll to position [194, 0]
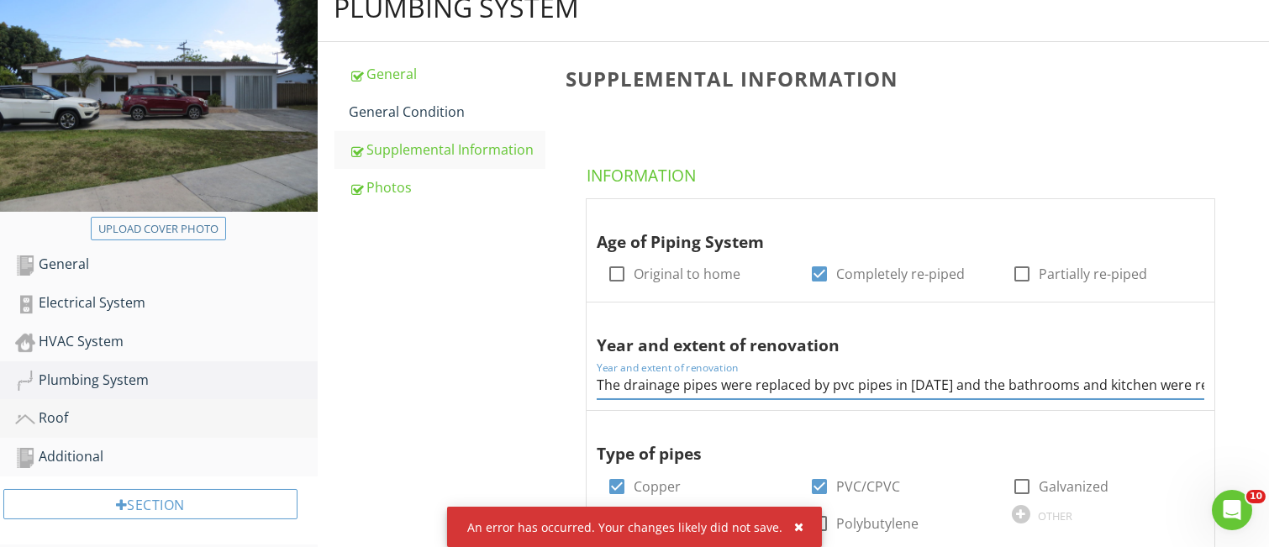
click at [62, 414] on div "Roof" at bounding box center [166, 419] width 303 height 22
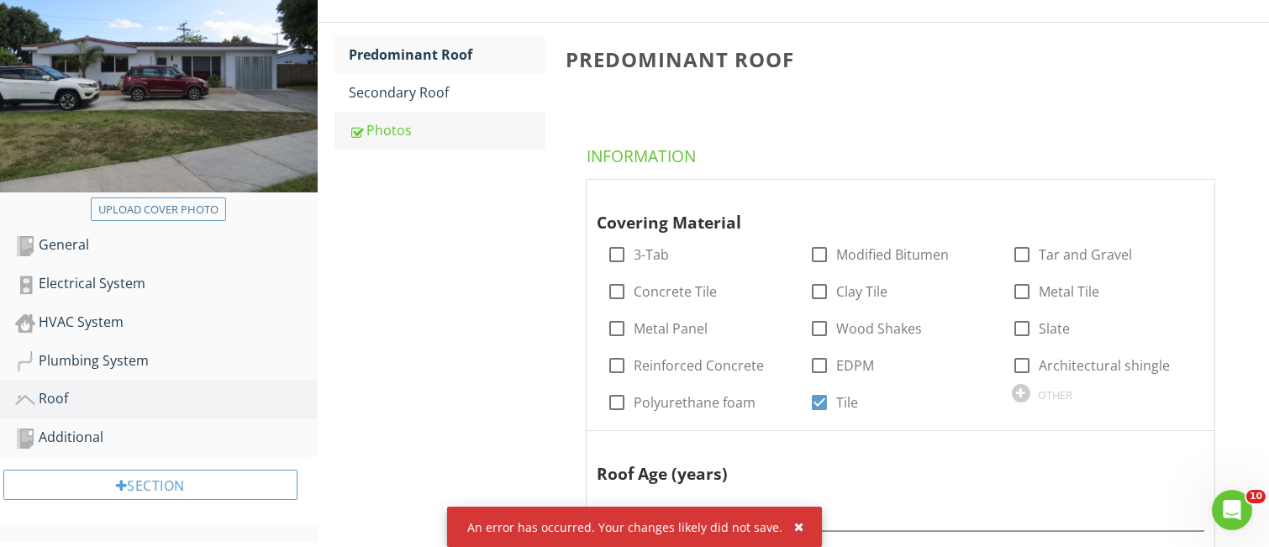
scroll to position [194, 0]
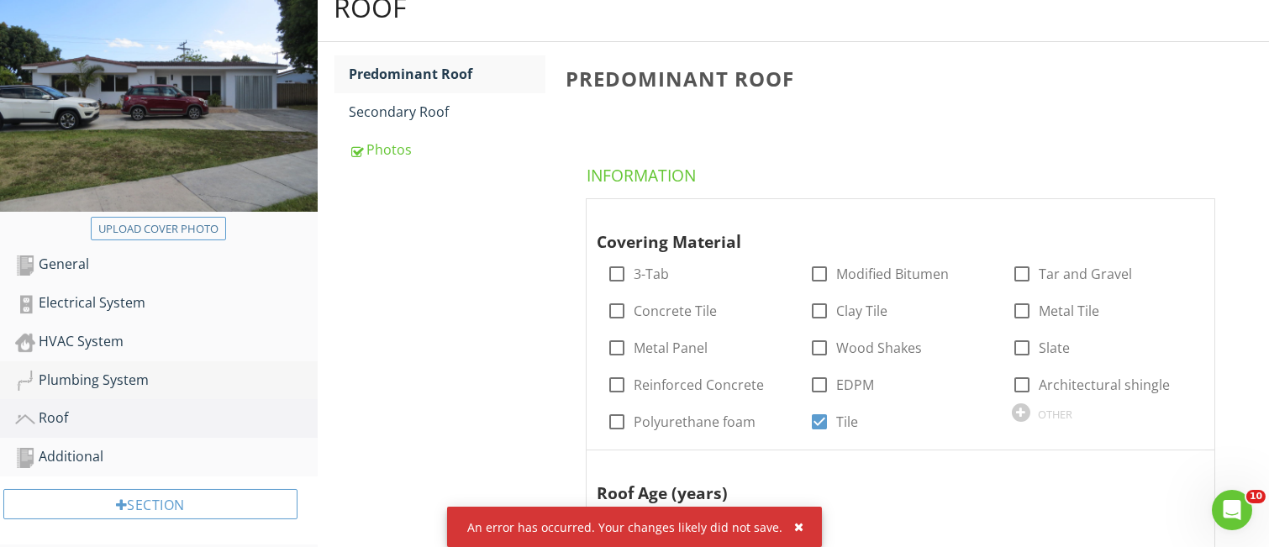
click at [121, 378] on div "Plumbing System" at bounding box center [166, 381] width 303 height 22
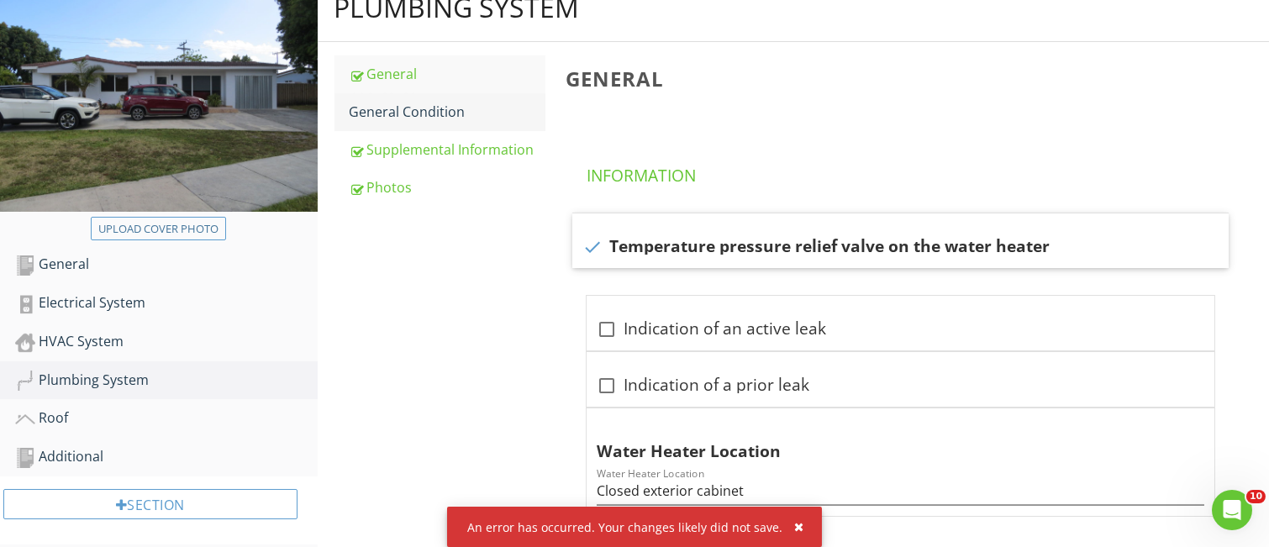
click at [435, 111] on div "General Condition" at bounding box center [448, 112] width 196 height 20
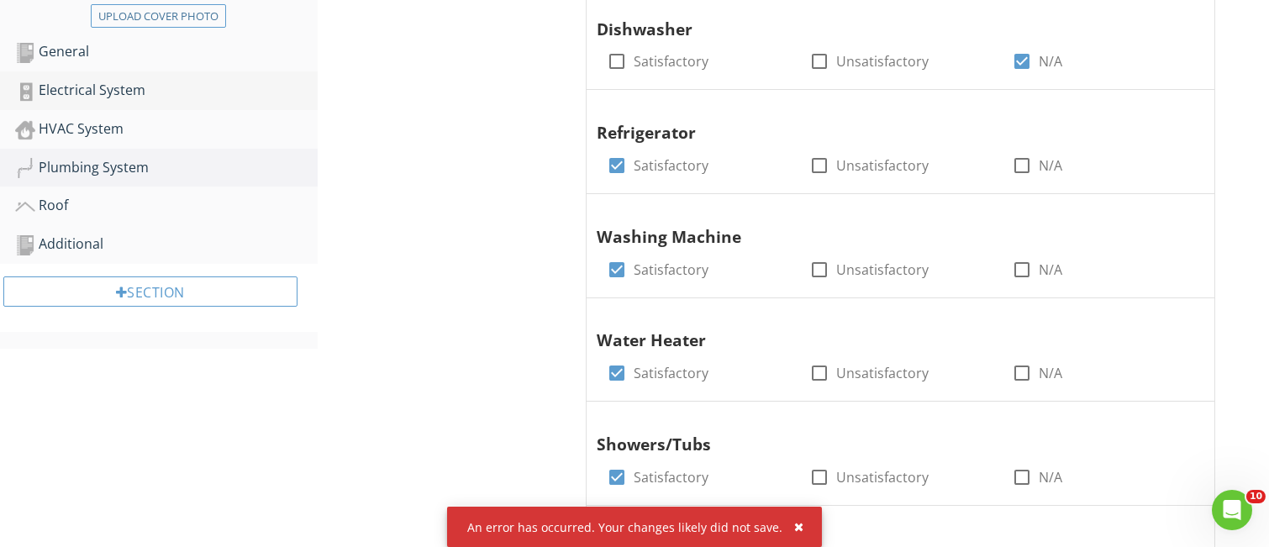
scroll to position [306, 0]
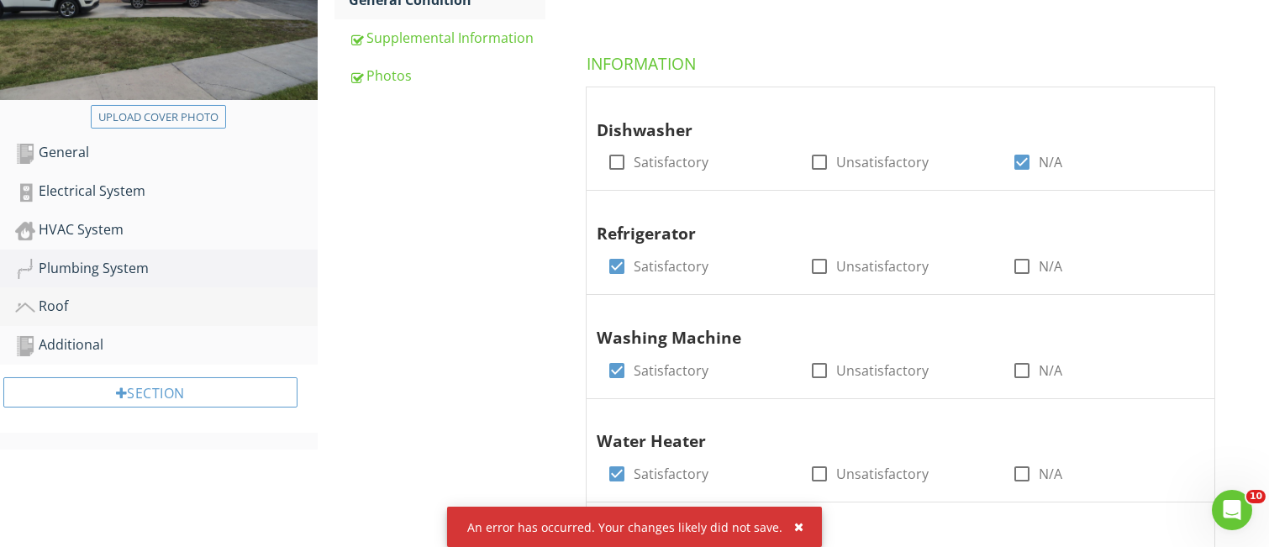
click at [56, 306] on div "Roof" at bounding box center [166, 307] width 303 height 22
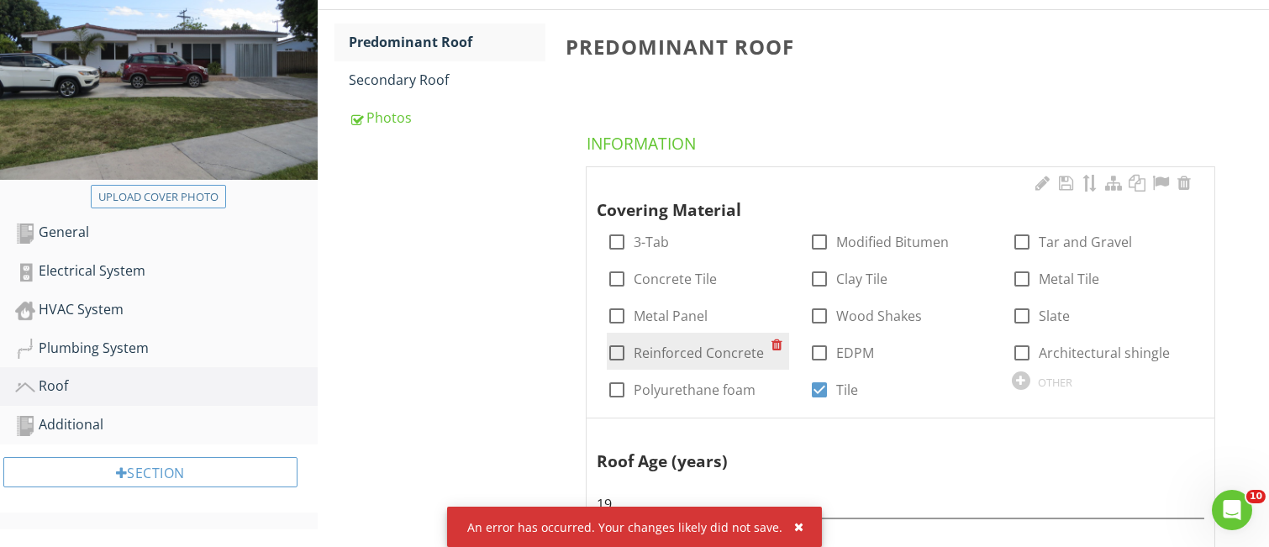
scroll to position [194, 0]
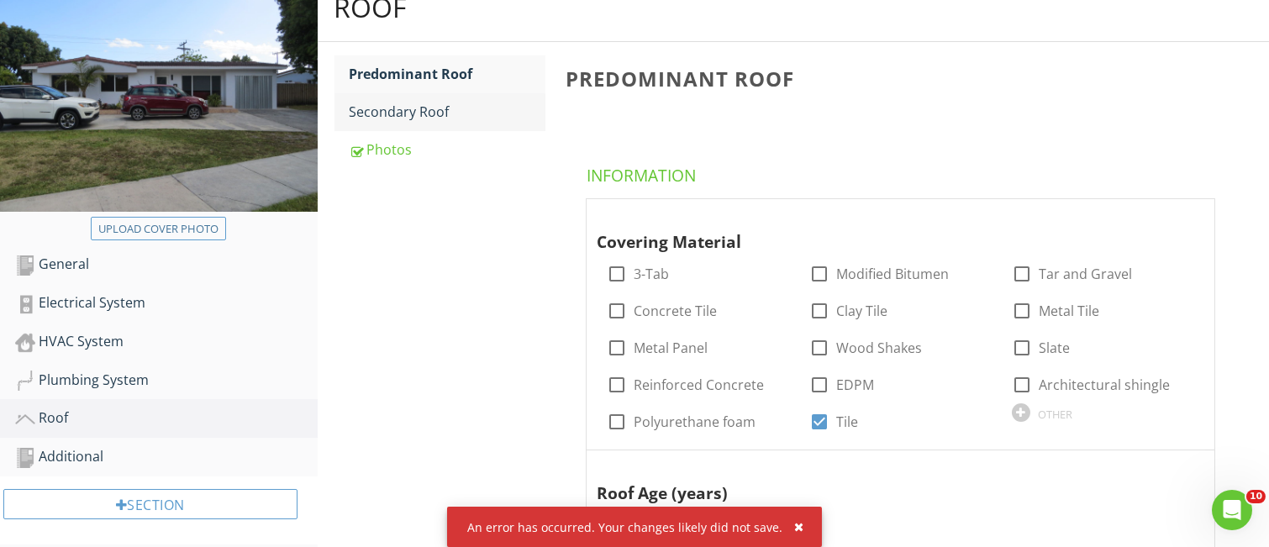
click at [437, 112] on div "Secondary Roof" at bounding box center [448, 112] width 196 height 20
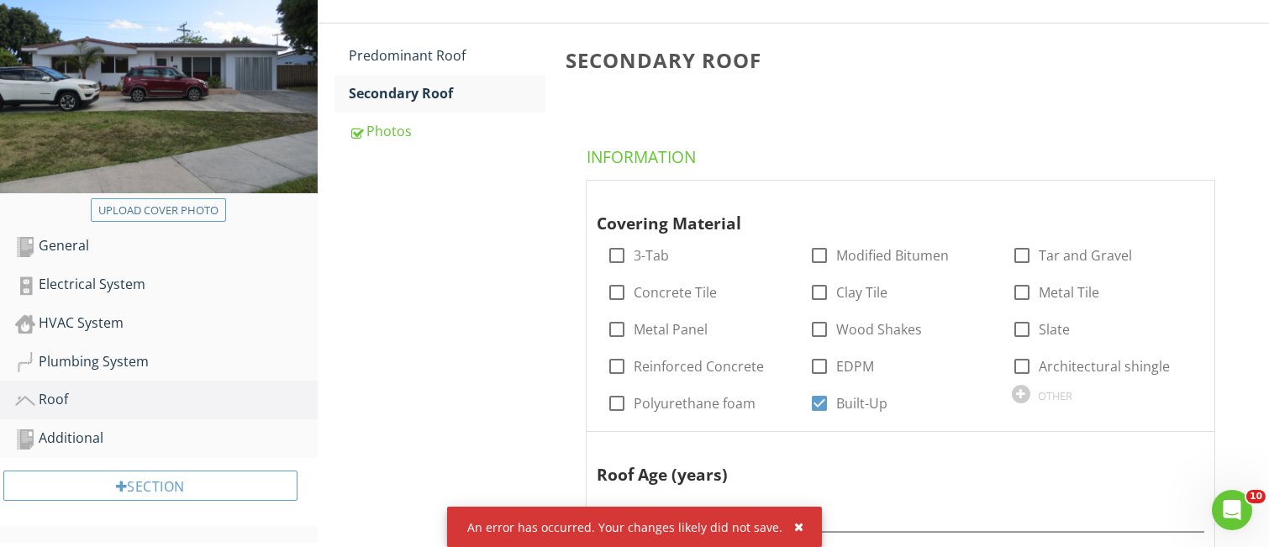
scroll to position [194, 0]
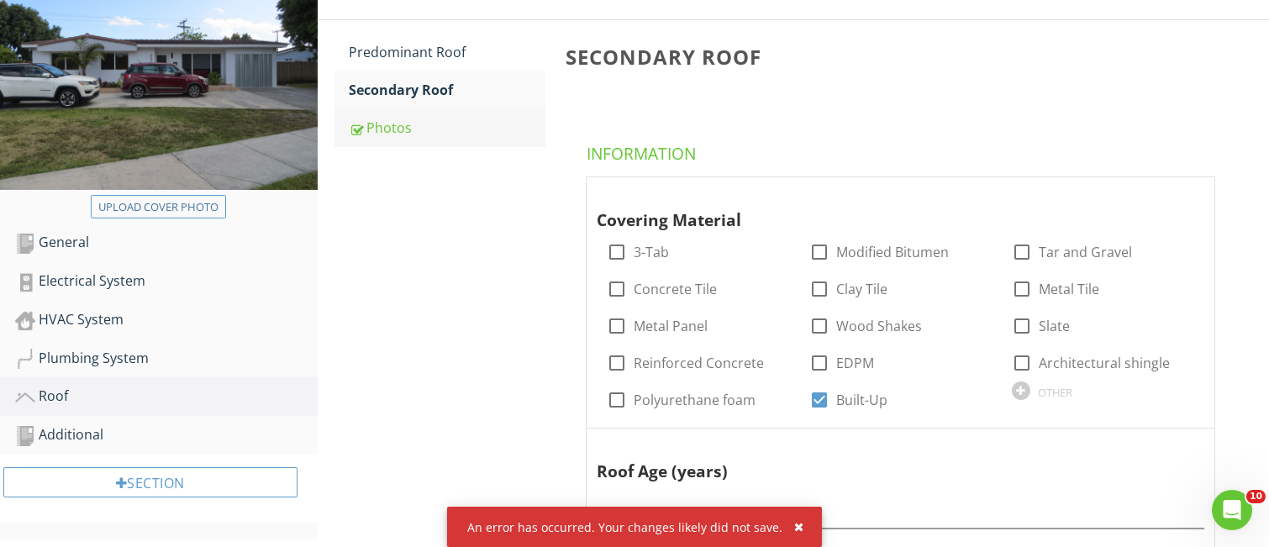
scroll to position [112, 0]
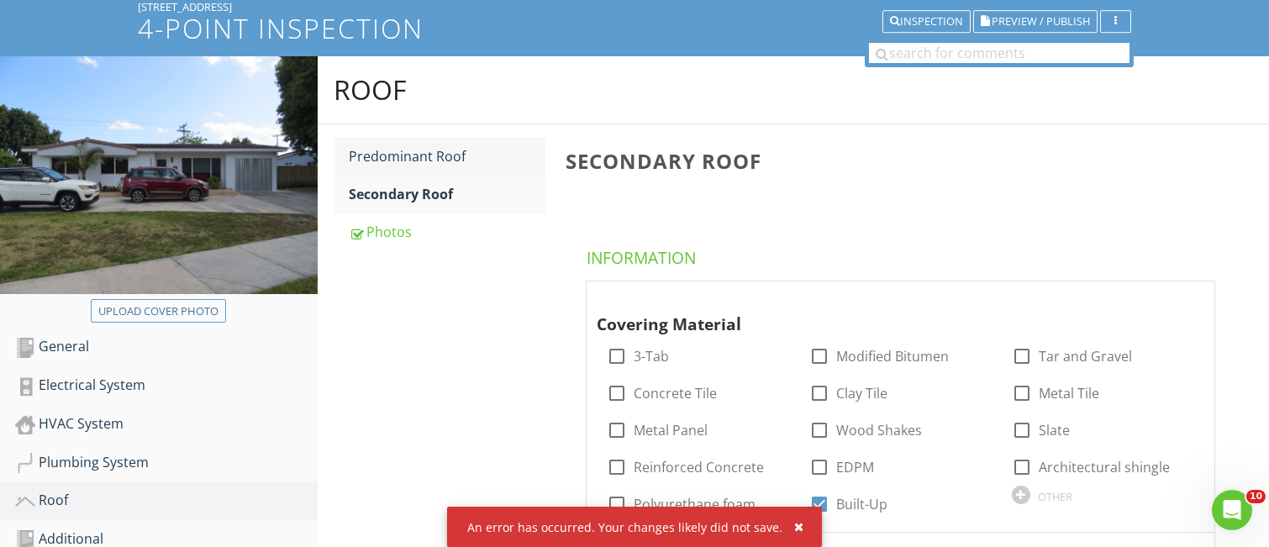
click at [430, 161] on div "Predominant Roof" at bounding box center [448, 156] width 196 height 20
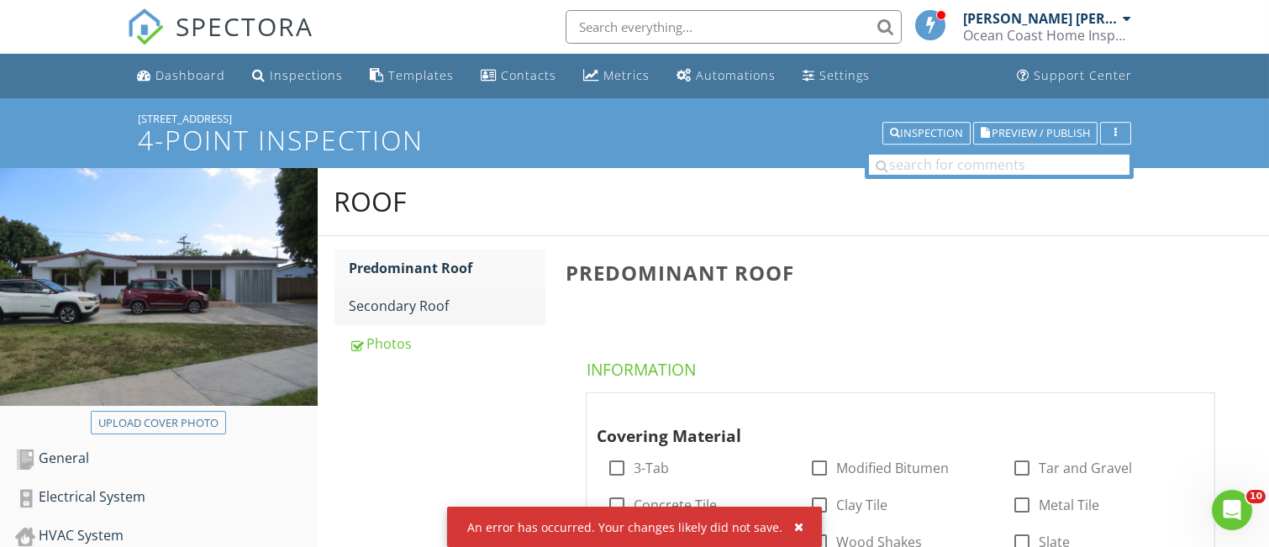
click at [437, 311] on div "Secondary Roof" at bounding box center [448, 306] width 196 height 20
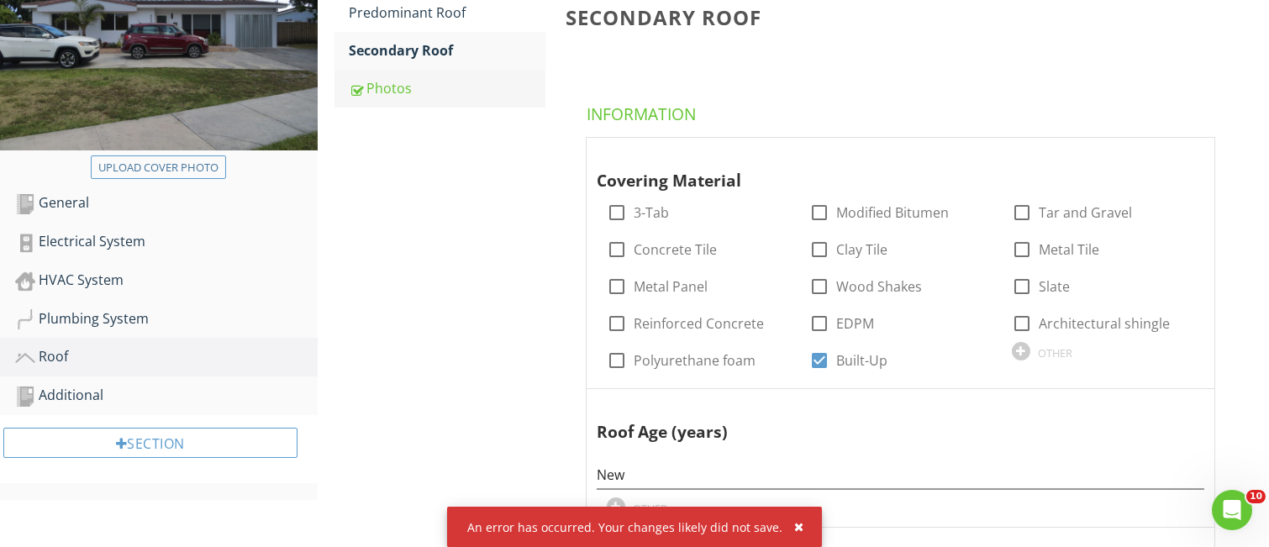
scroll to position [224, 0]
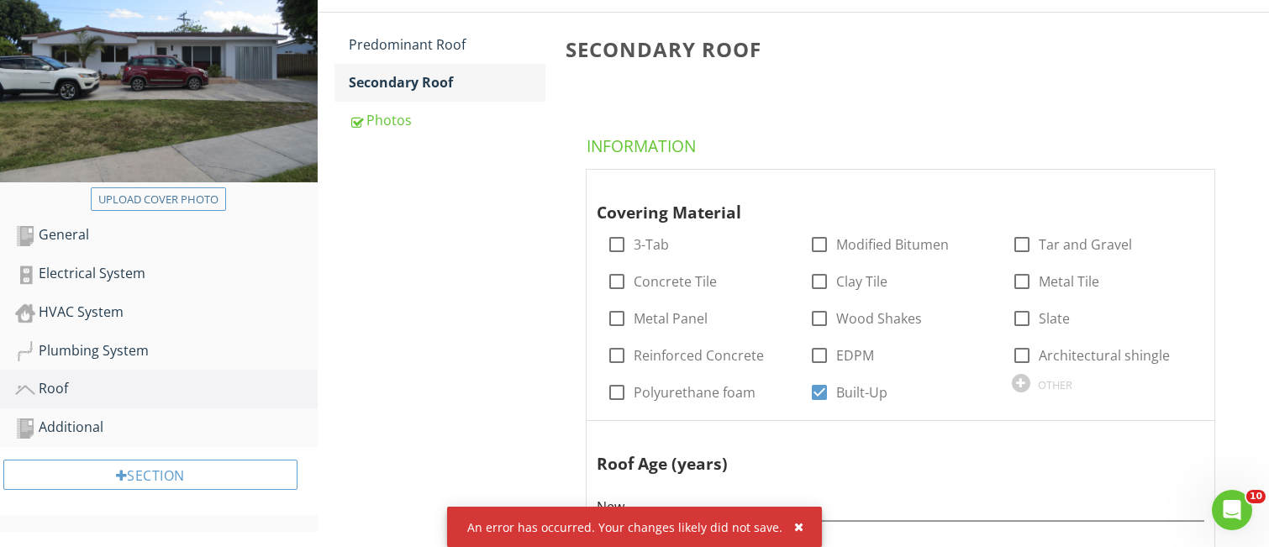
click at [428, 83] on div "Secondary Roof" at bounding box center [448, 82] width 196 height 20
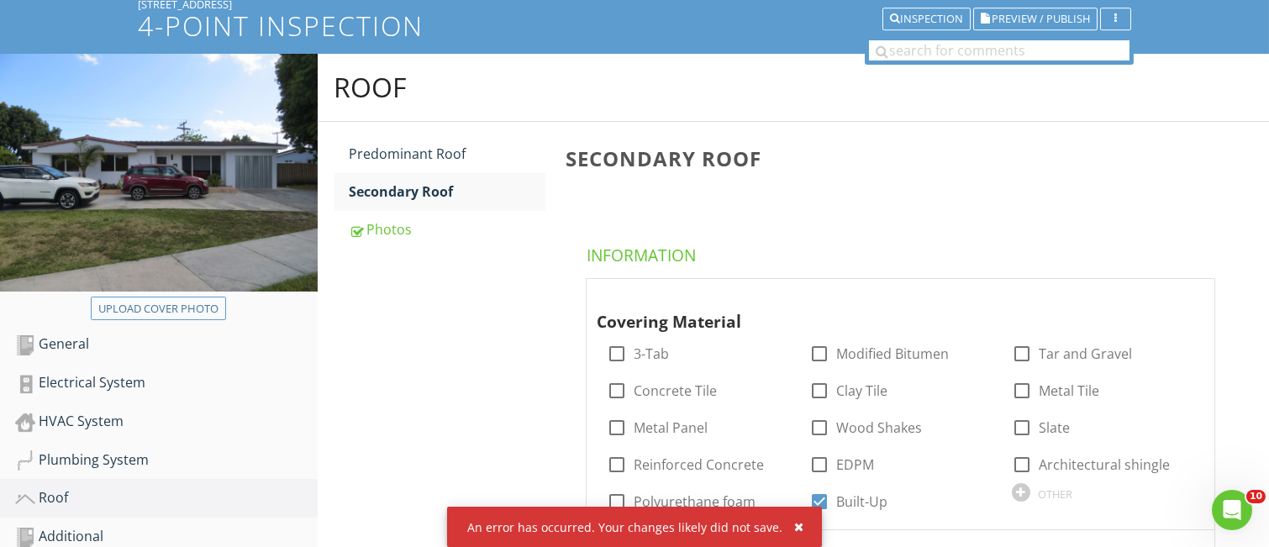
scroll to position [112, 0]
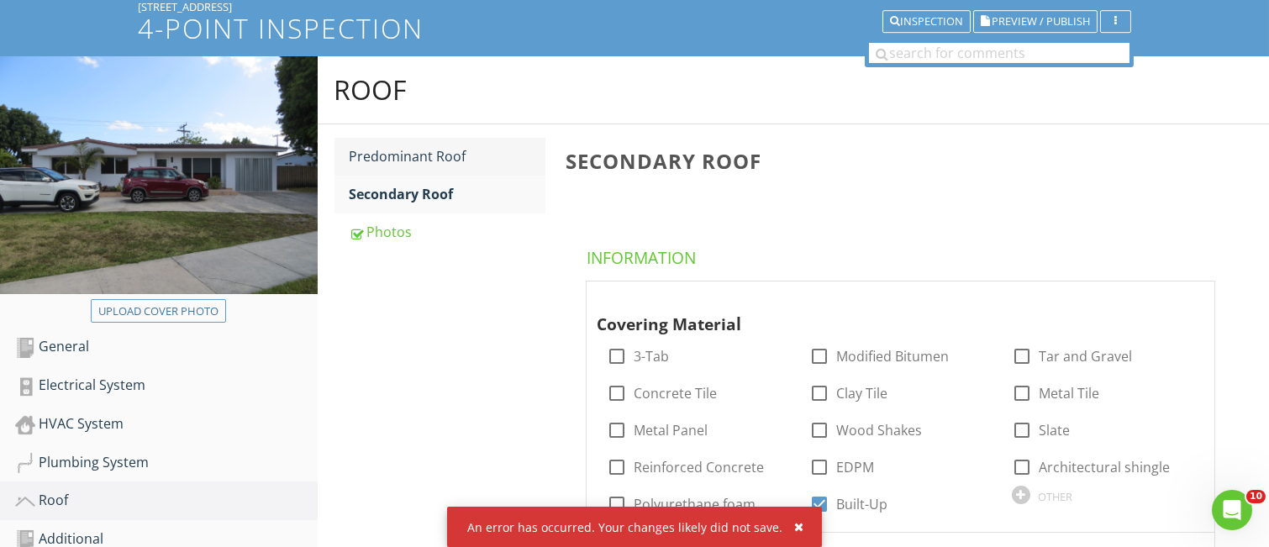
click at [400, 157] on div "Predominant Roof" at bounding box center [448, 156] width 196 height 20
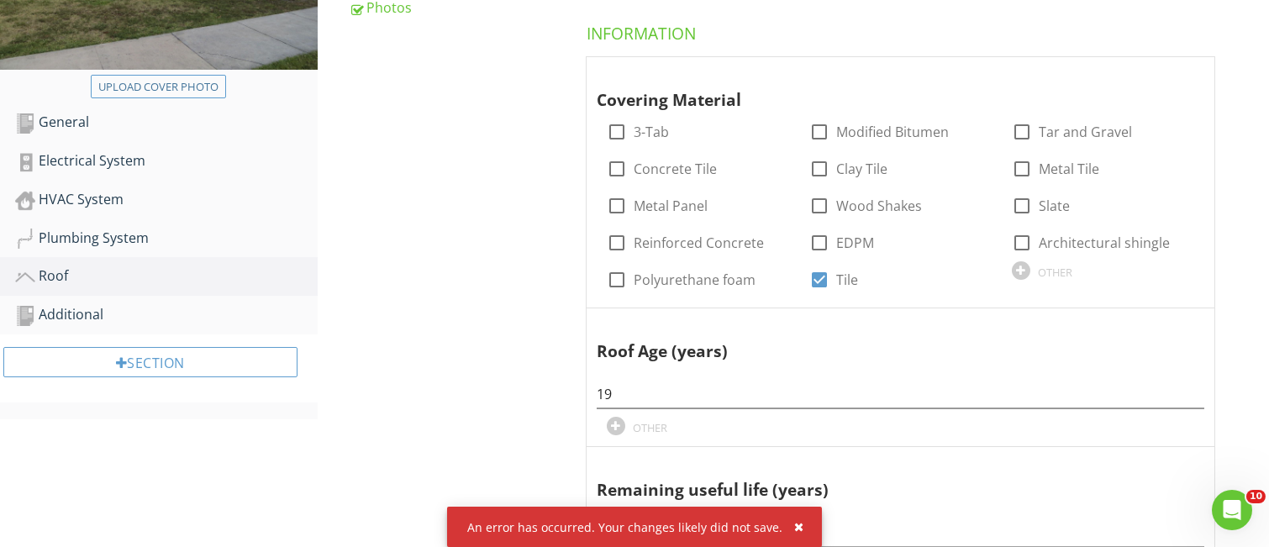
scroll to position [224, 0]
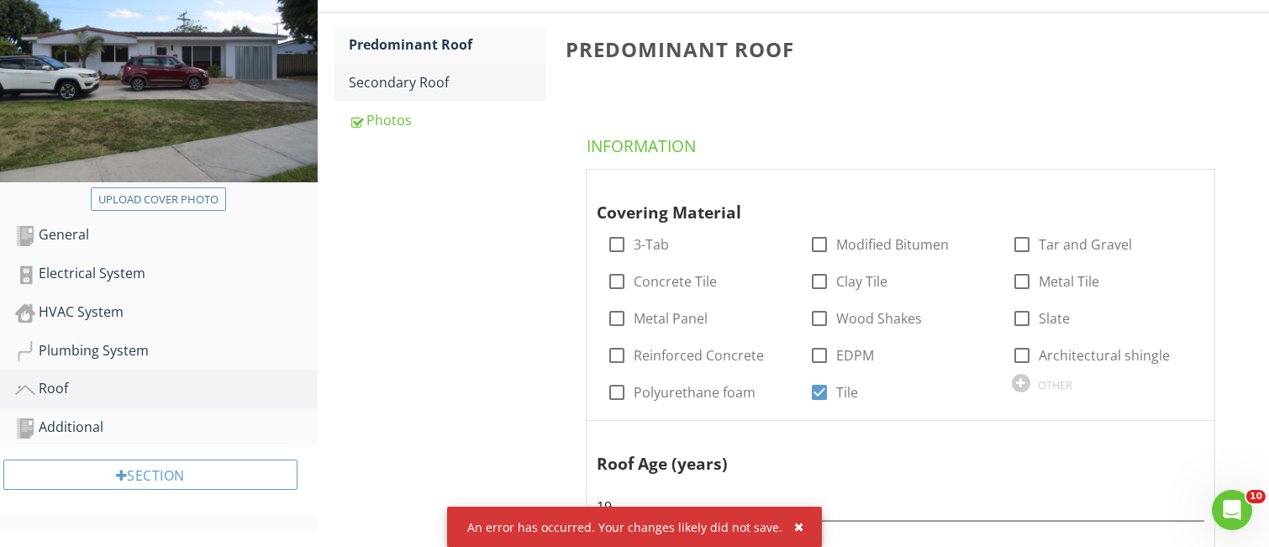
click at [397, 85] on div "Secondary Roof" at bounding box center [448, 82] width 196 height 20
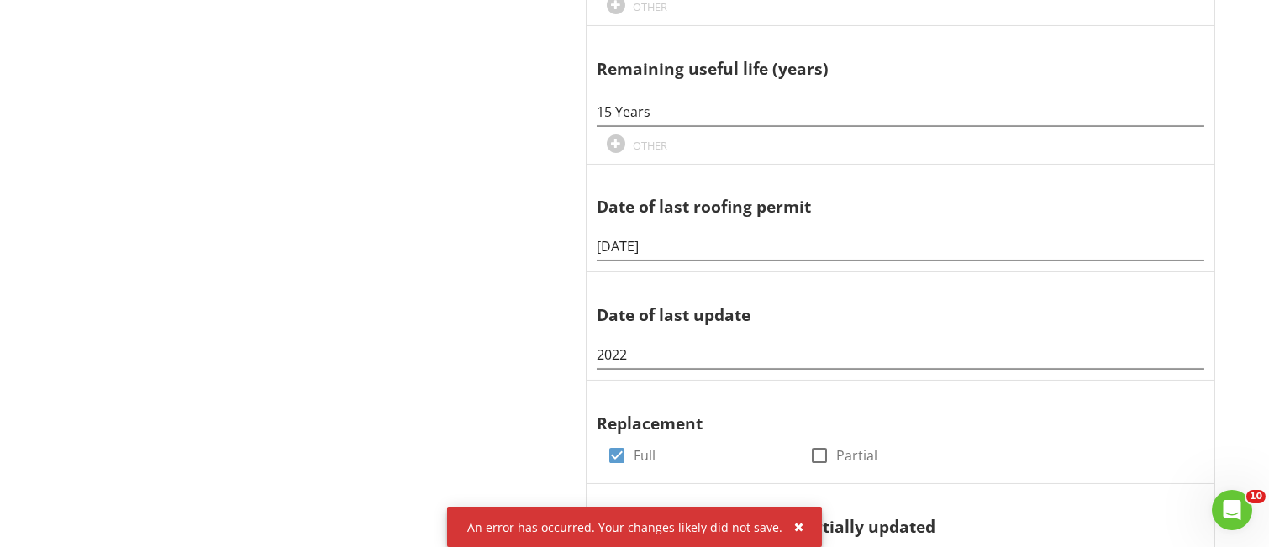
scroll to position [784, 0]
